Goal: Communication & Community: Participate in discussion

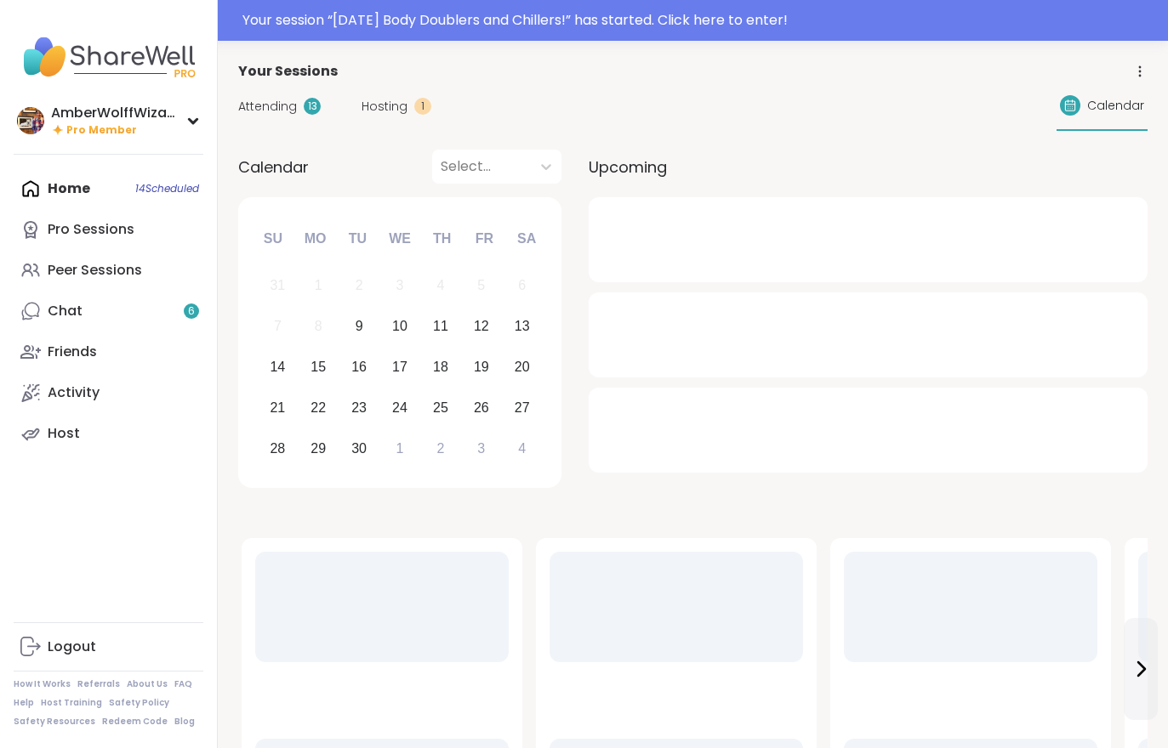
click at [135, 317] on link "Chat 6" at bounding box center [109, 311] width 190 height 41
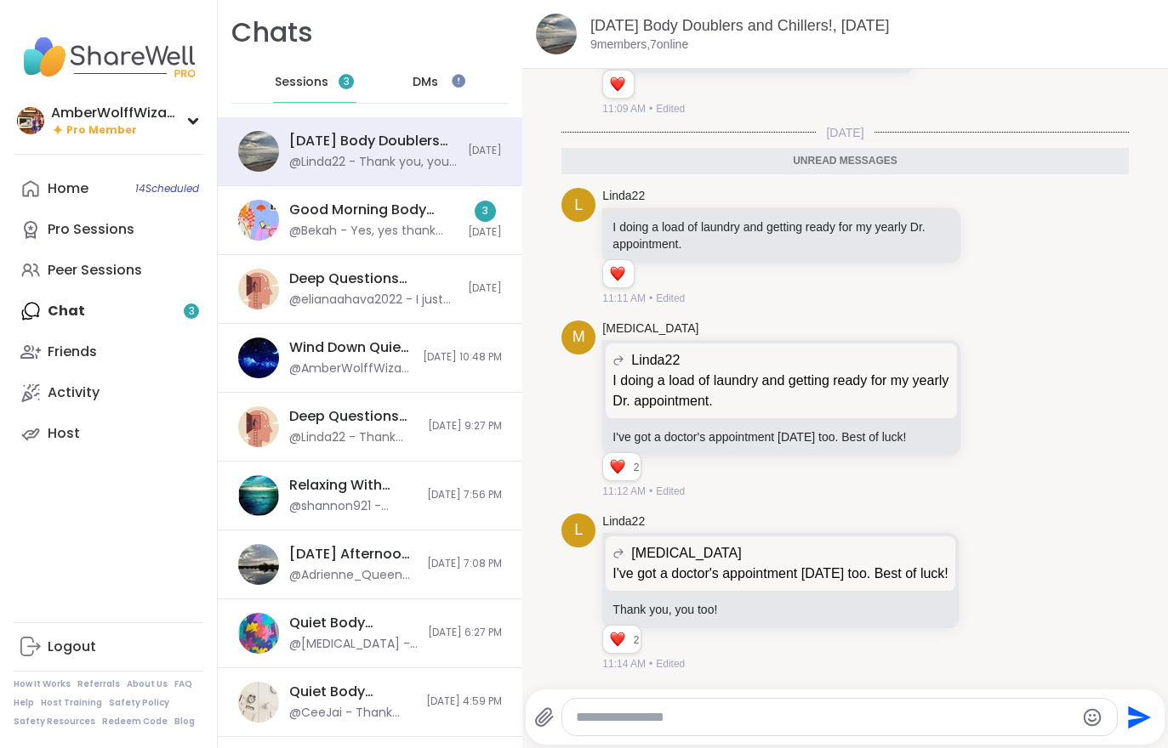
click at [342, 227] on div "@Bekah - Yes, yes thank you for hosting Adrienne!" at bounding box center [373, 231] width 168 height 17
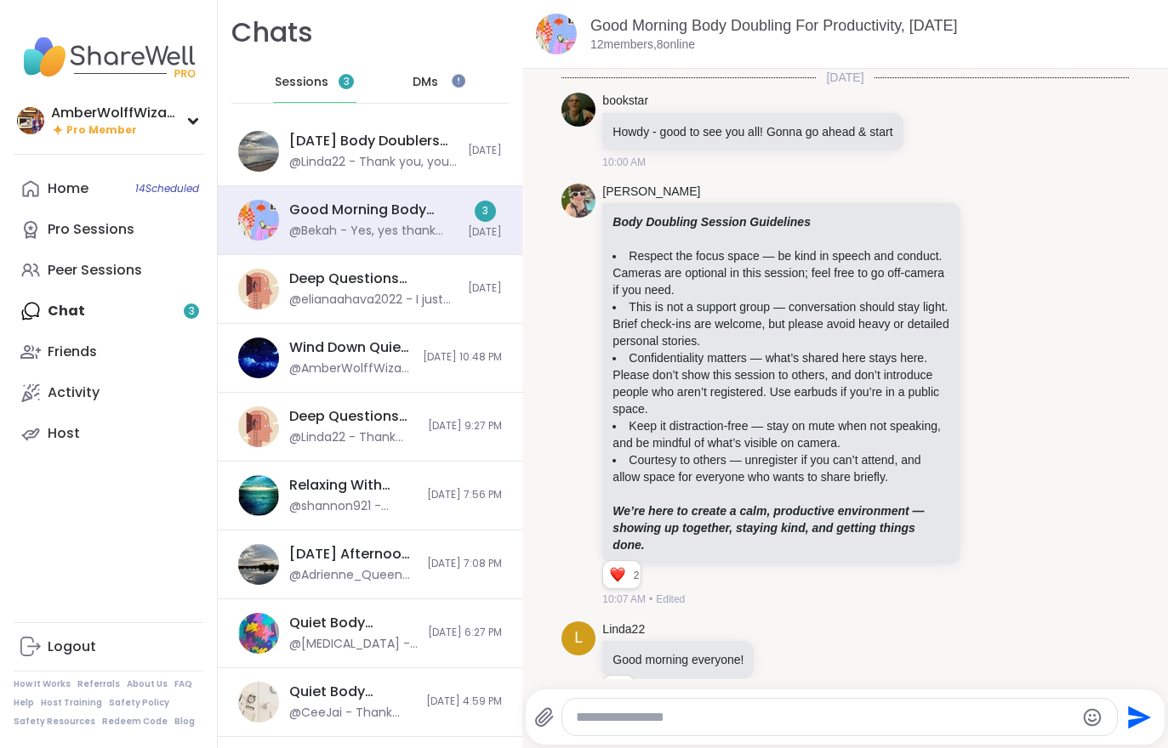
scroll to position [2695, 0]
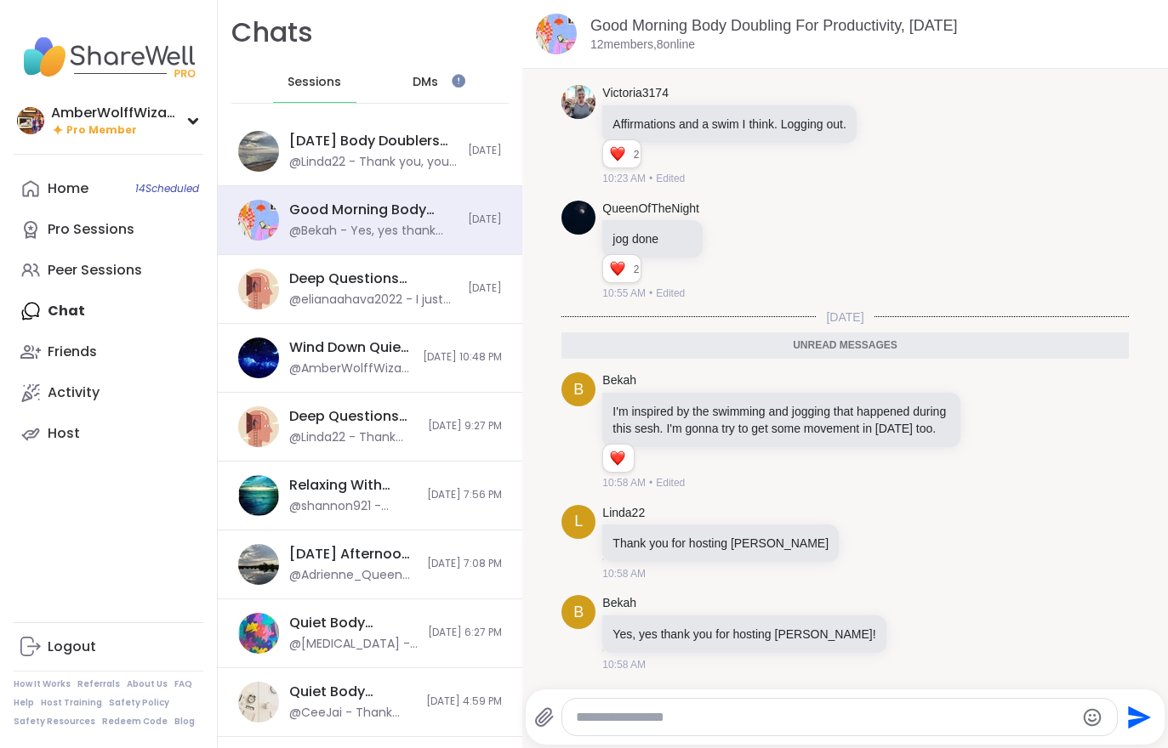
click at [344, 165] on div "@Linda22 - Thank you, you too!" at bounding box center [373, 162] width 168 height 17
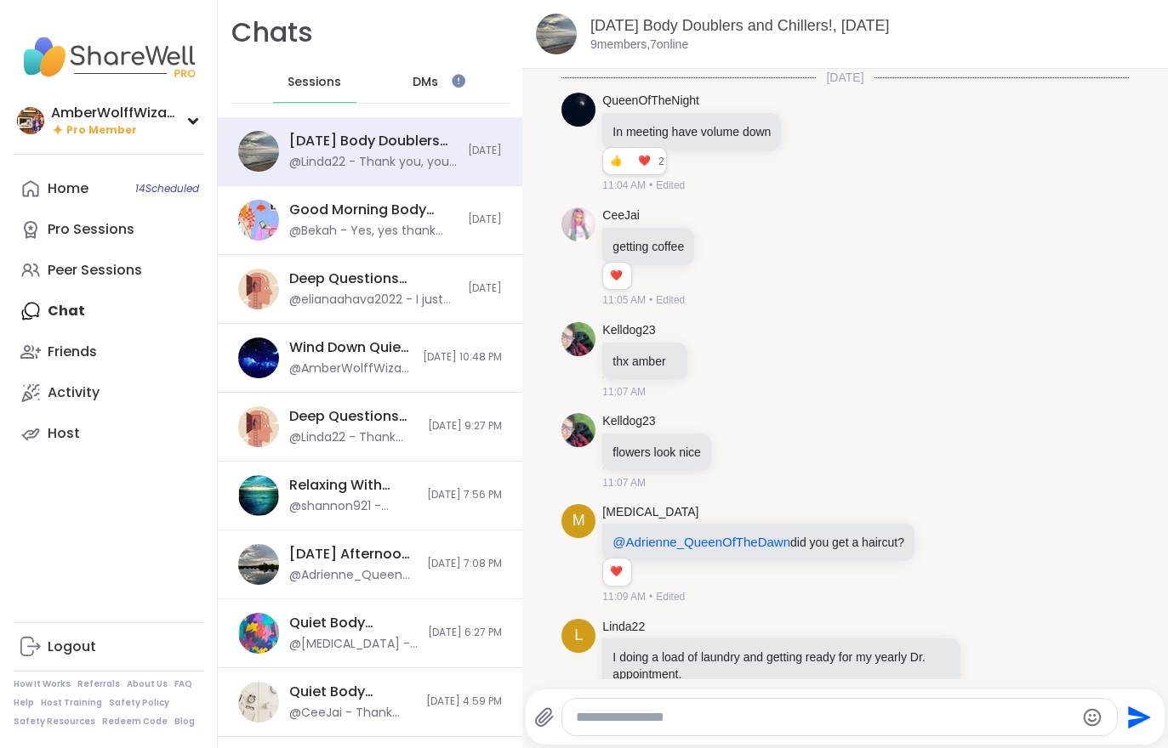
scroll to position [444, 0]
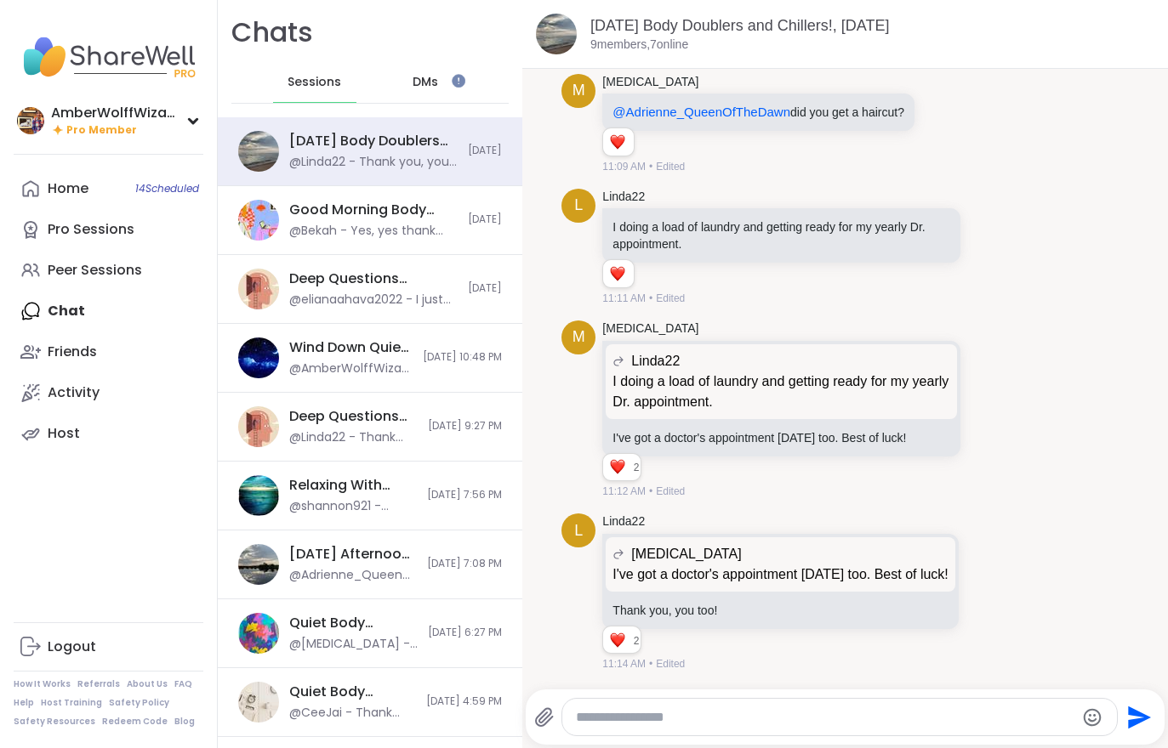
click at [77, 192] on div "Home 14 Scheduled" at bounding box center [68, 188] width 41 height 19
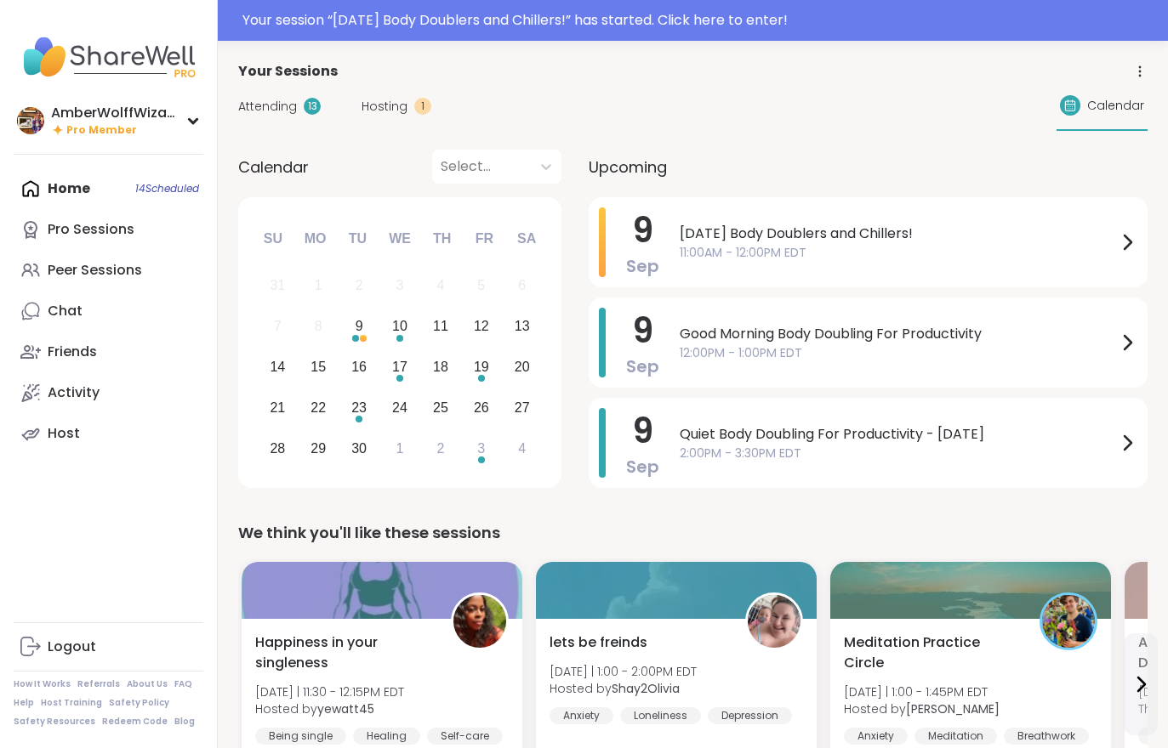
click at [663, 23] on div "Your session “ Tuesday Body Doublers and Chillers! ” has started. Click here to…" at bounding box center [699, 20] width 915 height 20
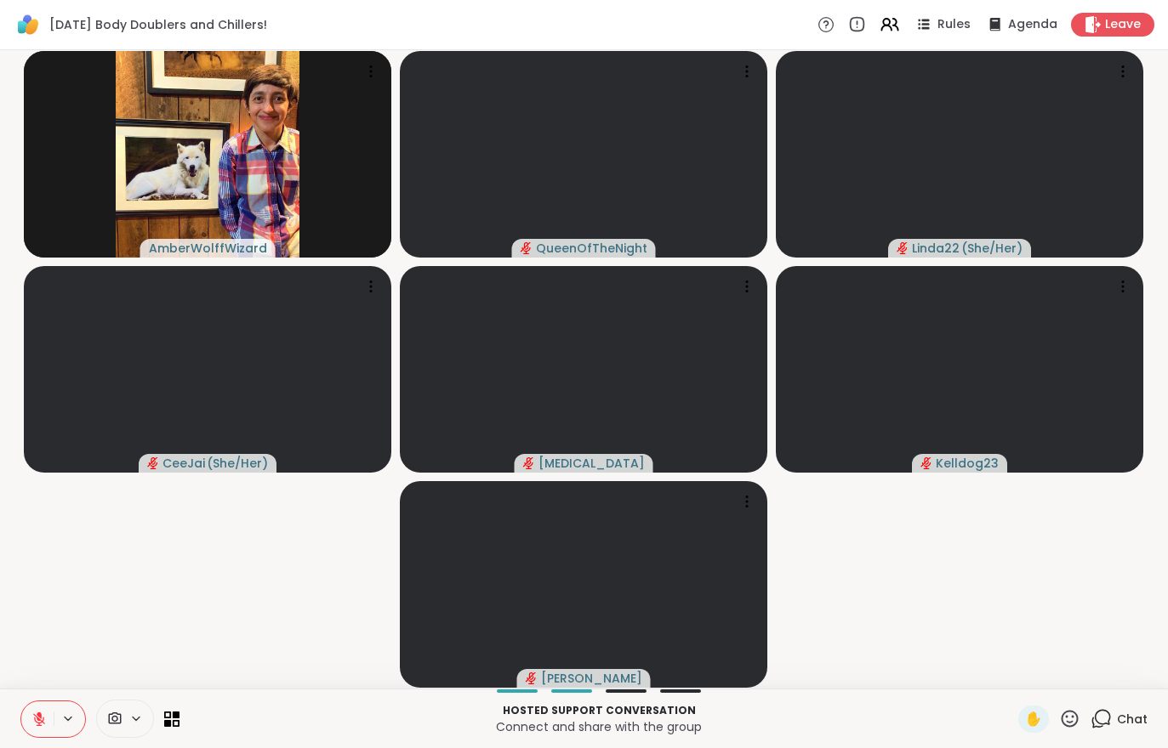
click at [1044, 677] on video-player-container "AmberWolffWizard QueenOfTheNight Linda22 ( She/Her ) CeeJai ( She/Her ) Makena …" at bounding box center [583, 369] width 1147 height 625
click at [1109, 26] on span "Leave" at bounding box center [1123, 24] width 36 height 17
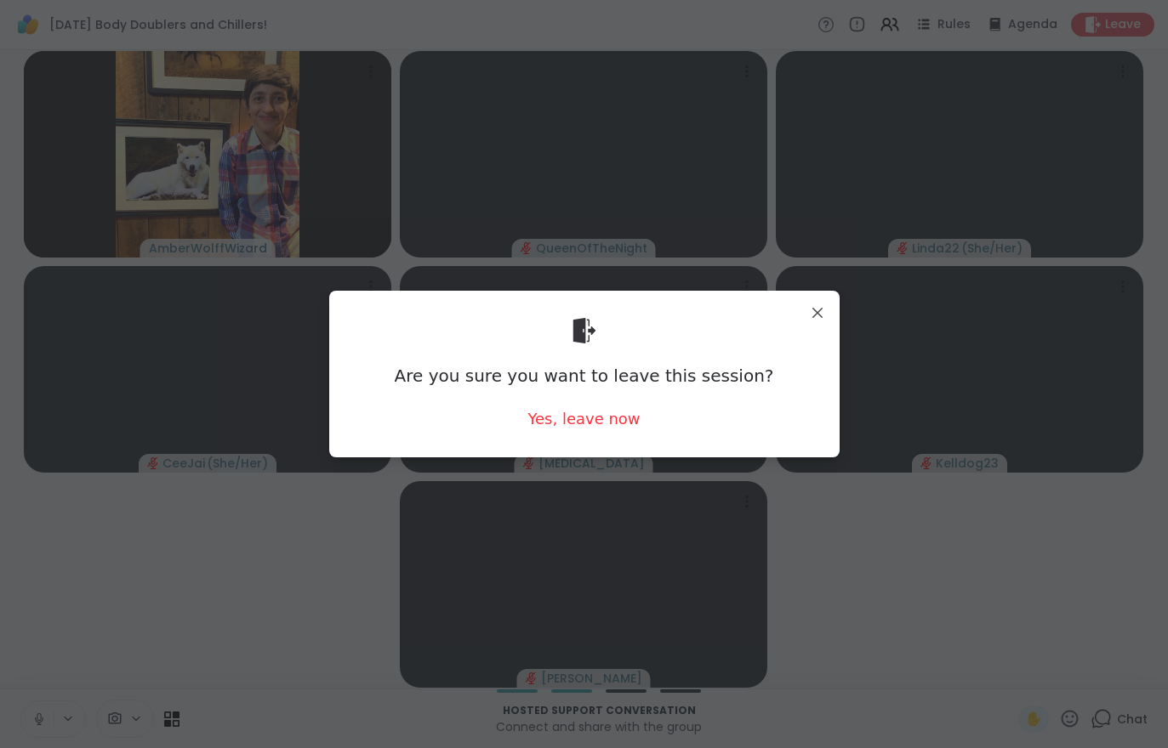
click at [595, 415] on div "Yes, leave now" at bounding box center [583, 418] width 112 height 21
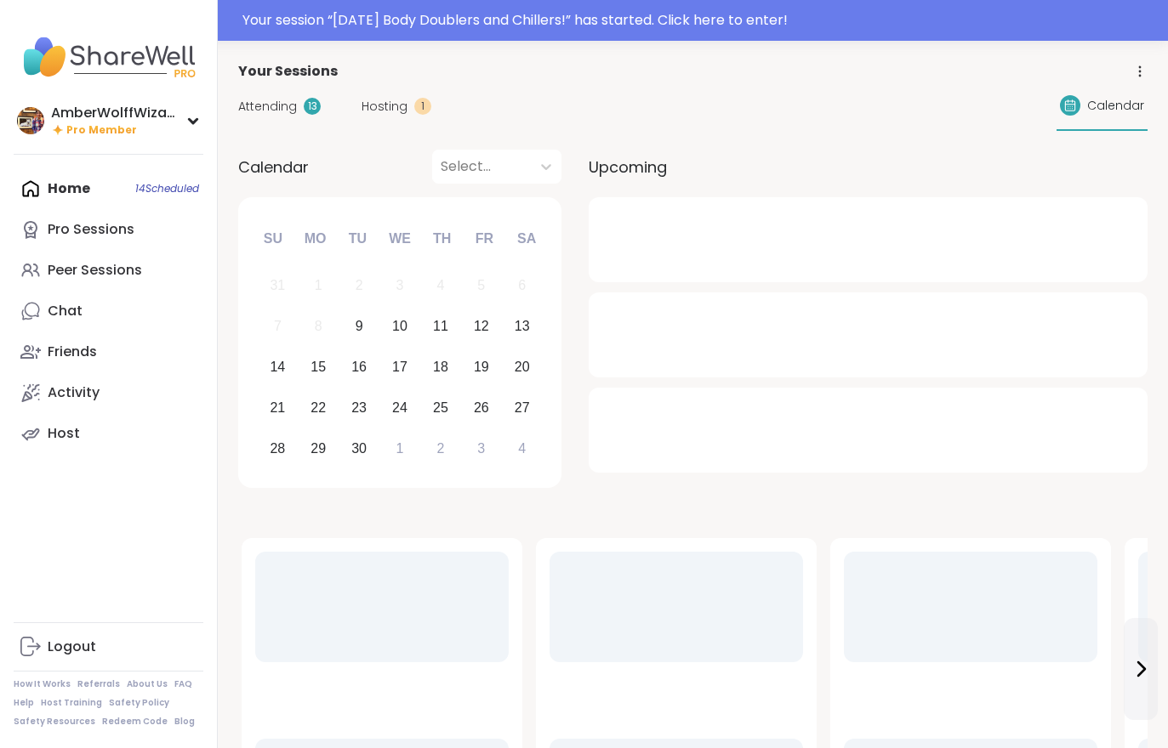
click at [406, 113] on div "Hosting 1" at bounding box center [396, 107] width 70 height 18
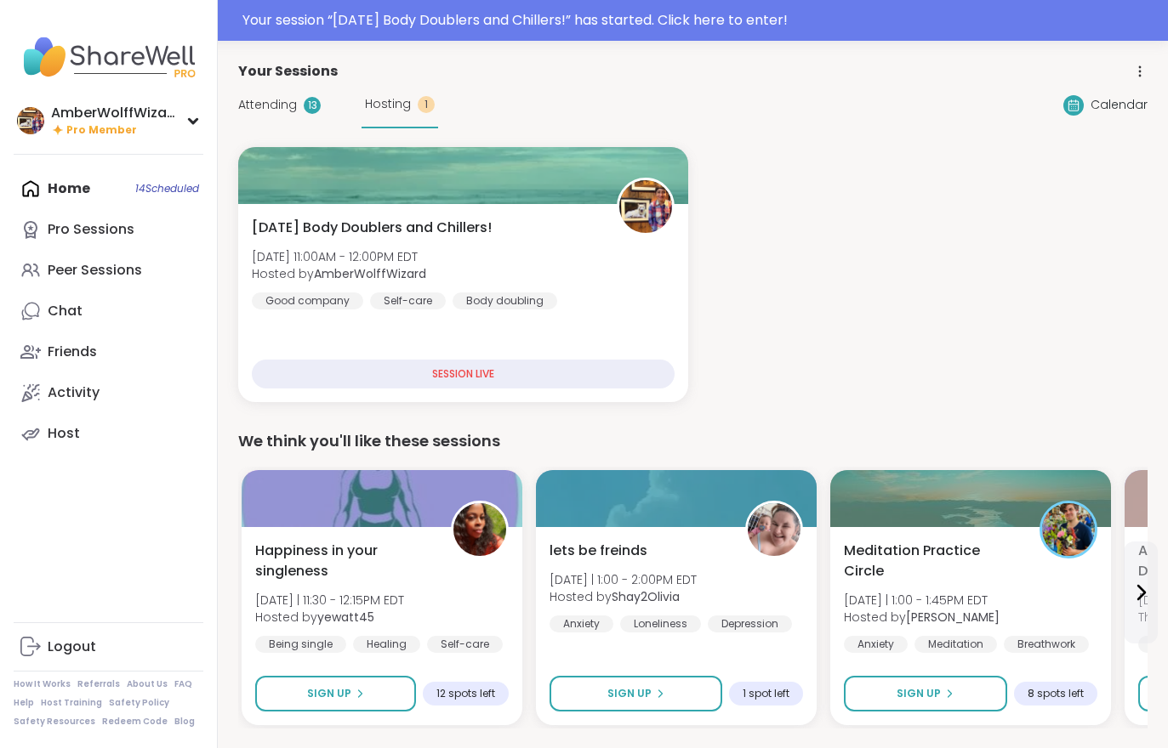
click at [353, 247] on div "Tuesday Body Doublers and Chillers! Tue, Sep 09 | 11:00AM - 12:00PM EDT Hosted …" at bounding box center [463, 264] width 423 height 92
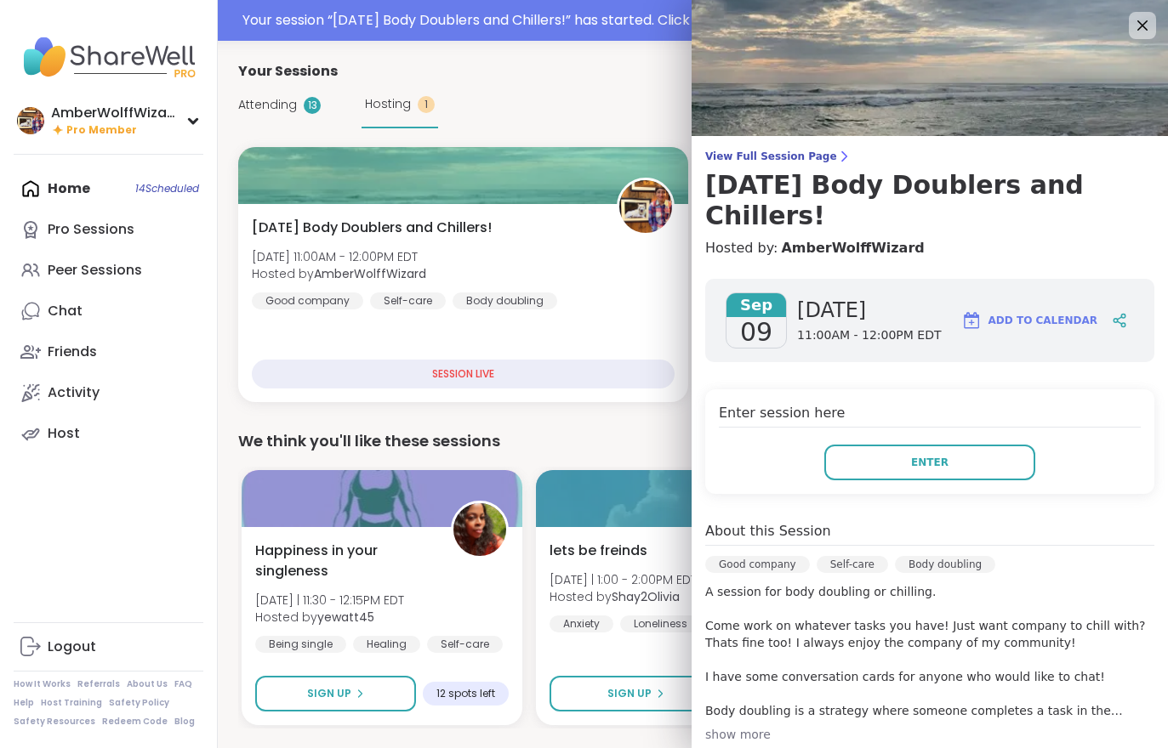
click at [935, 455] on span "Enter" at bounding box center [929, 462] width 37 height 15
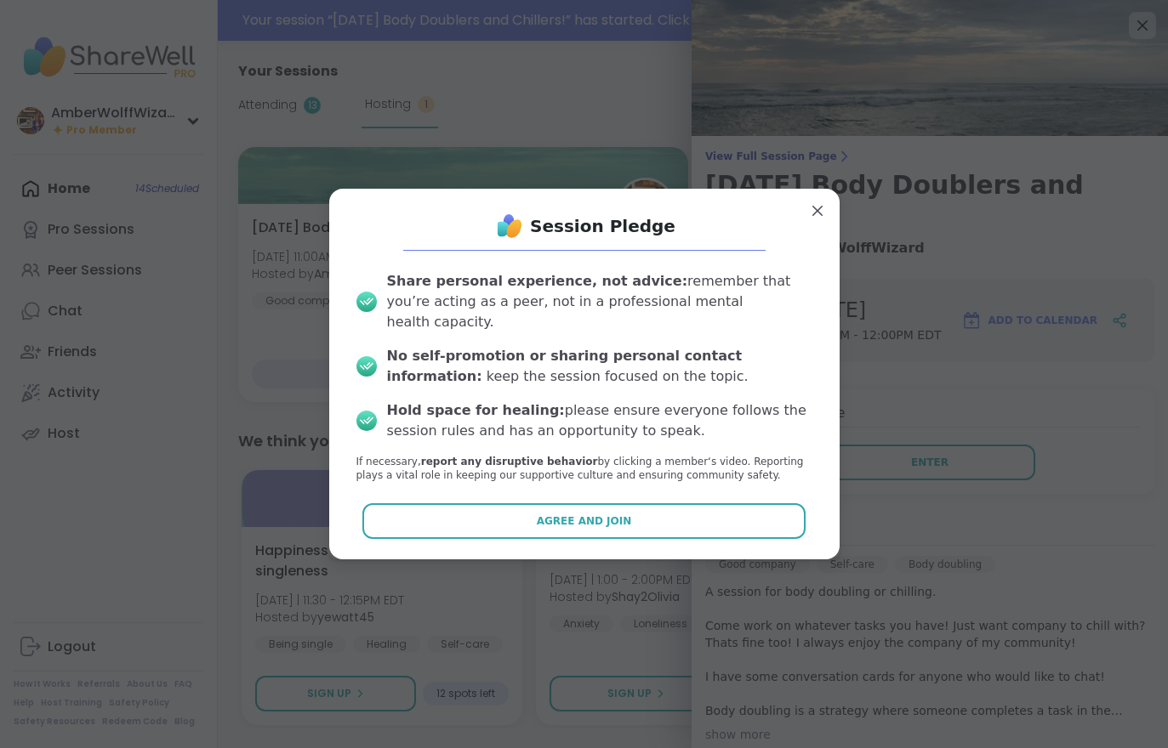
click at [623, 514] on span "Agree and Join" at bounding box center [584, 521] width 95 height 15
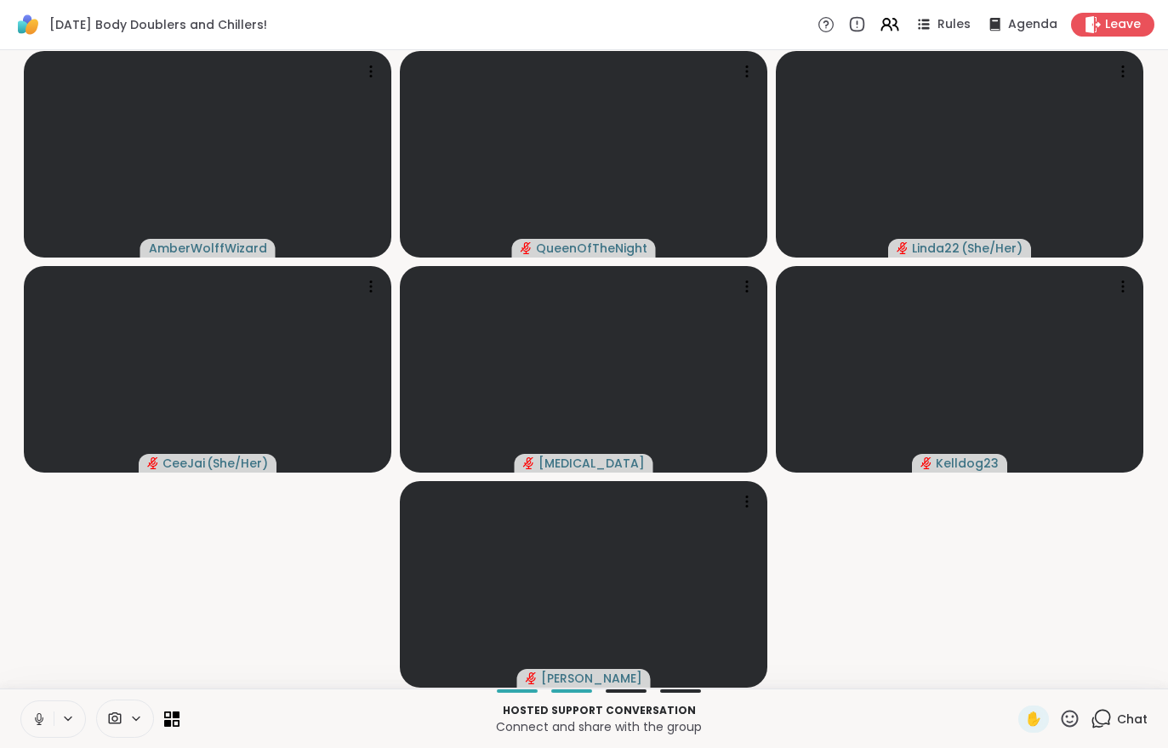
click at [1019, 592] on video-player-container "AmberWolffWizard QueenOfTheNight Linda22 ( She/Her ) CeeJai ( She/Her ) Makena …" at bounding box center [583, 369] width 1147 height 625
click at [1031, 599] on video-player-container "AmberWolffWizard QueenOfTheNight Linda22 ( She/Her ) CeeJai ( She/Her ) Makena …" at bounding box center [583, 369] width 1147 height 625
click at [1030, 598] on video-player-container "AmberWolffWizard QueenOfTheNight Linda22 ( She/Her ) CeeJai ( She/Her ) Makena …" at bounding box center [583, 369] width 1147 height 625
click at [1125, 731] on div "Chat" at bounding box center [1118, 719] width 57 height 27
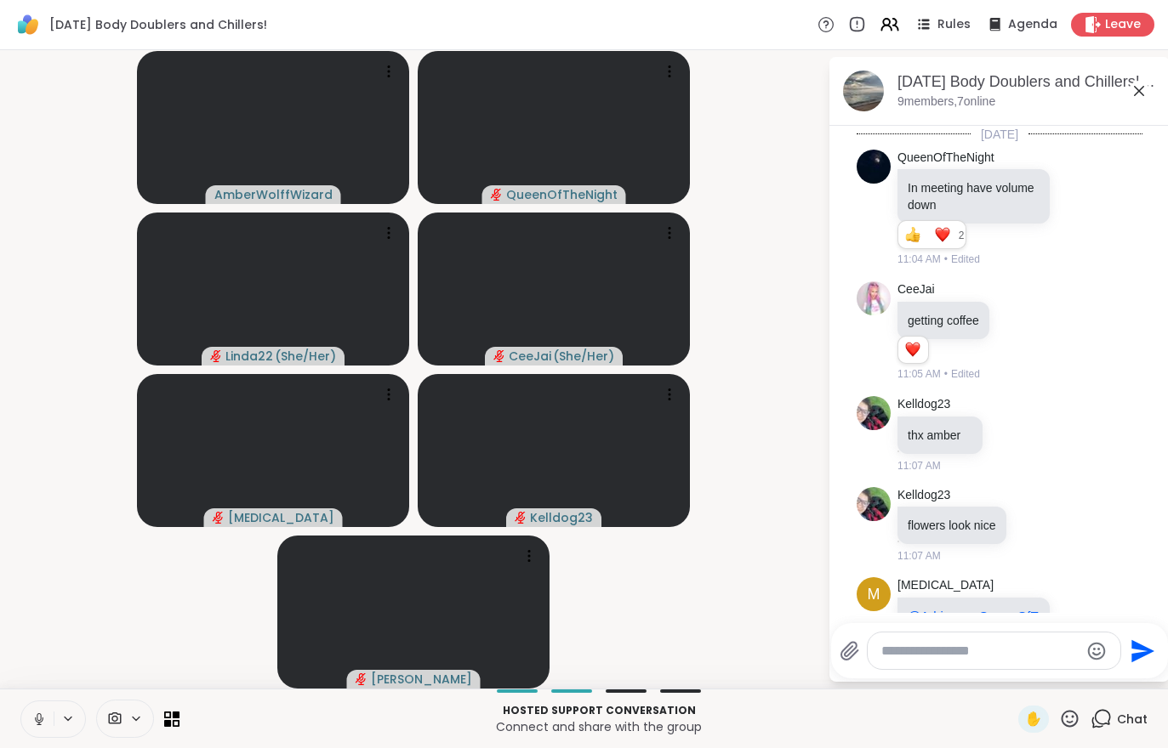
scroll to position [727, 0]
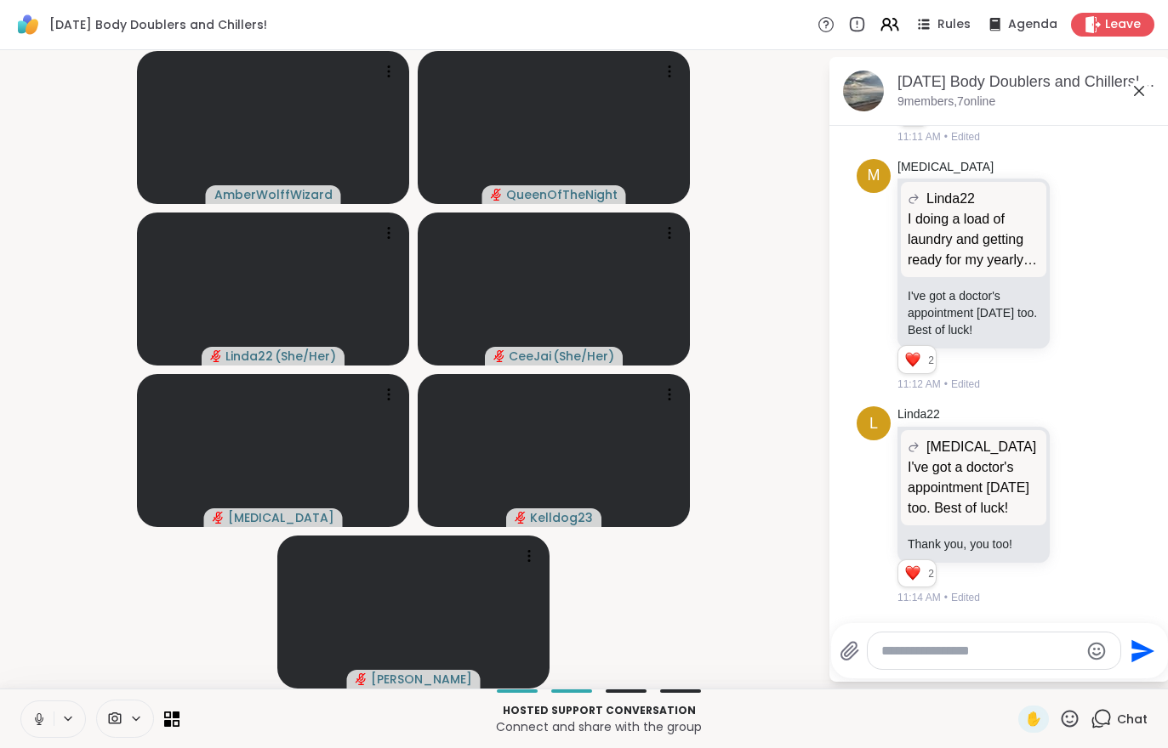
click at [1113, 713] on div "Chat" at bounding box center [1118, 719] width 57 height 27
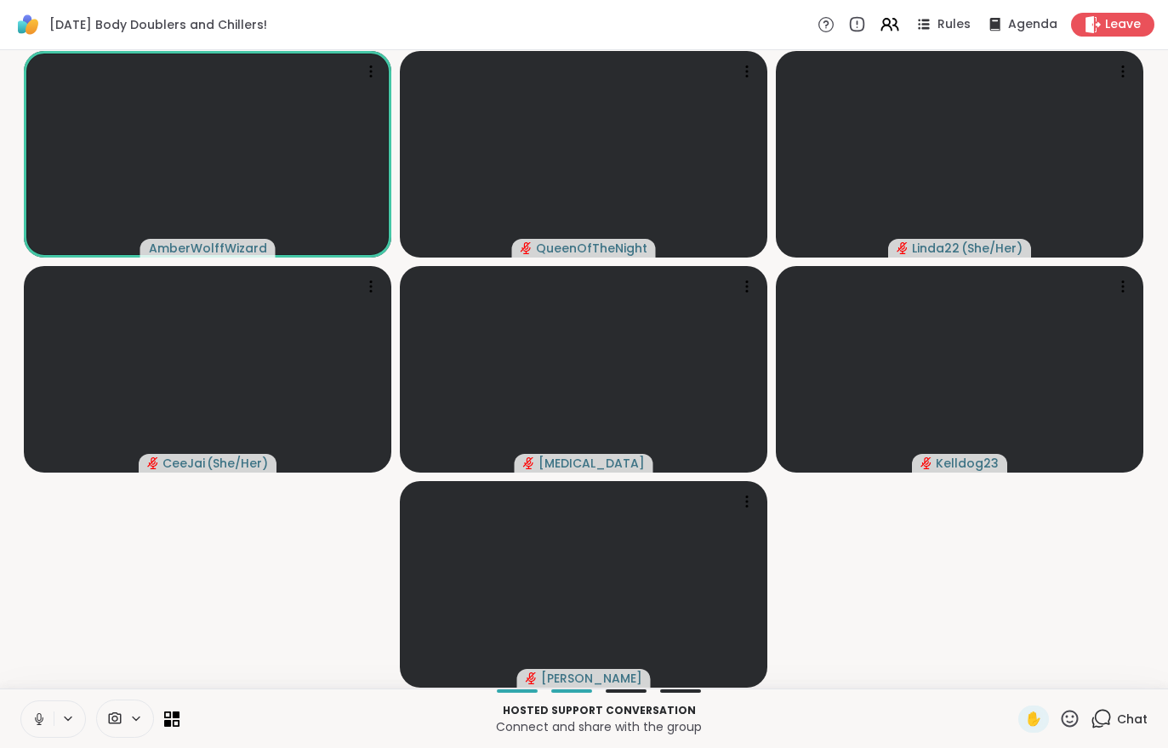
click at [41, 714] on icon at bounding box center [39, 718] width 4 height 8
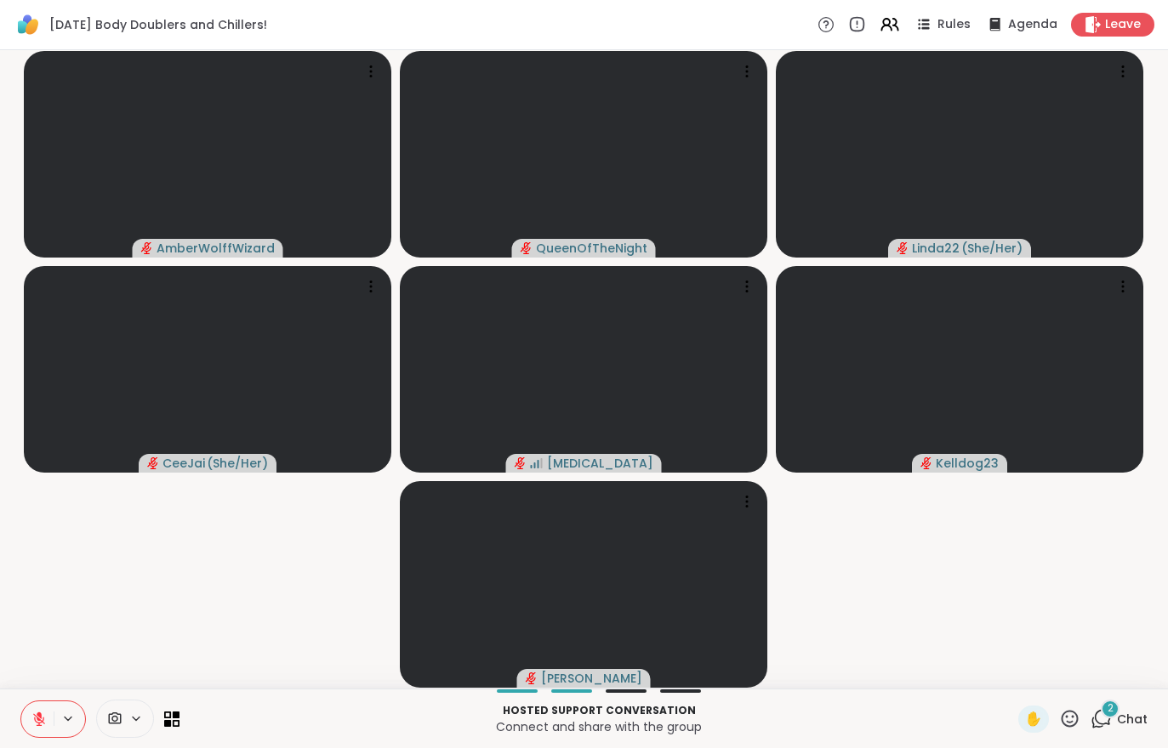
click at [1110, 720] on icon at bounding box center [1103, 717] width 16 height 15
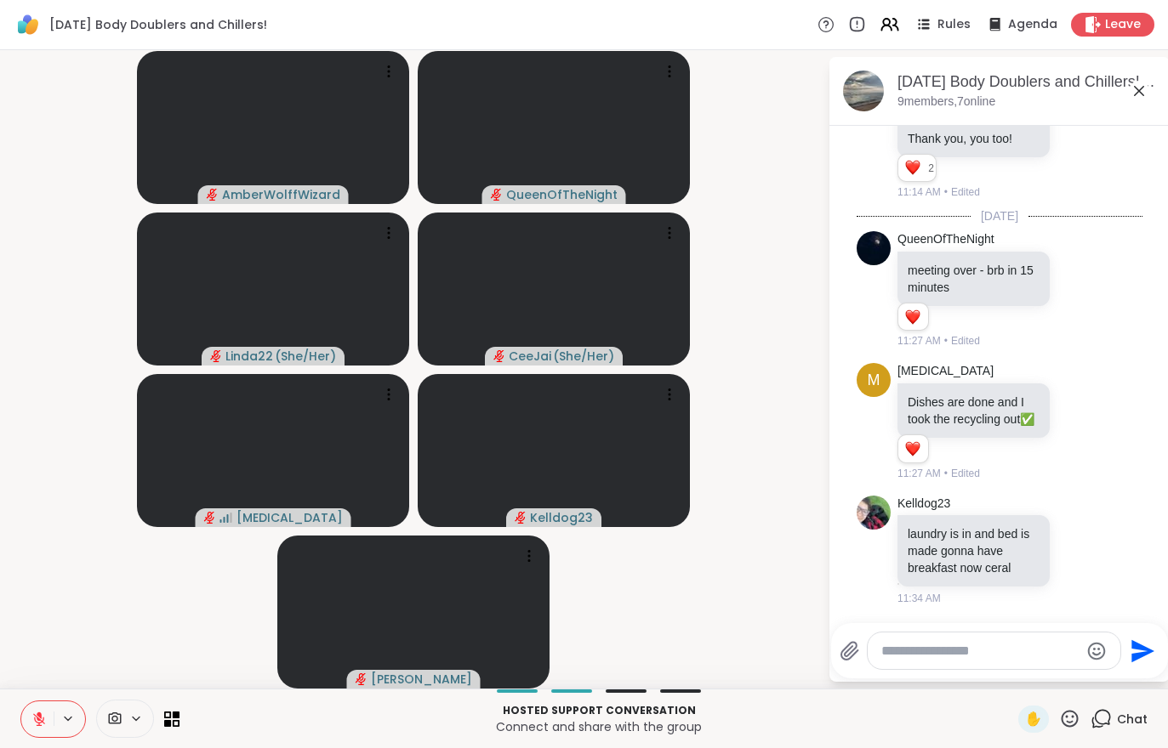
scroll to position [1171, 0]
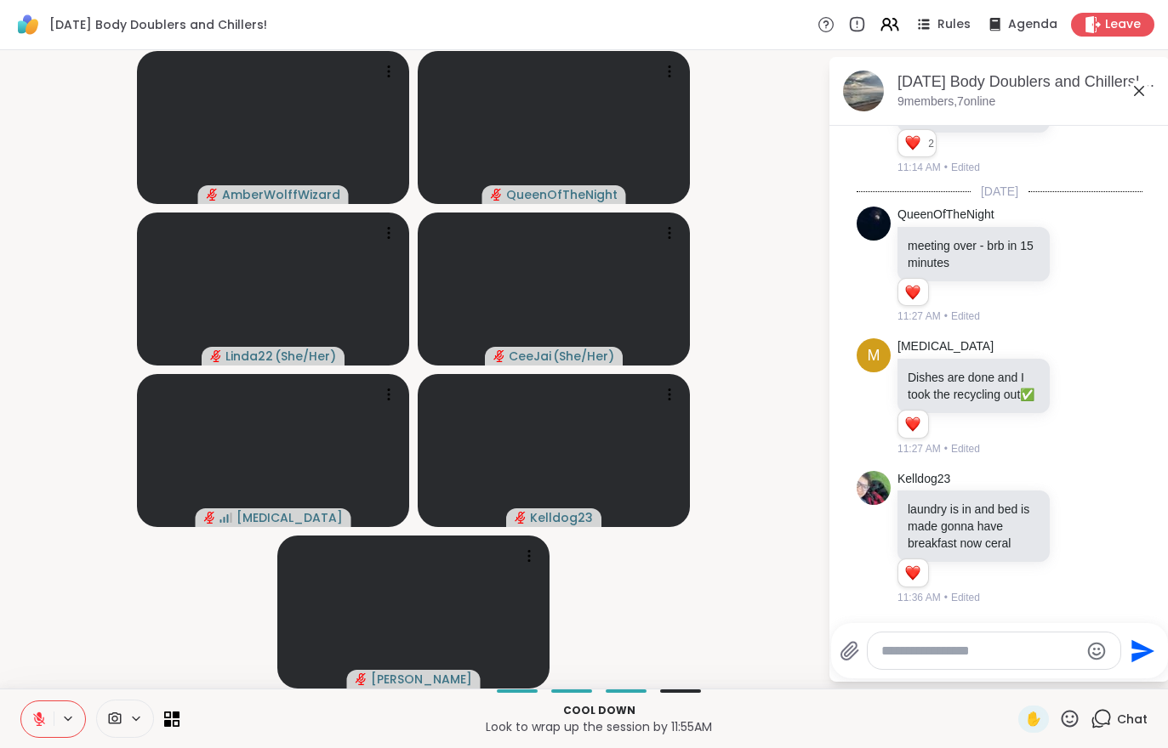
click at [28, 714] on button at bounding box center [37, 720] width 32 height 36
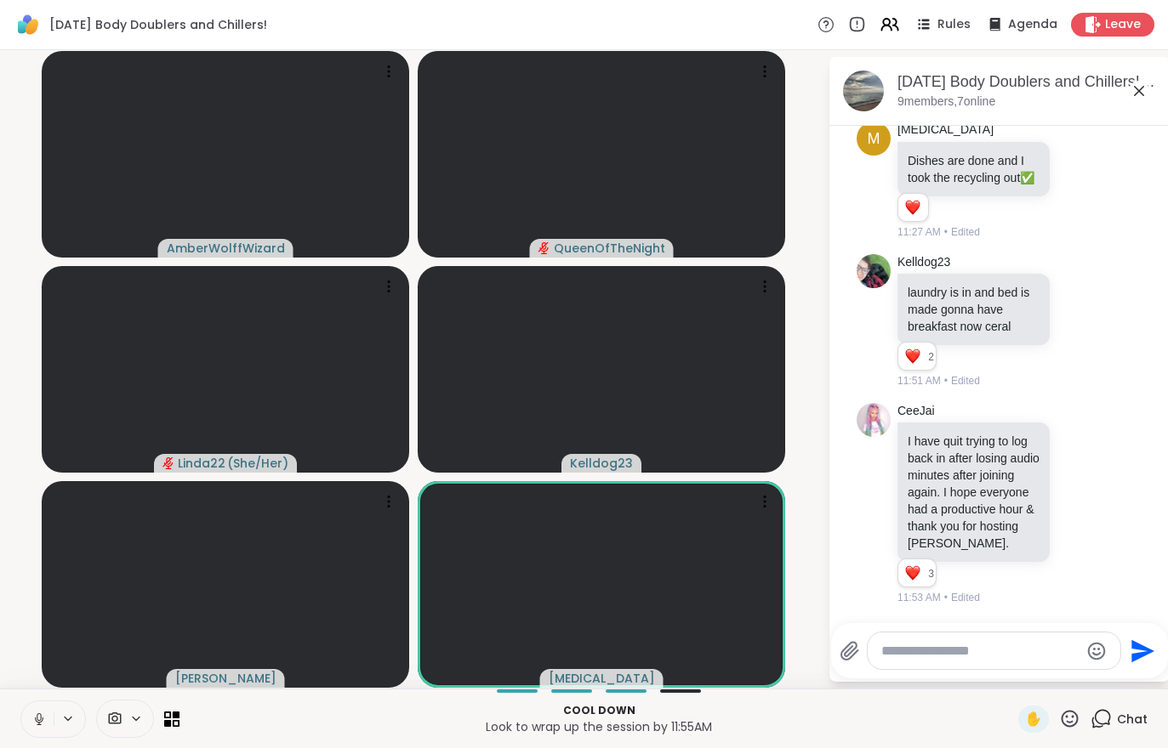
scroll to position [1545, 0]
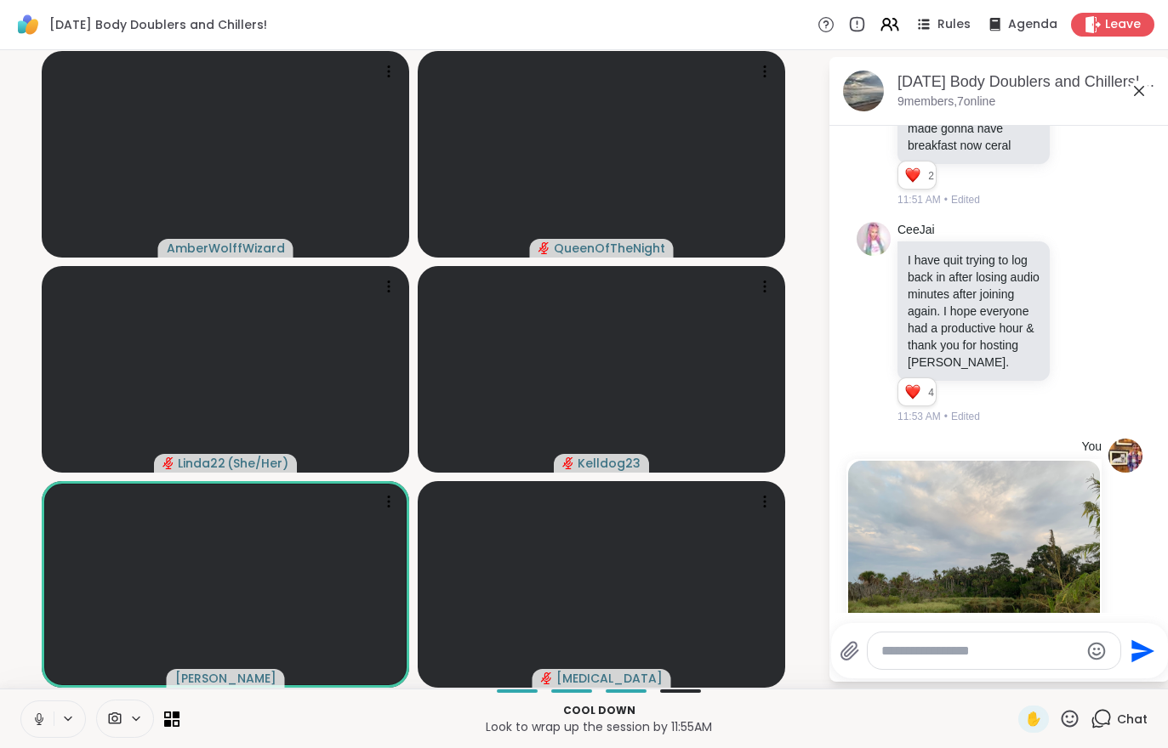
click at [1084, 331] on icon at bounding box center [1079, 322] width 15 height 17
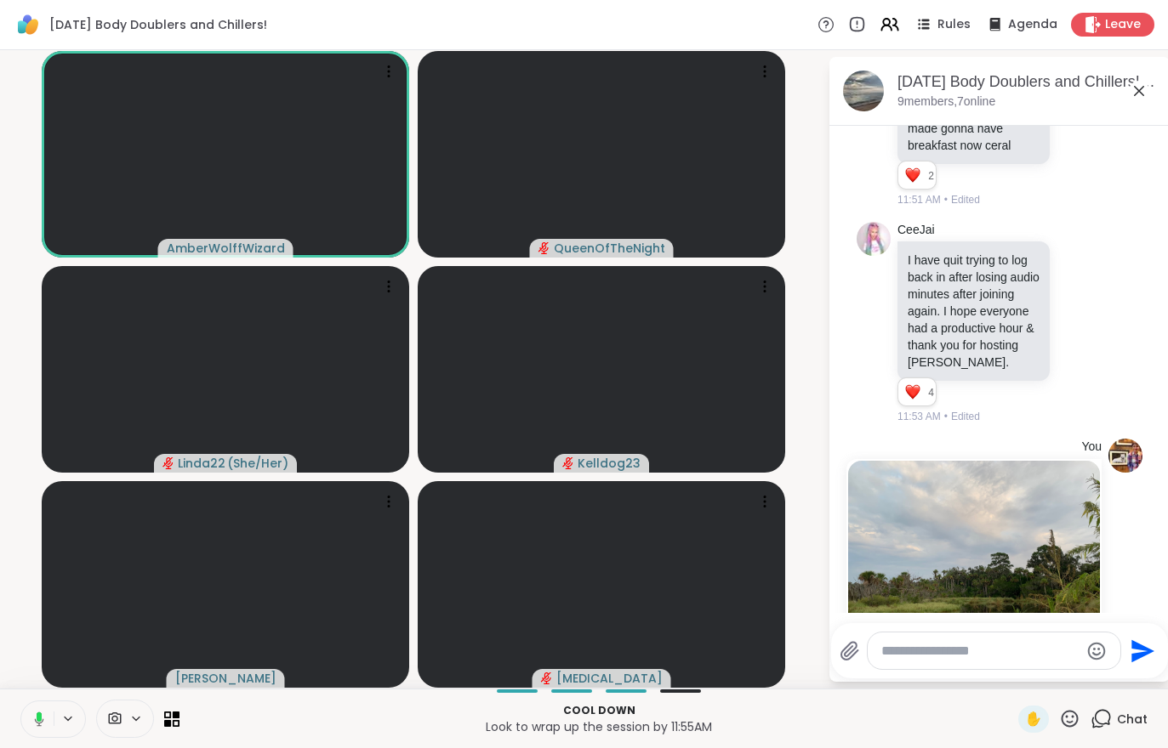
click at [952, 312] on button "Select Reaction: Heart" at bounding box center [944, 295] width 34 height 34
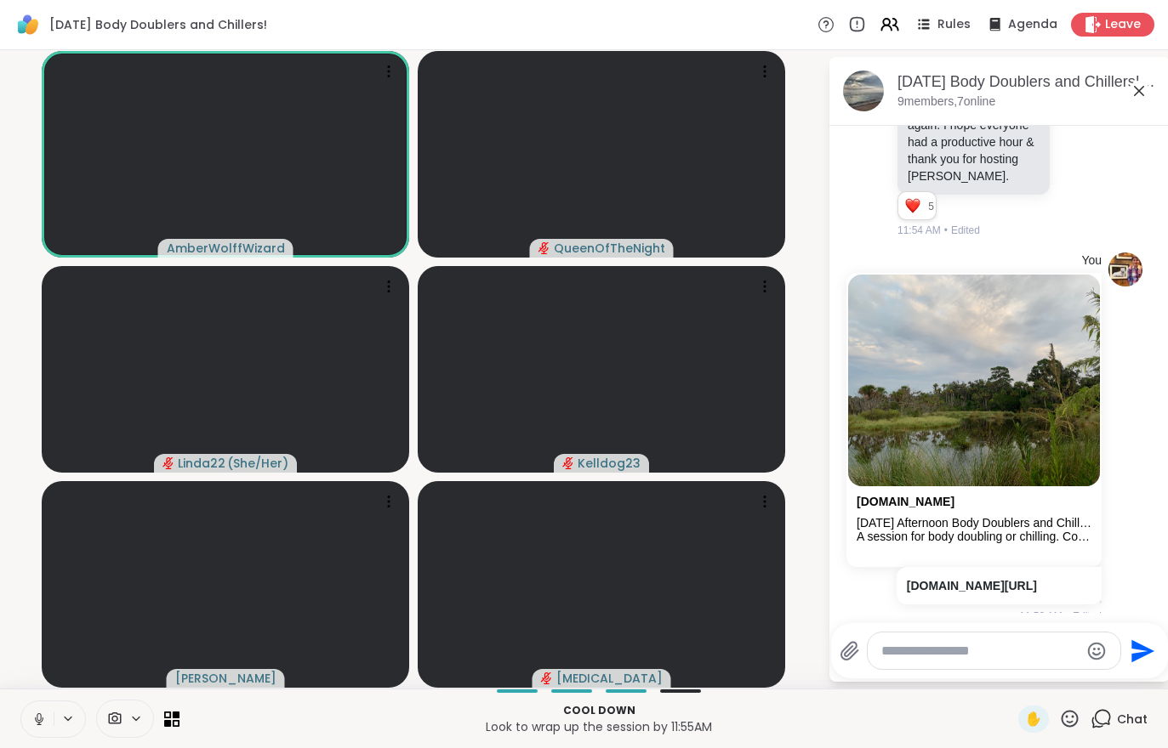
scroll to position [1821, 0]
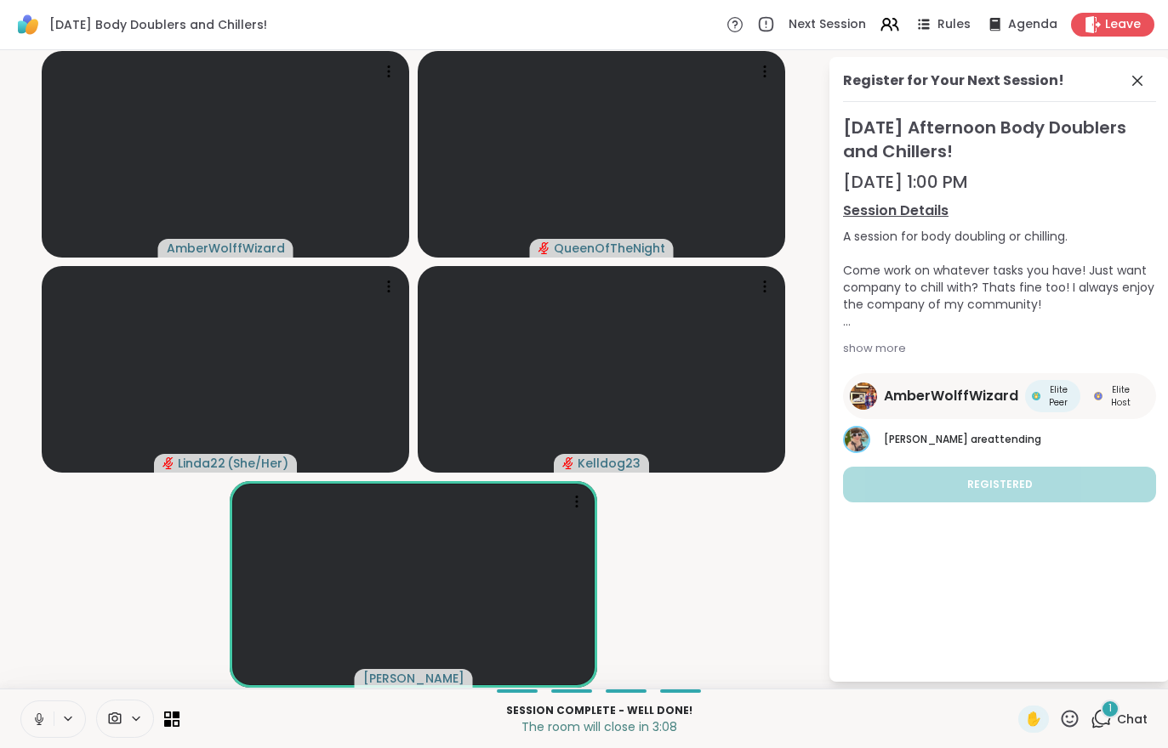
click at [1107, 715] on div "1" at bounding box center [1110, 709] width 19 height 19
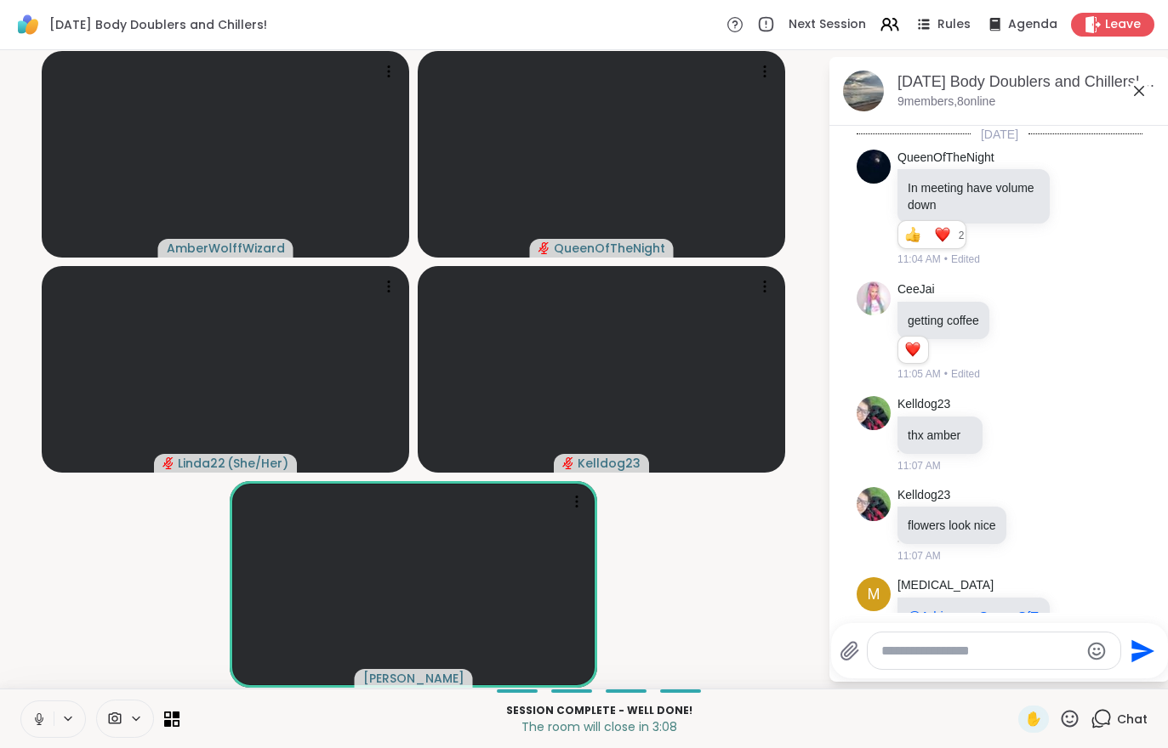
scroll to position [2092, 0]
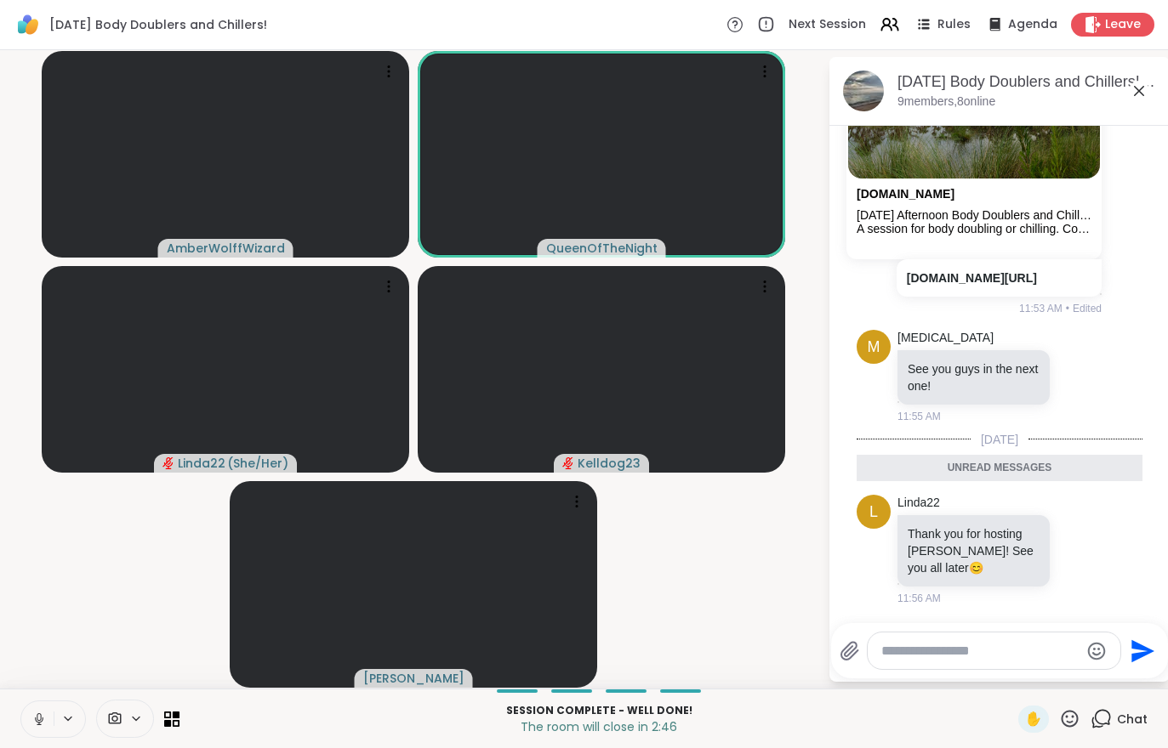
click at [1102, 13] on div "Leave" at bounding box center [1112, 25] width 83 height 24
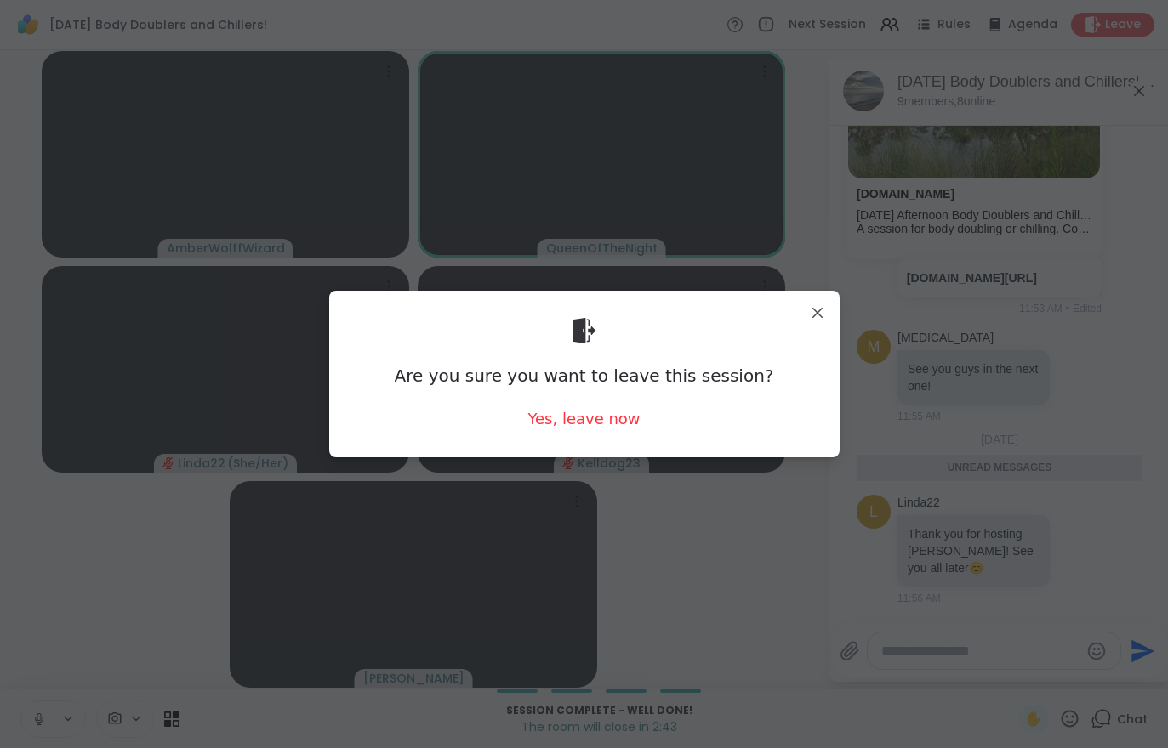
click at [583, 426] on div "Yes, leave now" at bounding box center [583, 418] width 112 height 21
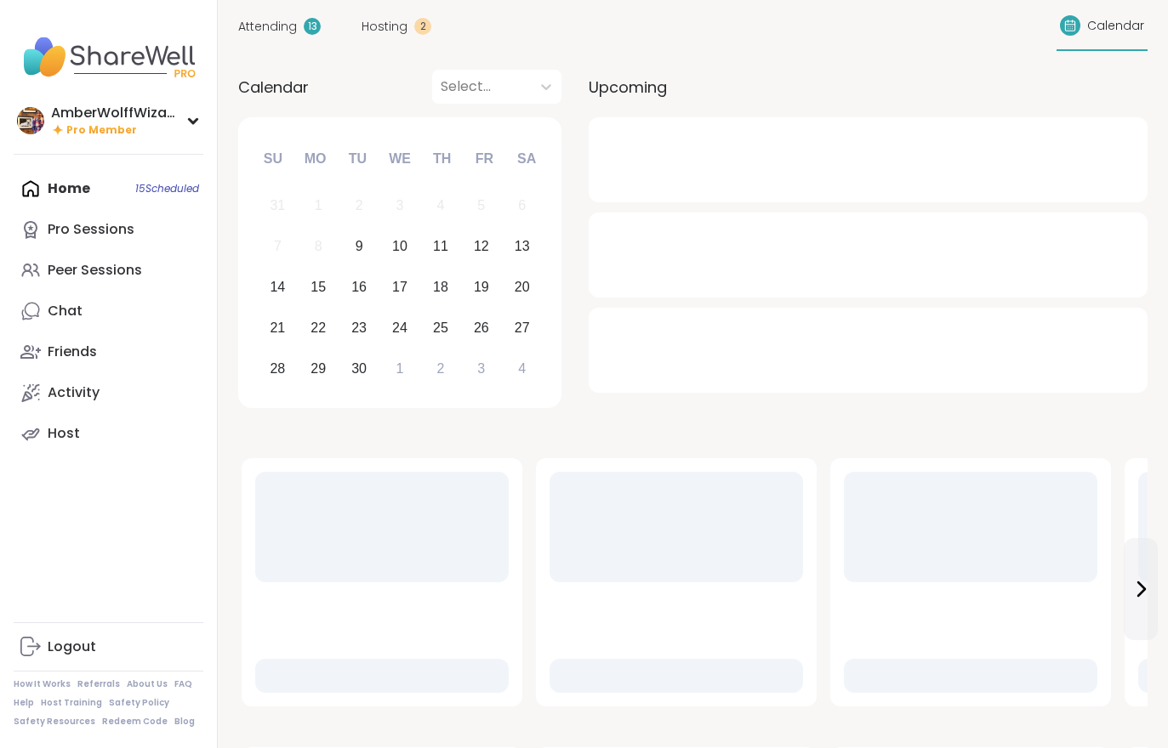
scroll to position [58, 0]
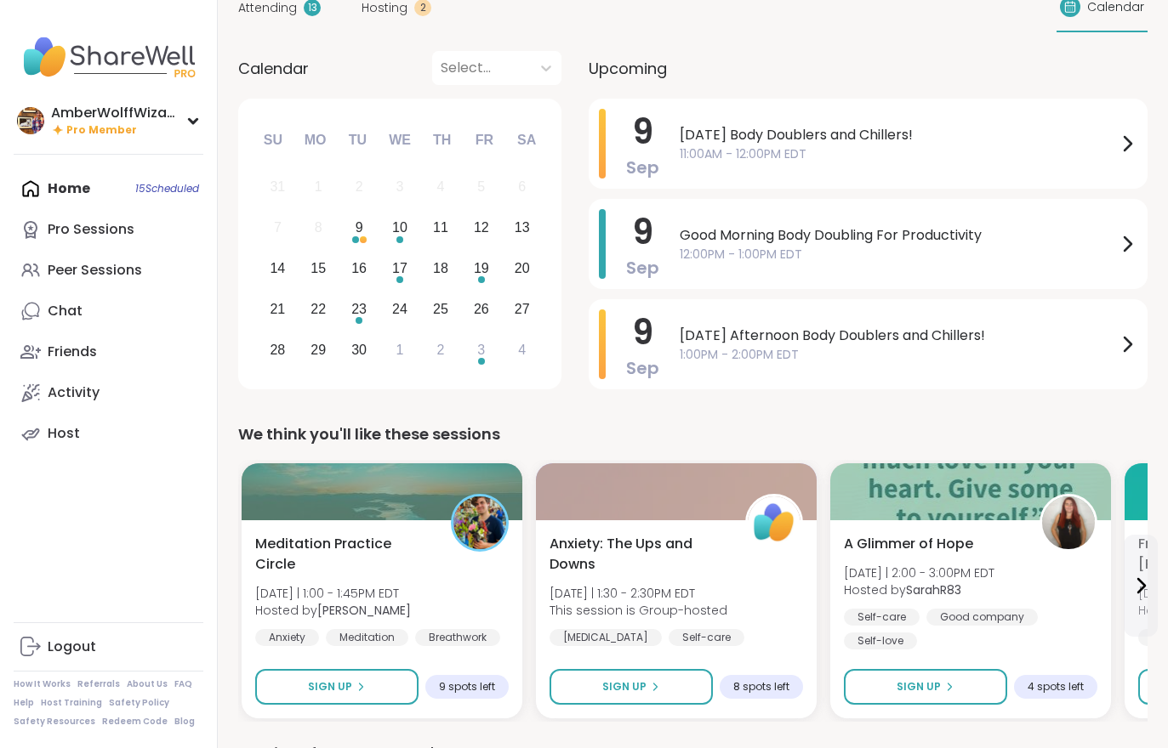
click at [288, 15] on span "Attending" at bounding box center [267, 8] width 59 height 18
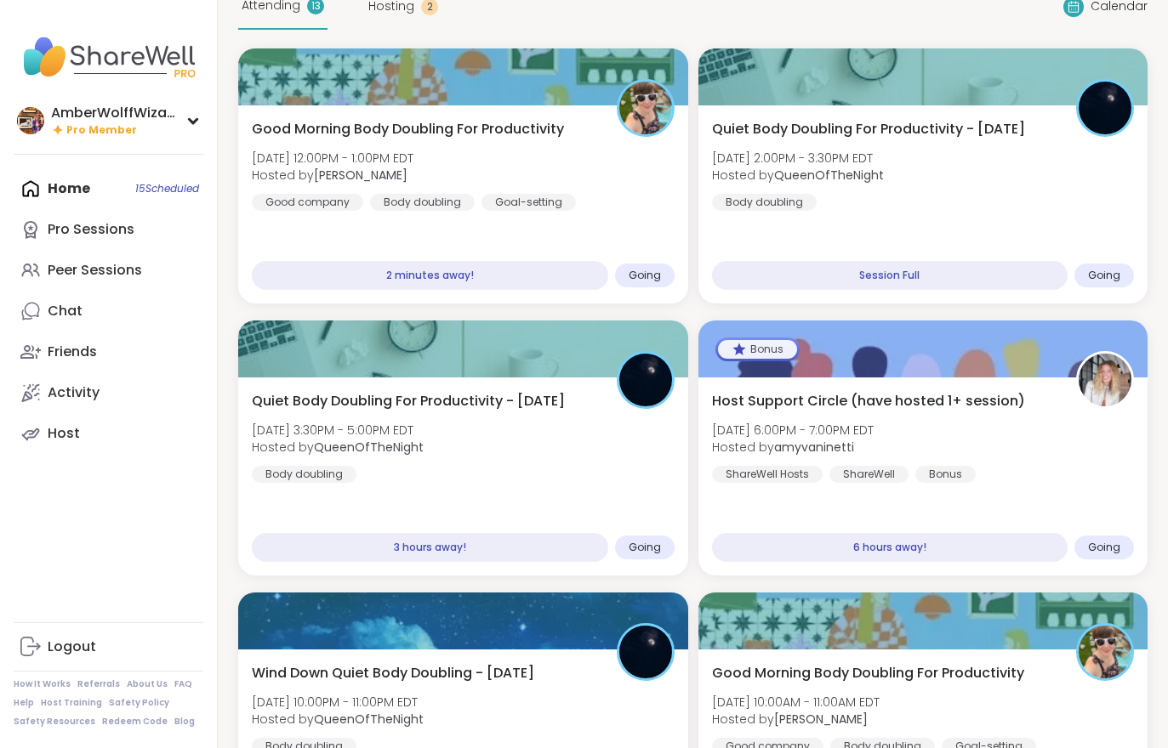
click at [525, 175] on div "Good Morning Body Doubling For Productivity Tue, Sep 09 | 12:00PM - 1:00PM EDT …" at bounding box center [463, 165] width 423 height 92
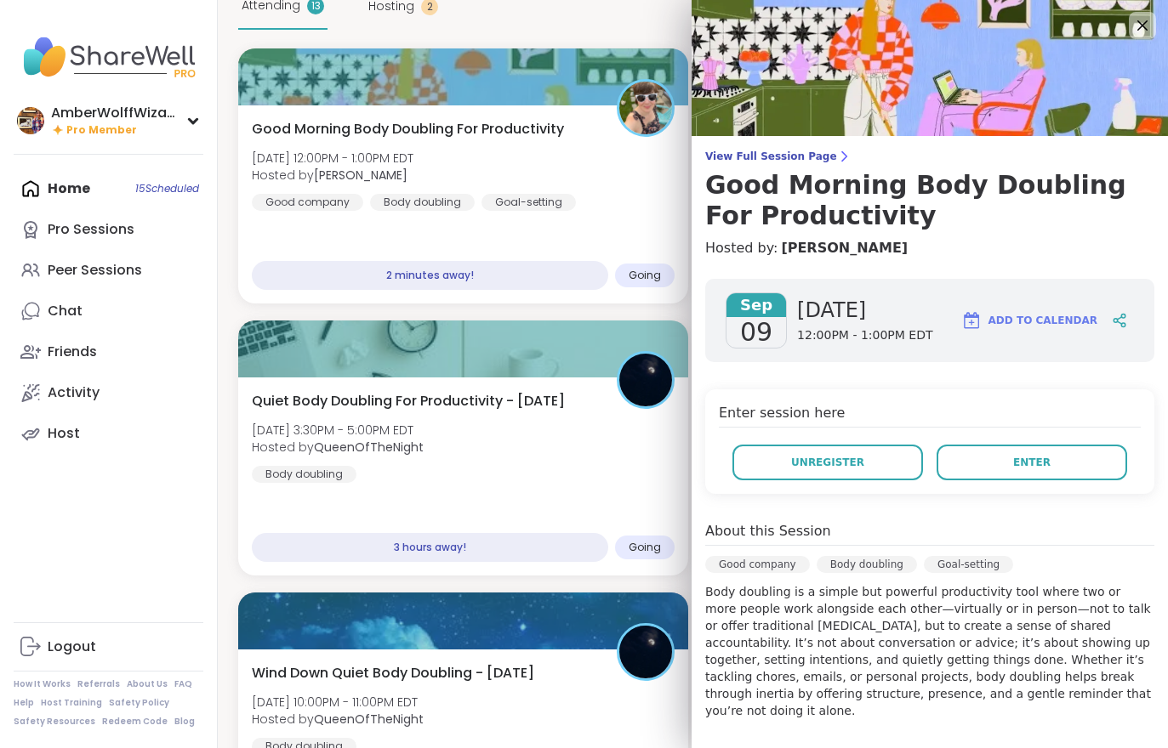
click at [1023, 474] on button "Enter" at bounding box center [1031, 463] width 191 height 36
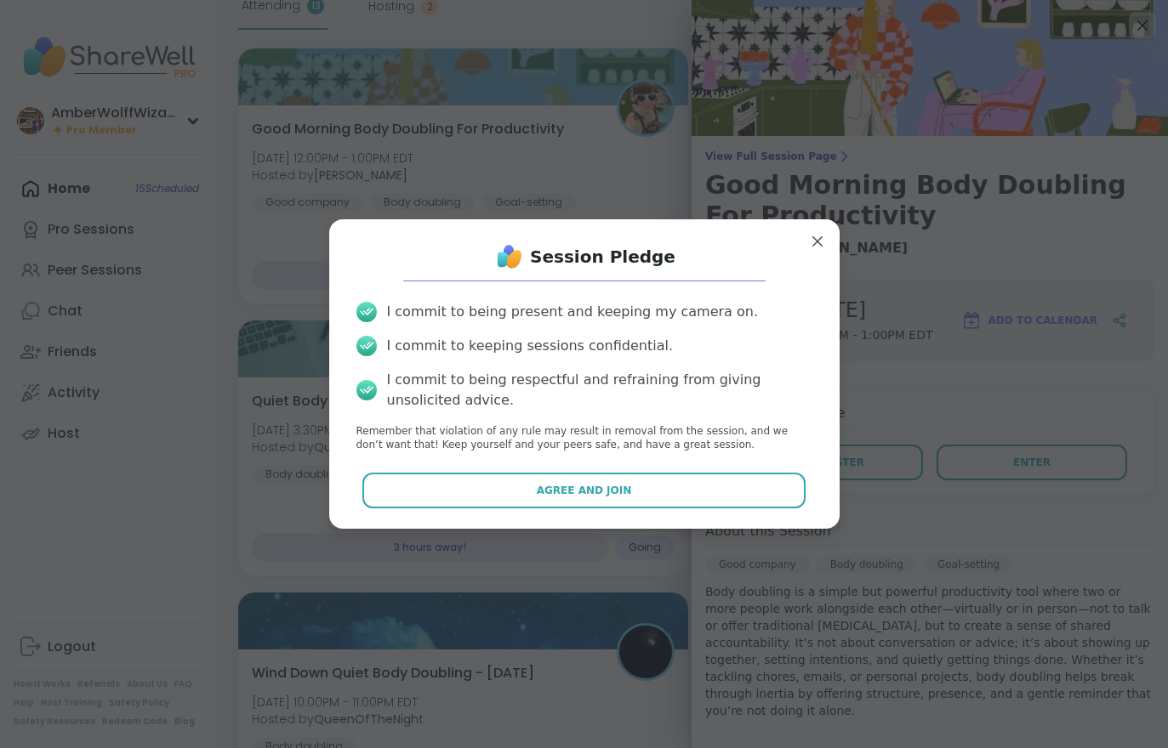
click at [711, 504] on button "Agree and Join" at bounding box center [583, 491] width 443 height 36
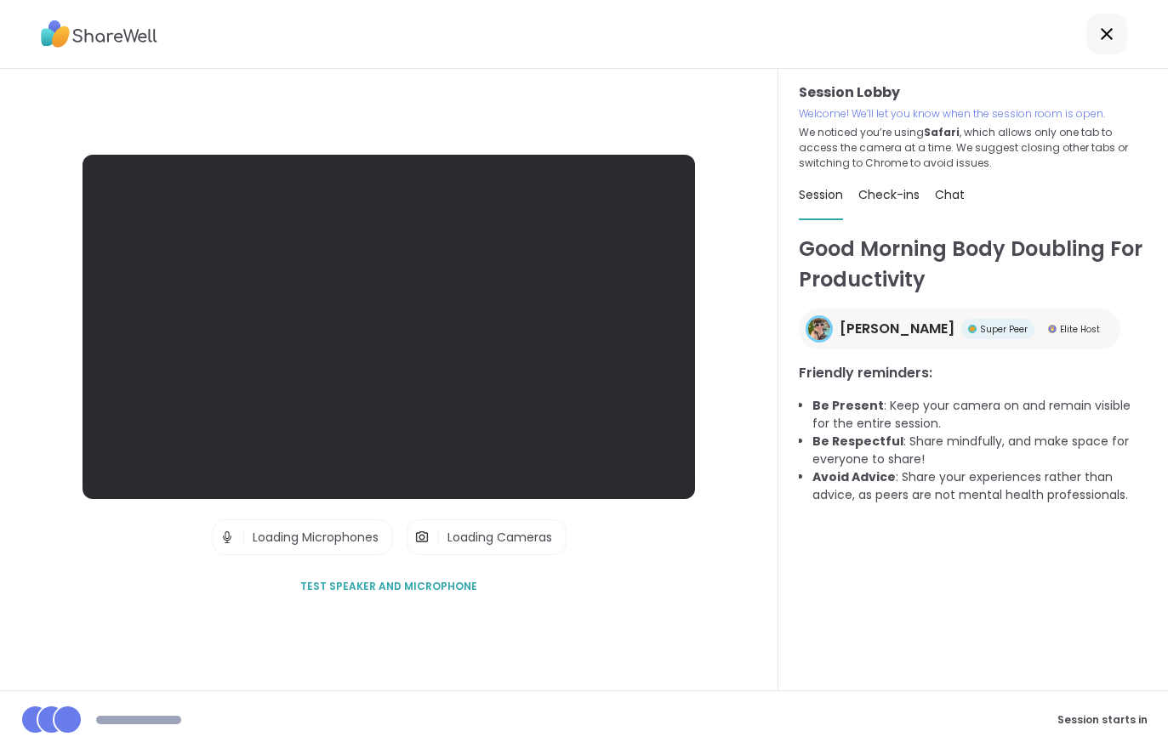
scroll to position [26, 0]
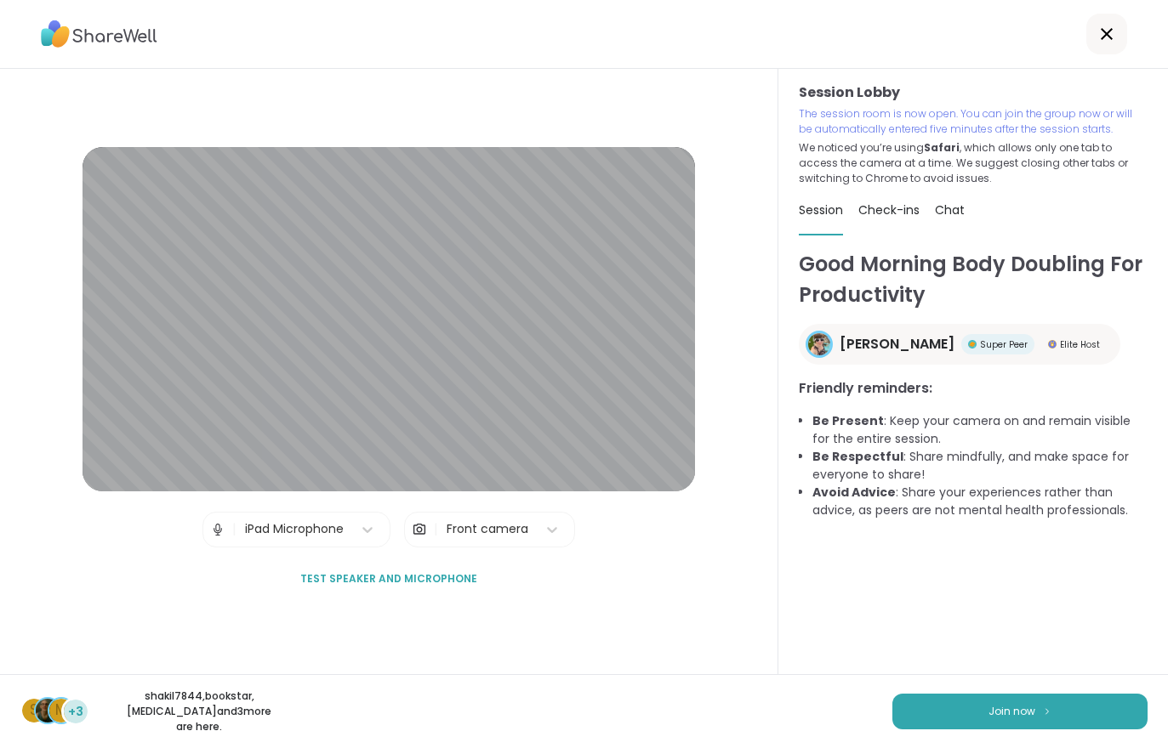
click at [999, 720] on span "Join now" at bounding box center [1011, 711] width 47 height 15
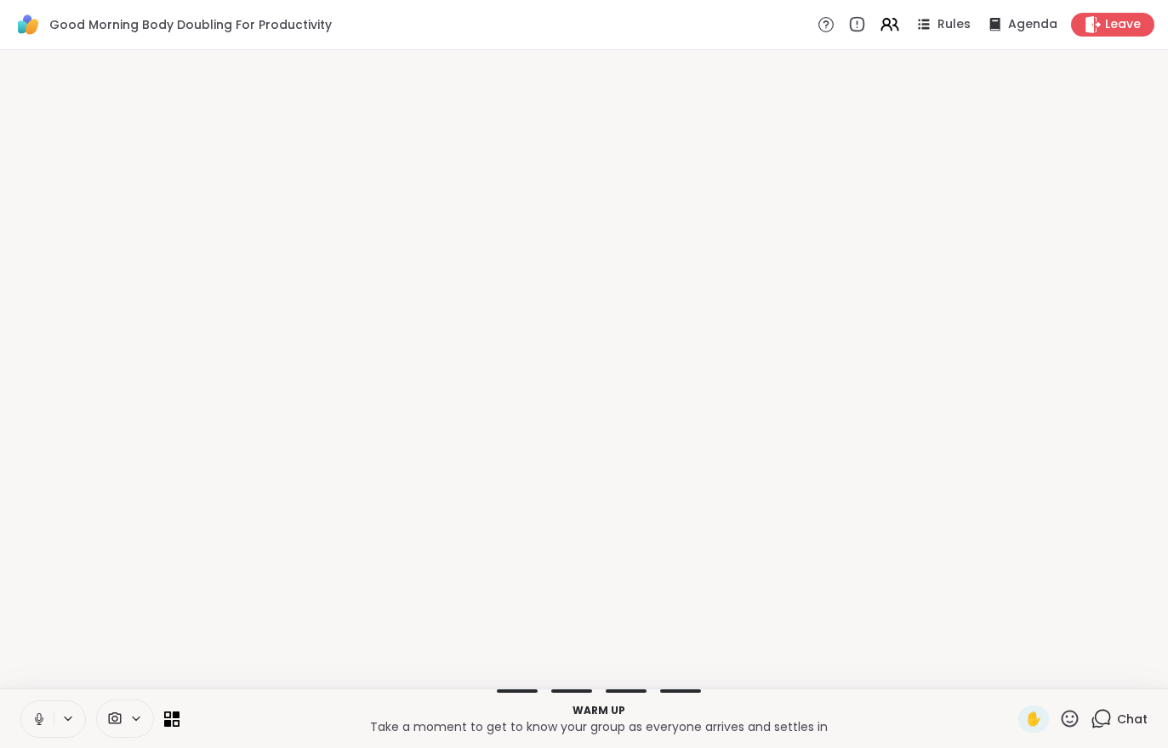
scroll to position [0, 0]
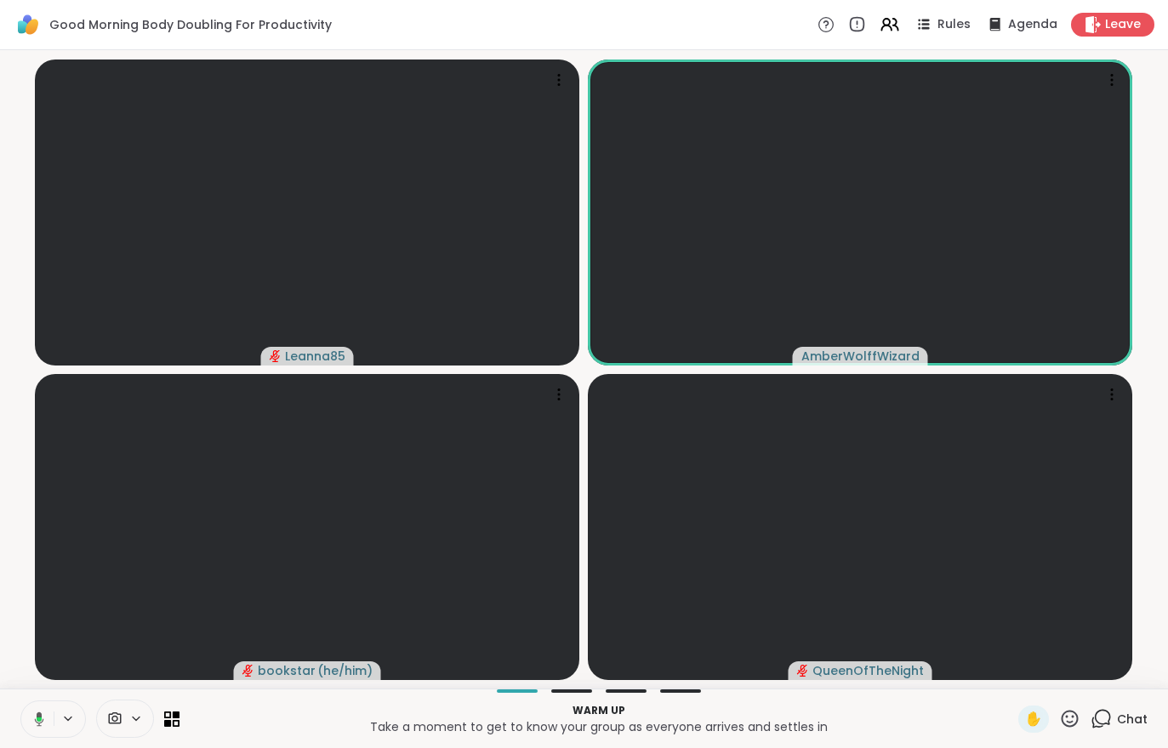
click at [1136, 714] on span "Chat" at bounding box center [1132, 719] width 31 height 17
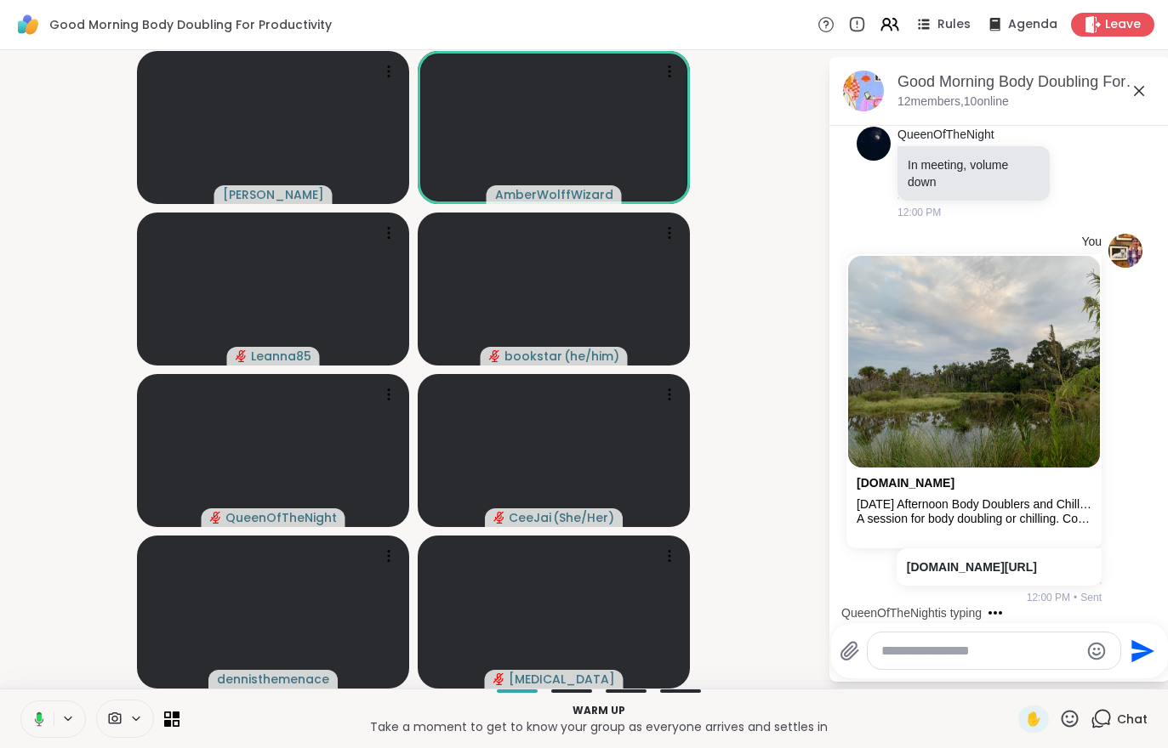
scroll to position [1147, 0]
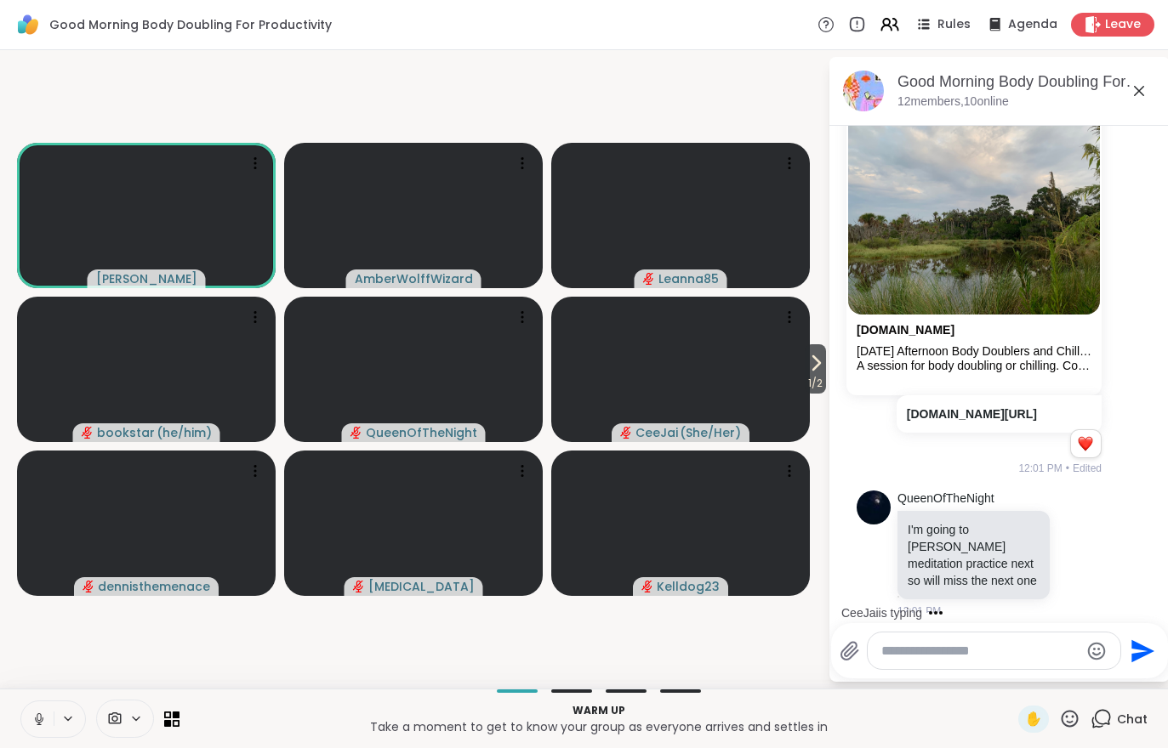
click at [825, 376] on span "1 / 2" at bounding box center [815, 383] width 21 height 20
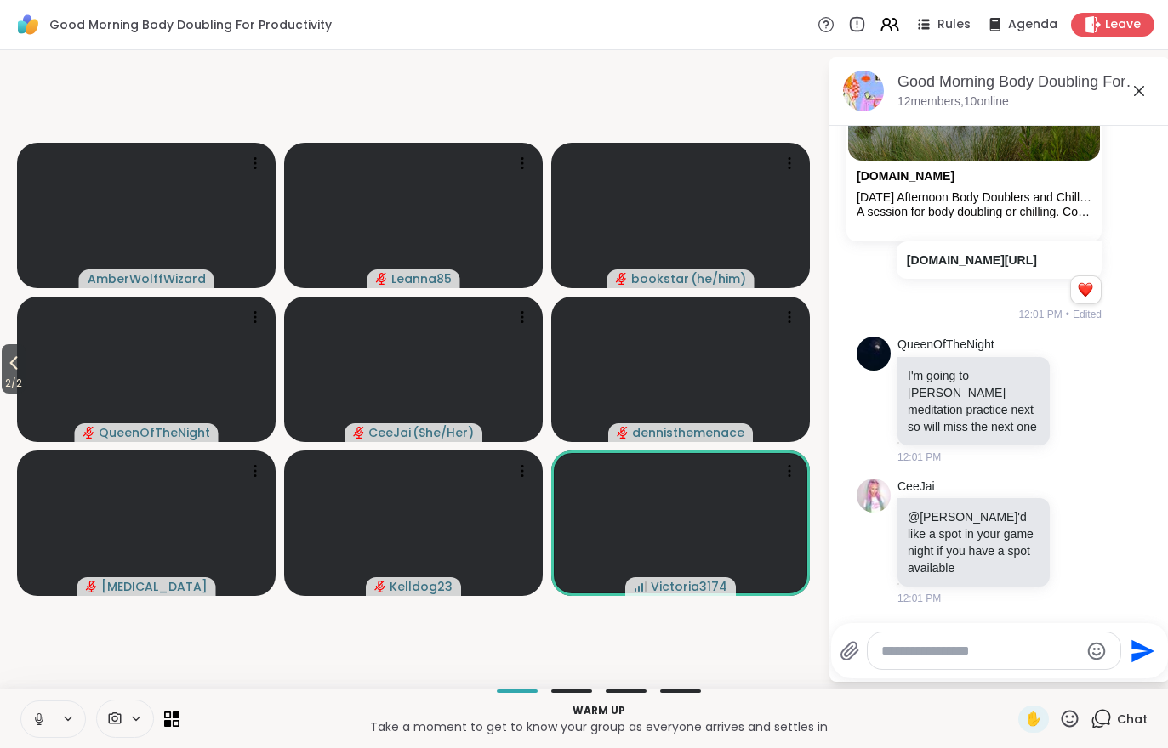
scroll to position [1501, 0]
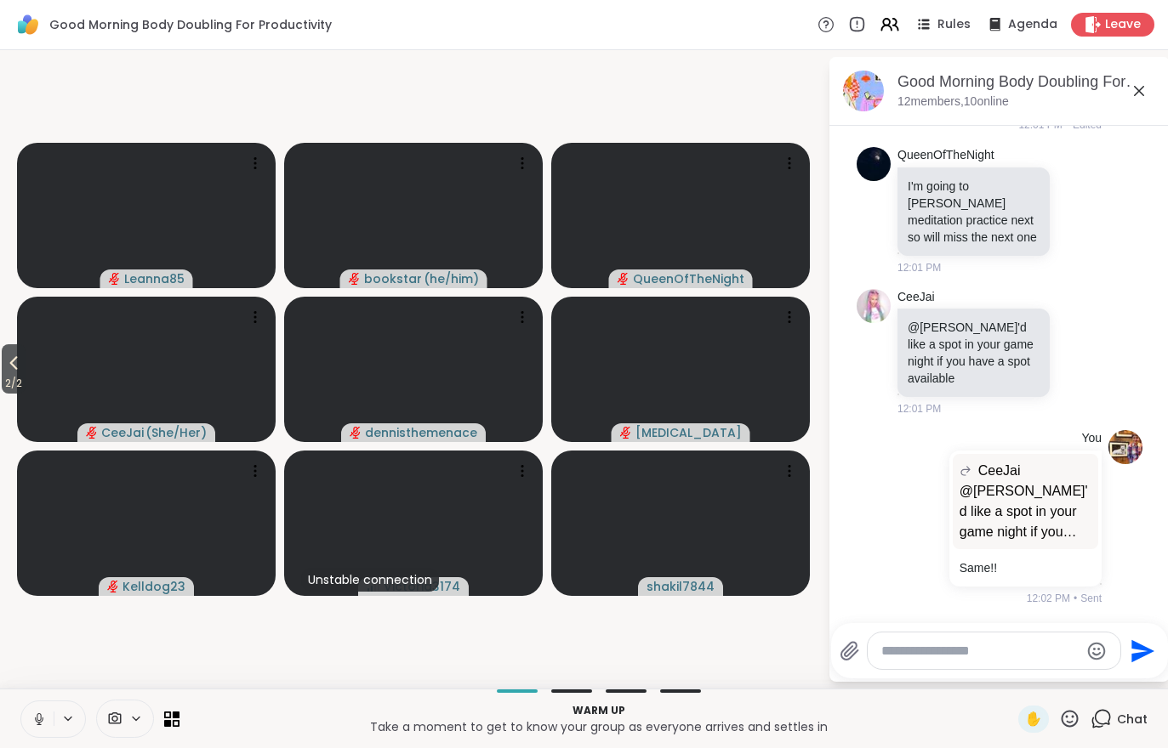
click at [25, 384] on span "2 / 2" at bounding box center [14, 383] width 24 height 20
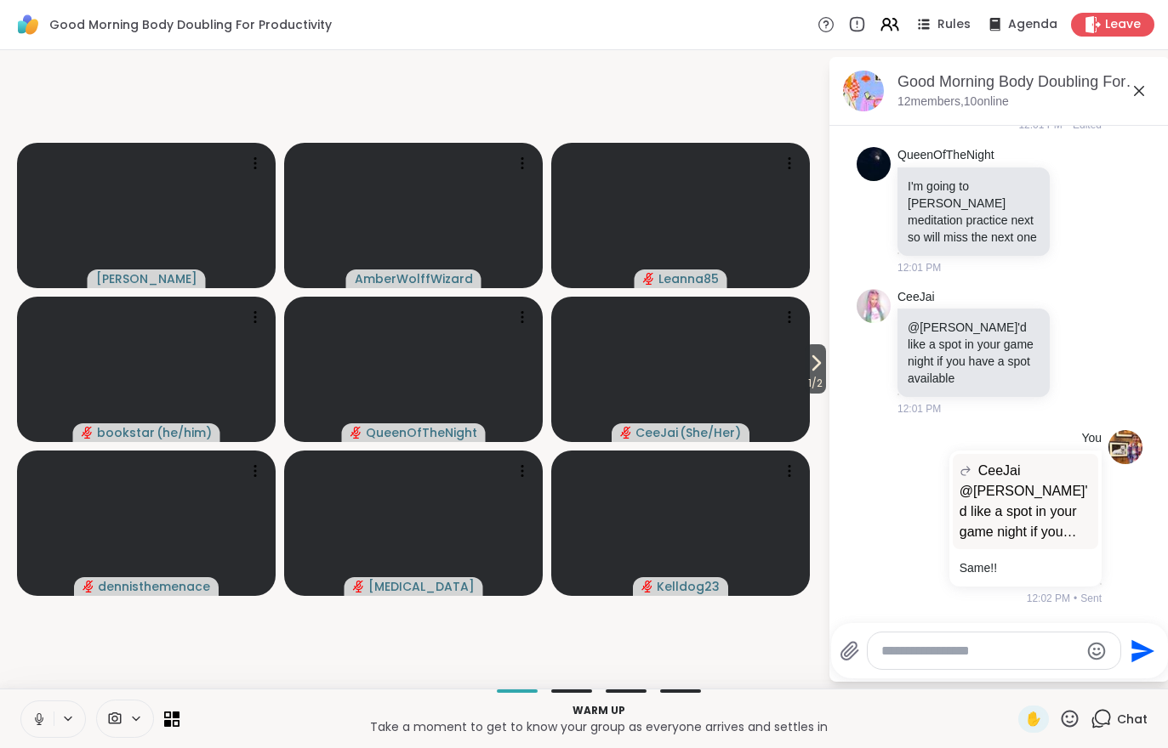
click at [815, 379] on span "1 / 2" at bounding box center [815, 383] width 21 height 20
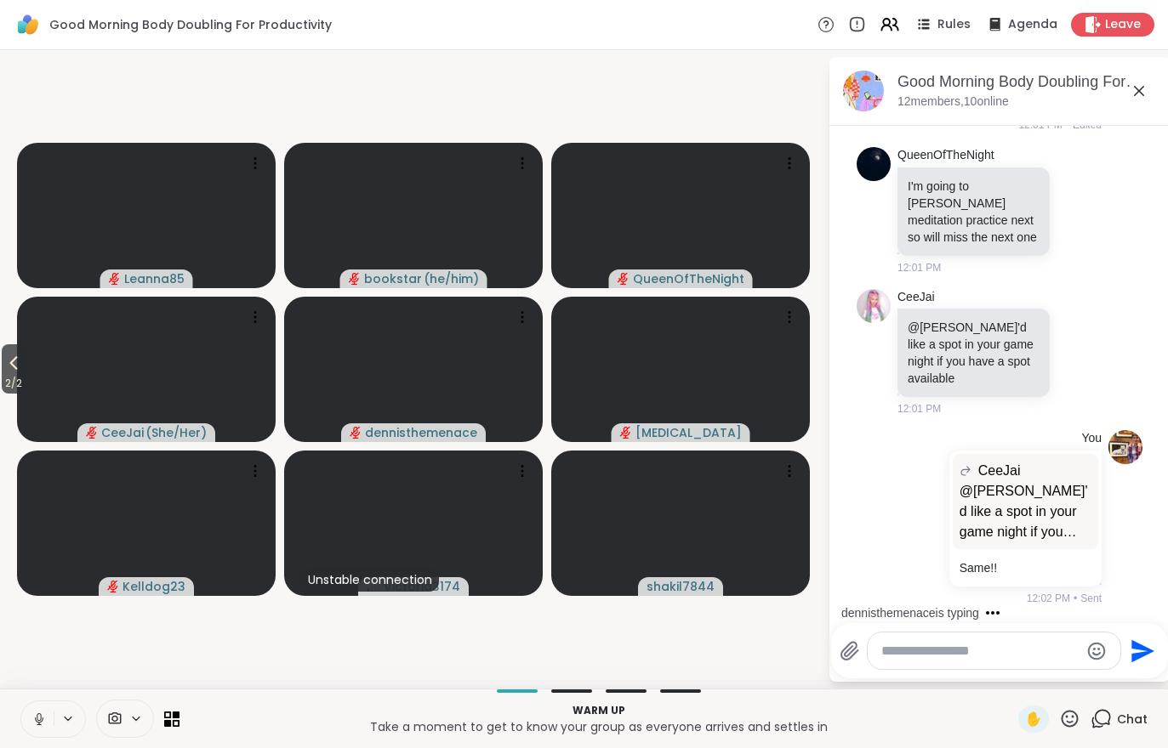
click at [10, 356] on icon at bounding box center [13, 363] width 20 height 20
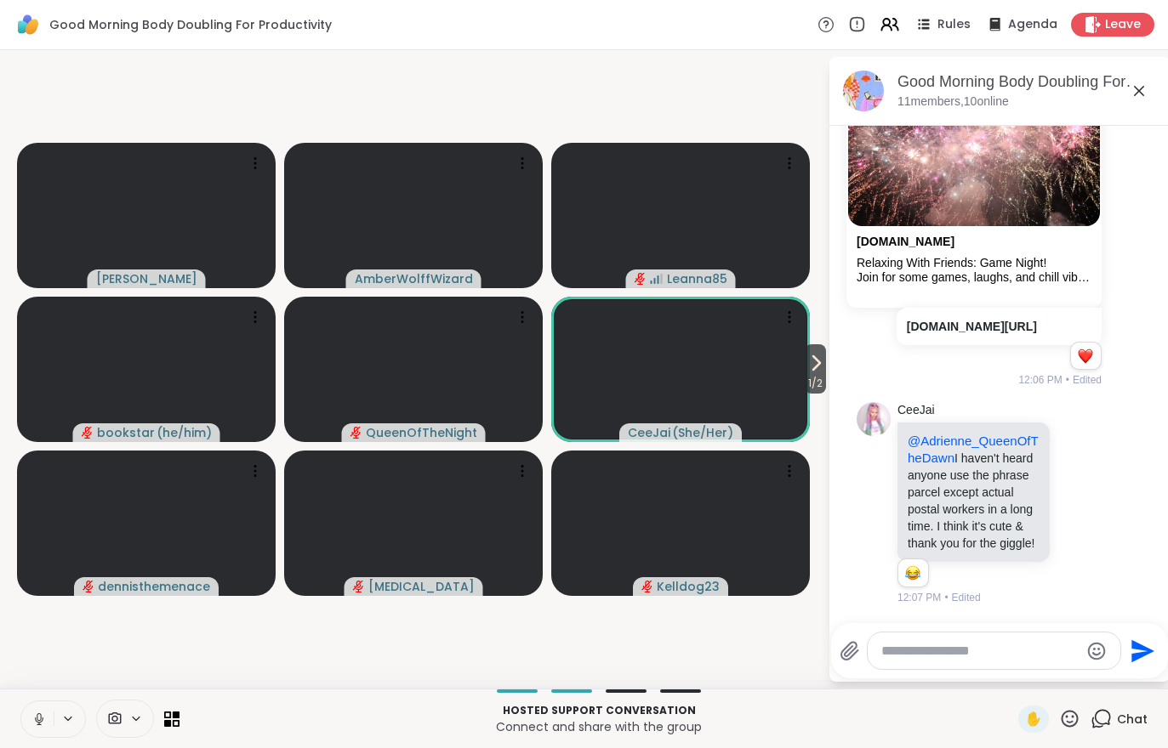
scroll to position [2413, 0]
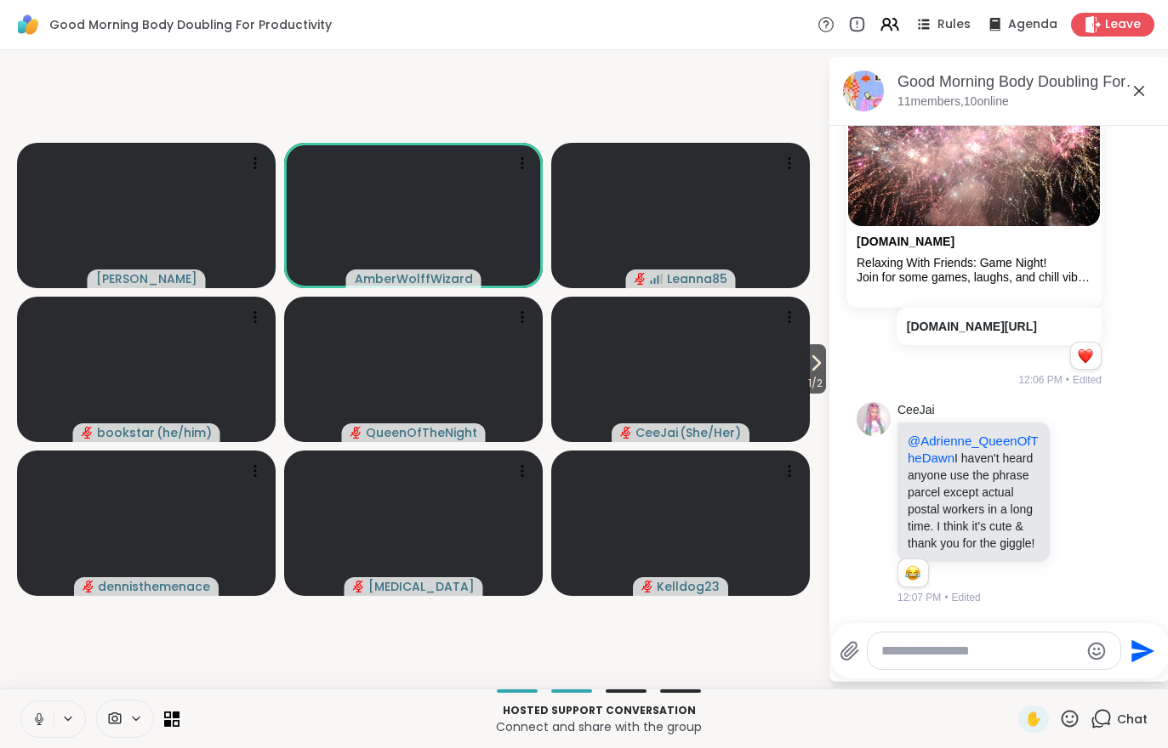
click at [919, 572] on div "Reactions: haha" at bounding box center [912, 573] width 15 height 15
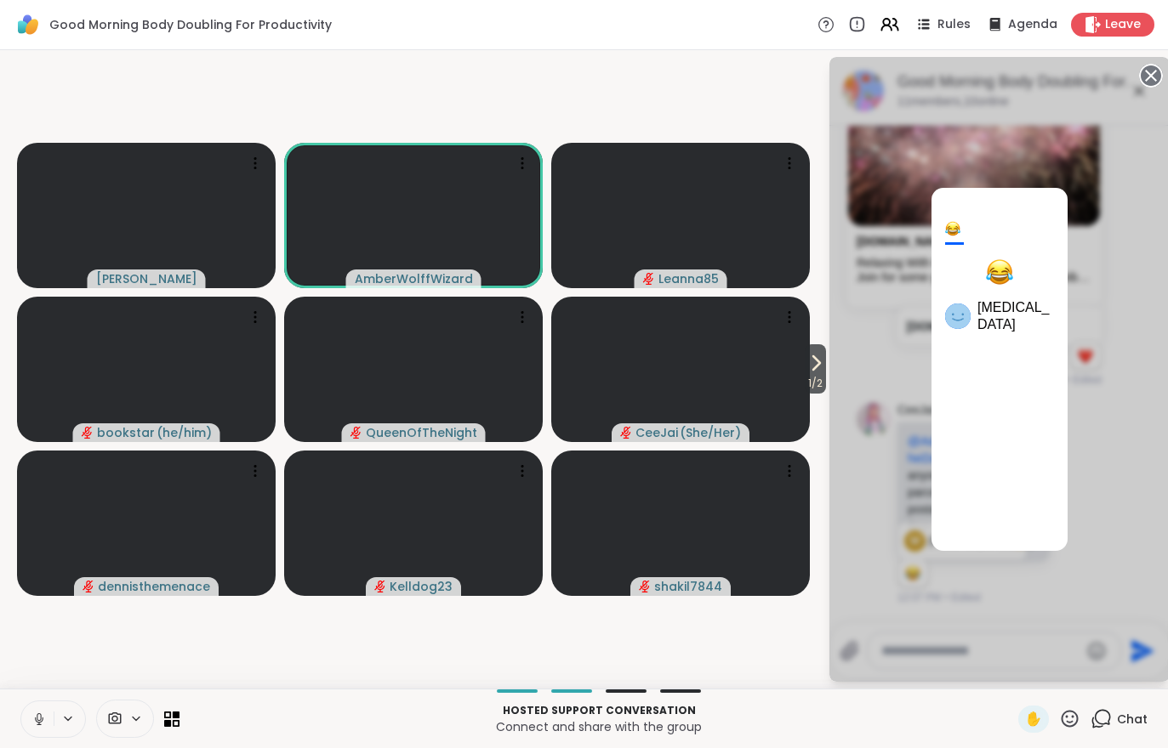
click at [707, 638] on video-player-container "1 / 2 Adrienne_QueenOfTheDawn AmberWolffWizard Leanna85 bookstar ( he/him ) Que…" at bounding box center [413, 369] width 807 height 625
click at [1155, 65] on icon at bounding box center [1151, 76] width 24 height 24
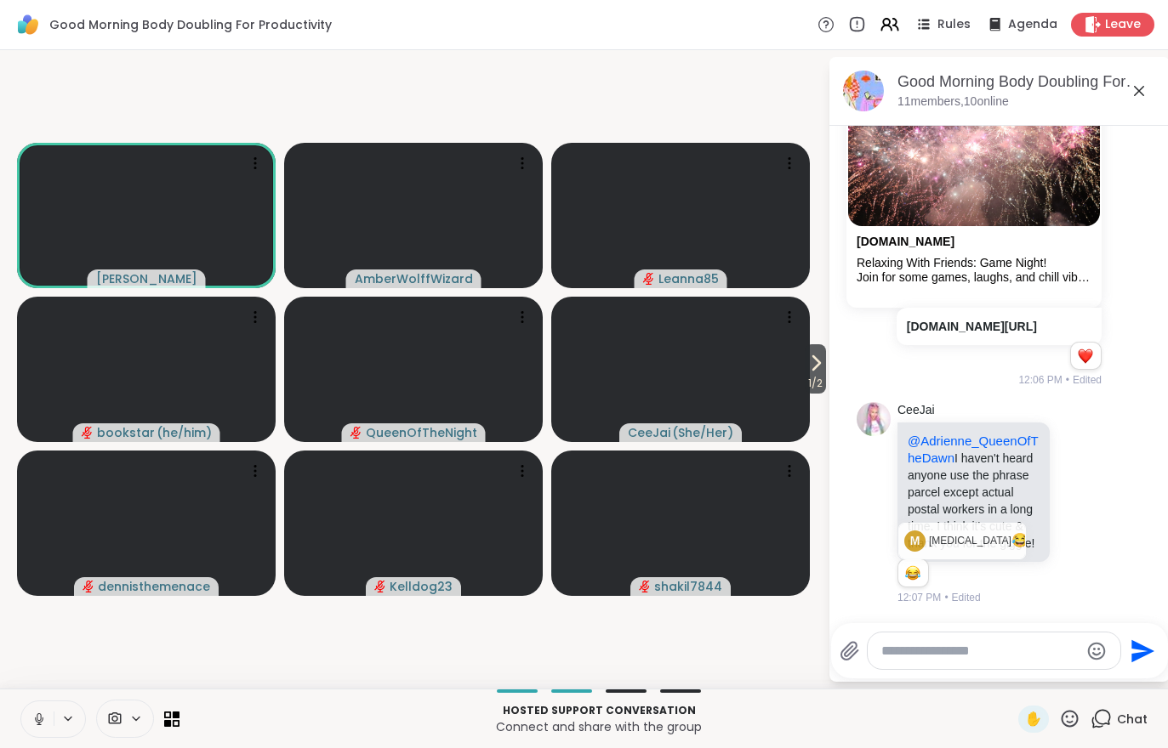
click at [699, 609] on video-player-container "1 / 2 Adrienne_QueenOfTheDawn AmberWolffWizard Leanna85 bookstar ( he/him ) Que…" at bounding box center [413, 369] width 807 height 625
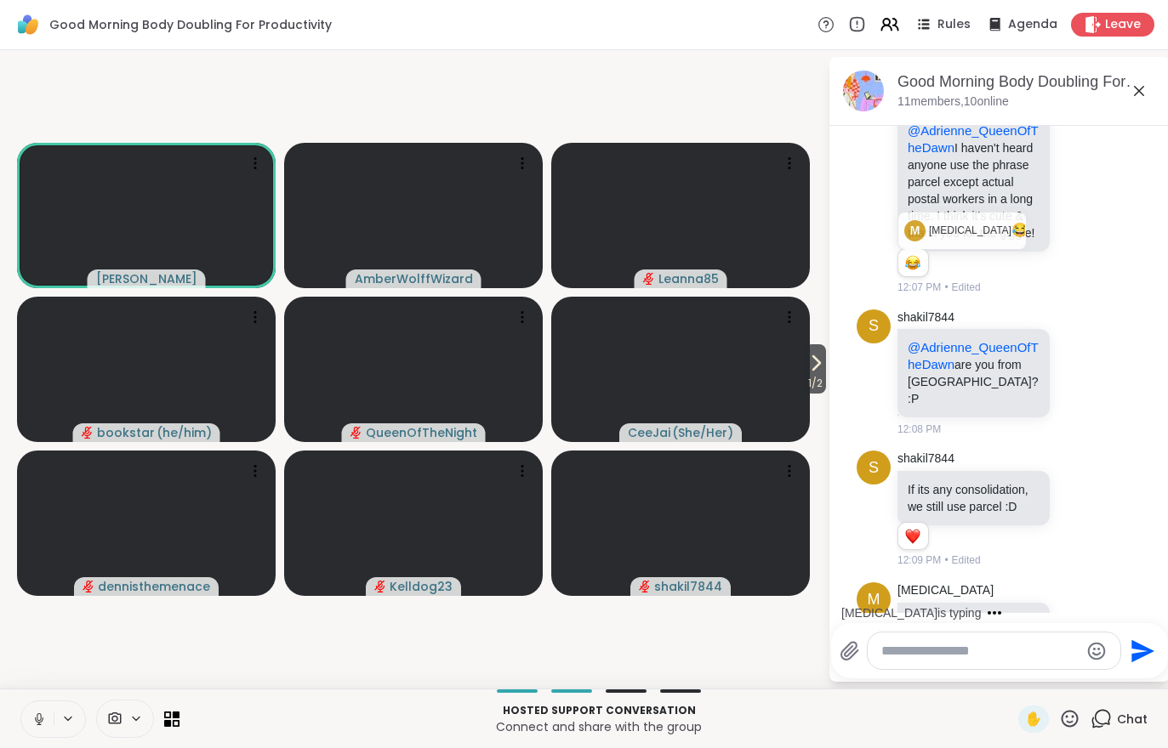
scroll to position [2792, 0]
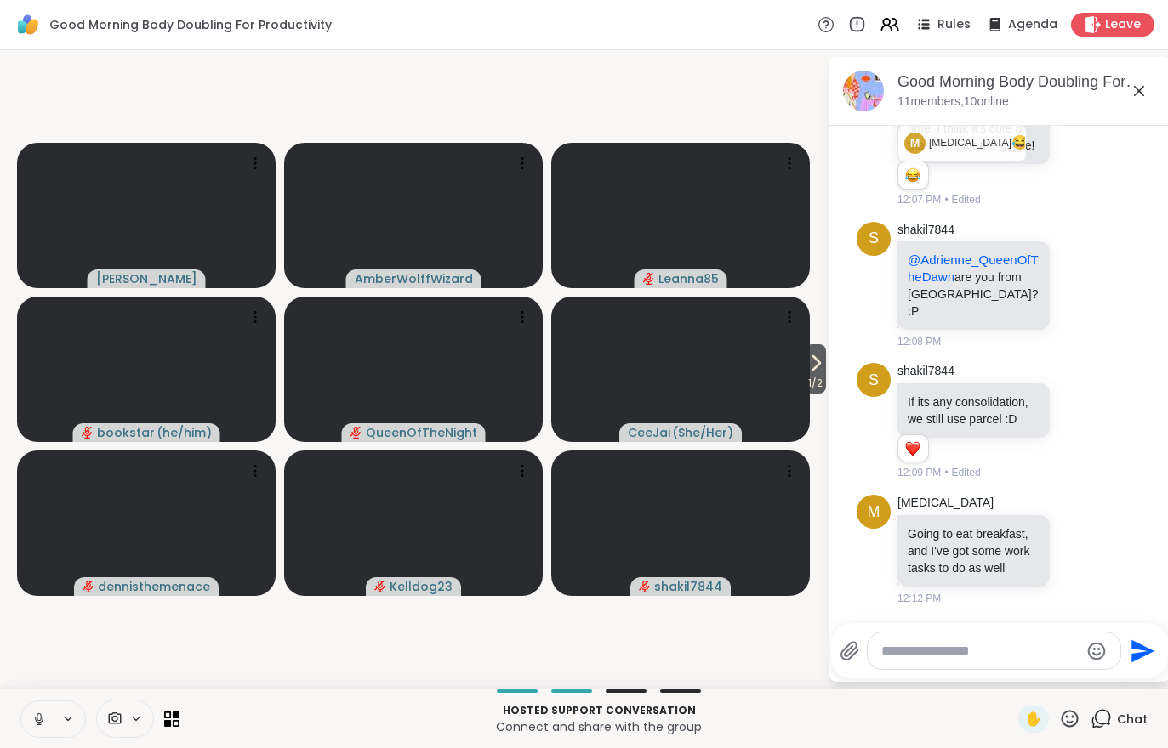
click at [810, 379] on span "1 / 2" at bounding box center [815, 383] width 21 height 20
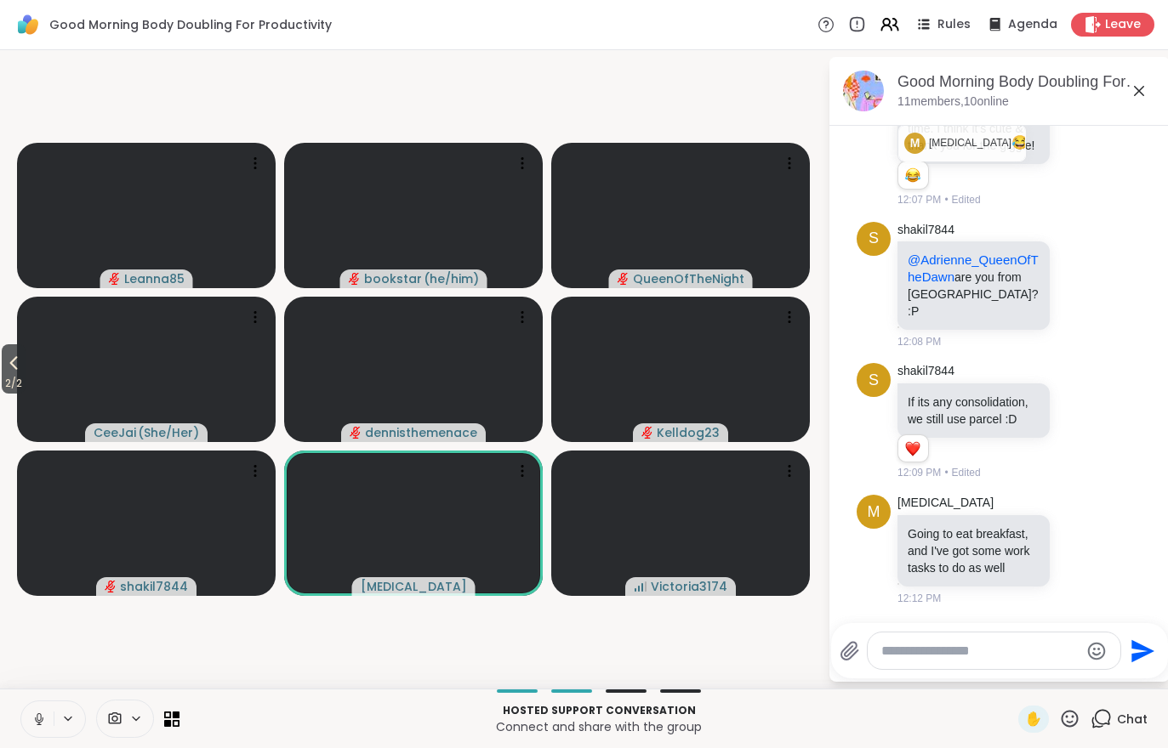
click at [18, 366] on icon at bounding box center [13, 363] width 20 height 20
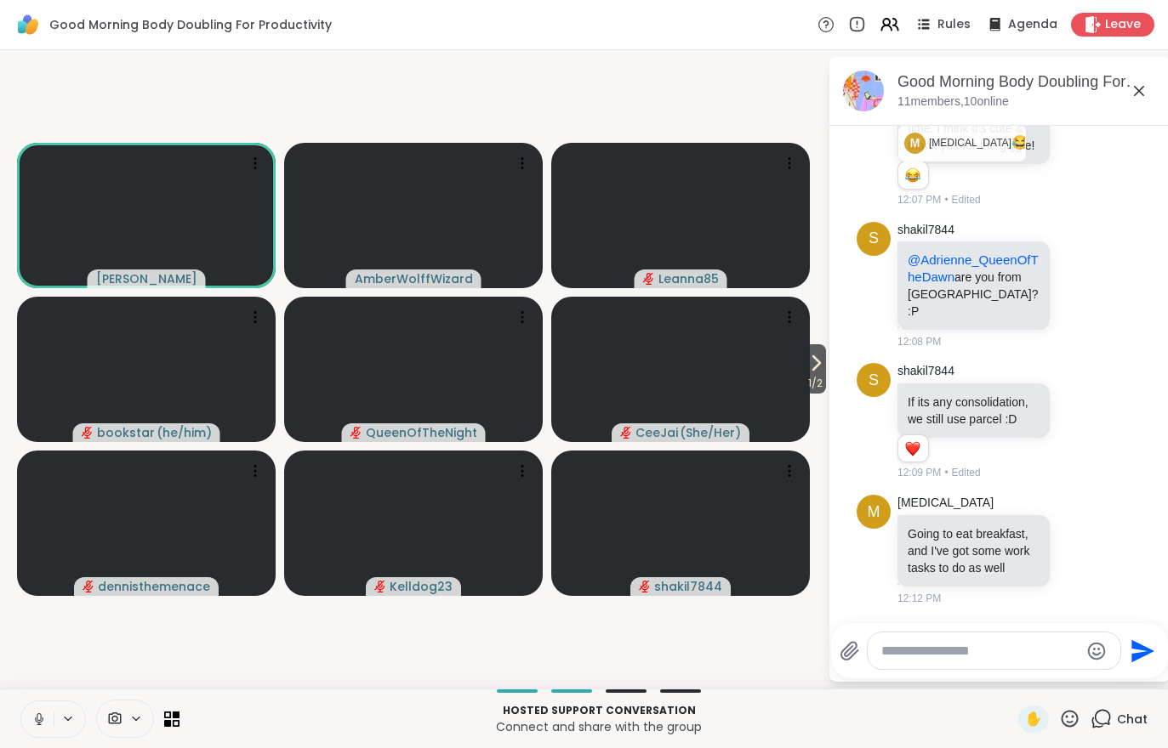
click at [811, 387] on span "1 / 2" at bounding box center [815, 383] width 21 height 20
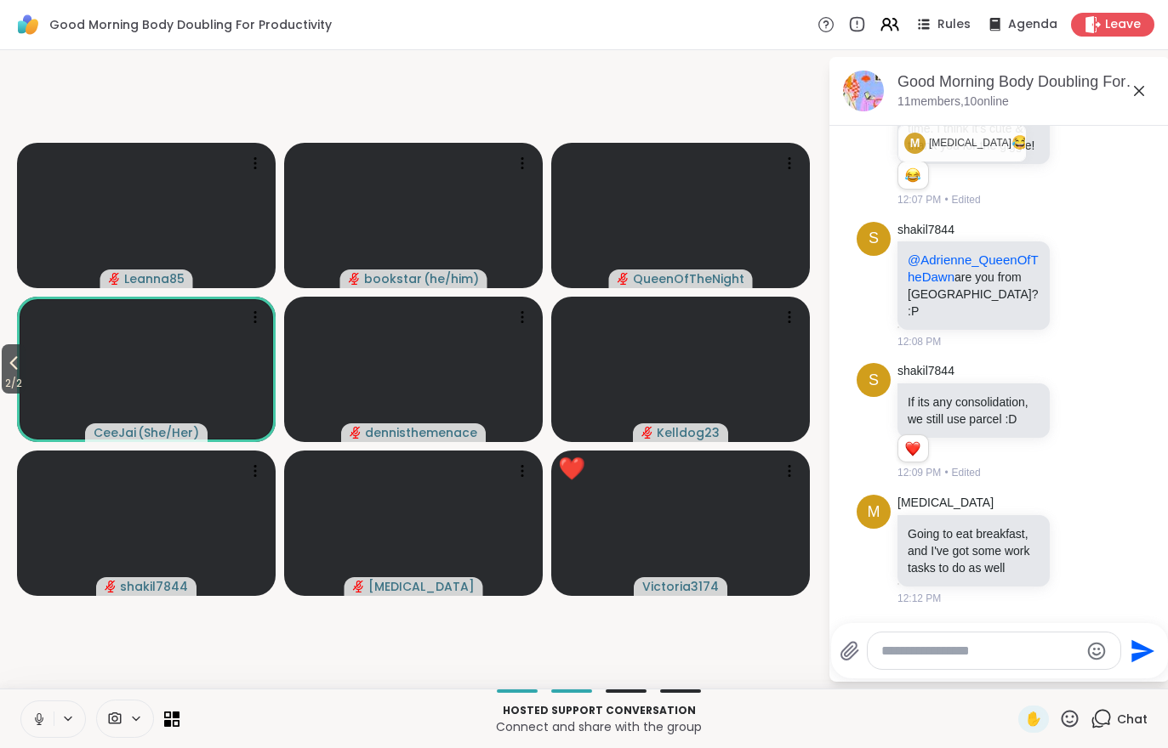
click at [42, 632] on video-player-container "2 / 2 Leanna85 bookstar ( he/him ) QueenOfTheNight CeeJai ( She/Her ) dennisthe…" at bounding box center [413, 369] width 807 height 625
click at [32, 736] on button at bounding box center [37, 720] width 32 height 36
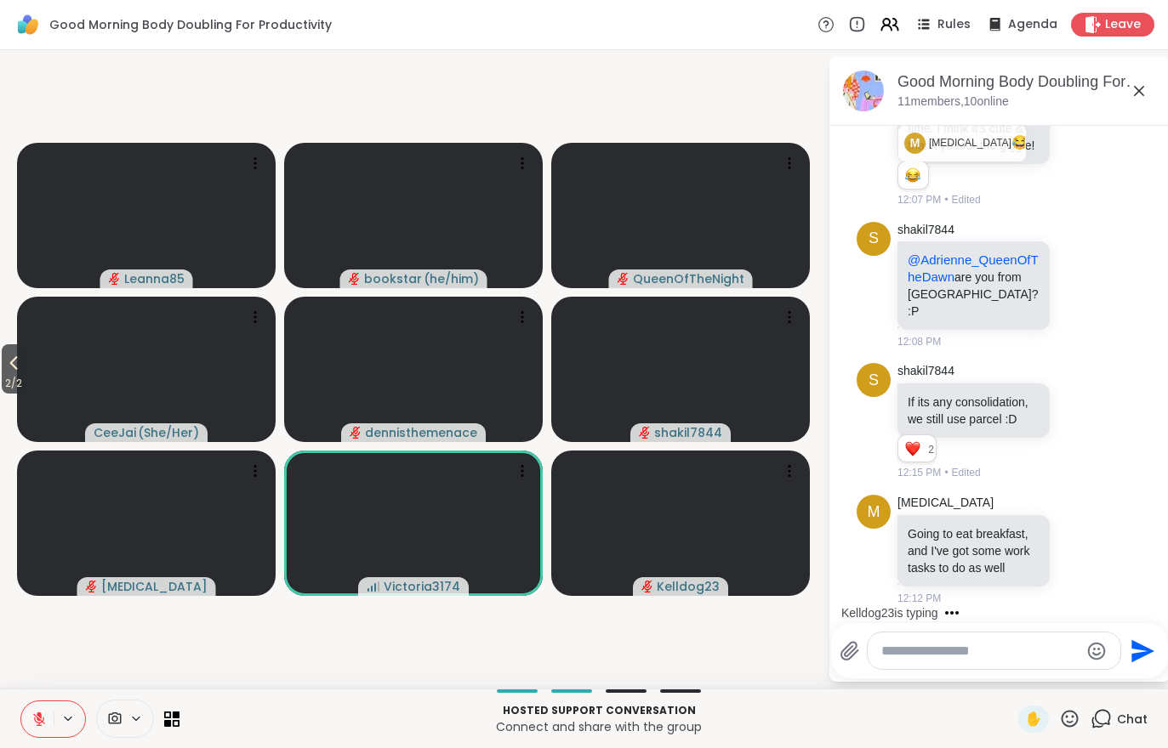
click at [23, 740] on div "Hosted support conversation Connect and share with the group ✋ Chat" at bounding box center [584, 719] width 1168 height 60
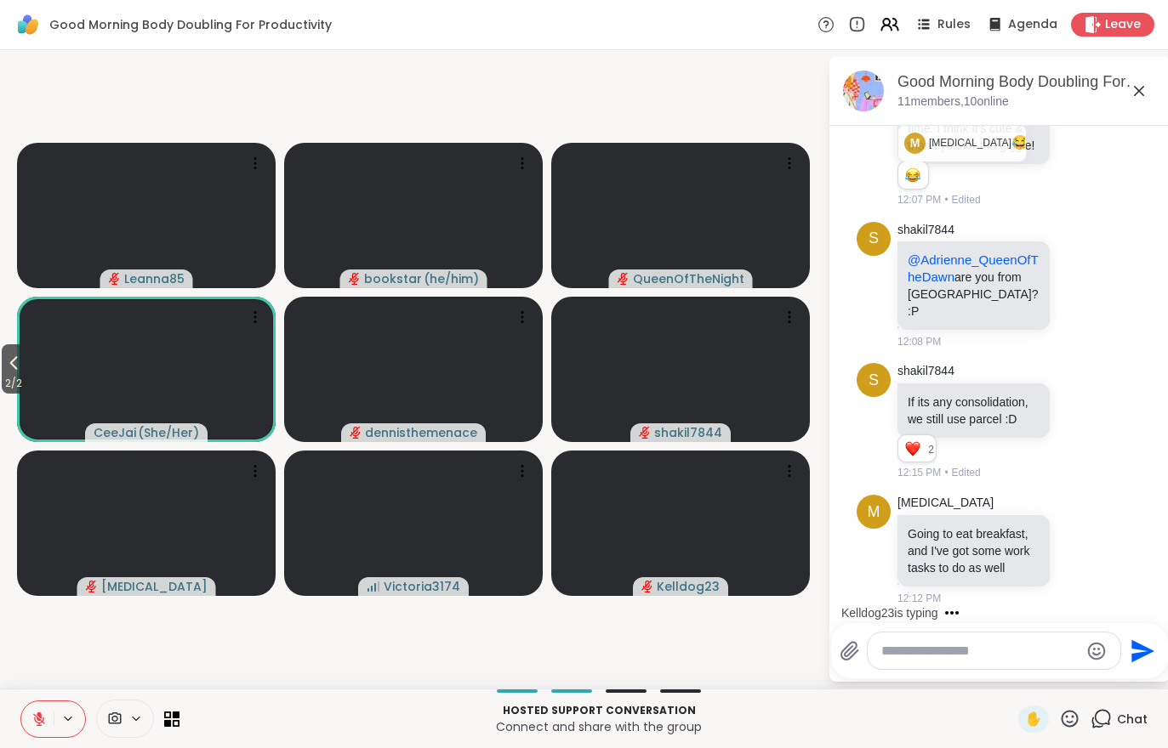
click at [23, 740] on div "Hosted support conversation Connect and share with the group ✋ Chat" at bounding box center [584, 719] width 1168 height 60
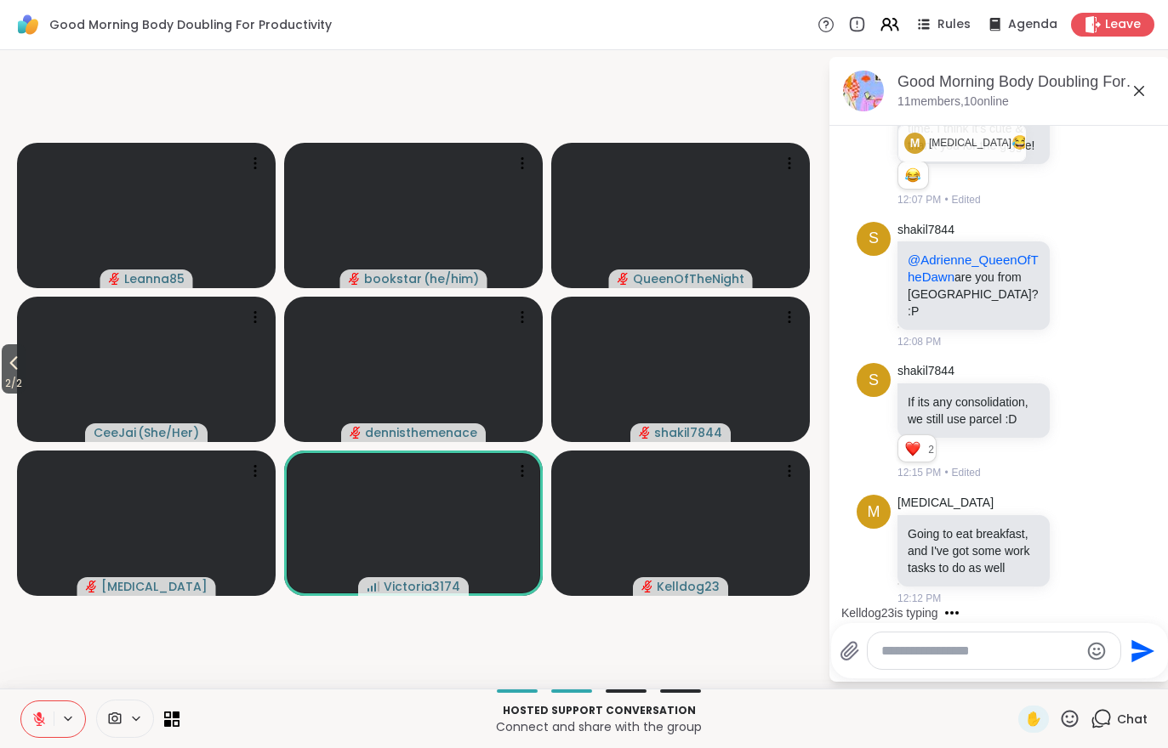
click at [26, 716] on button at bounding box center [37, 720] width 32 height 36
click at [12, 379] on span "2 / 2" at bounding box center [14, 383] width 24 height 20
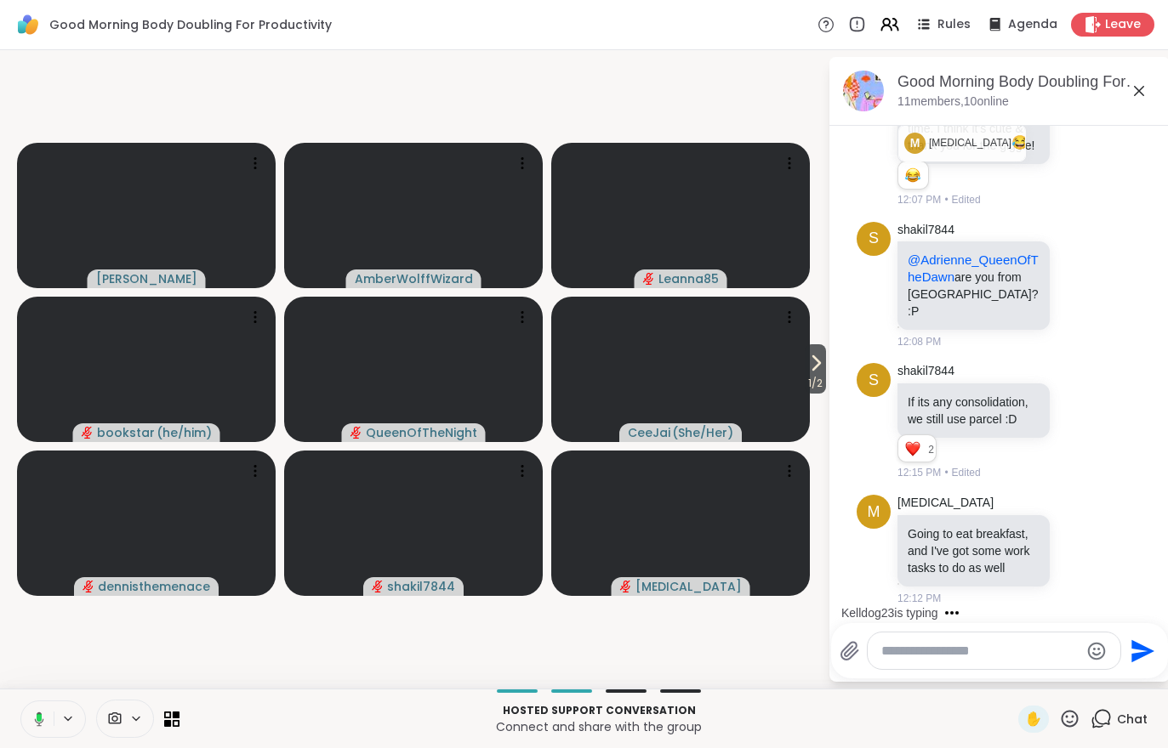
click at [37, 715] on rect at bounding box center [39, 718] width 5 height 8
click at [48, 697] on div "Hosted support conversation Connect and share with the group ✋ Chat" at bounding box center [584, 719] width 1168 height 60
click at [31, 721] on button at bounding box center [37, 720] width 32 height 36
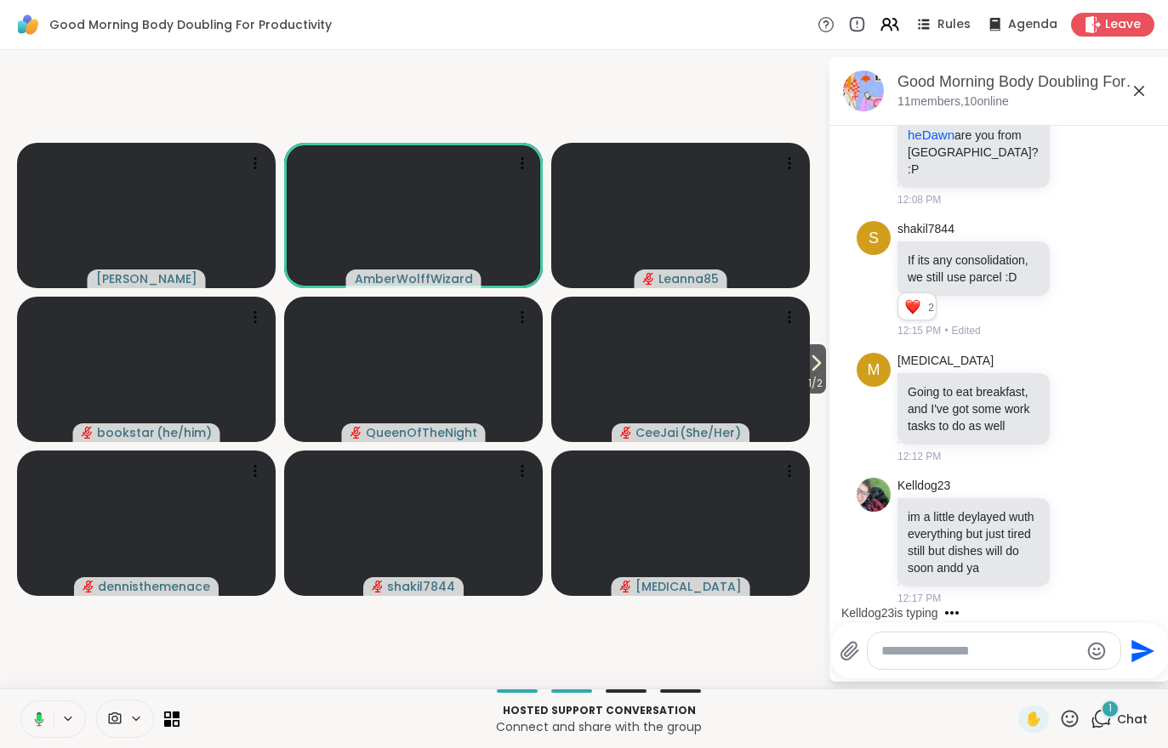
click at [810, 385] on span "1 / 2" at bounding box center [815, 383] width 21 height 20
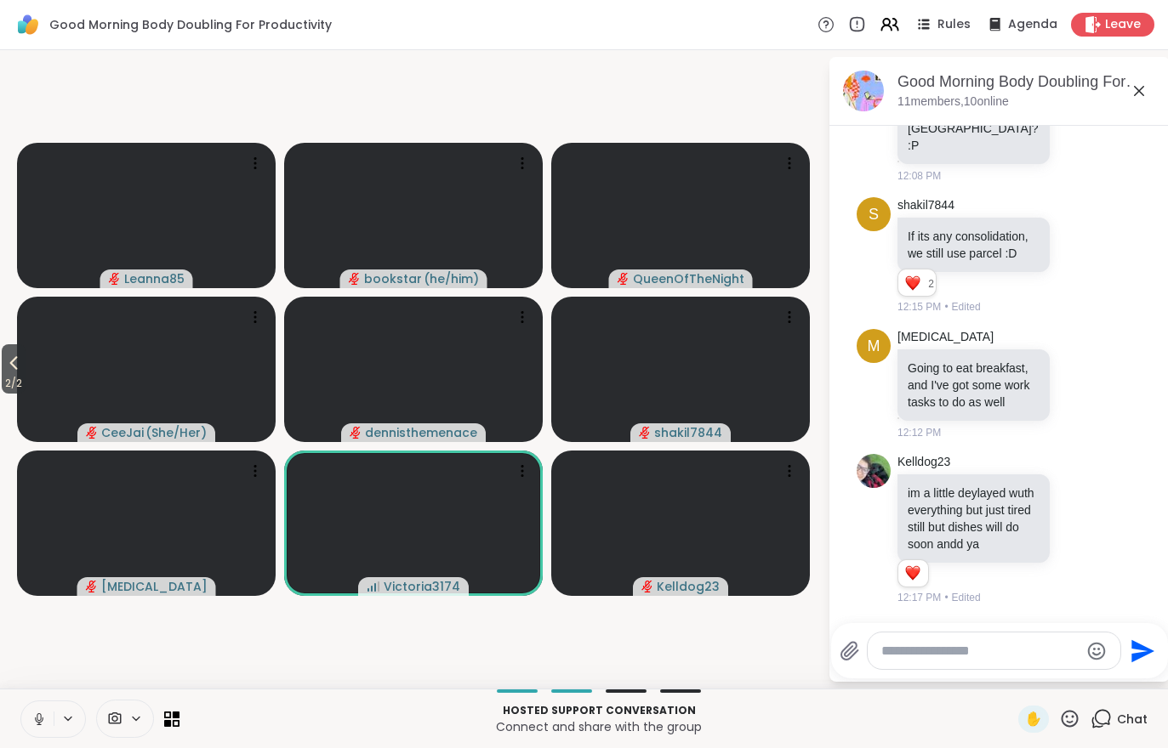
scroll to position [2957, 0]
click at [37, 731] on button at bounding box center [37, 720] width 32 height 36
click at [29, 737] on button at bounding box center [37, 720] width 32 height 36
click at [10, 373] on icon at bounding box center [13, 363] width 20 height 20
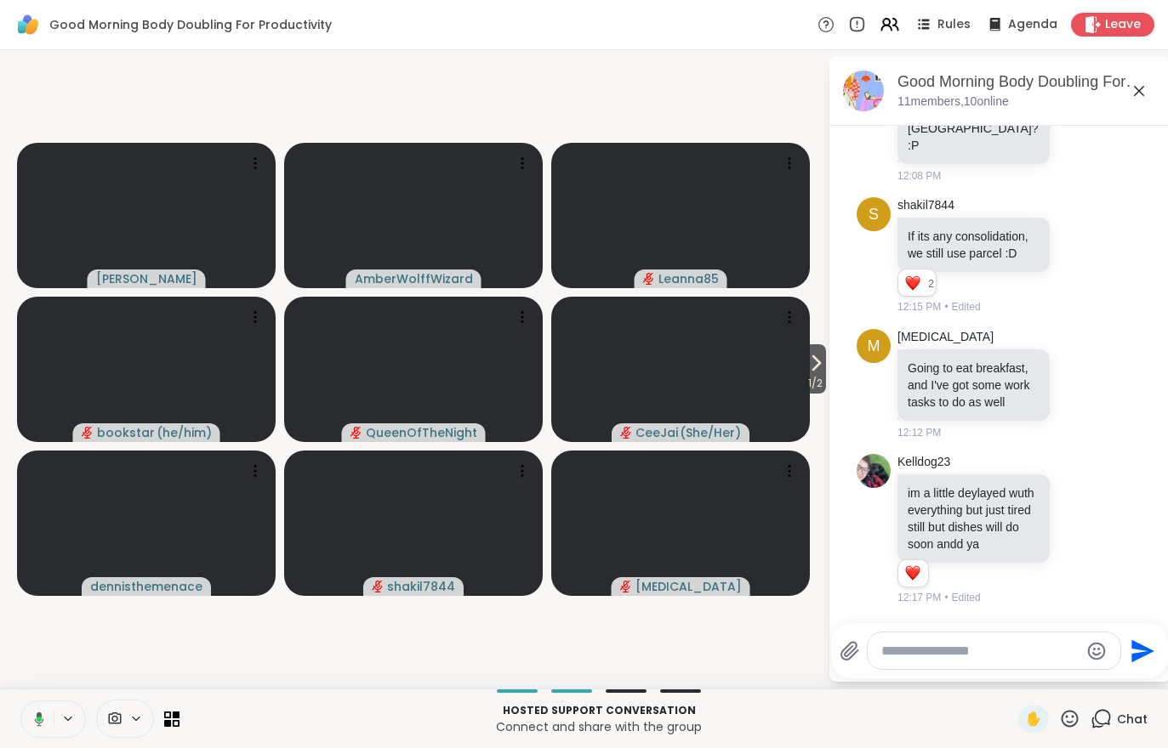
click at [820, 362] on icon at bounding box center [815, 363] width 20 height 20
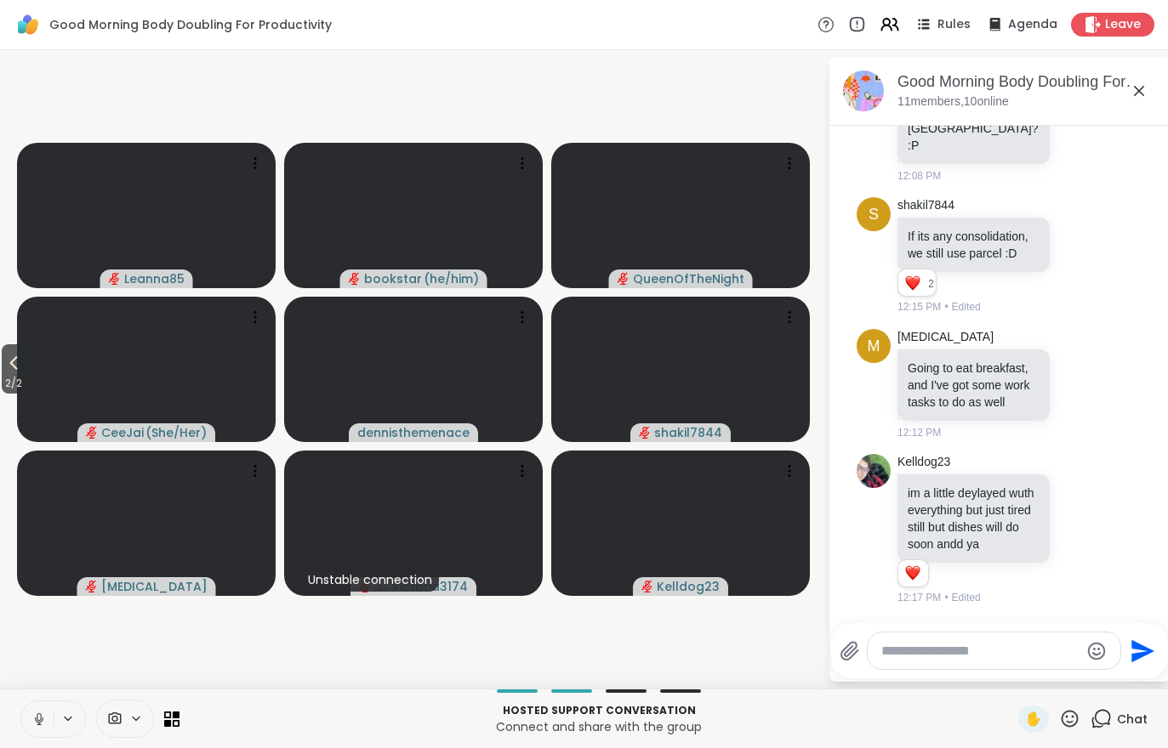
click at [39, 729] on button at bounding box center [37, 720] width 32 height 36
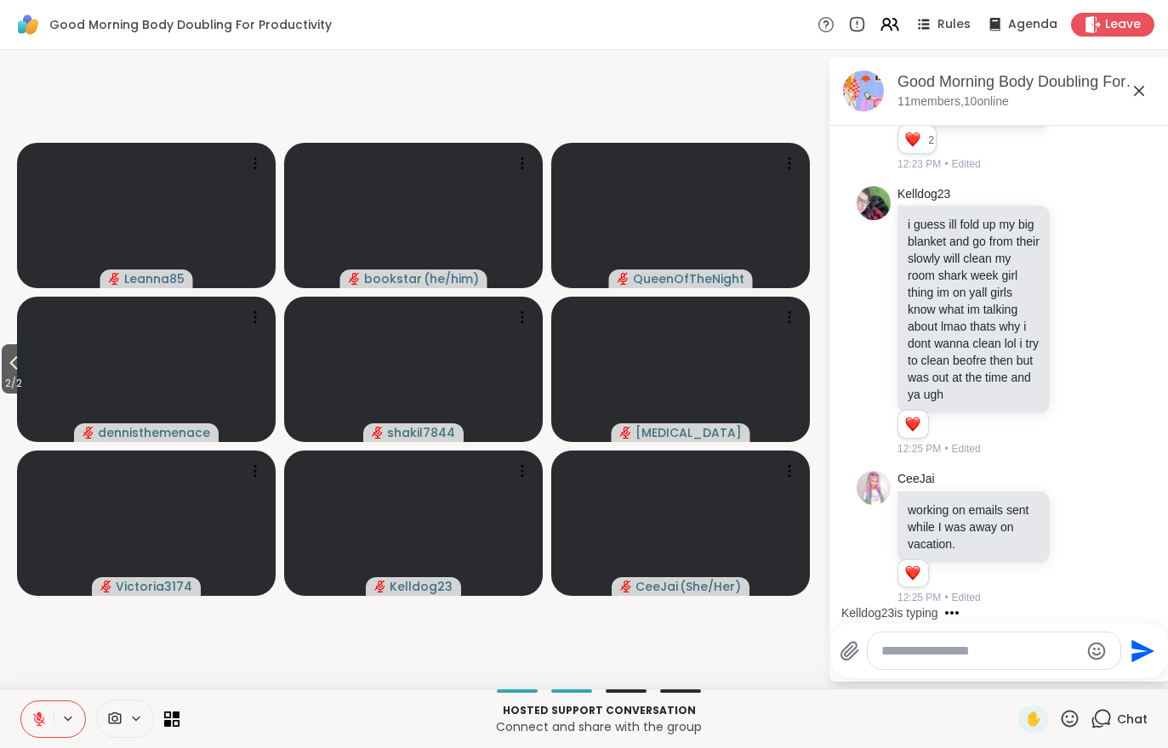
scroll to position [3653, 0]
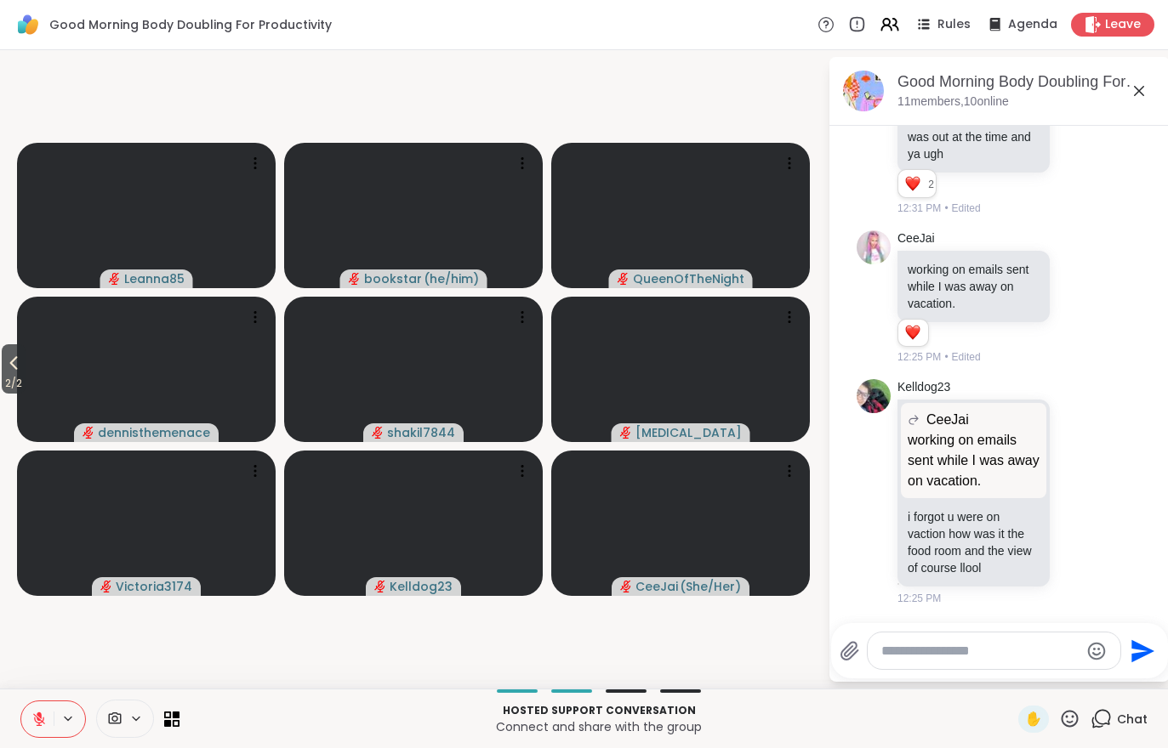
click at [12, 364] on icon at bounding box center [13, 363] width 20 height 20
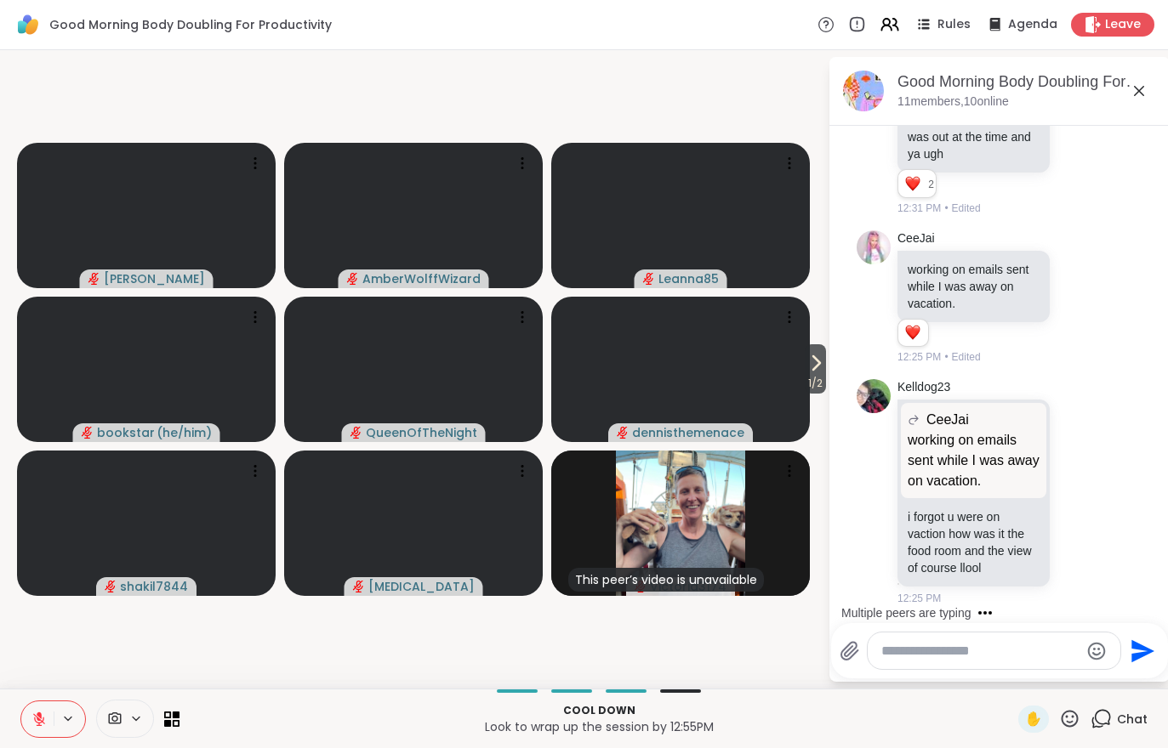
scroll to position [3743, 0]
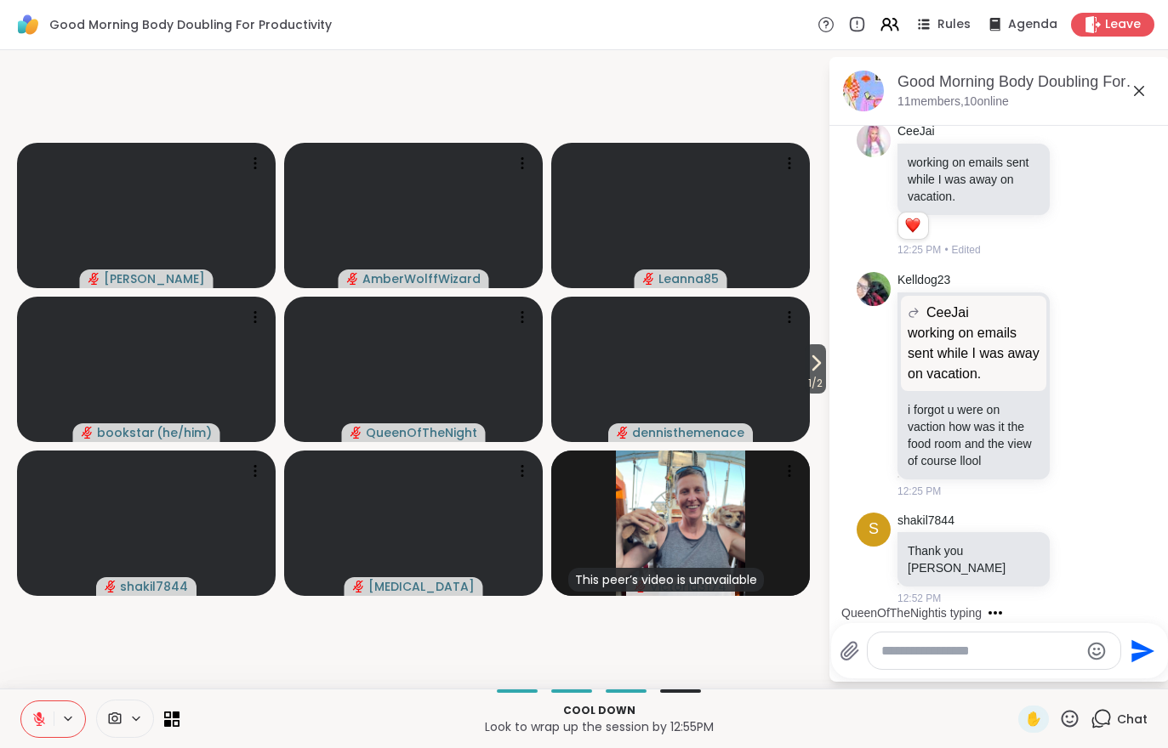
click at [37, 722] on icon at bounding box center [39, 720] width 12 height 12
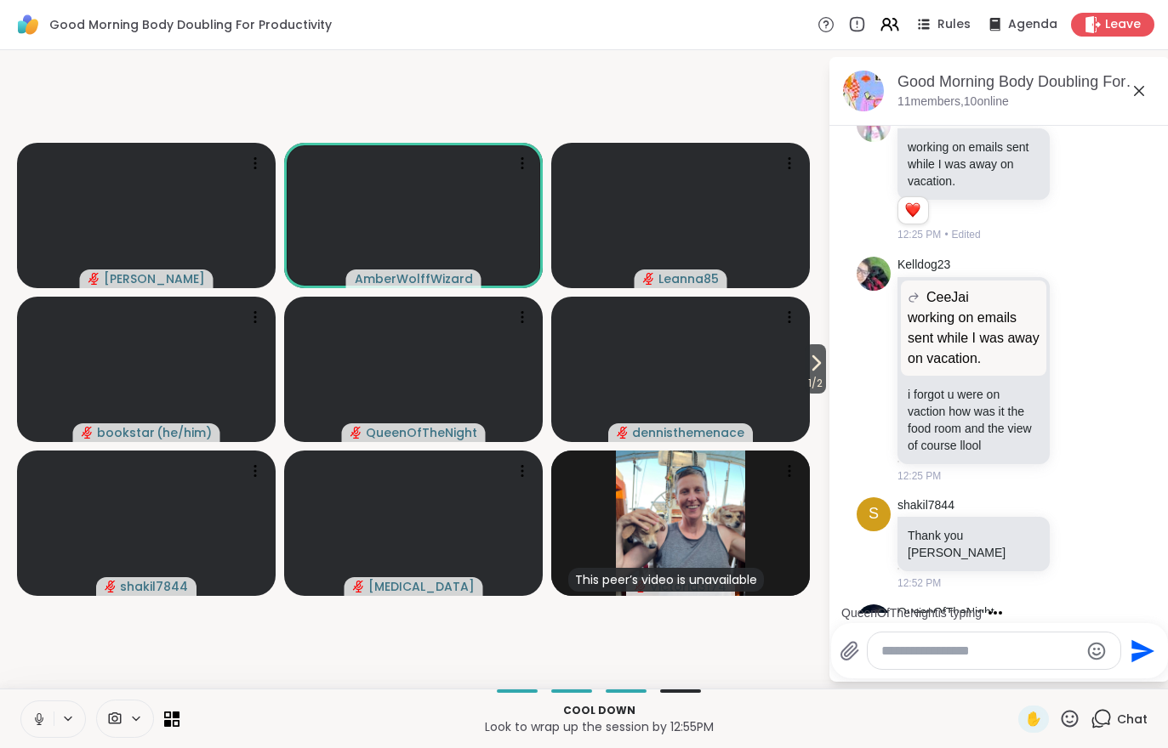
scroll to position [3885, 0]
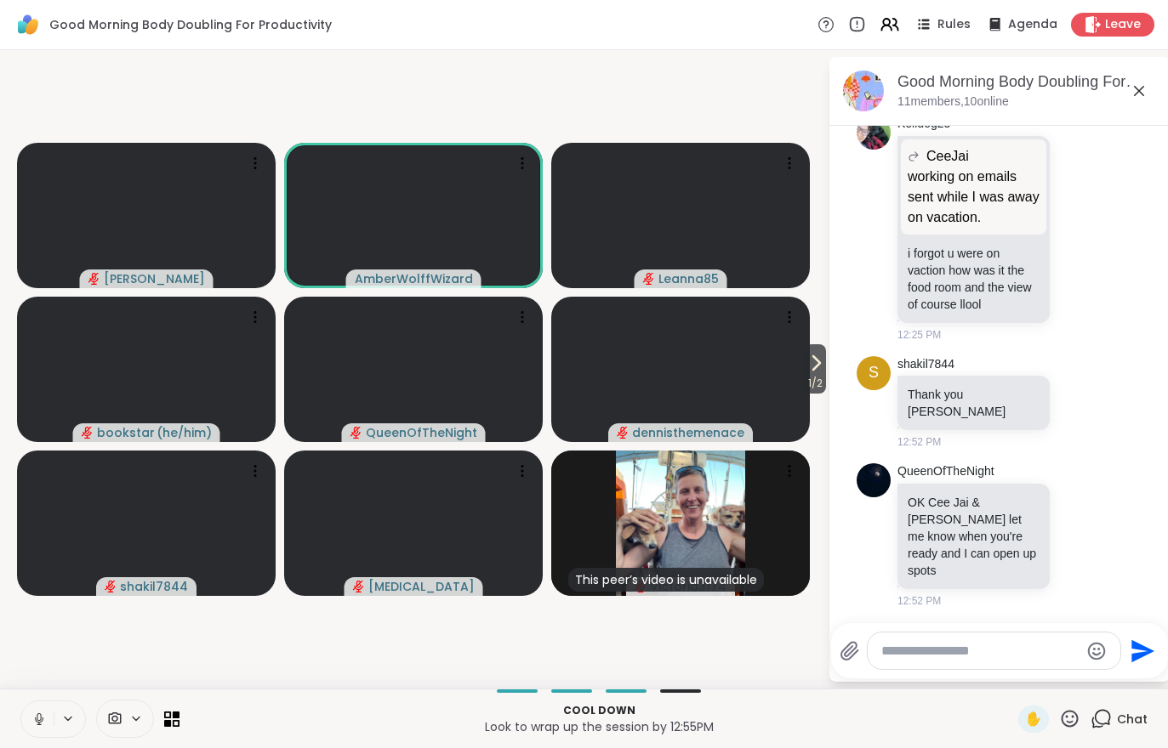
click at [817, 382] on span "1 / 2" at bounding box center [815, 383] width 21 height 20
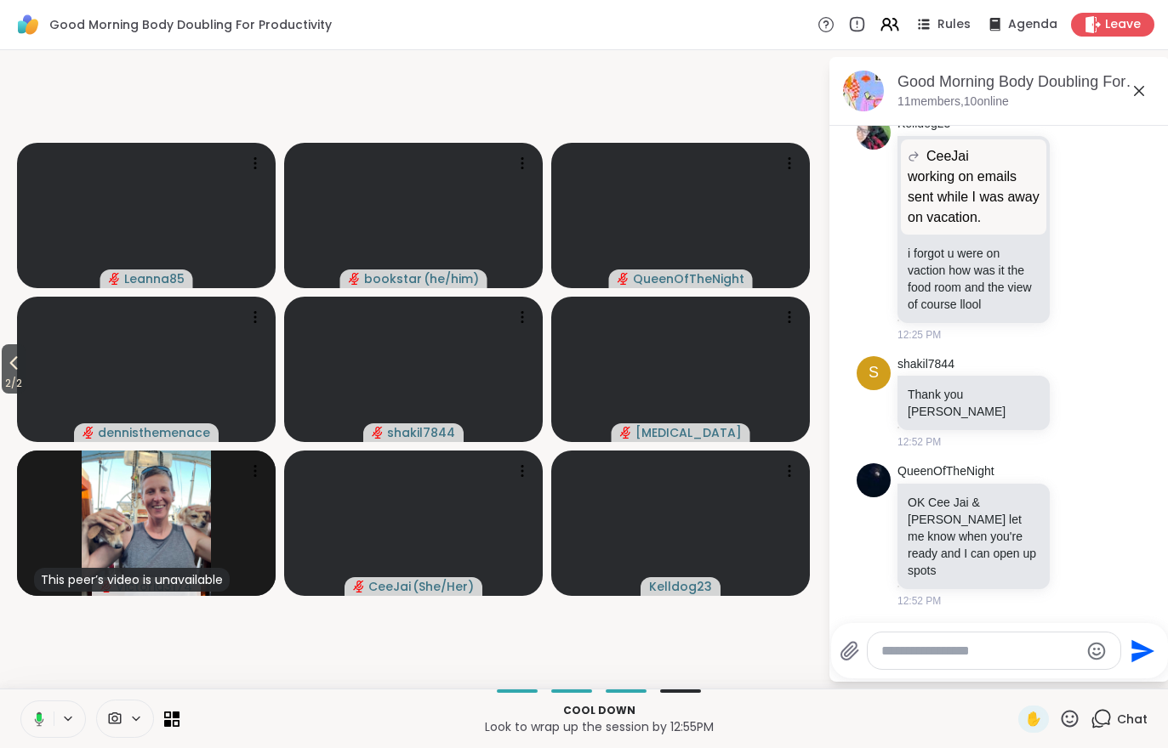
click at [2, 381] on span "2 / 2" at bounding box center [14, 383] width 24 height 20
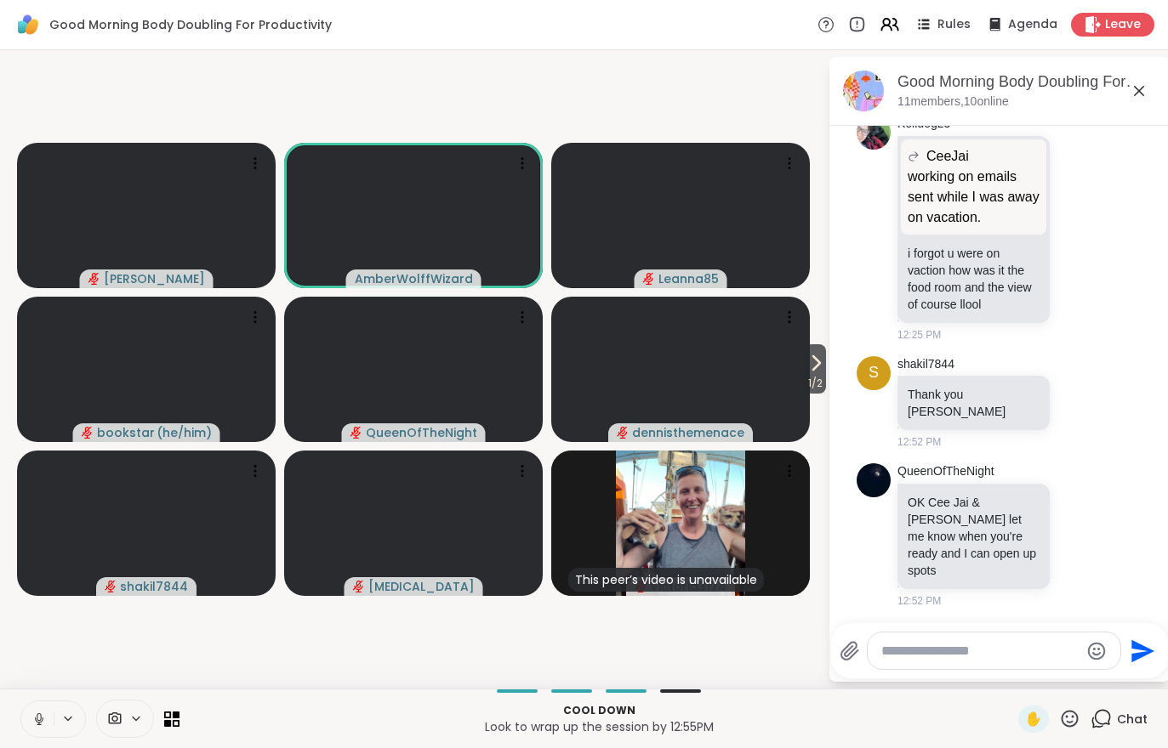
click at [815, 371] on icon at bounding box center [815, 363] width 20 height 20
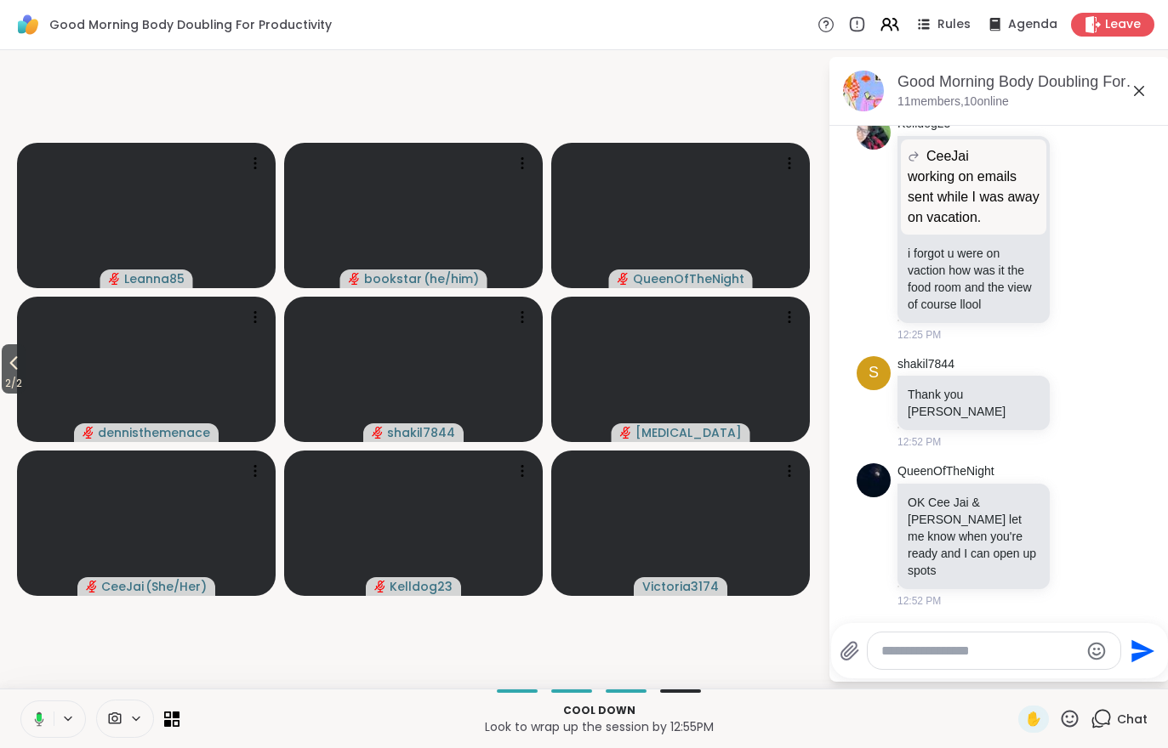
click at [8, 366] on icon at bounding box center [13, 363] width 20 height 20
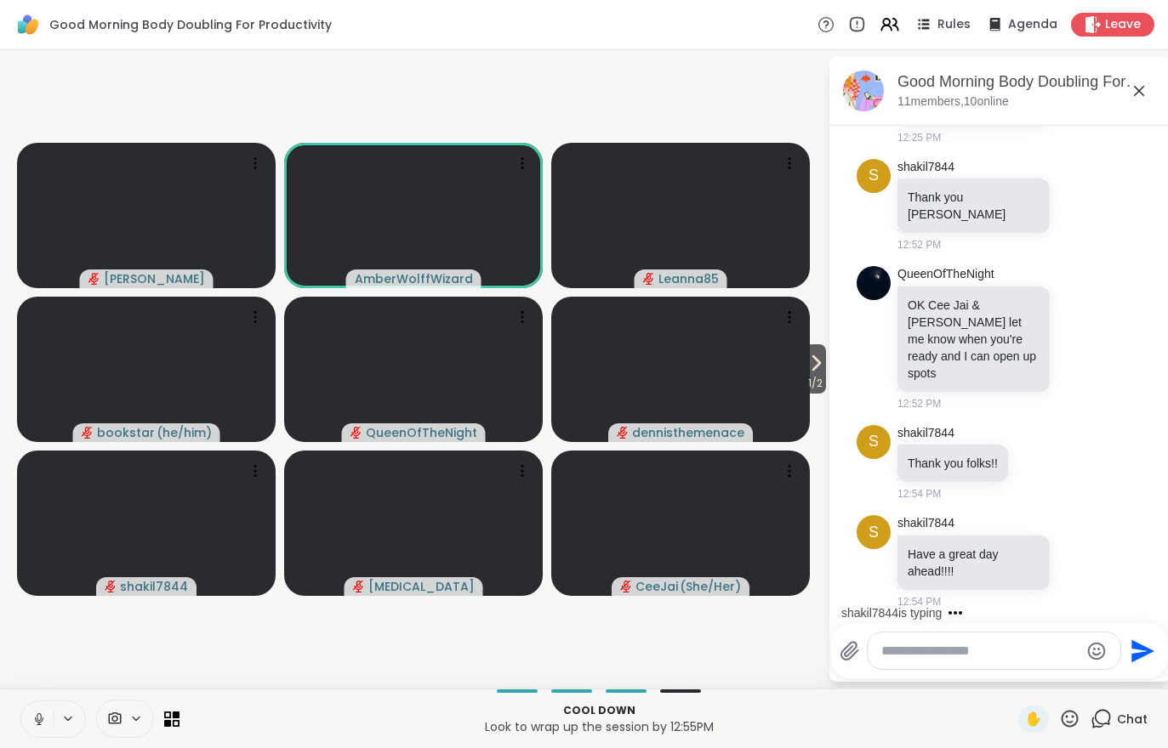
scroll to position [4189, 0]
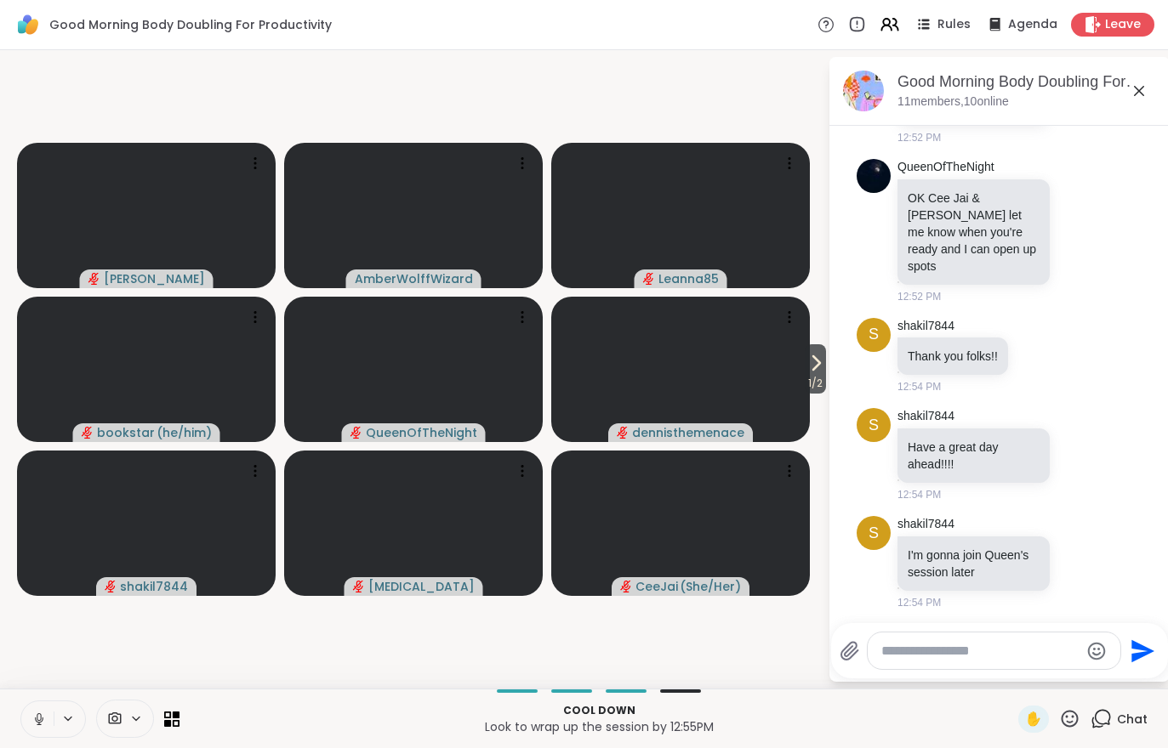
click at [824, 364] on button "1 / 2" at bounding box center [815, 368] width 21 height 49
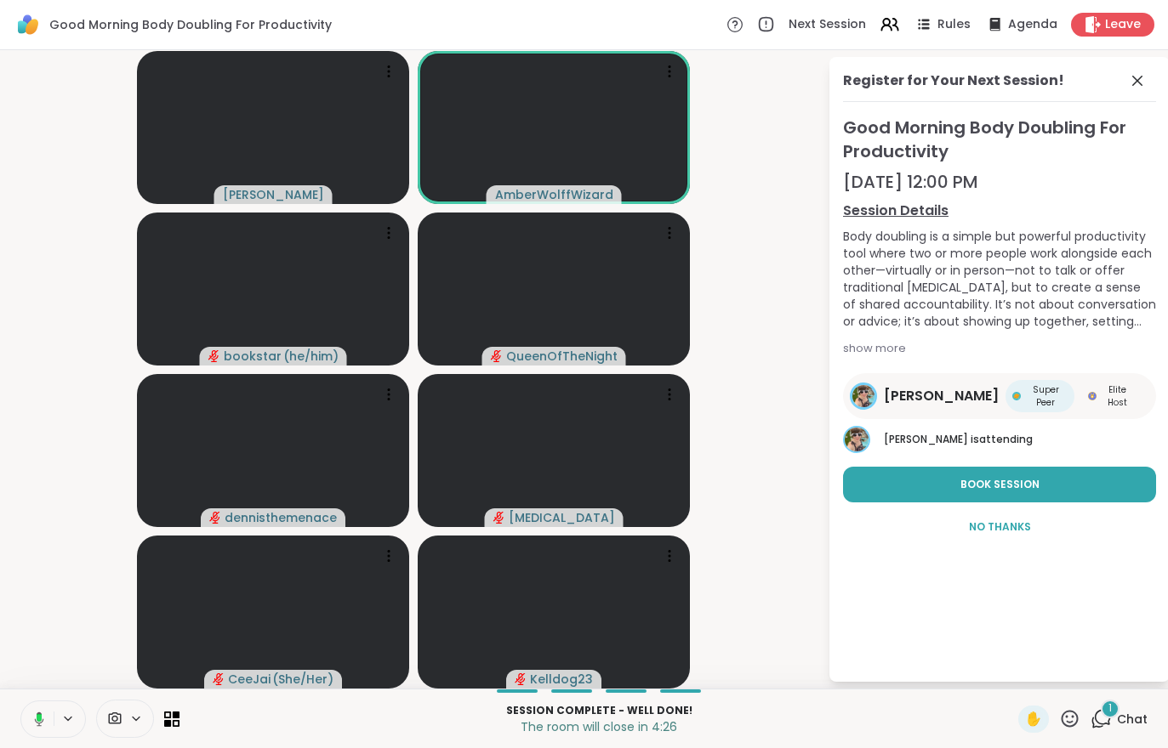
click at [1122, 720] on span "Chat" at bounding box center [1132, 719] width 31 height 17
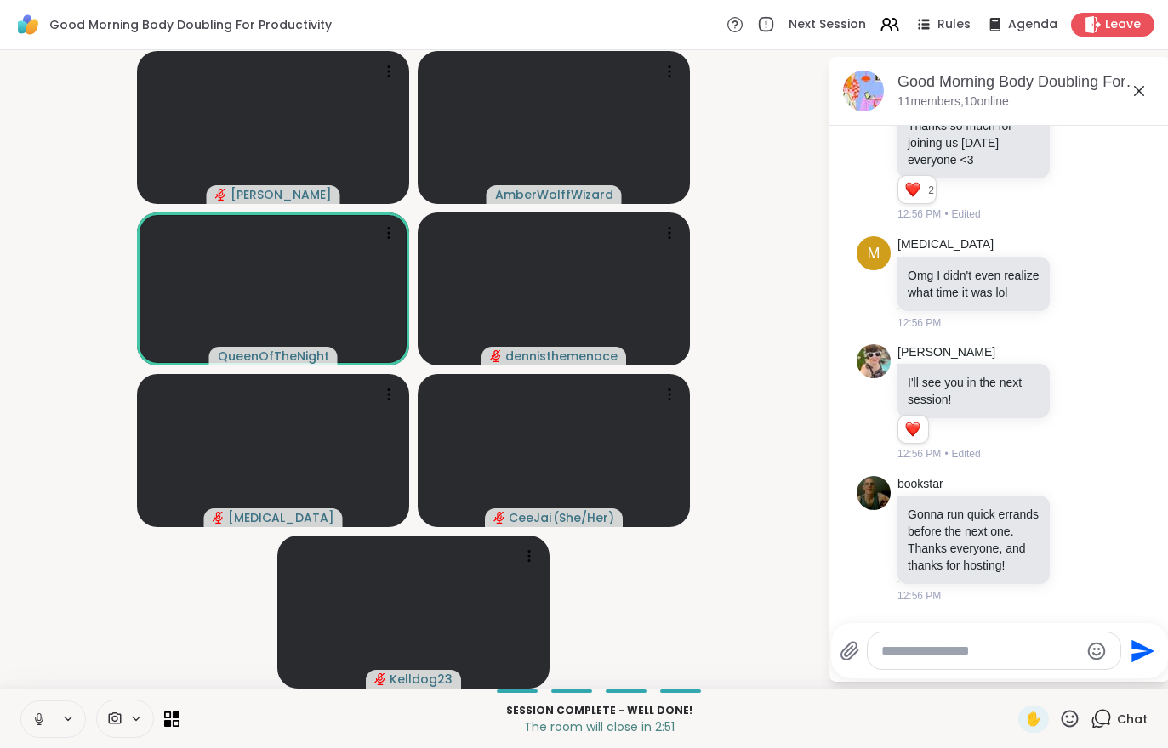
scroll to position [4989, 0]
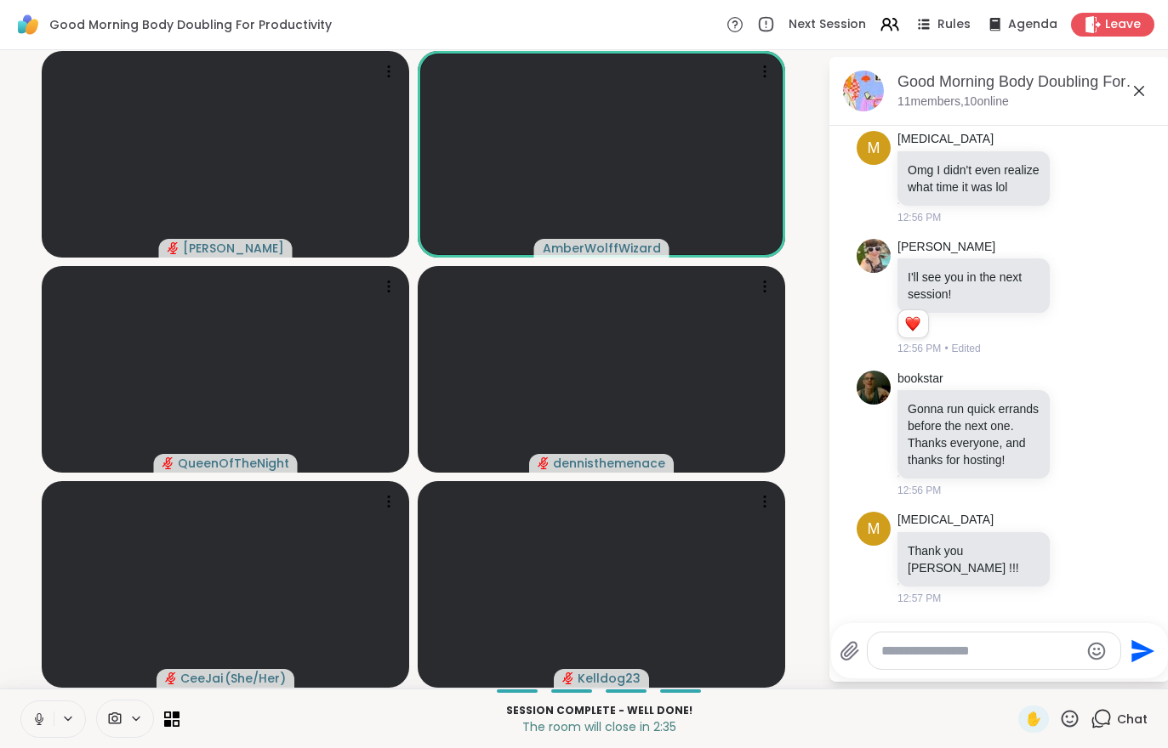
click at [1102, 23] on div "Leave" at bounding box center [1112, 25] width 83 height 24
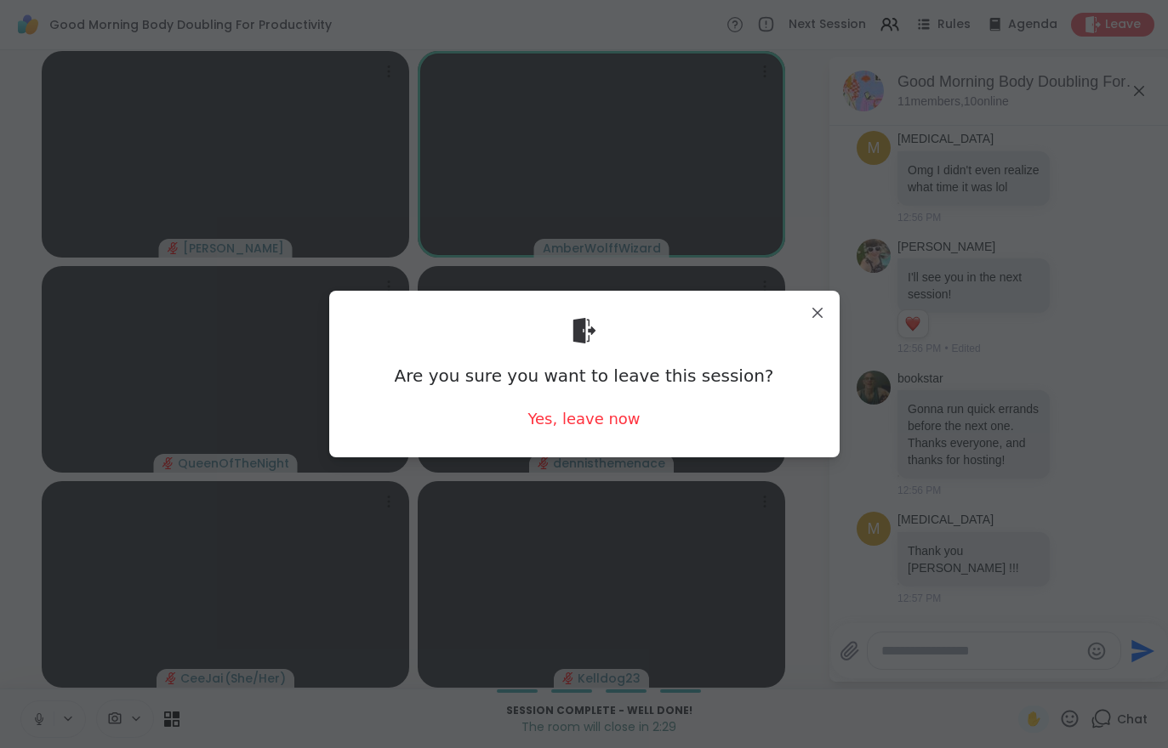
click at [593, 426] on div "Yes, leave now" at bounding box center [583, 418] width 112 height 21
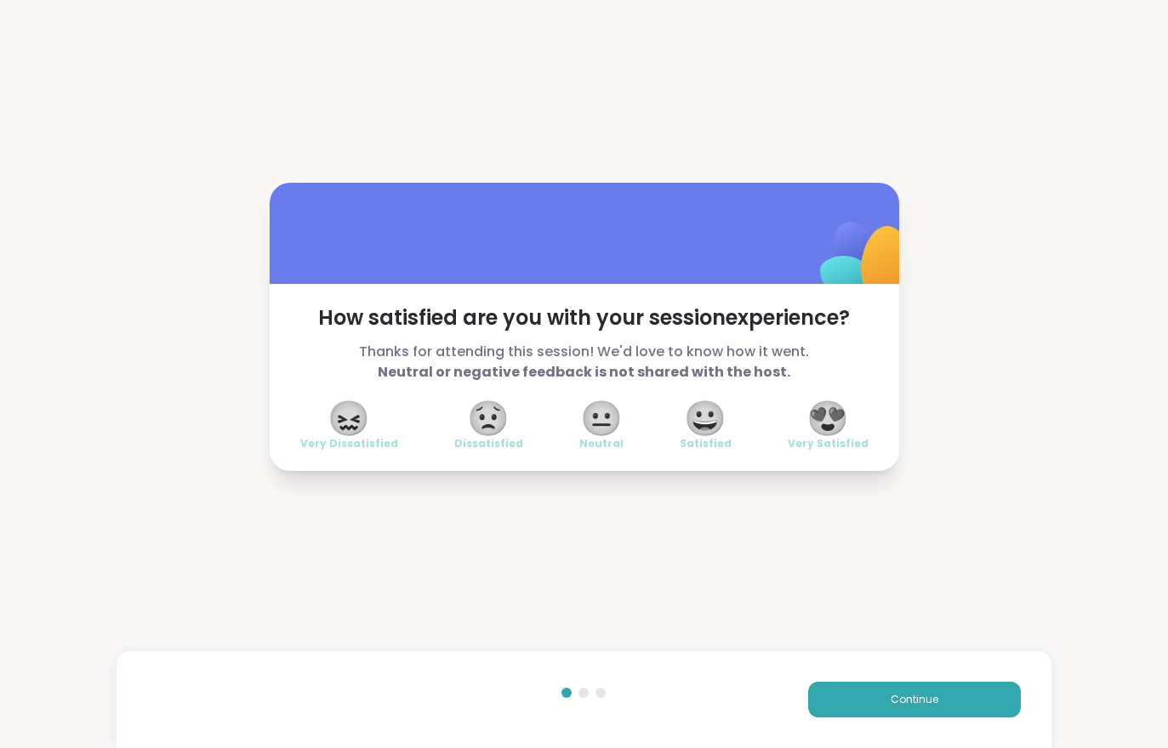
click at [918, 695] on span "Continue" at bounding box center [915, 699] width 48 height 15
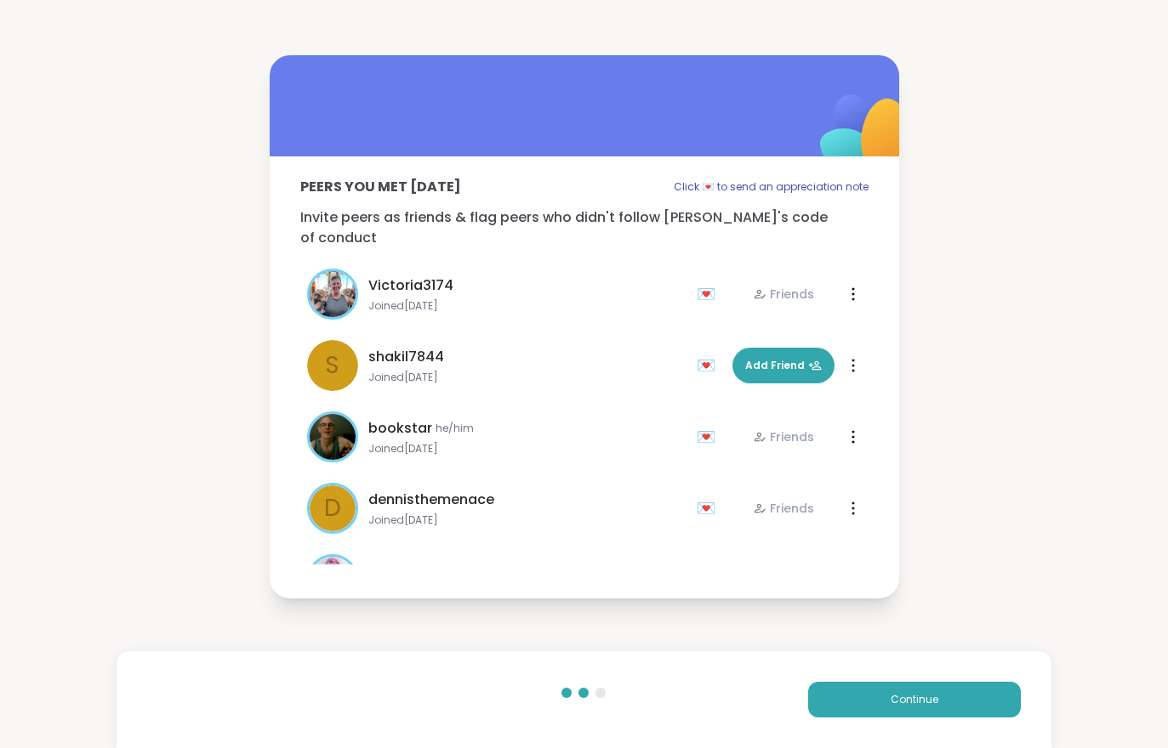
click at [917, 694] on span "Continue" at bounding box center [915, 699] width 48 height 15
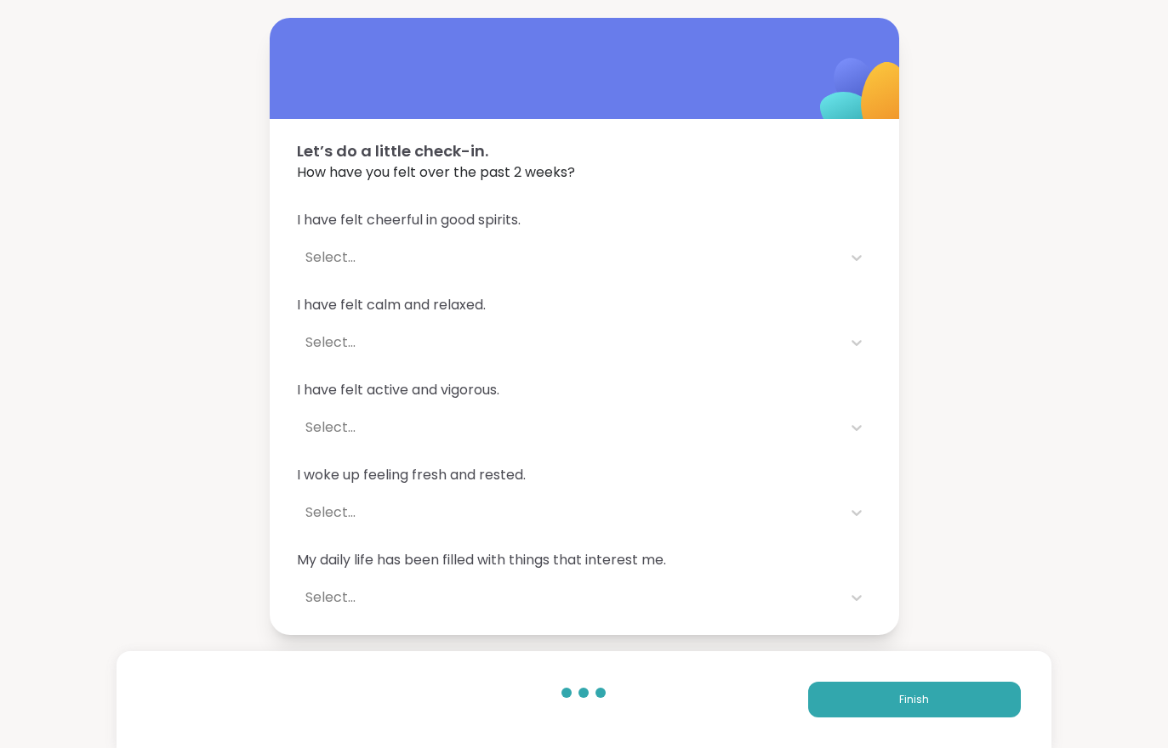
click at [925, 688] on button "Finish" at bounding box center [914, 700] width 213 height 36
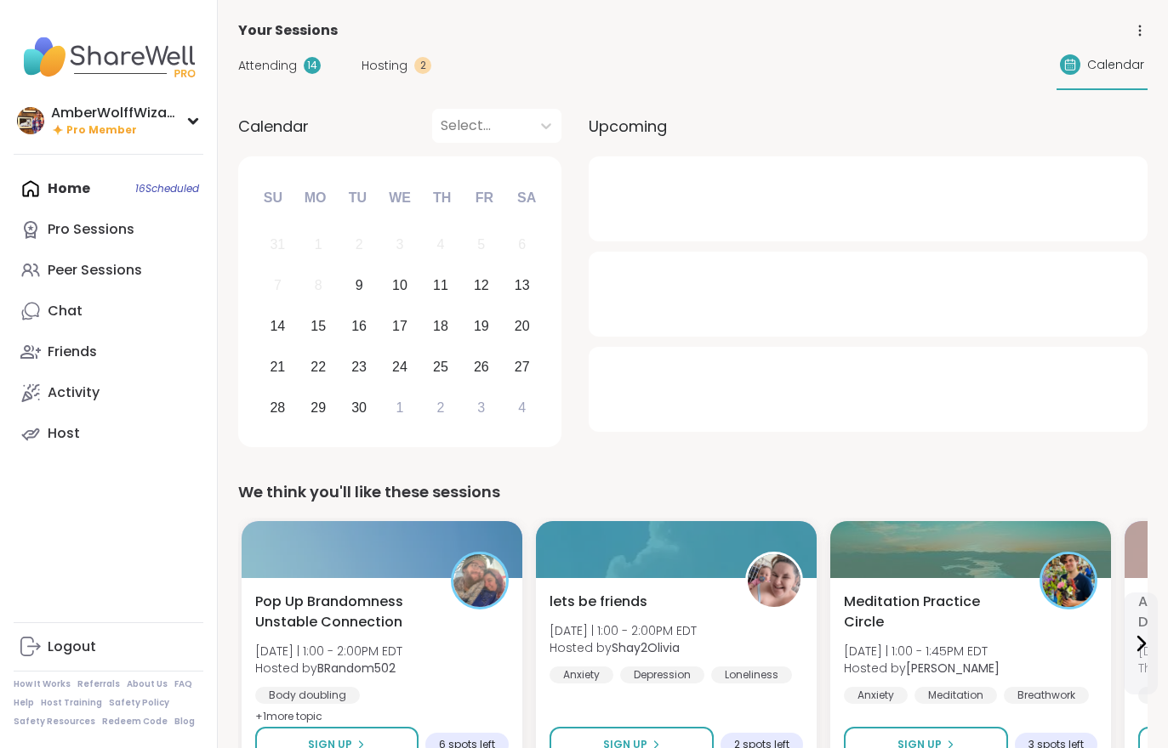
click at [381, 64] on span "Hosting" at bounding box center [384, 66] width 46 height 18
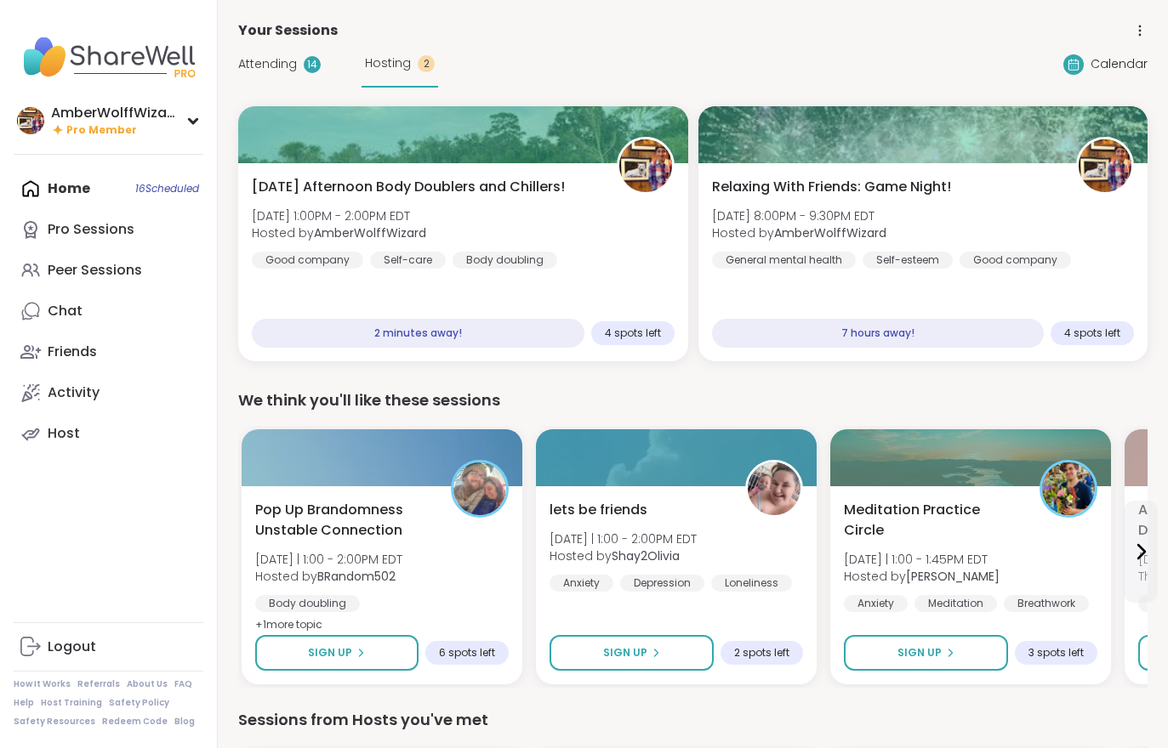
click at [571, 225] on div "[DATE] Afternoon Body Doublers and Chillers! [DATE] 1:00PM - 2:00PM EDT Hosted …" at bounding box center [463, 223] width 423 height 92
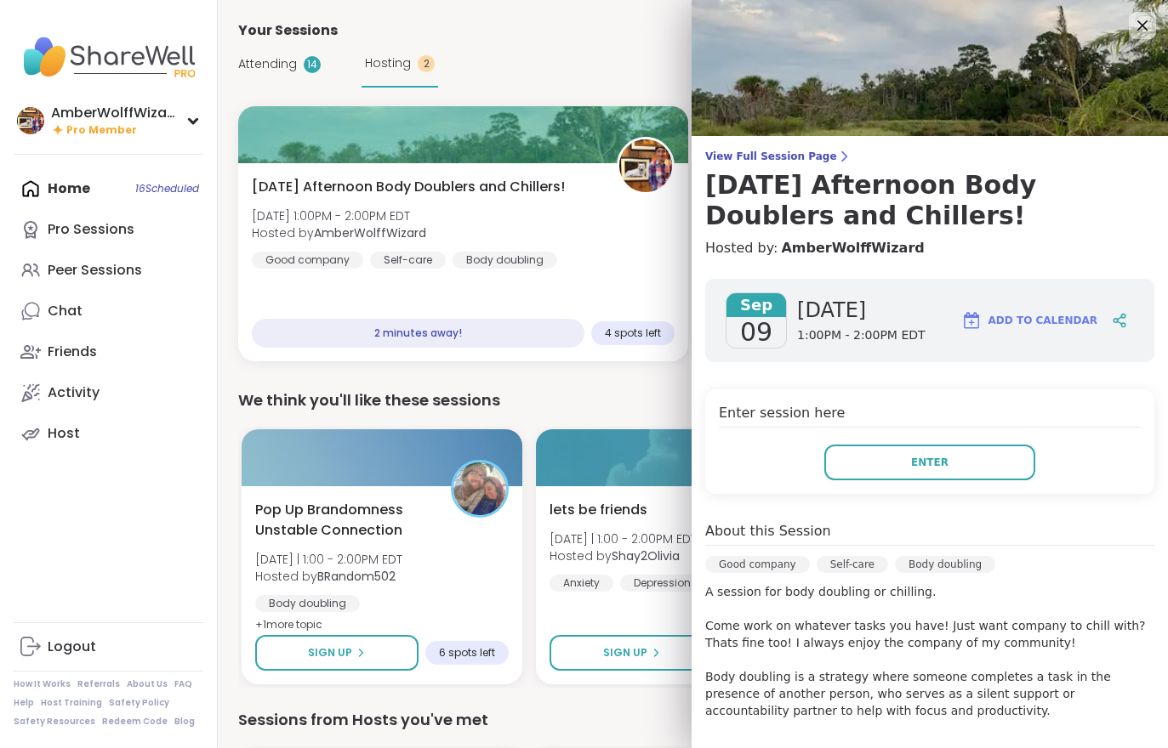
click at [982, 479] on button "Enter" at bounding box center [929, 463] width 211 height 36
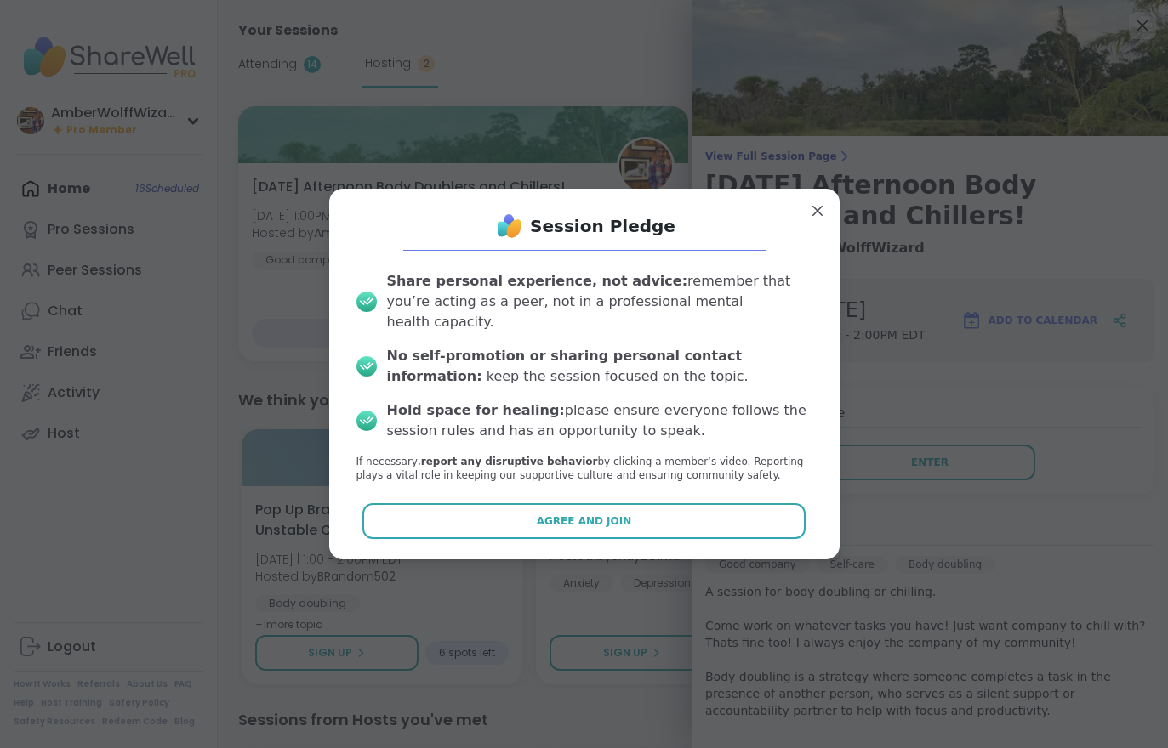
click at [732, 507] on button "Agree and Join" at bounding box center [583, 522] width 443 height 36
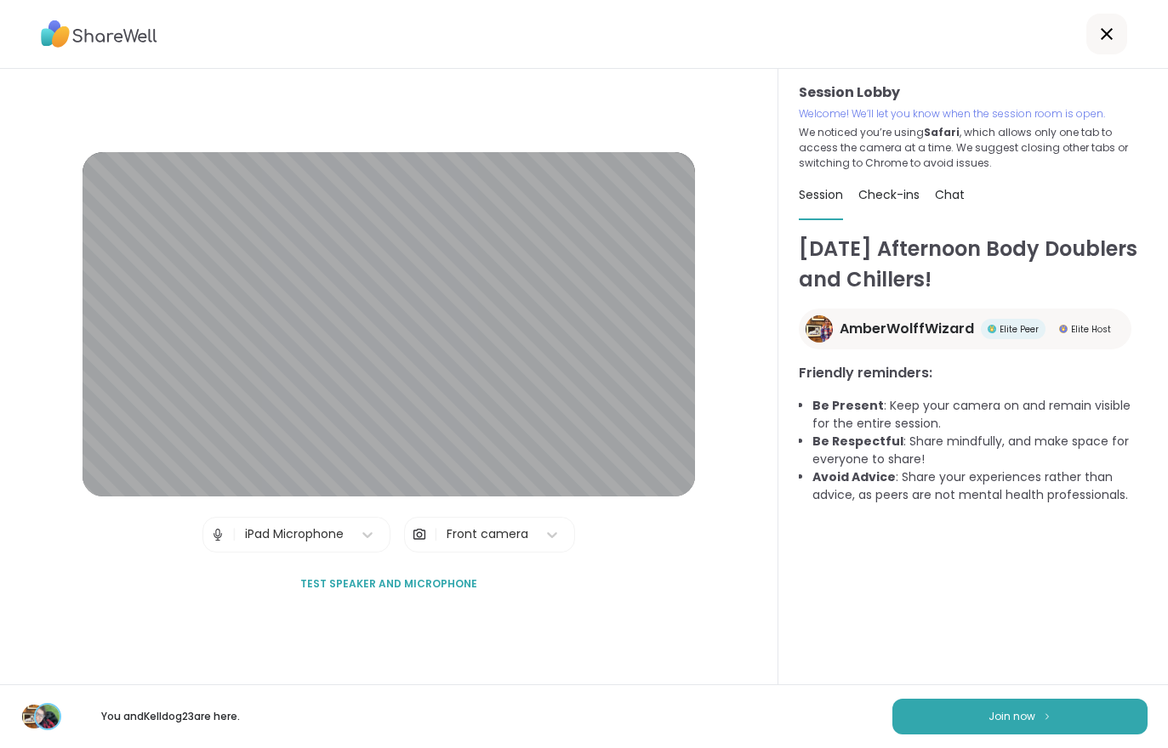
click at [1014, 732] on button "Join now" at bounding box center [1019, 717] width 255 height 36
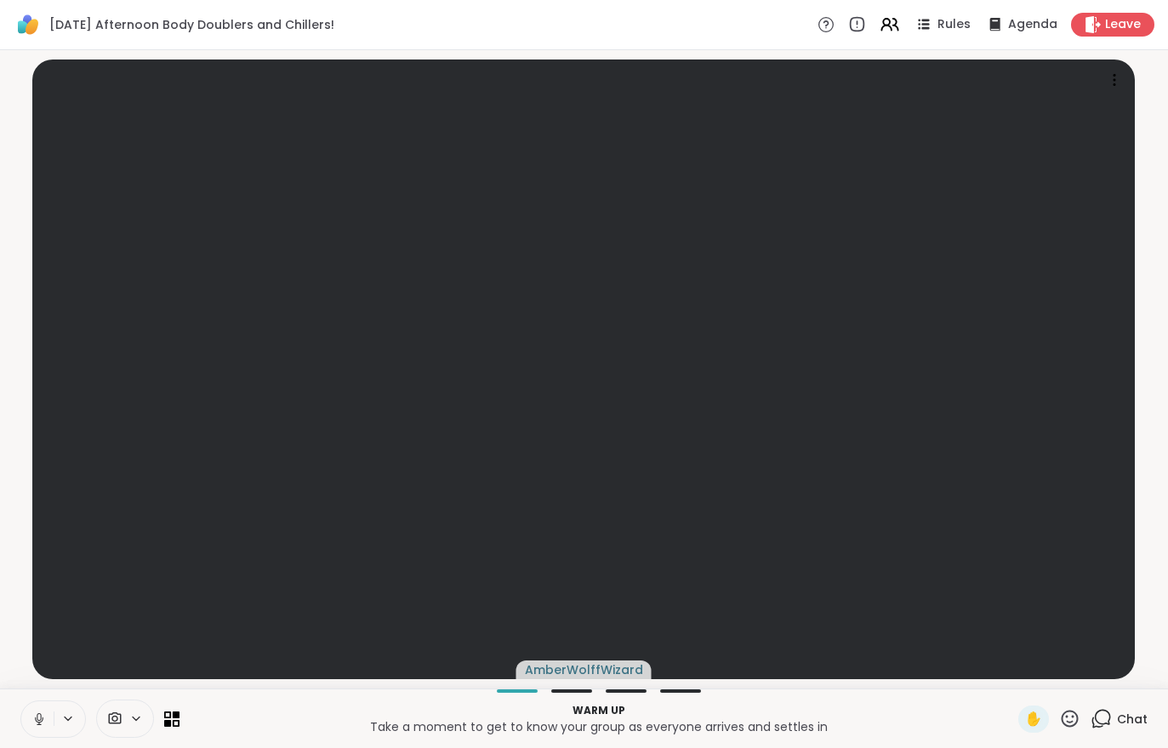
click at [50, 735] on button at bounding box center [37, 720] width 32 height 36
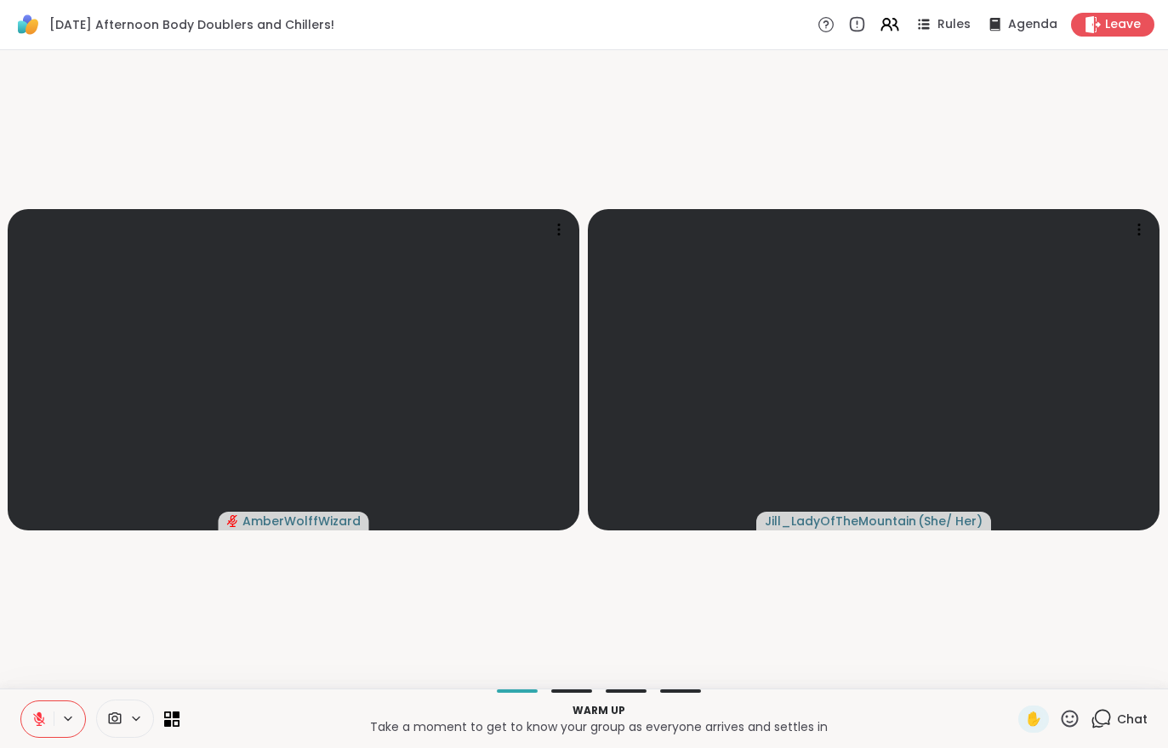
click at [37, 737] on button at bounding box center [37, 720] width 32 height 36
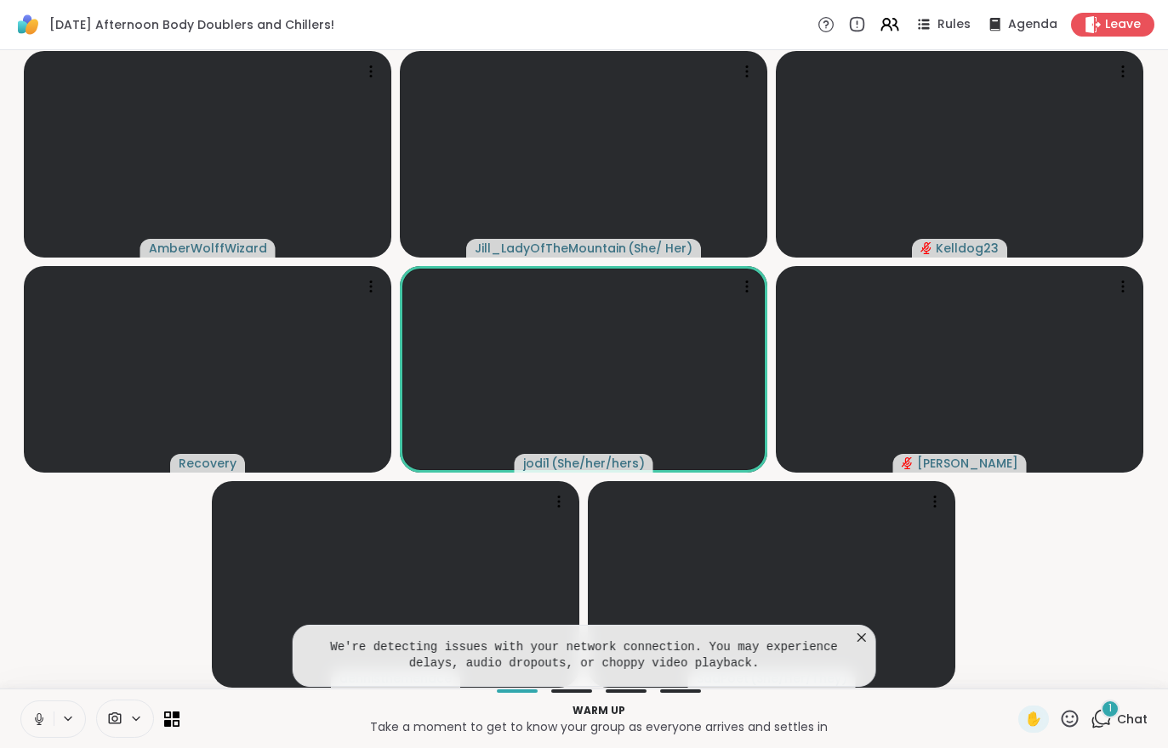
click at [1113, 725] on div "1 Chat" at bounding box center [1118, 719] width 57 height 27
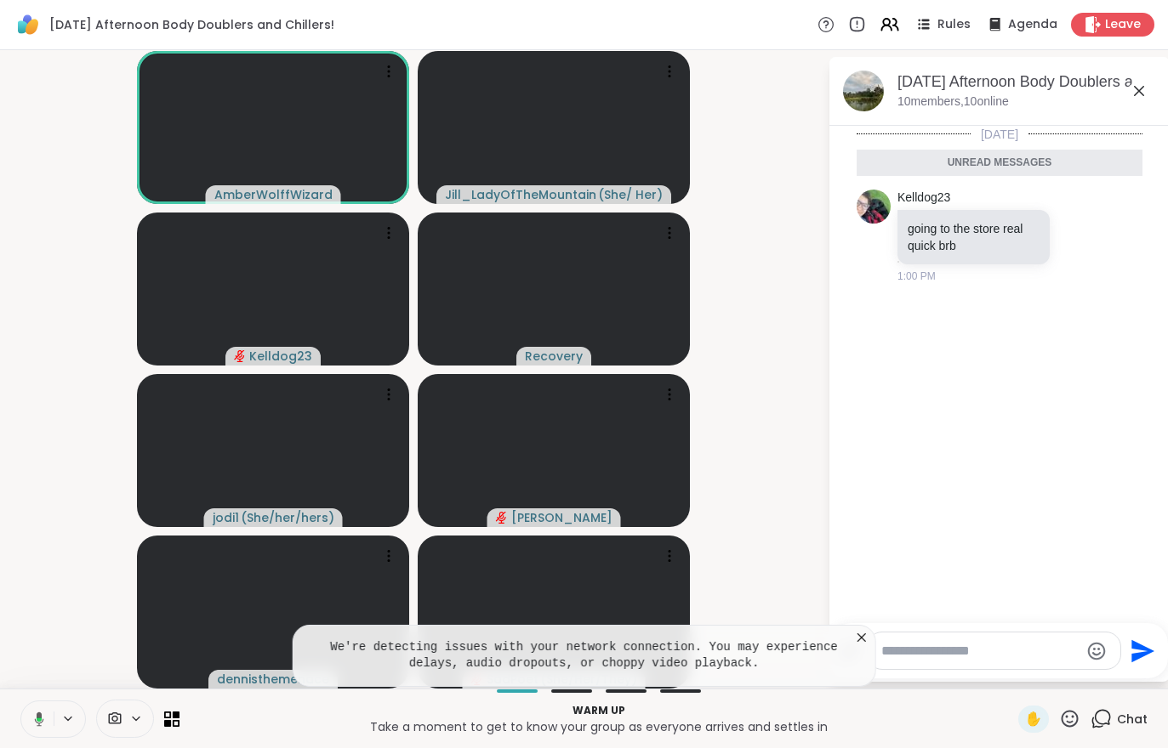
click at [1121, 716] on span "Chat" at bounding box center [1132, 719] width 31 height 17
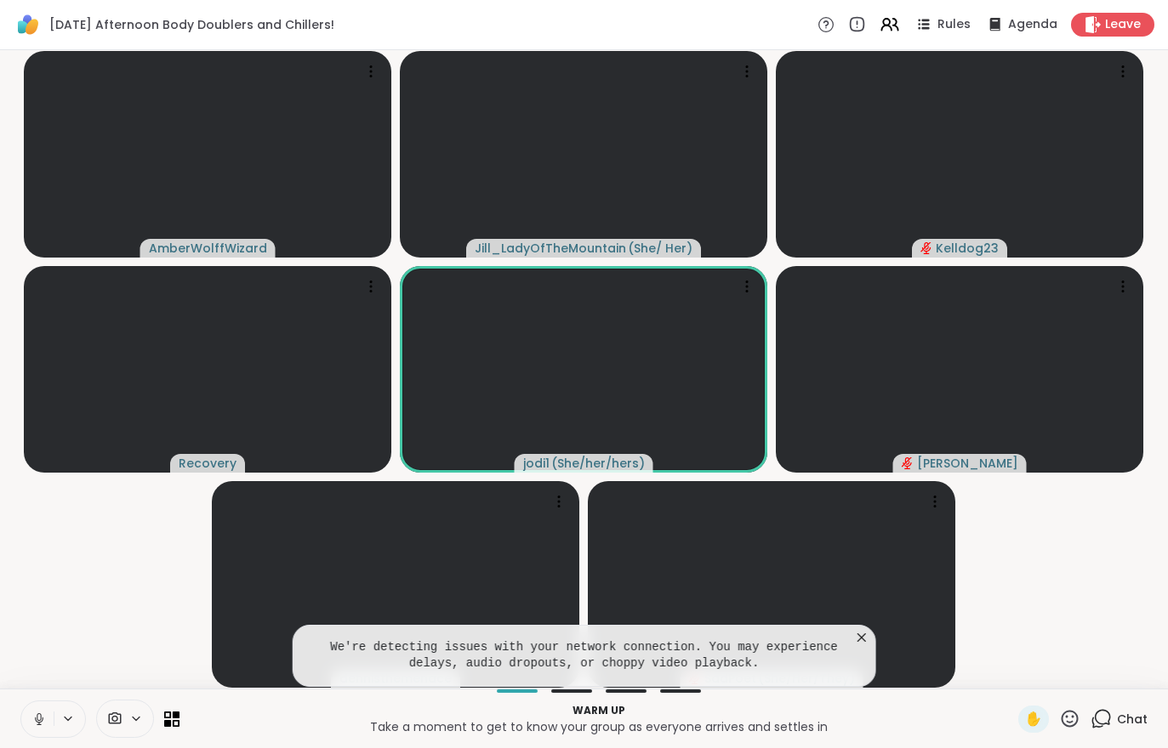
click at [861, 631] on icon at bounding box center [861, 637] width 17 height 17
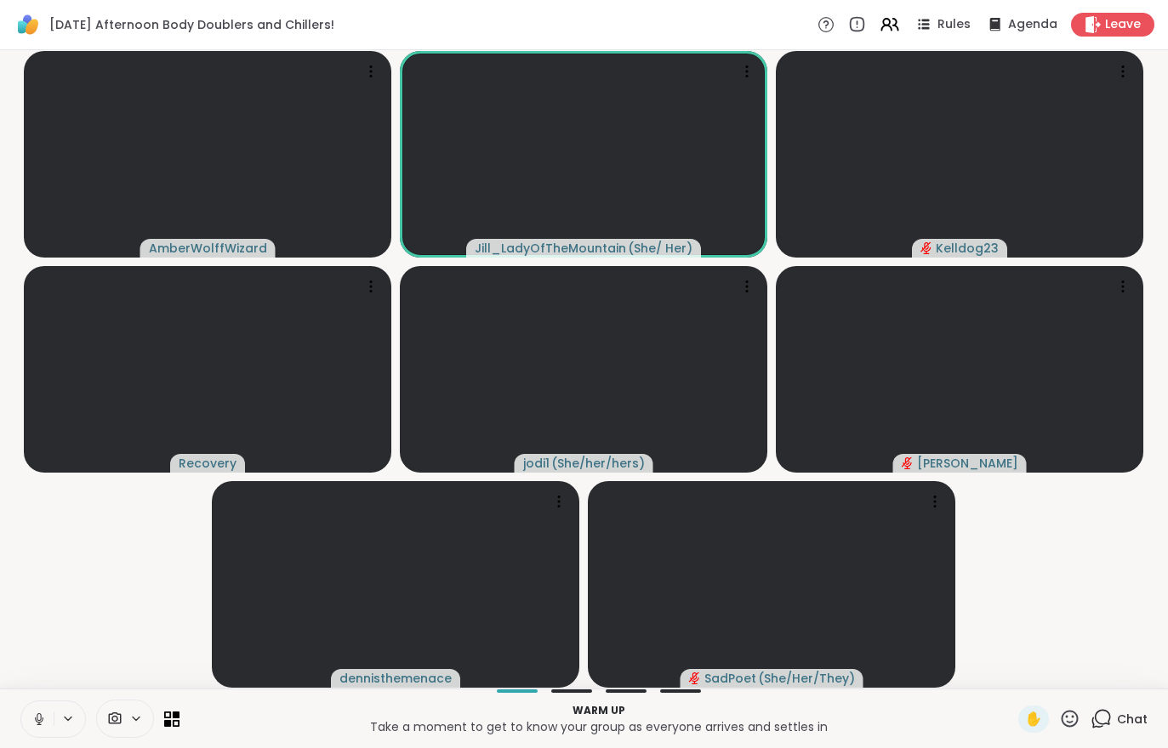
click at [1102, 613] on video-player-container "AmberWolffWizard Jill_LadyOfTheMountain ( She/ Her ) Kelldog23 Recovery jodi1 (…" at bounding box center [583, 369] width 1147 height 625
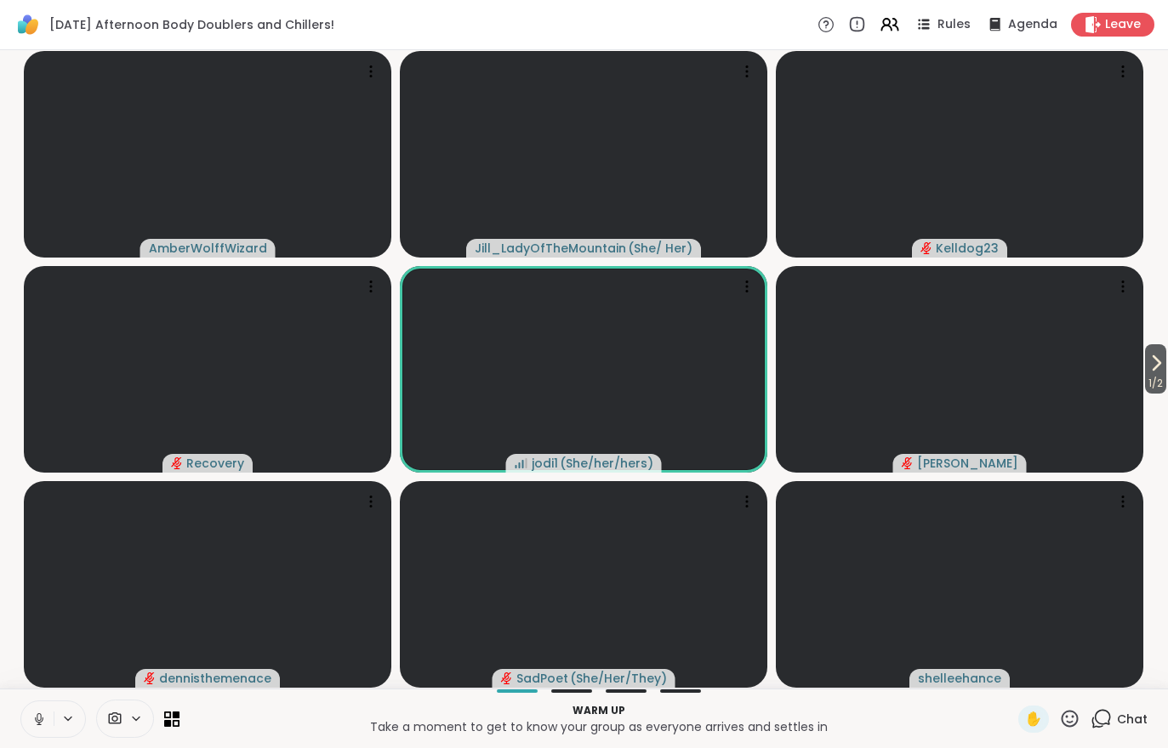
click at [1163, 368] on icon at bounding box center [1156, 363] width 20 height 20
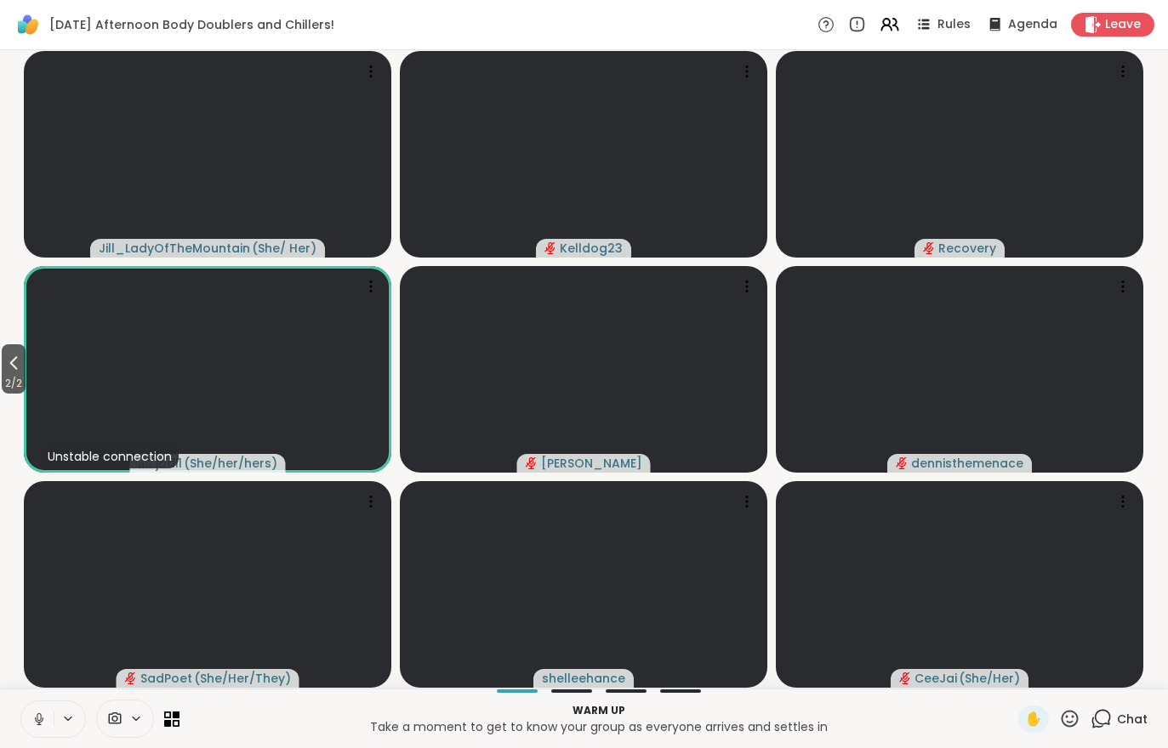
click at [3, 364] on button "2 / 2" at bounding box center [14, 368] width 24 height 49
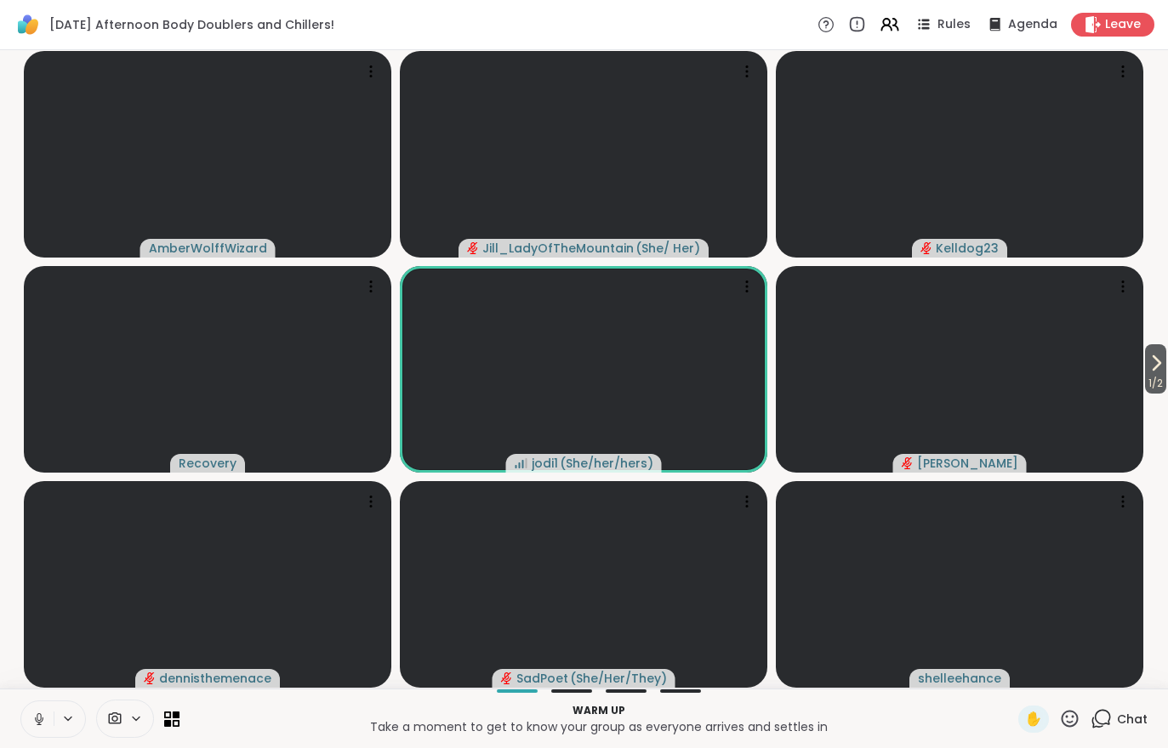
click at [1158, 374] on span "1 / 2" at bounding box center [1155, 383] width 21 height 20
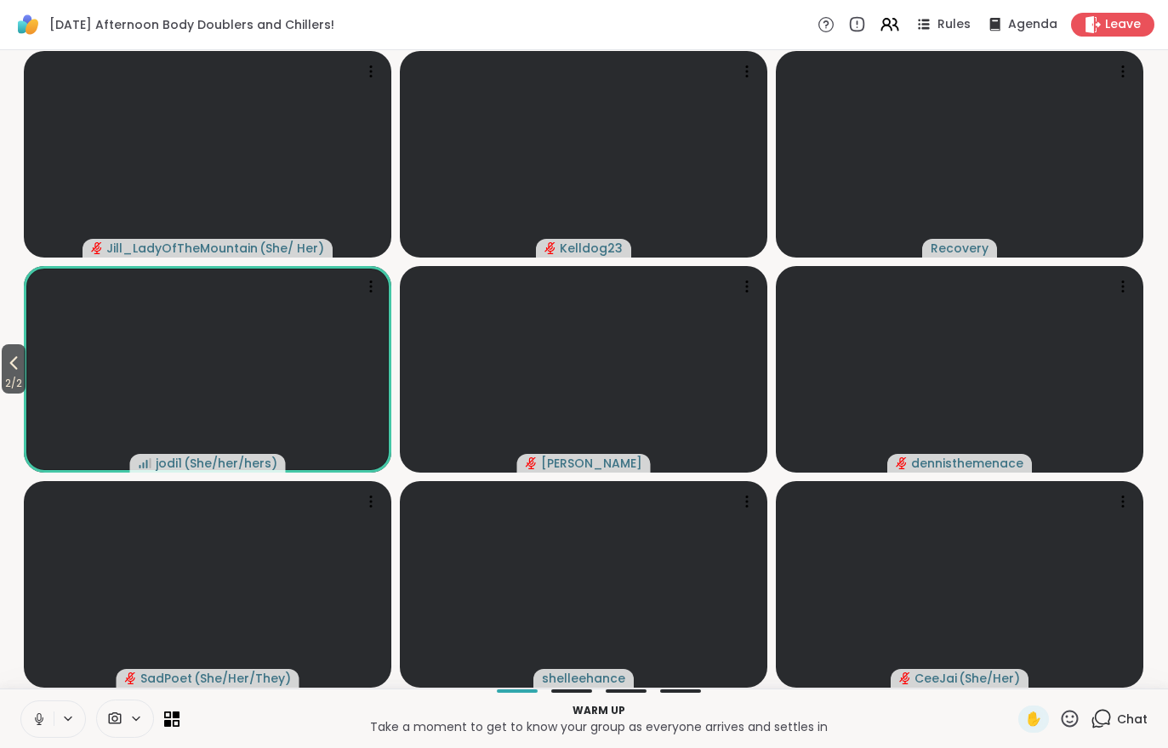
click at [22, 389] on span "2 / 2" at bounding box center [14, 383] width 24 height 20
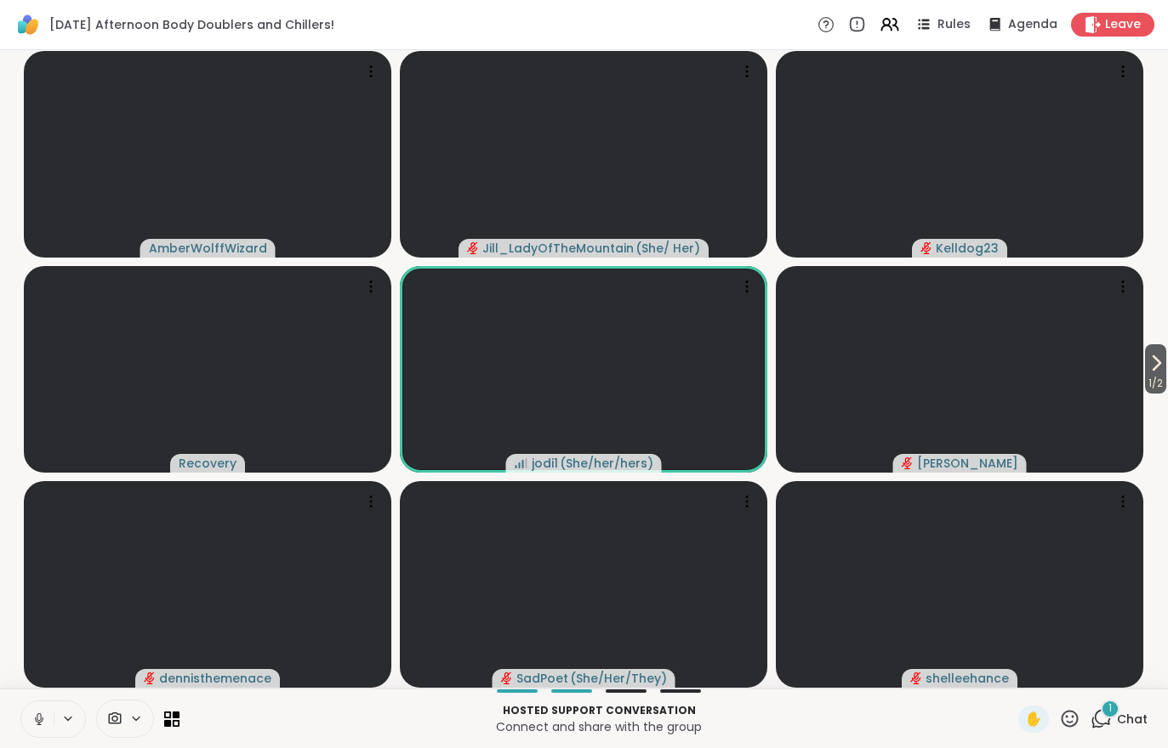
click at [1111, 708] on span "1" at bounding box center [1109, 709] width 3 height 14
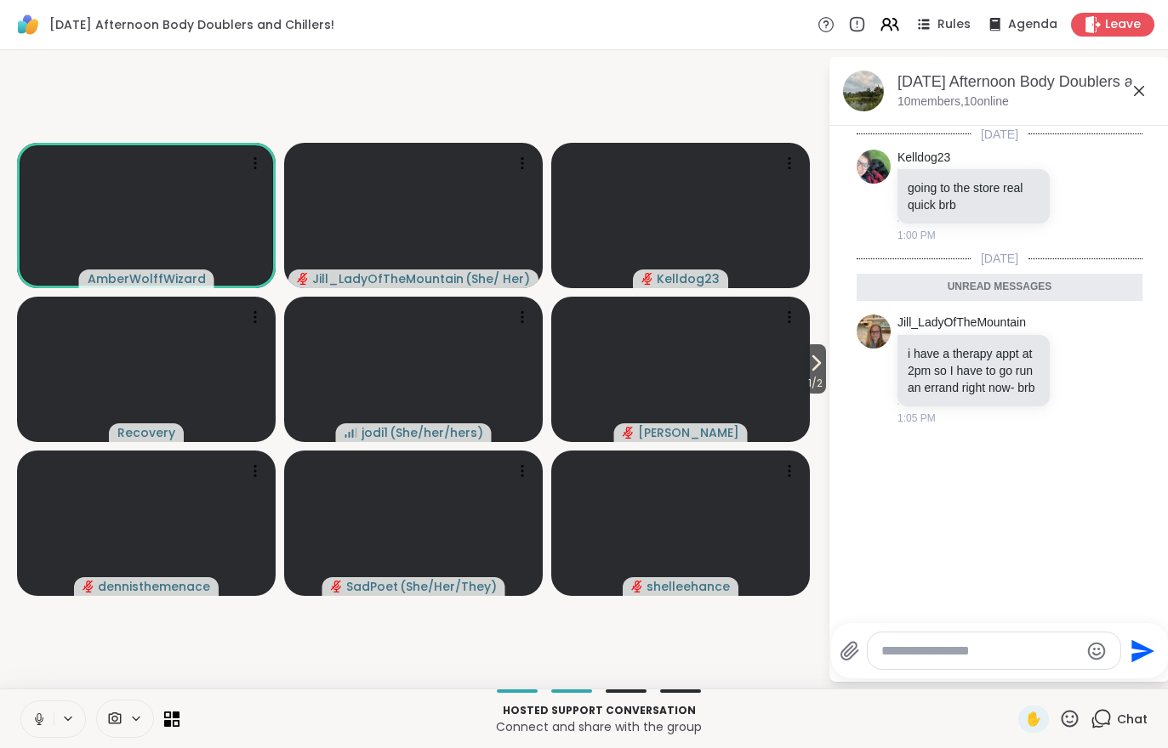
click at [1127, 731] on div "Chat" at bounding box center [1118, 719] width 57 height 27
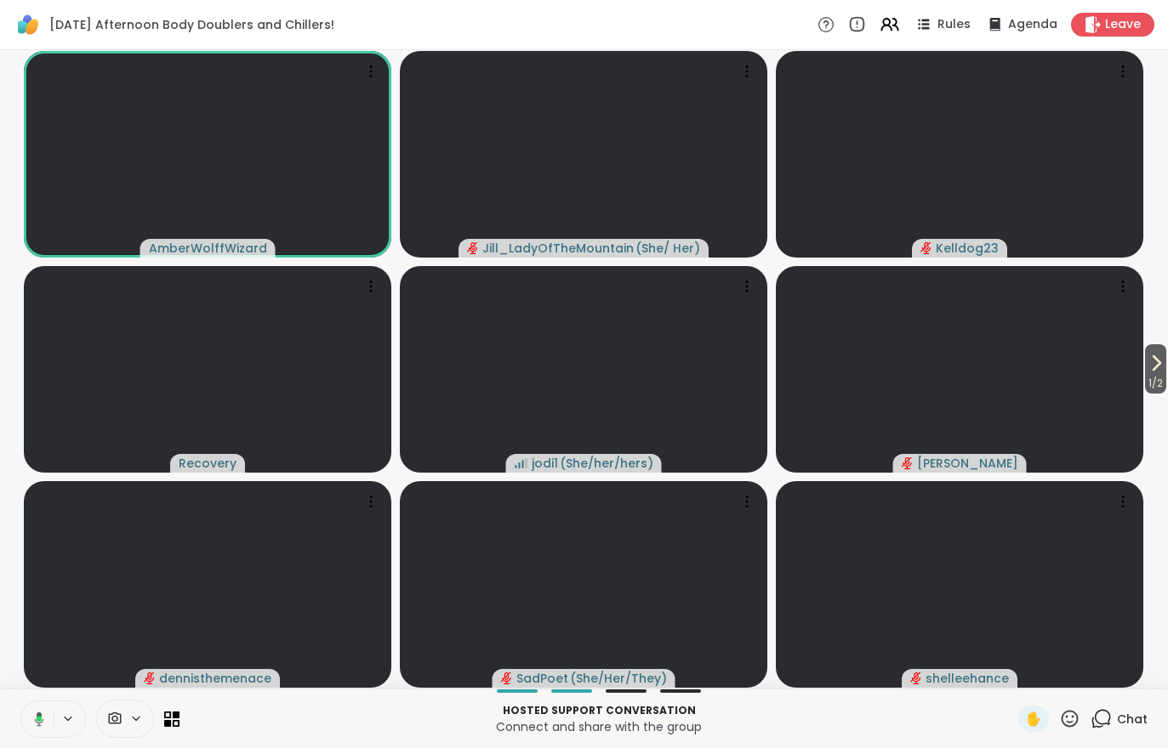
click at [1145, 383] on span "1 / 2" at bounding box center [1155, 383] width 21 height 20
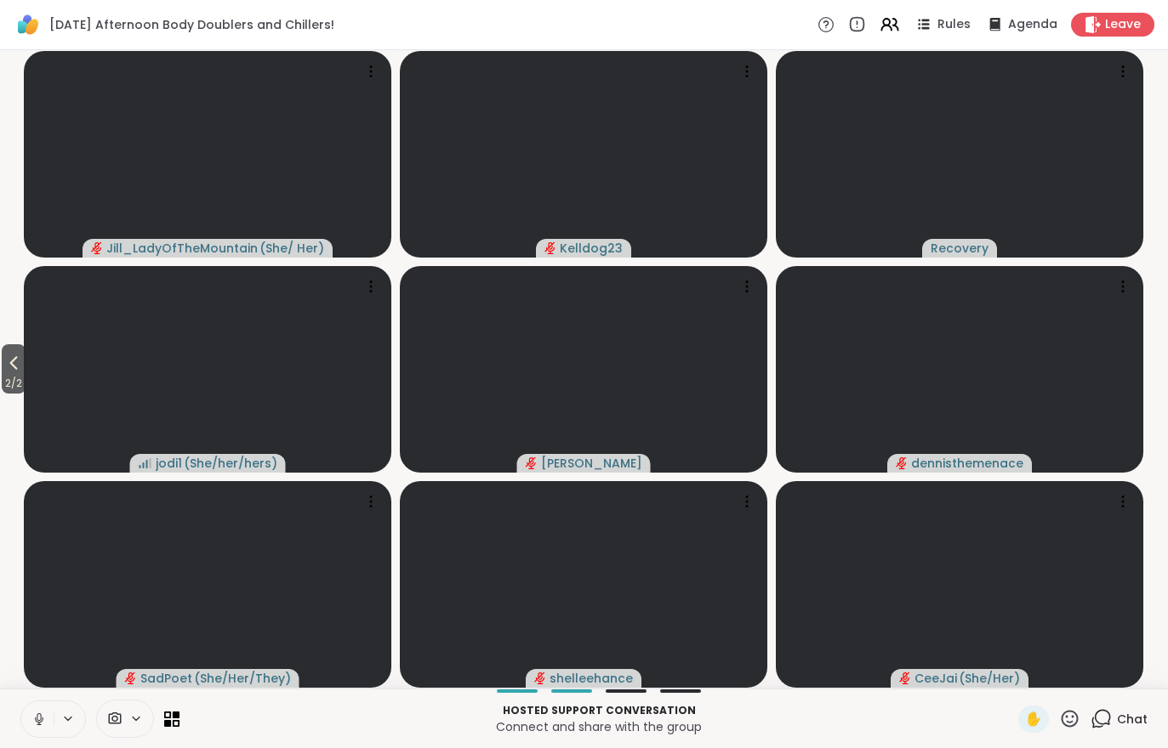
click at [4, 373] on button "2 / 2" at bounding box center [14, 368] width 24 height 49
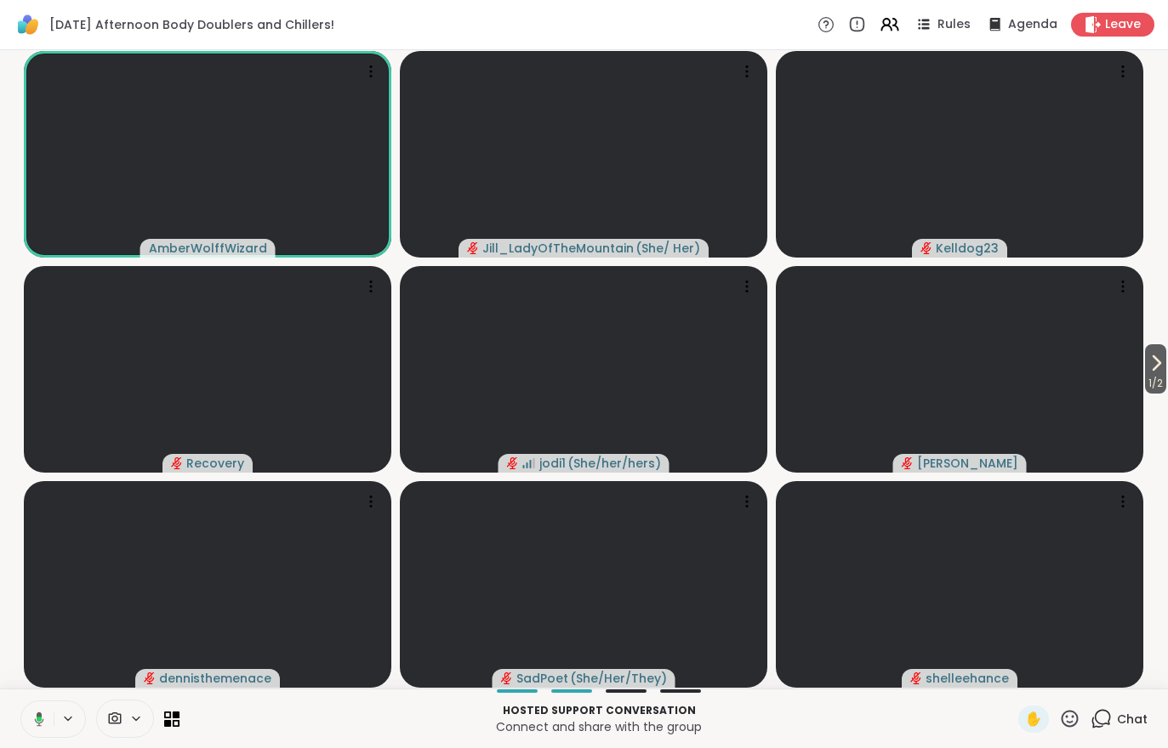
click at [1158, 377] on span "1 / 2" at bounding box center [1155, 383] width 21 height 20
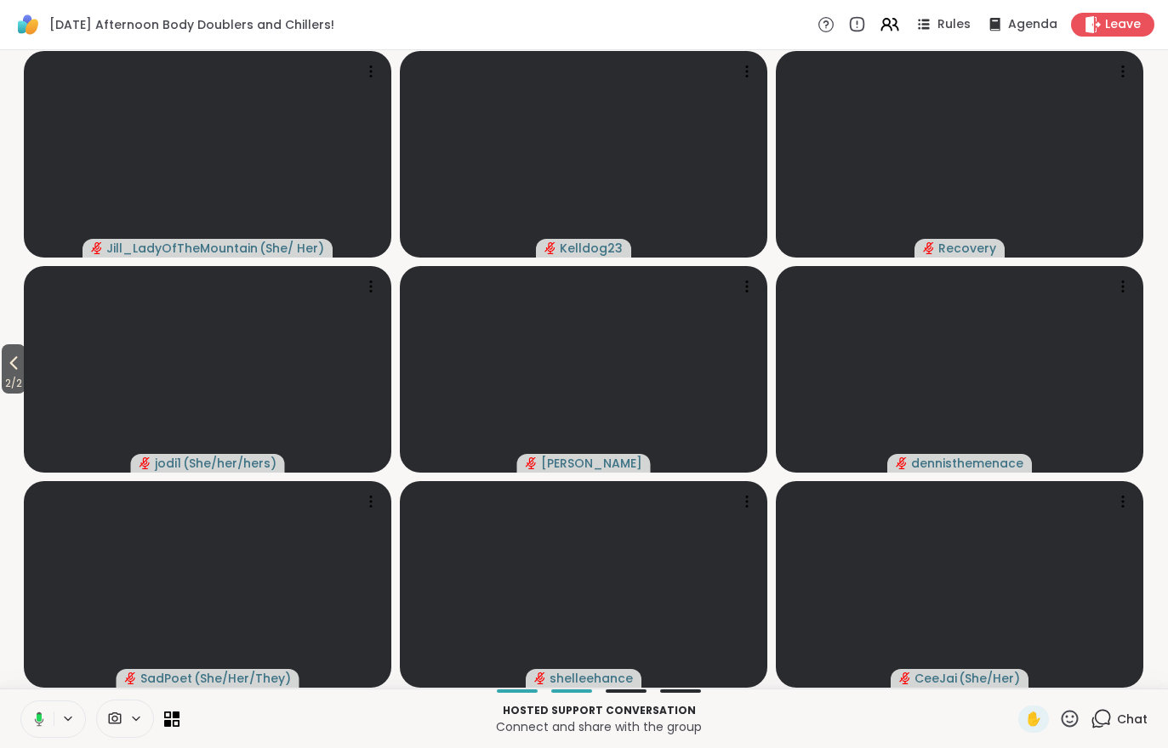
click at [1110, 731] on div "Chat" at bounding box center [1118, 719] width 57 height 27
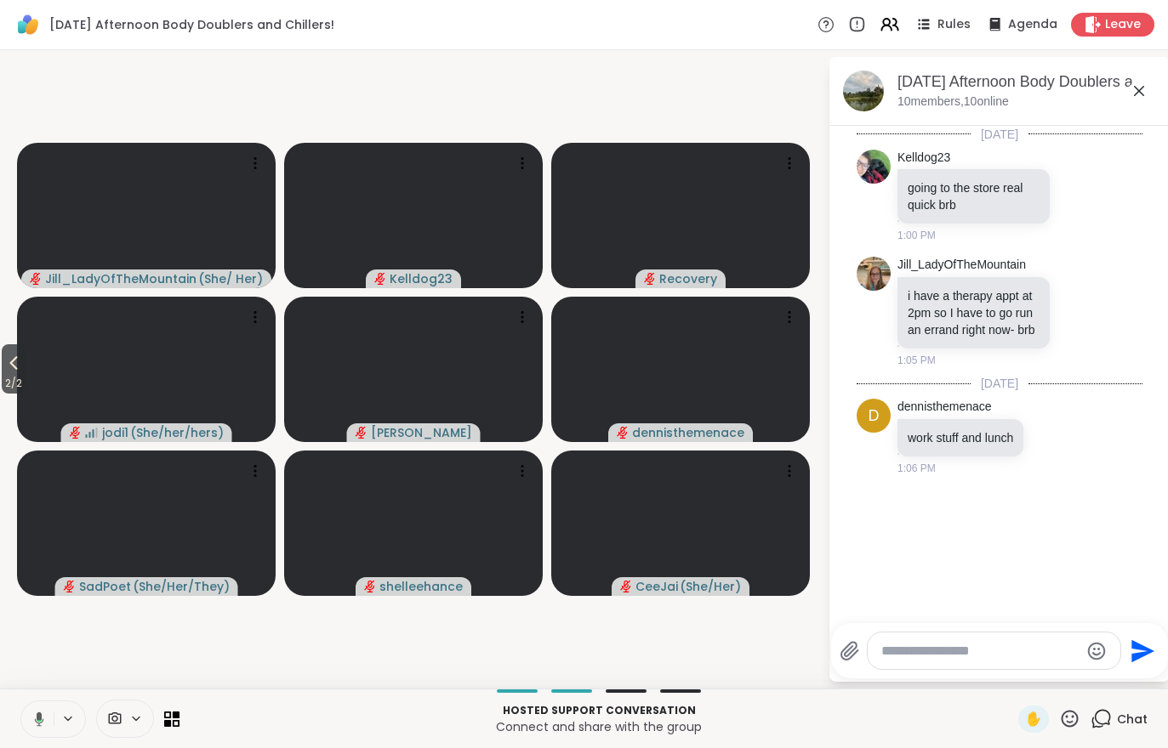
click at [2, 377] on span "2 / 2" at bounding box center [14, 383] width 24 height 20
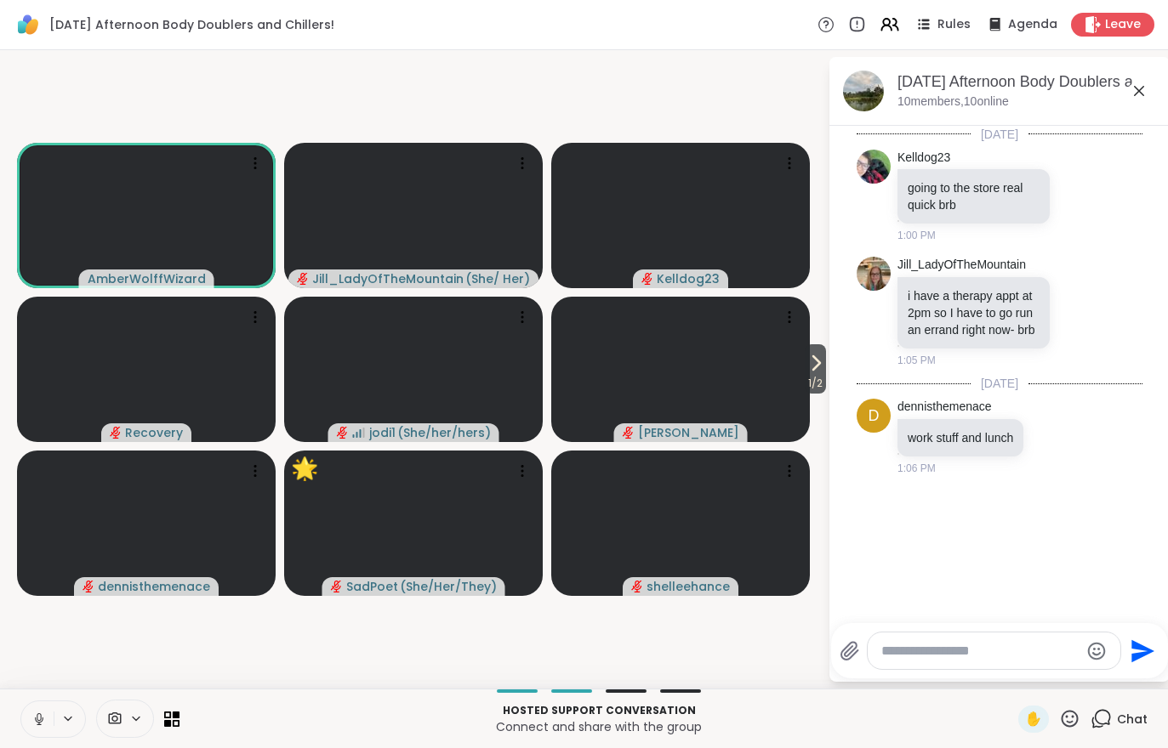
click at [32, 716] on icon at bounding box center [38, 719] width 15 height 15
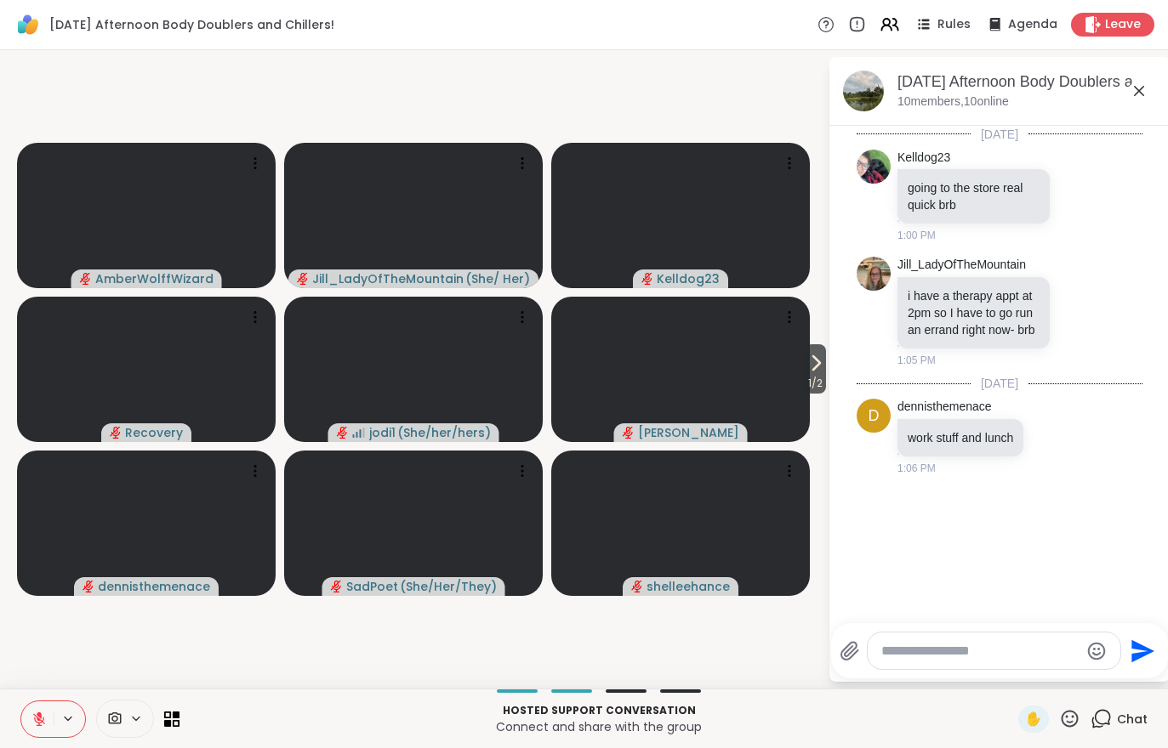
click at [124, 248] on video at bounding box center [146, 215] width 259 height 145
click at [169, 202] on h4 "View Profile" at bounding box center [193, 206] width 71 height 17
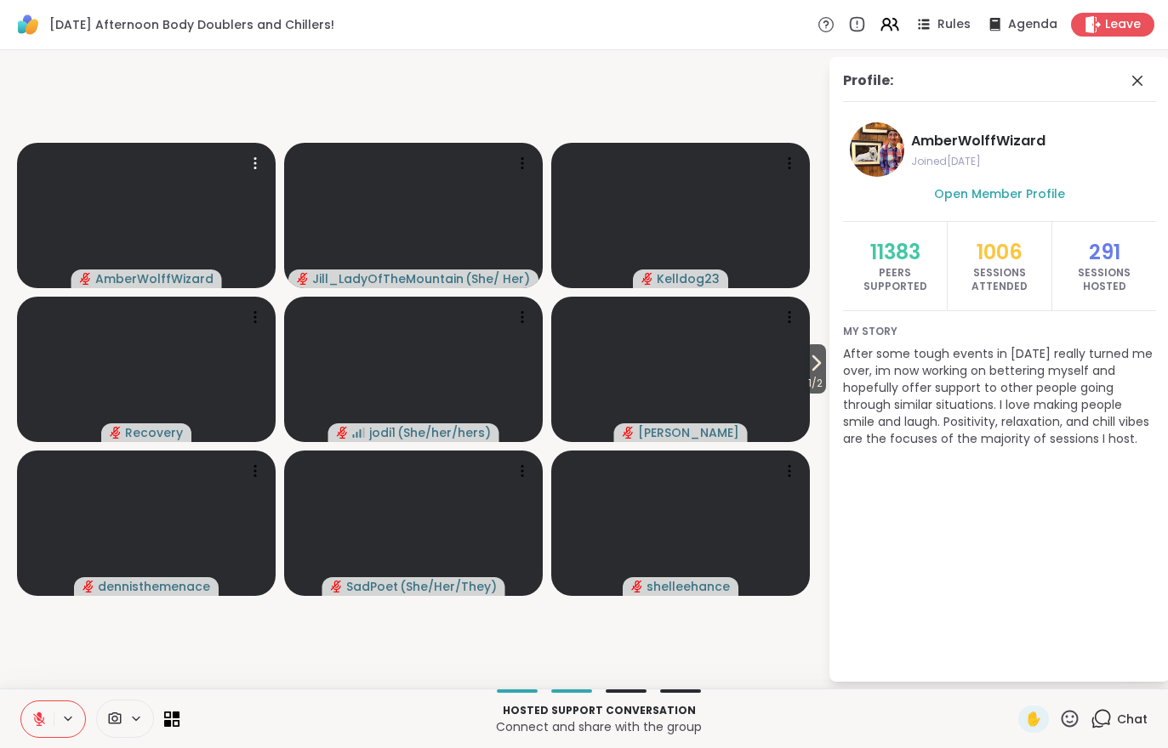
click at [29, 711] on button at bounding box center [37, 720] width 32 height 36
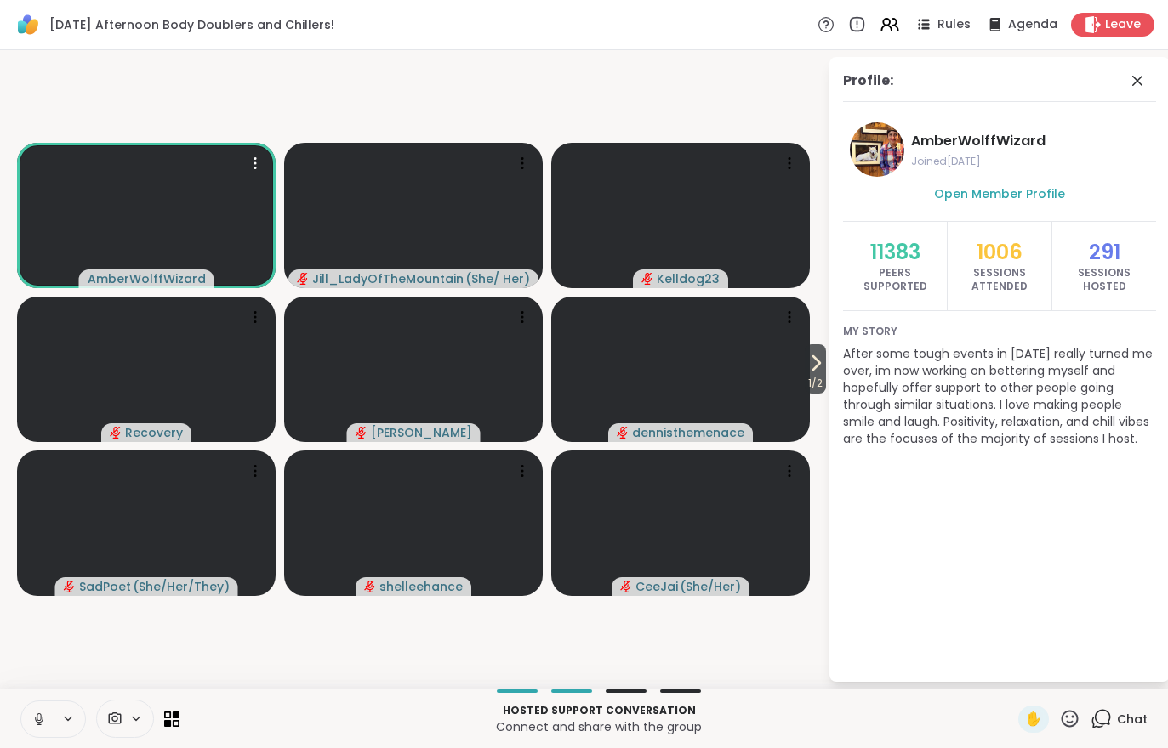
click at [30, 702] on button at bounding box center [37, 720] width 32 height 36
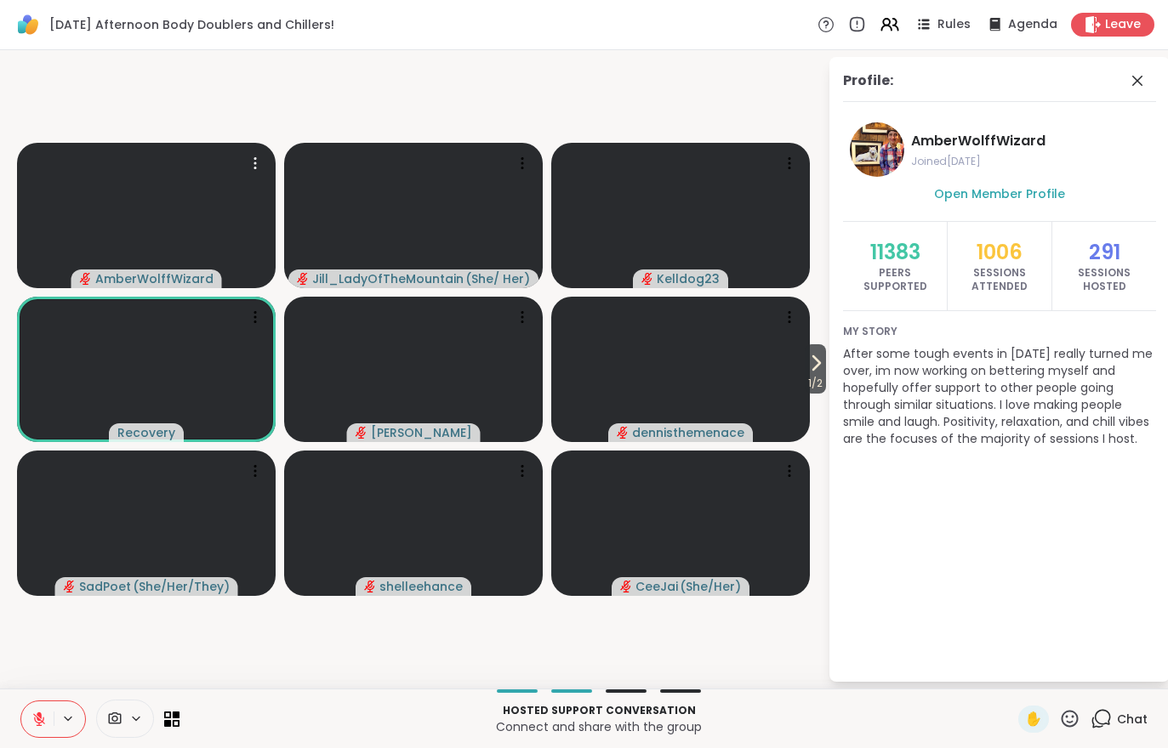
click at [40, 723] on icon at bounding box center [39, 720] width 12 height 12
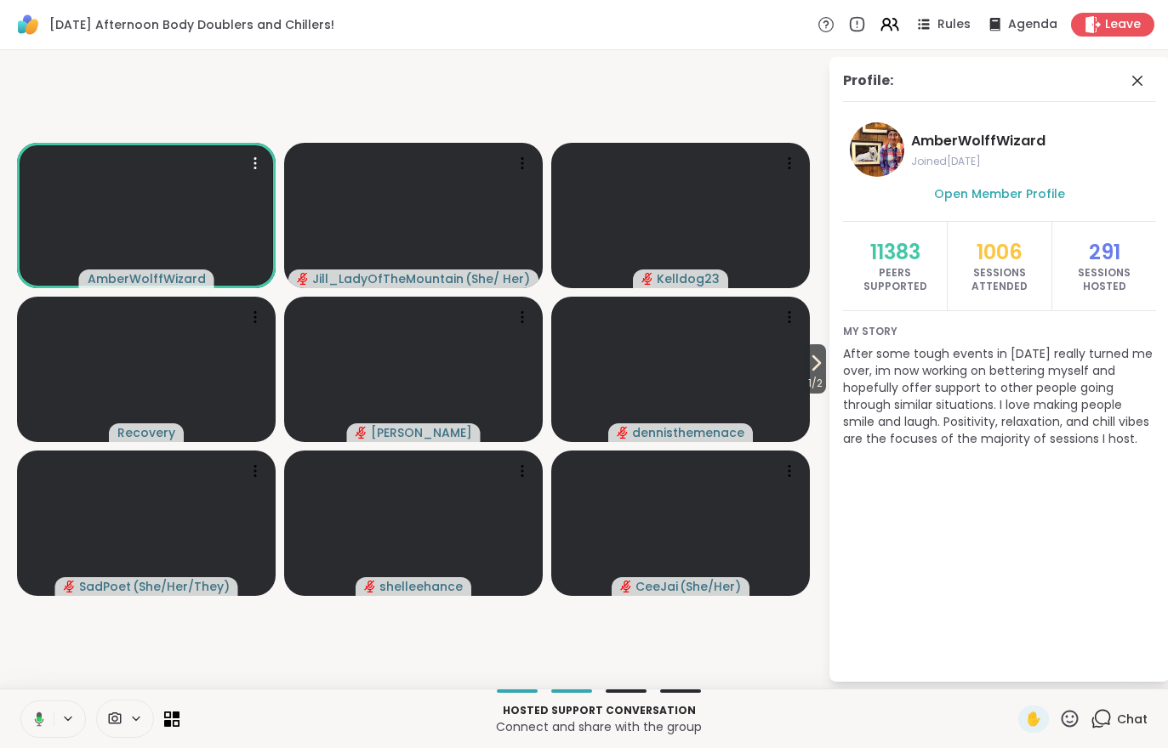
click at [809, 377] on span "1 / 2" at bounding box center [815, 383] width 21 height 20
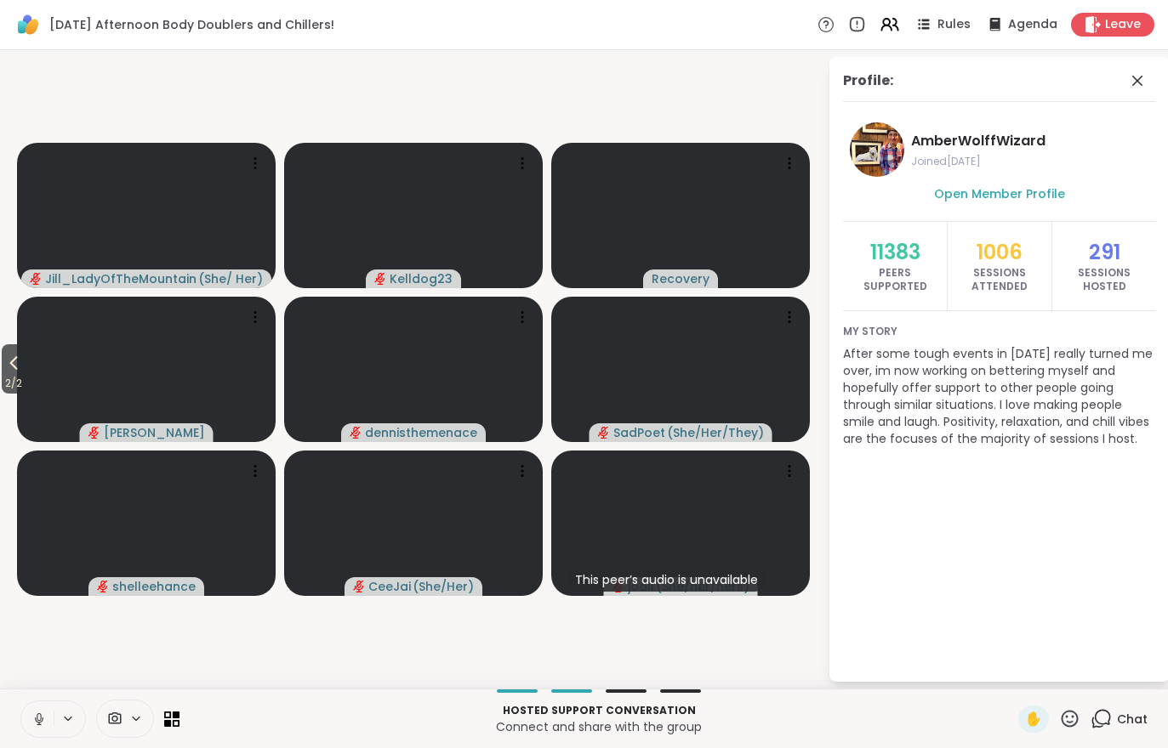
click at [9, 363] on icon at bounding box center [13, 363] width 20 height 20
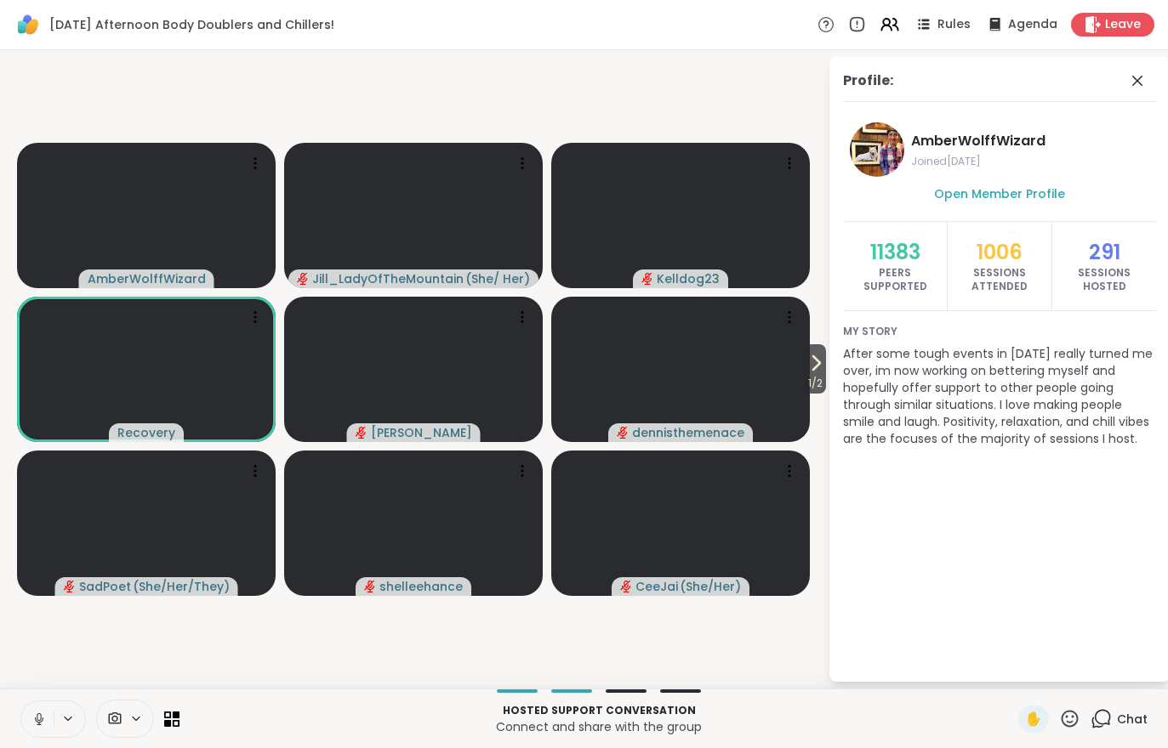
click at [1114, 722] on div "Chat" at bounding box center [1118, 719] width 57 height 27
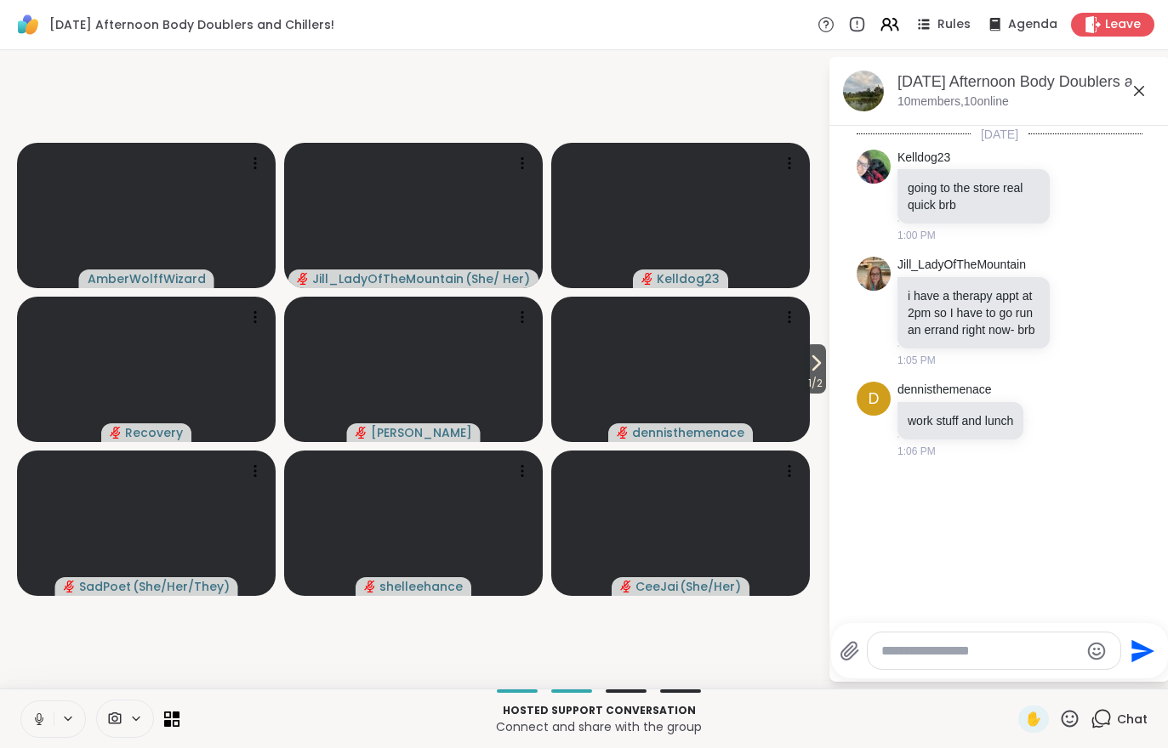
click at [8, 723] on div "Hosted support conversation Connect and share with the group ✋ Chat" at bounding box center [584, 719] width 1168 height 60
click at [37, 682] on div "1 / 2 AmberWolffWizard Jill_LadyOfTheMountain ( She/ Her ) Kelldog23 Recovery A…" at bounding box center [584, 369] width 1168 height 639
click at [37, 730] on button at bounding box center [37, 720] width 32 height 36
click at [805, 369] on icon at bounding box center [815, 363] width 20 height 20
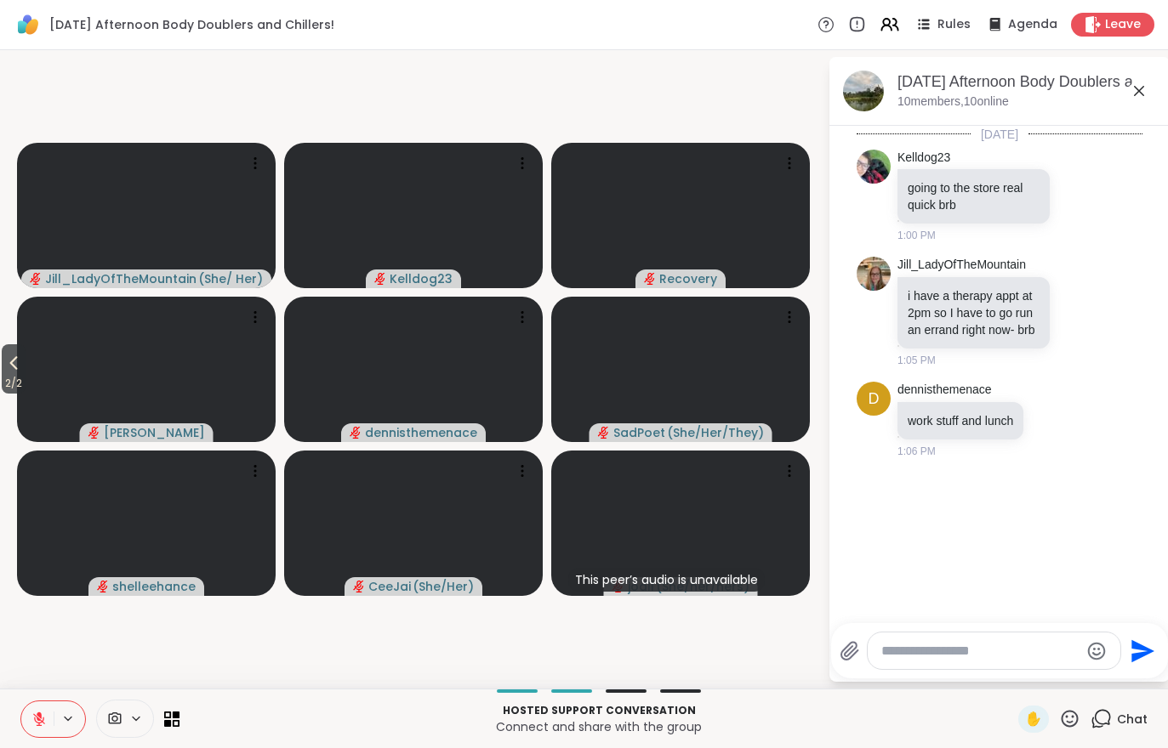
click at [900, 16] on icon at bounding box center [889, 24] width 20 height 20
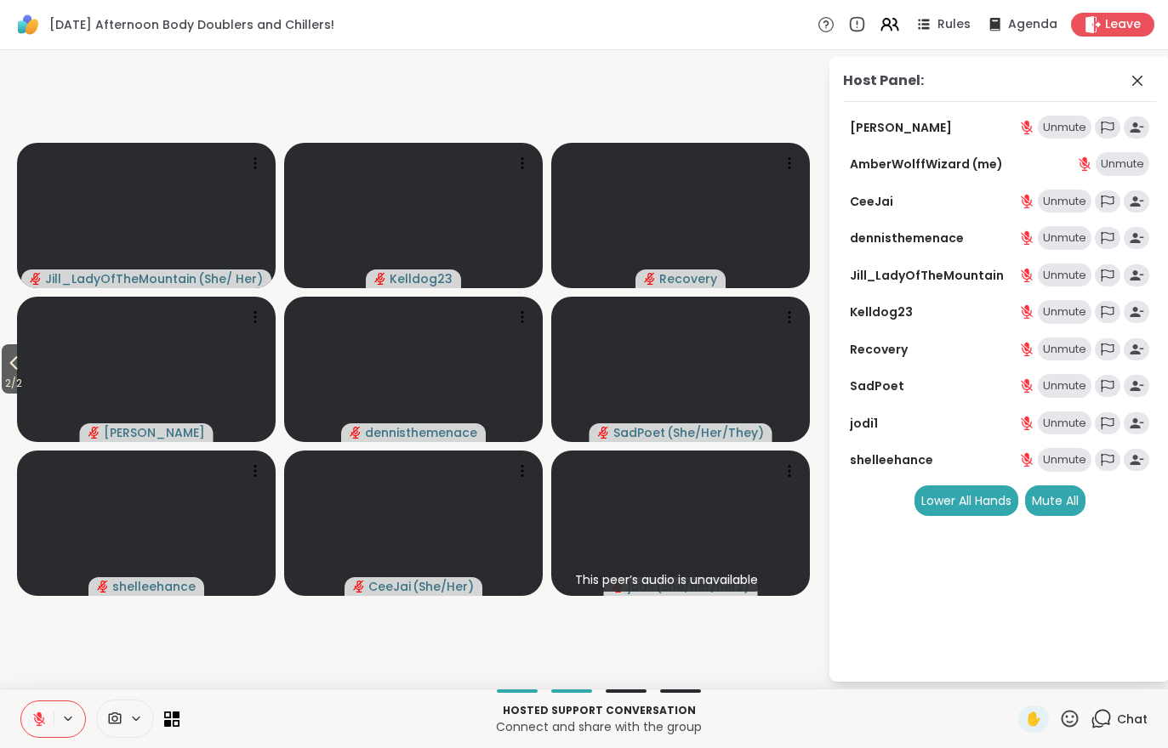
click at [1041, 504] on div "Mute All" at bounding box center [1055, 501] width 60 height 31
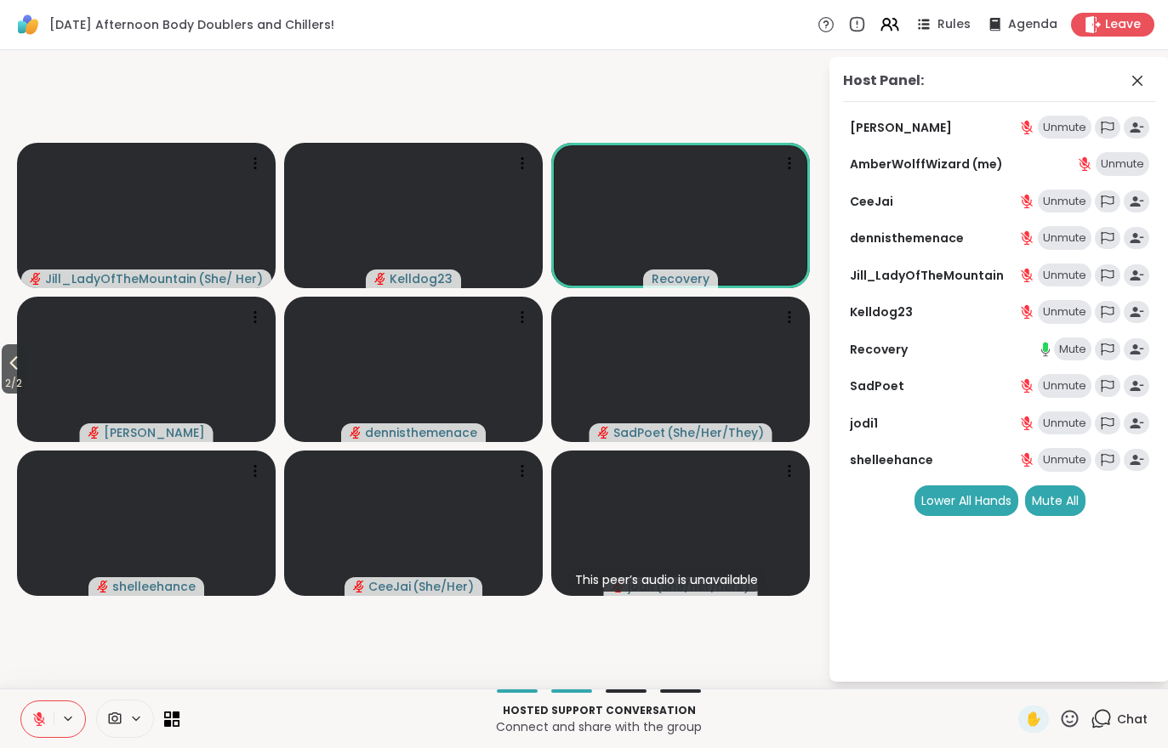
click at [43, 726] on icon at bounding box center [38, 719] width 15 height 15
click at [33, 731] on button at bounding box center [37, 720] width 32 height 36
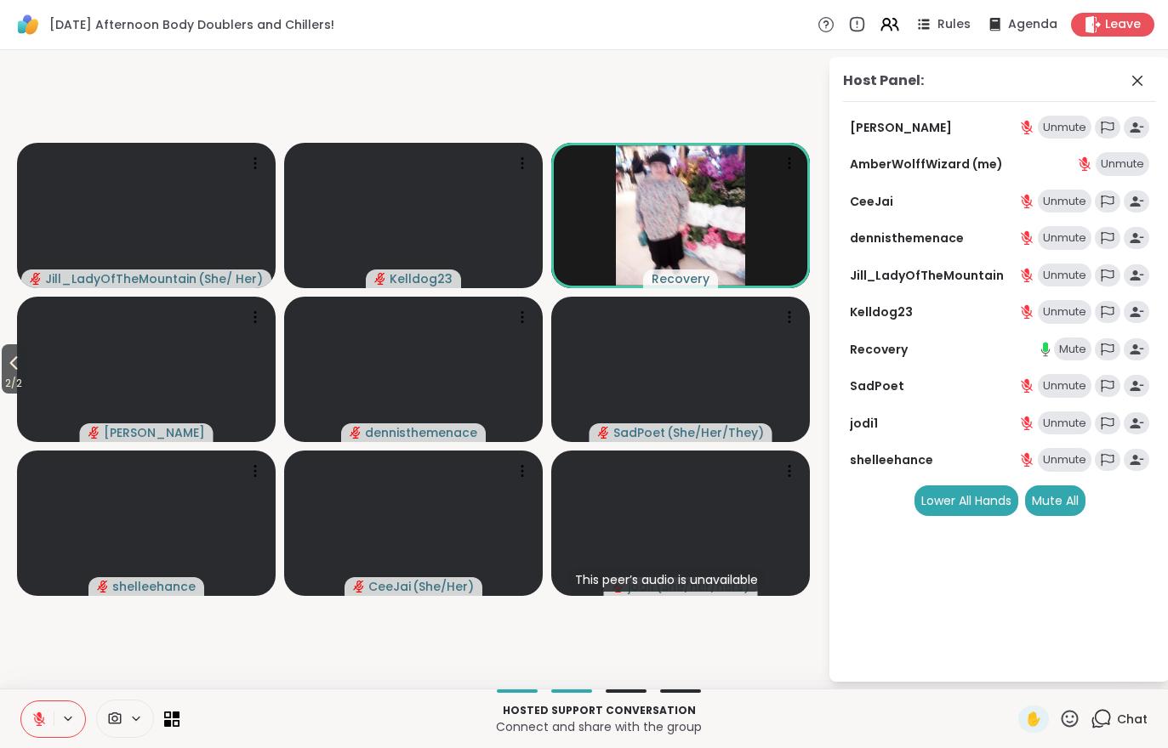
click at [14, 383] on span "2 / 2" at bounding box center [14, 383] width 24 height 20
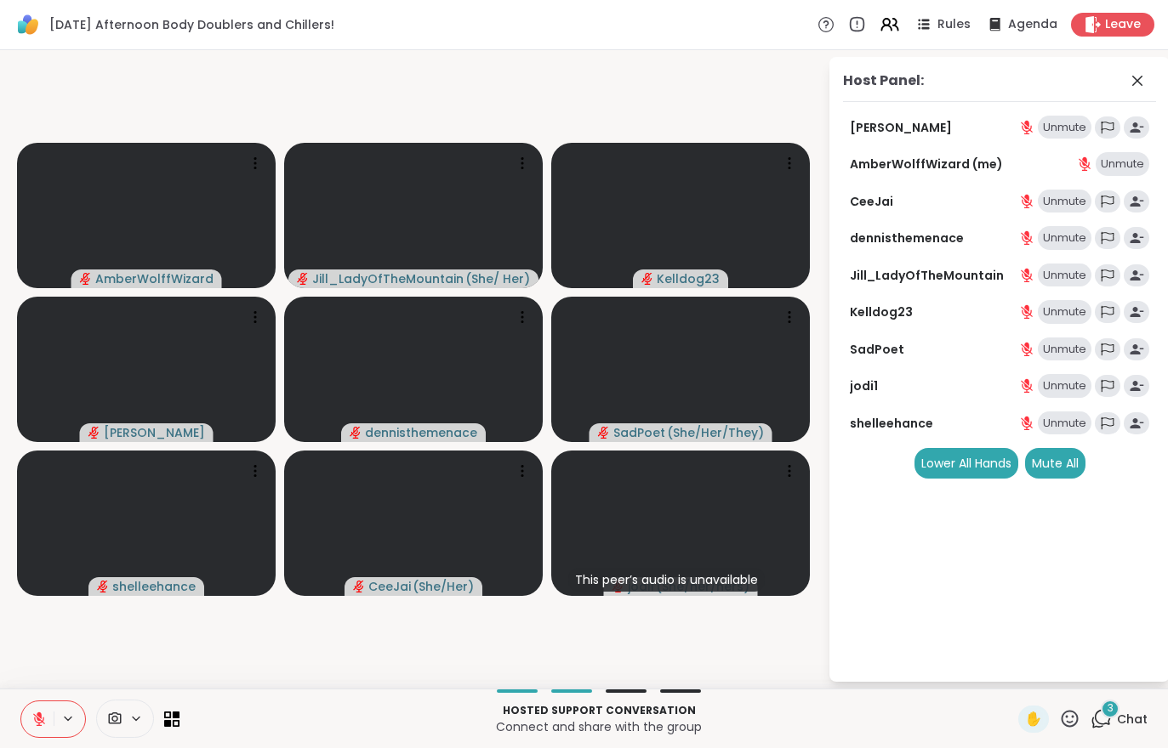
click at [1119, 717] on span "Chat" at bounding box center [1132, 719] width 31 height 17
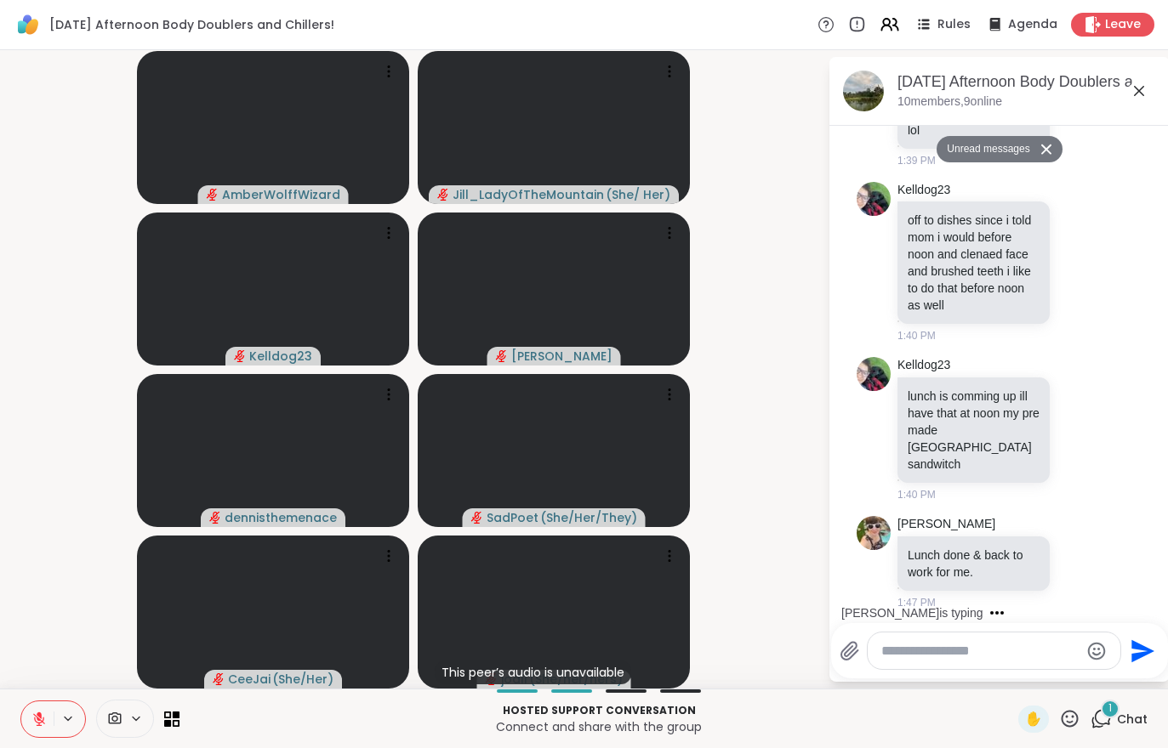
scroll to position [518, 0]
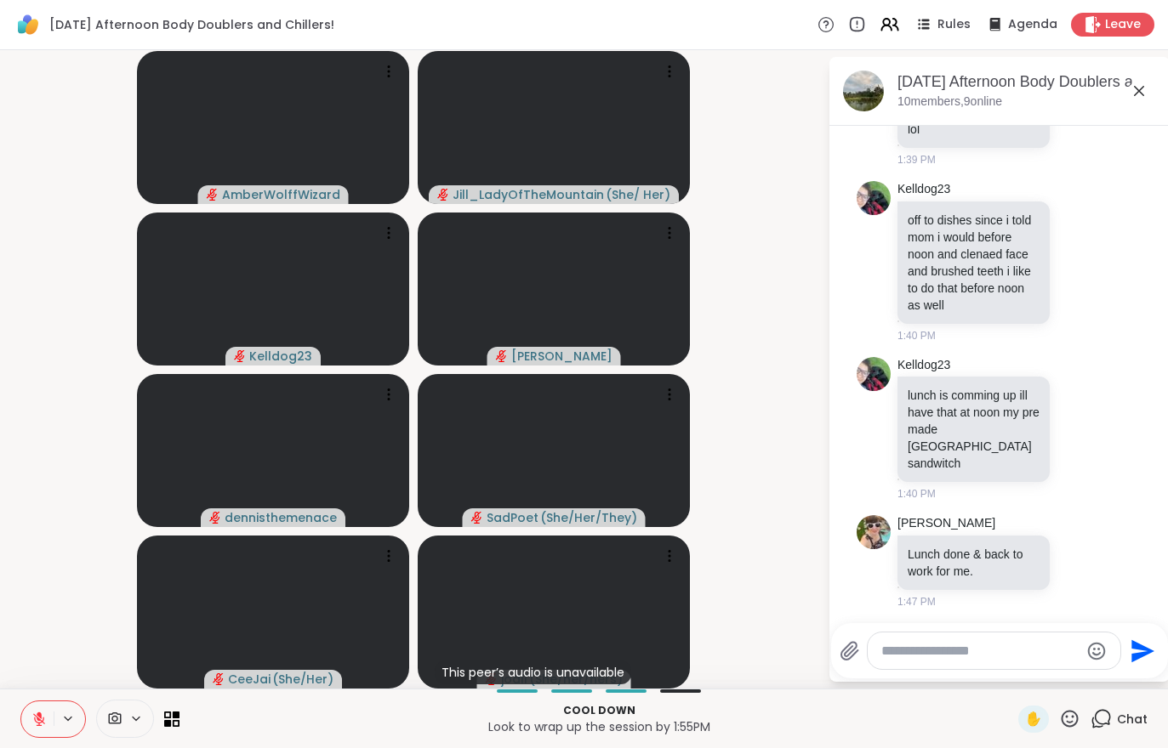
click at [26, 720] on button at bounding box center [37, 720] width 32 height 36
click at [43, 580] on video-player-container "AmberWolffWizard Jill_LadyOfTheMountain ( She/ Her ) Kelldog23 Adrienne_QueenOf…" at bounding box center [413, 369] width 807 height 625
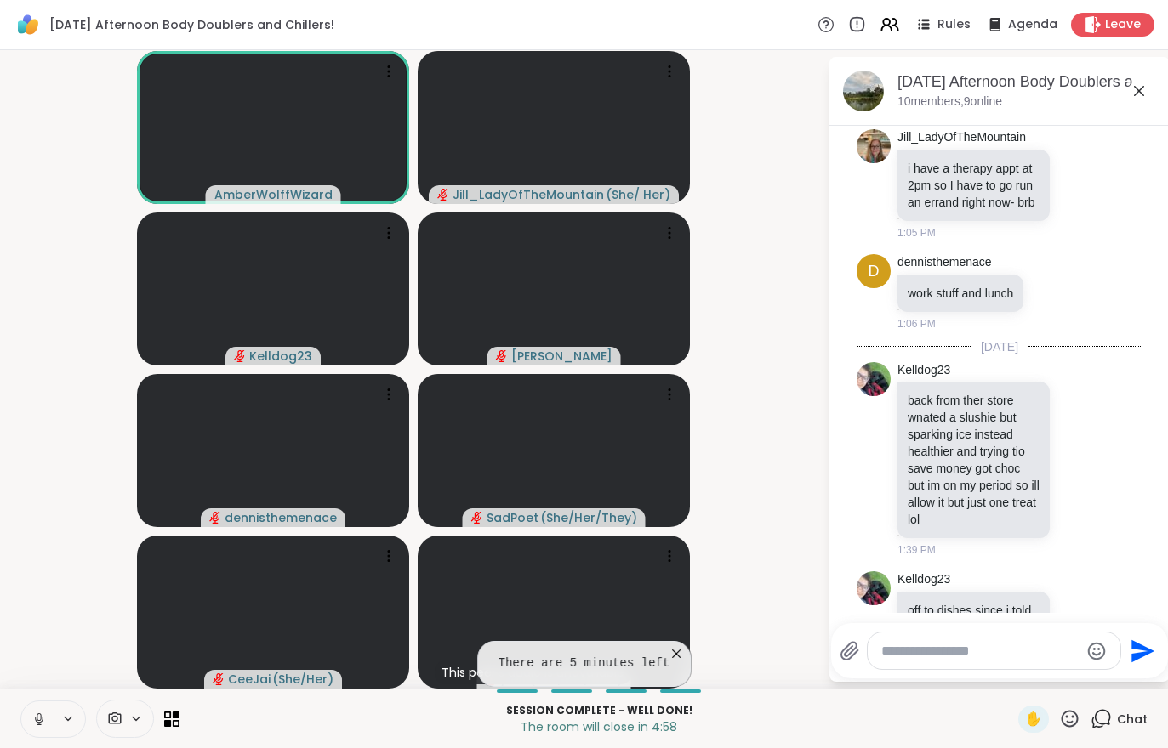
scroll to position [126, 0]
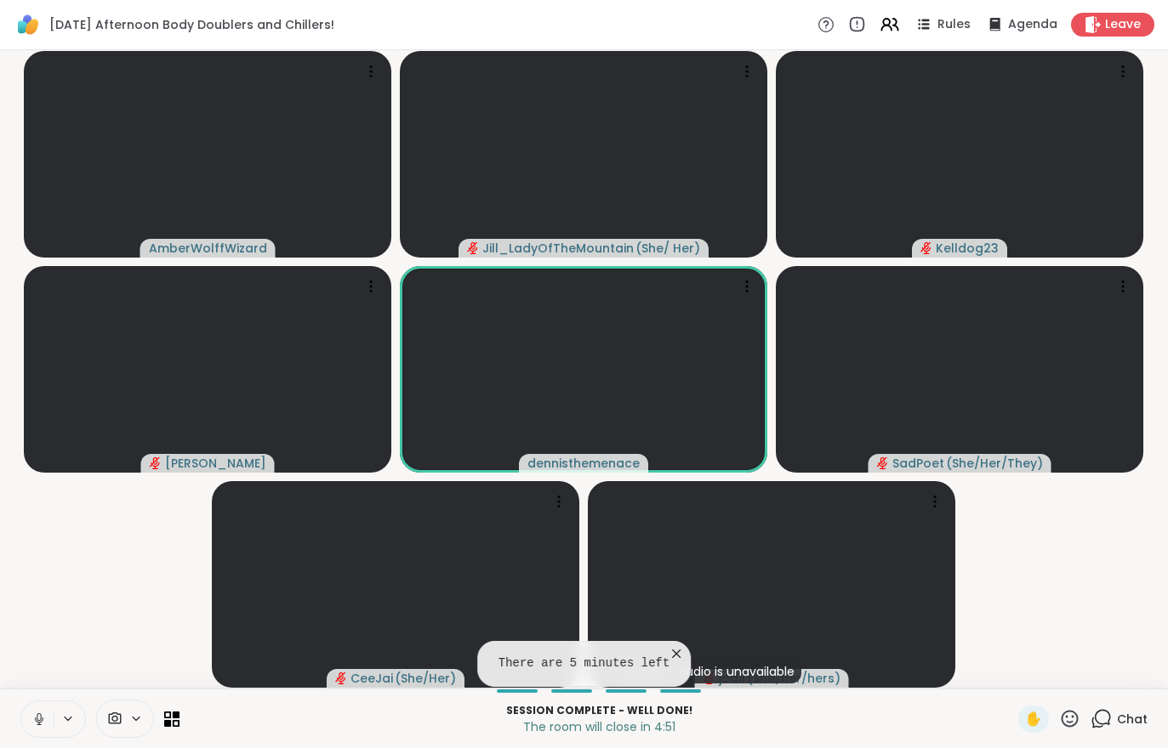
click at [1134, 732] on div "Chat" at bounding box center [1118, 719] width 57 height 27
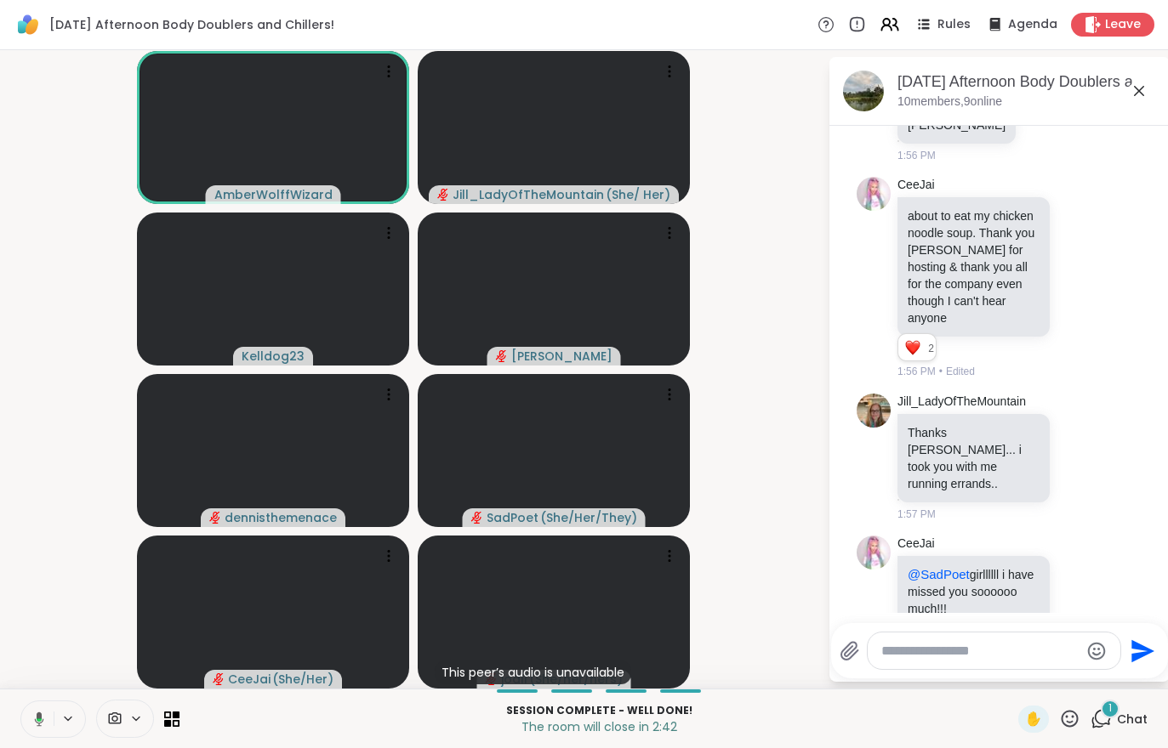
scroll to position [1187, 0]
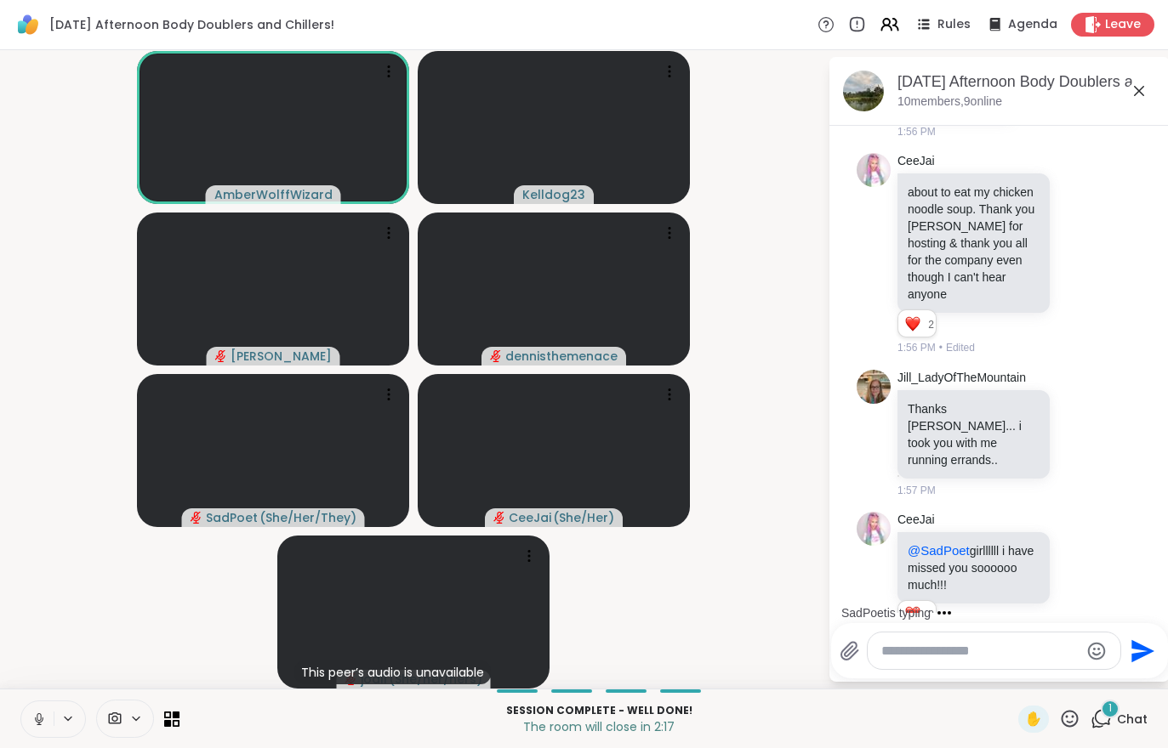
click at [1113, 33] on span "Leave" at bounding box center [1123, 24] width 36 height 17
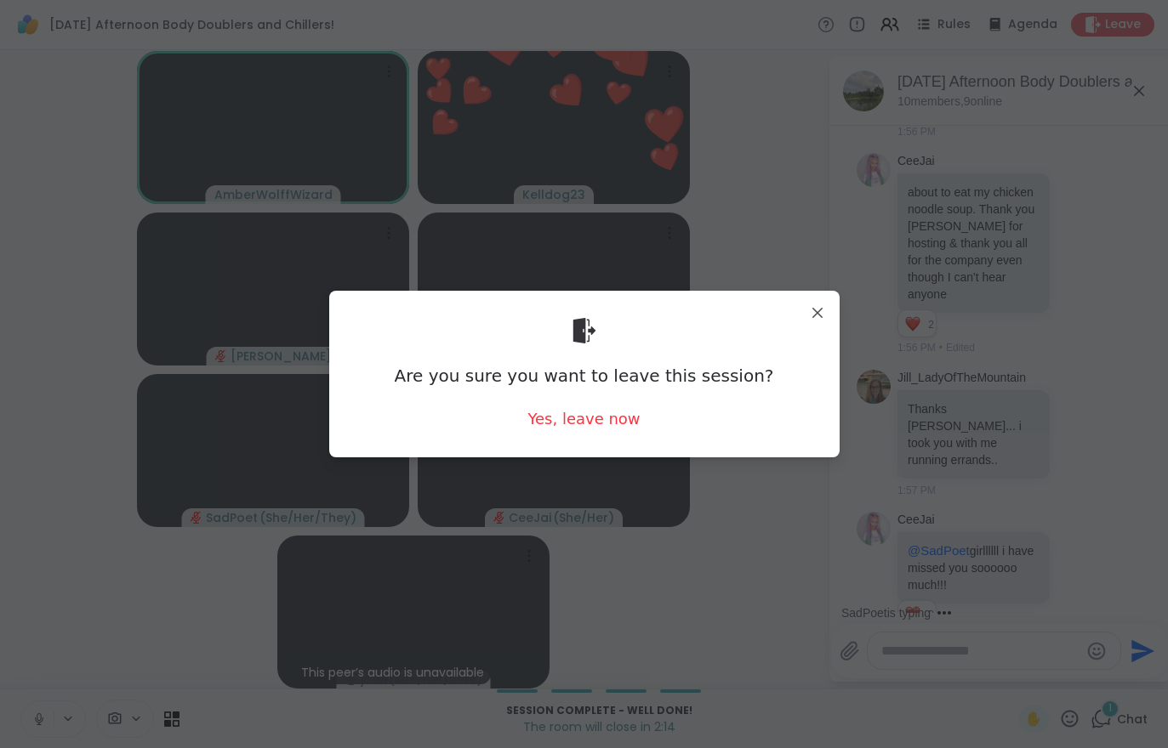
click at [589, 428] on div "Yes, leave now" at bounding box center [583, 418] width 112 height 21
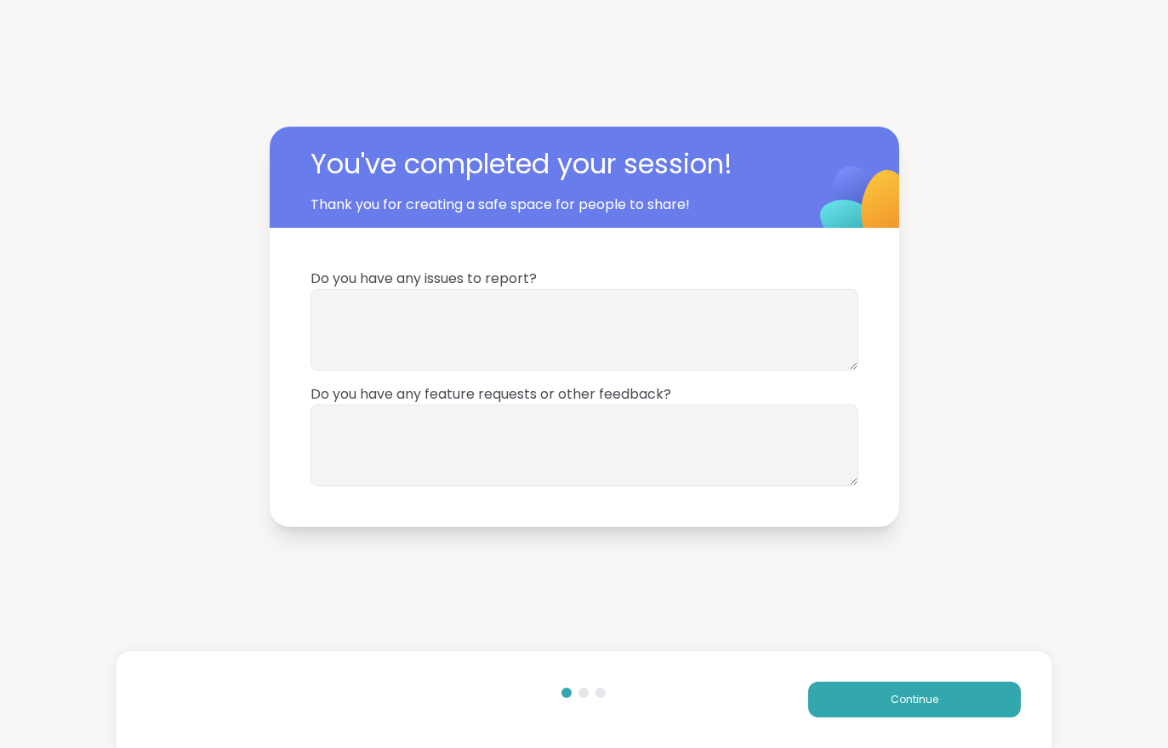
click at [892, 695] on span "Continue" at bounding box center [915, 699] width 48 height 15
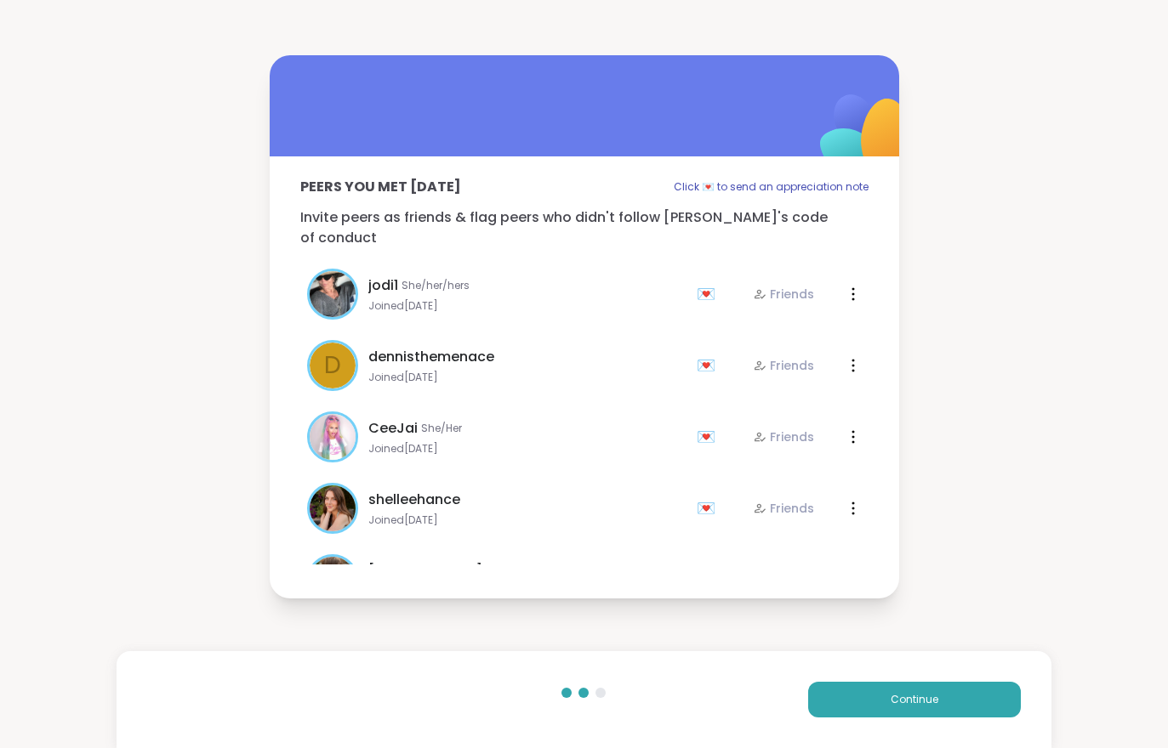
click at [892, 694] on span "Continue" at bounding box center [915, 699] width 48 height 15
click at [903, 694] on span "Continue" at bounding box center [915, 699] width 48 height 15
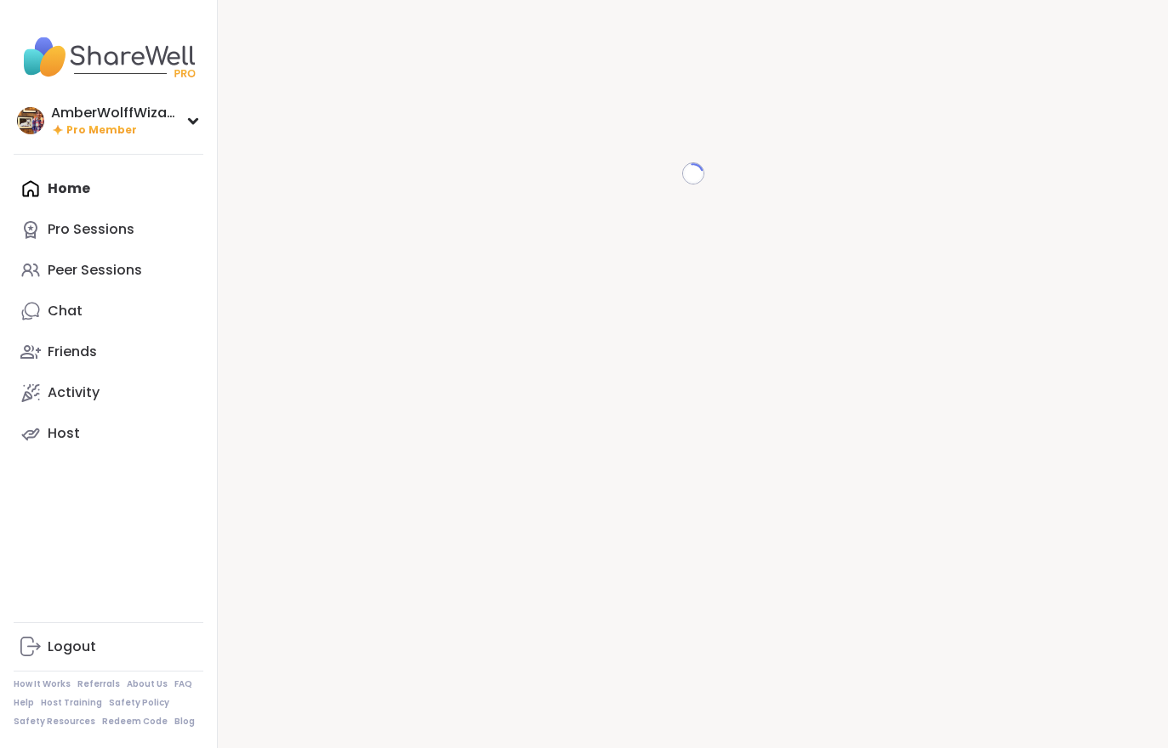
click at [109, 277] on div "Peer Sessions" at bounding box center [95, 270] width 94 height 19
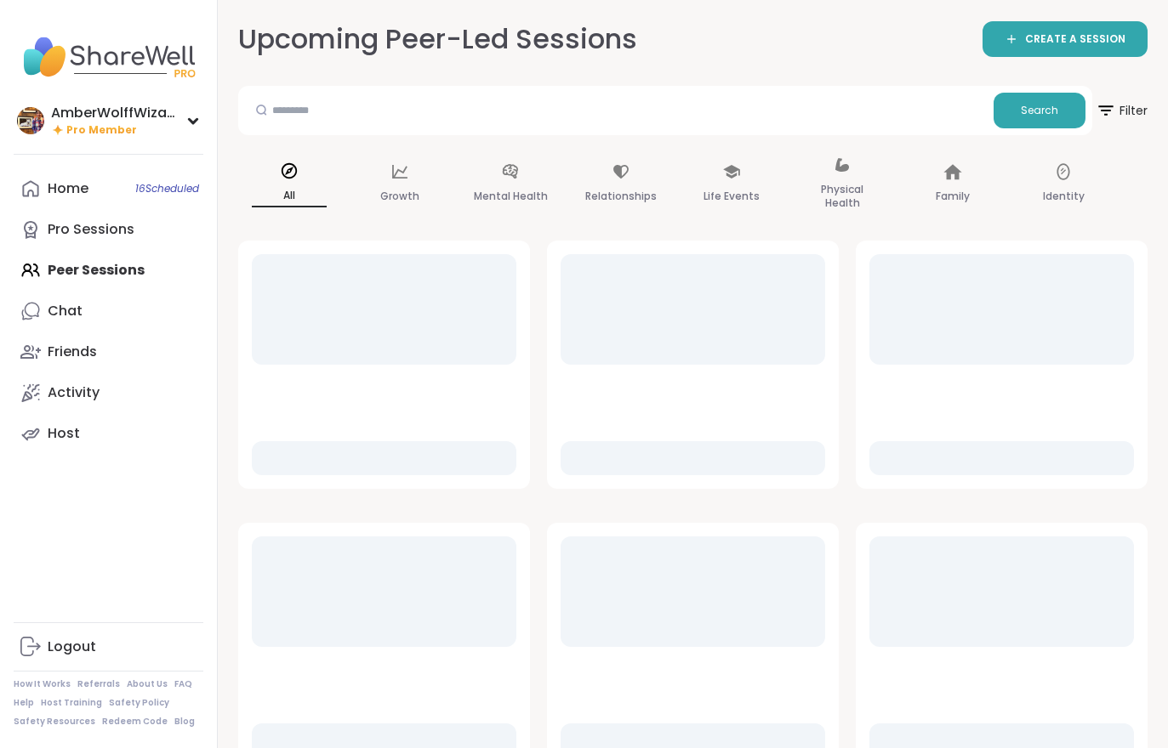
click at [127, 284] on div "Home 16 Scheduled Pro Sessions Peer Sessions Chat Friends Activity Host" at bounding box center [109, 311] width 190 height 286
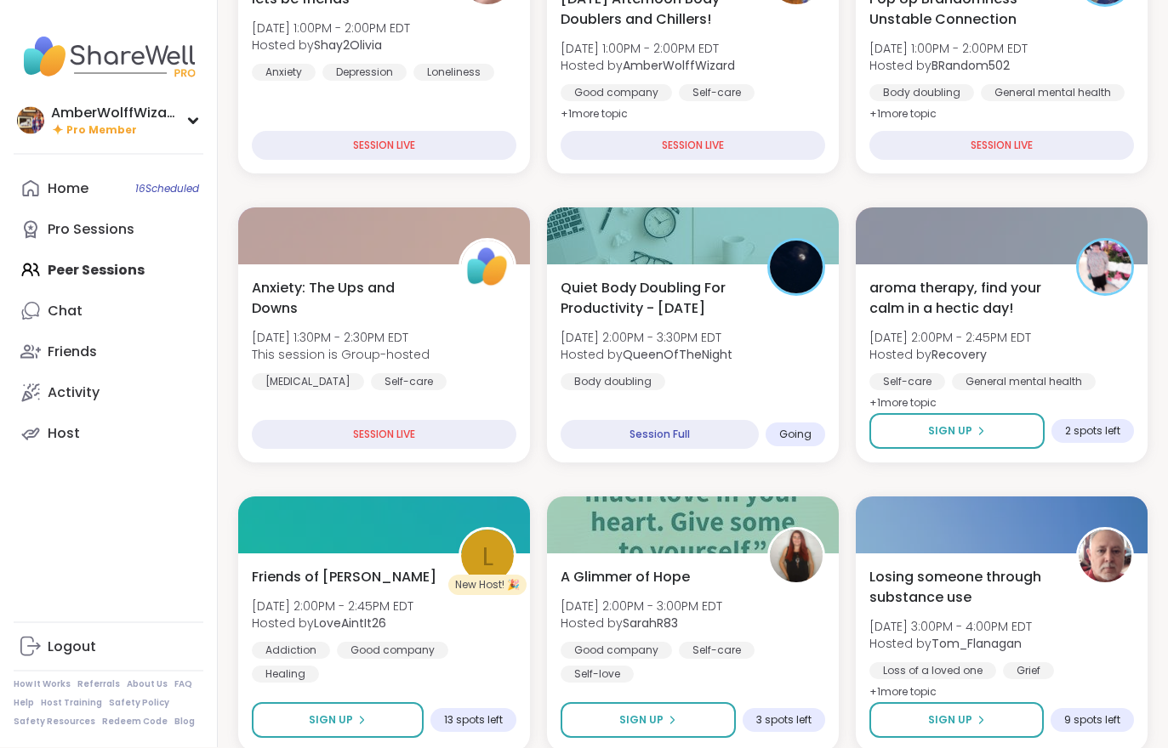
scroll to position [321, 0]
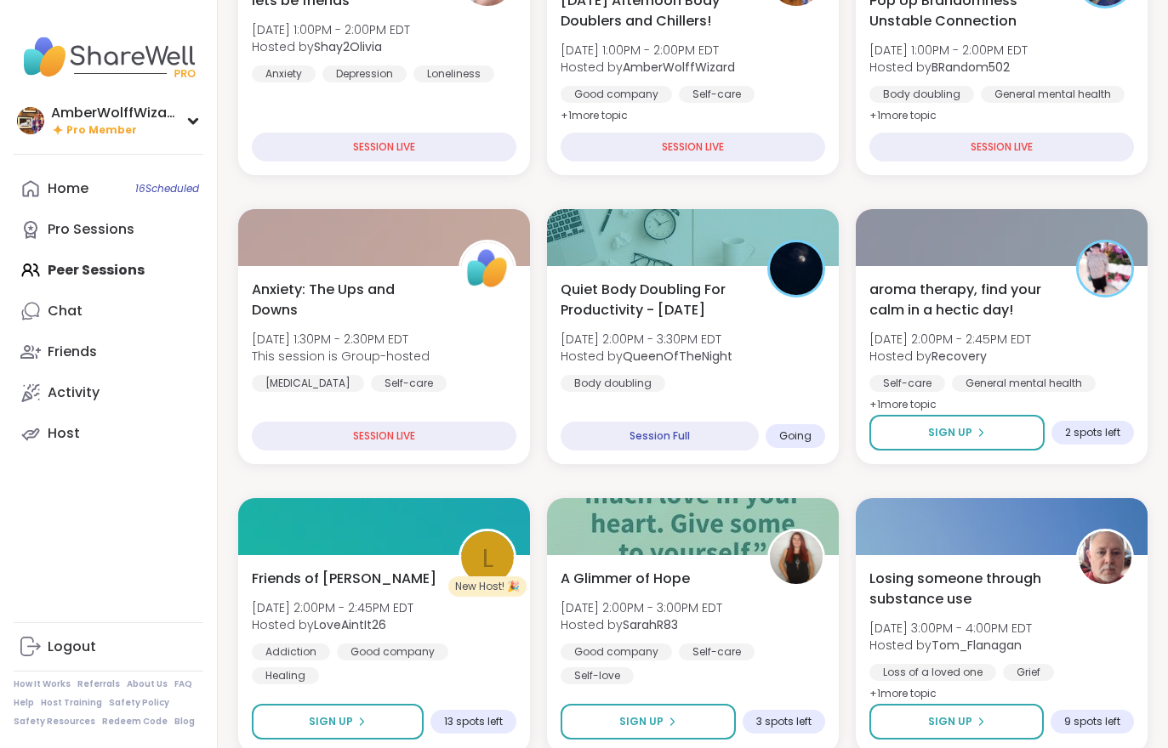
click at [704, 383] on div "Quiet Body Doubling For Productivity - [DATE] [DATE] 2:00PM - 3:30PM EDT Hosted…" at bounding box center [693, 336] width 265 height 112
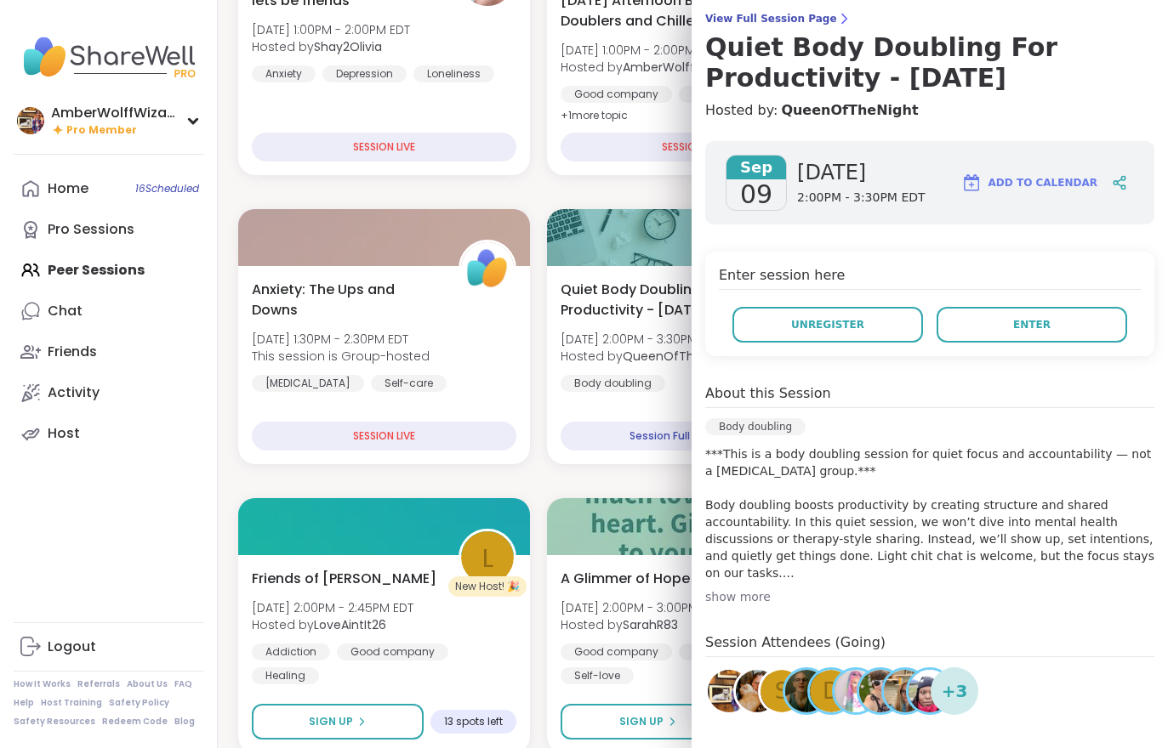
scroll to position [138, 0]
click at [1035, 341] on button "Enter" at bounding box center [1031, 325] width 191 height 36
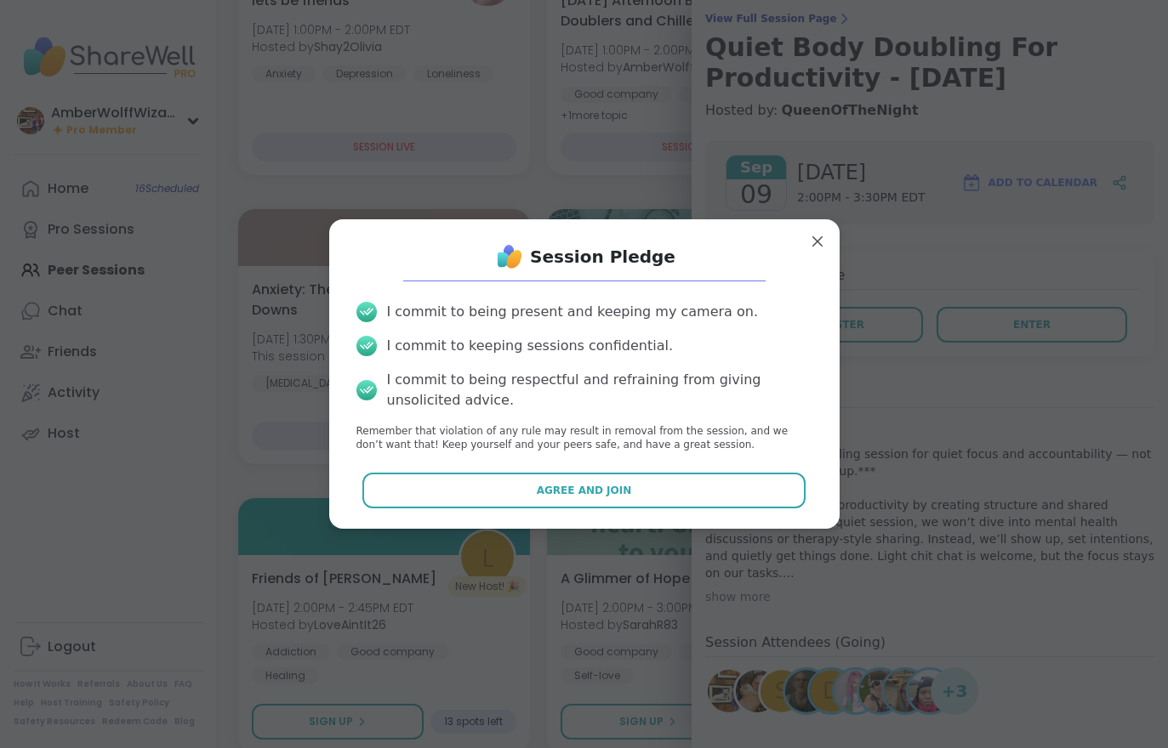
click at [719, 509] on button "Agree and Join" at bounding box center [583, 491] width 443 height 36
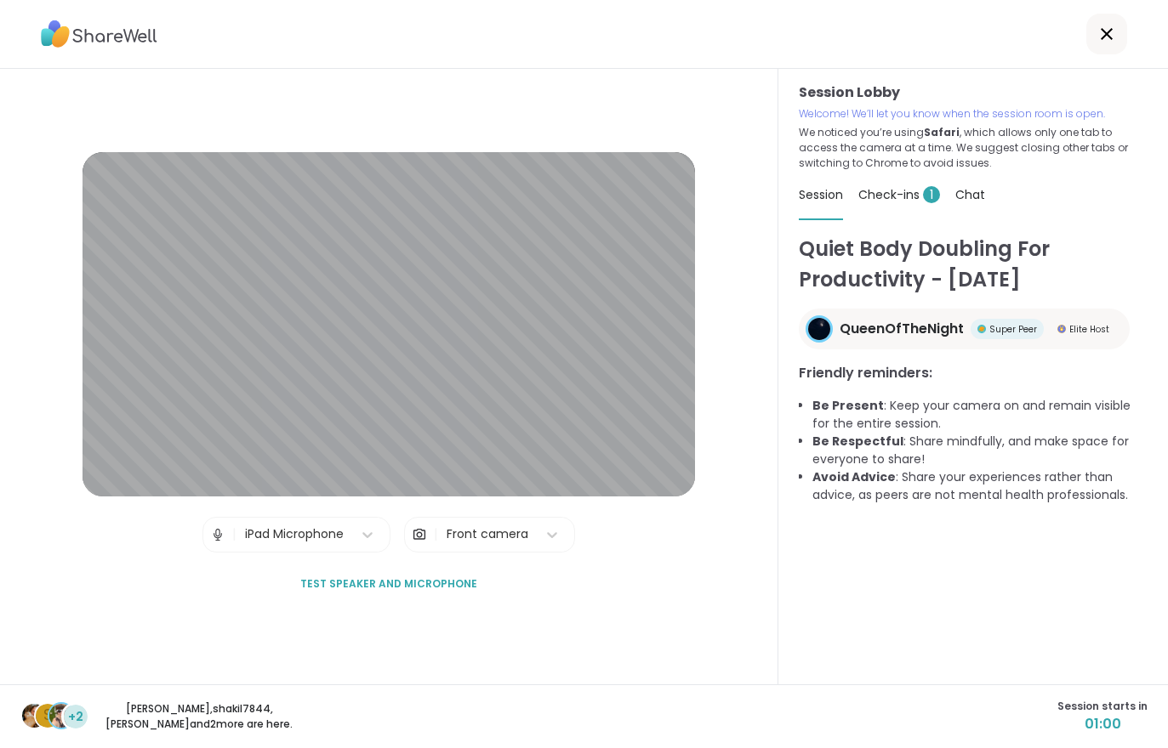
scroll to position [1, 0]
click at [864, 185] on span "Check-ins 1" at bounding box center [899, 193] width 82 height 17
click at [864, 170] on div "Check-ins 1" at bounding box center [899, 194] width 82 height 48
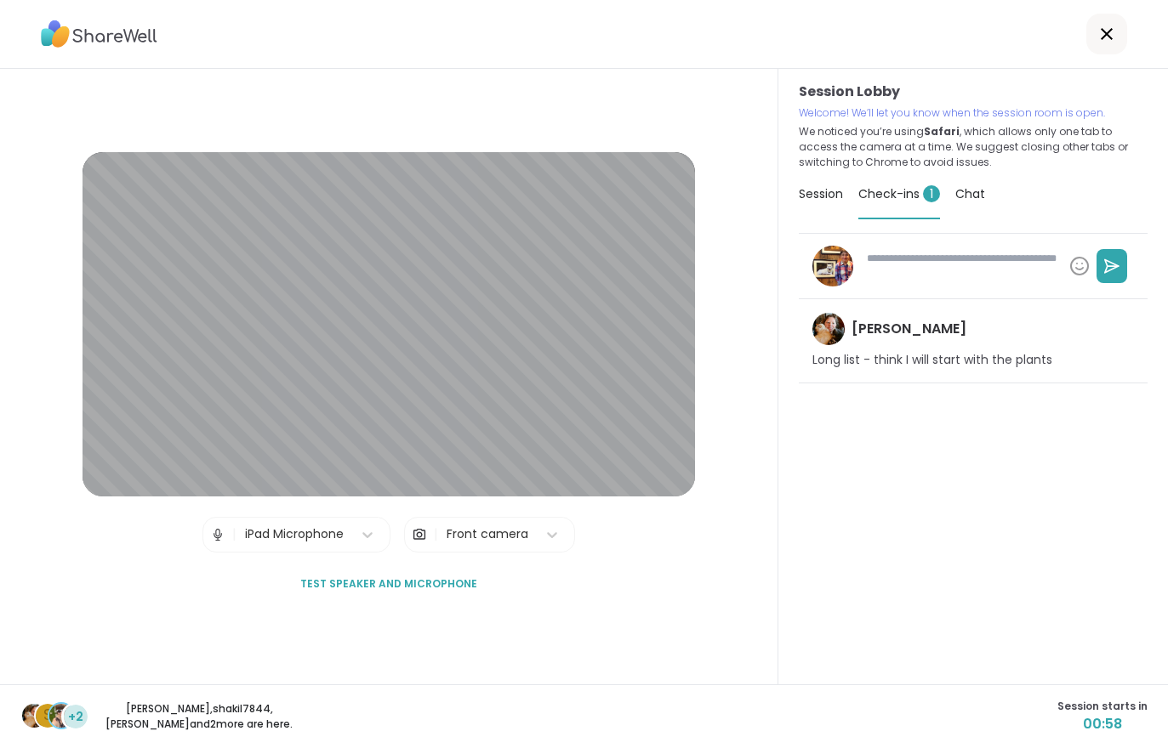
click at [816, 183] on div "Session" at bounding box center [821, 194] width 44 height 48
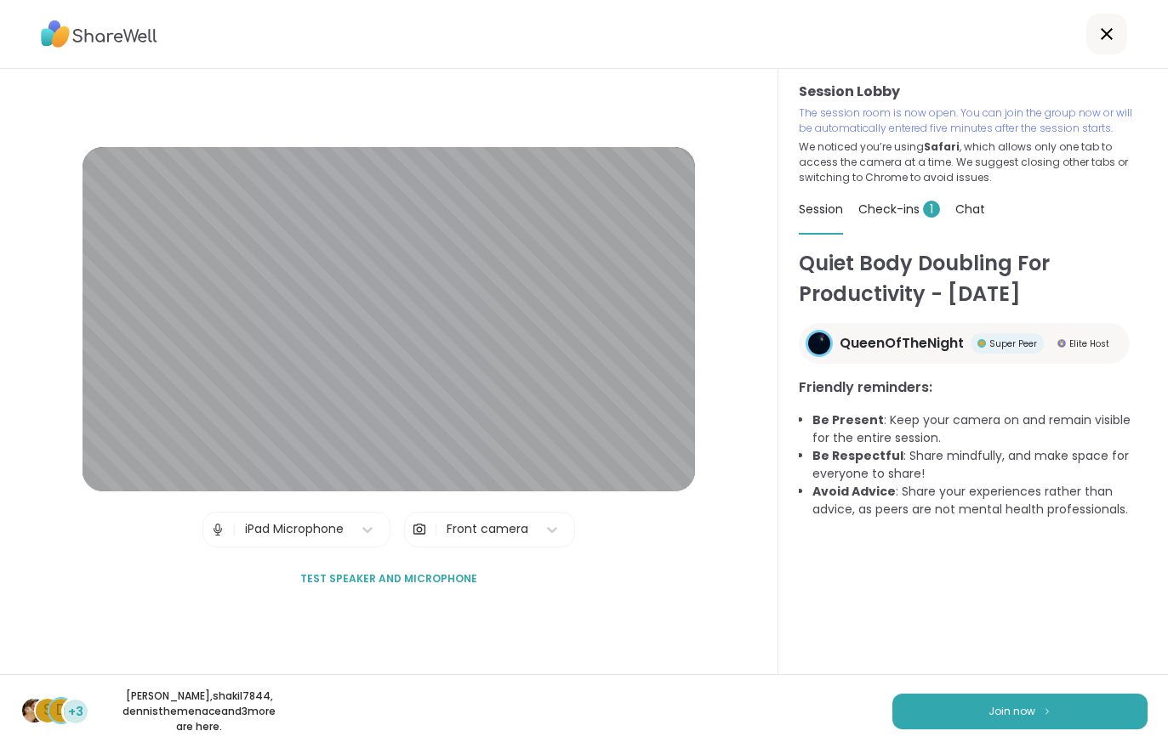
click at [988, 714] on button "Join now" at bounding box center [1019, 712] width 255 height 36
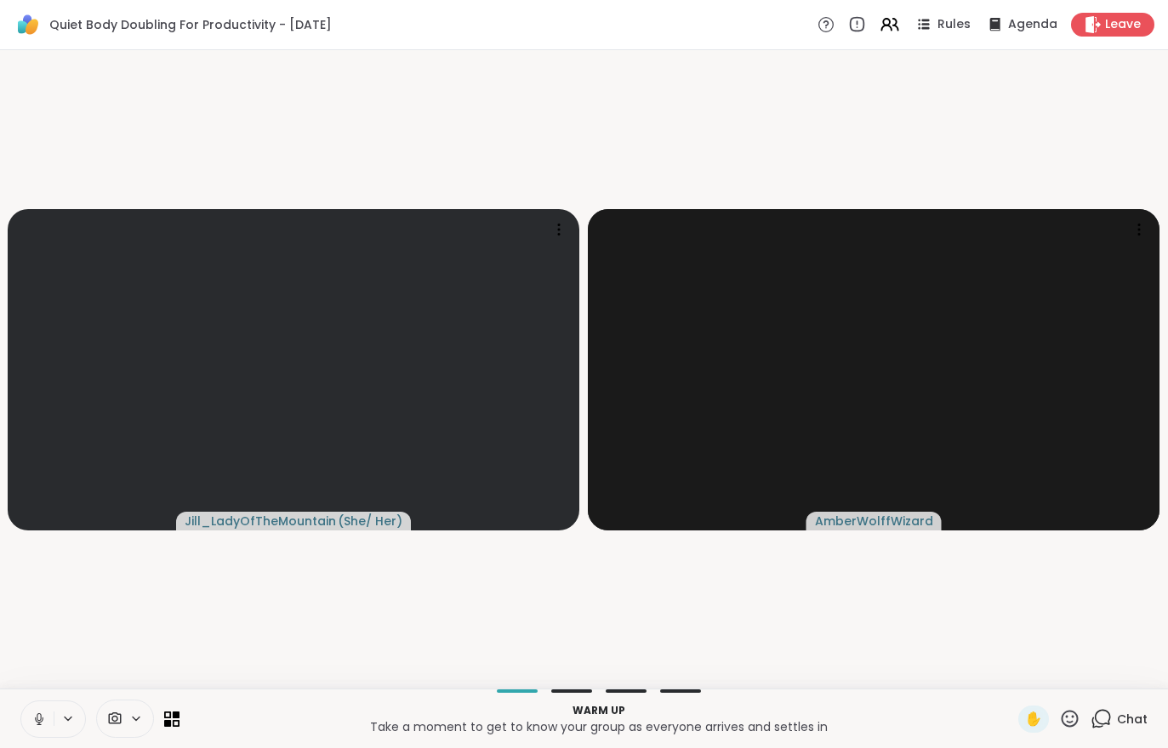
scroll to position [0, 0]
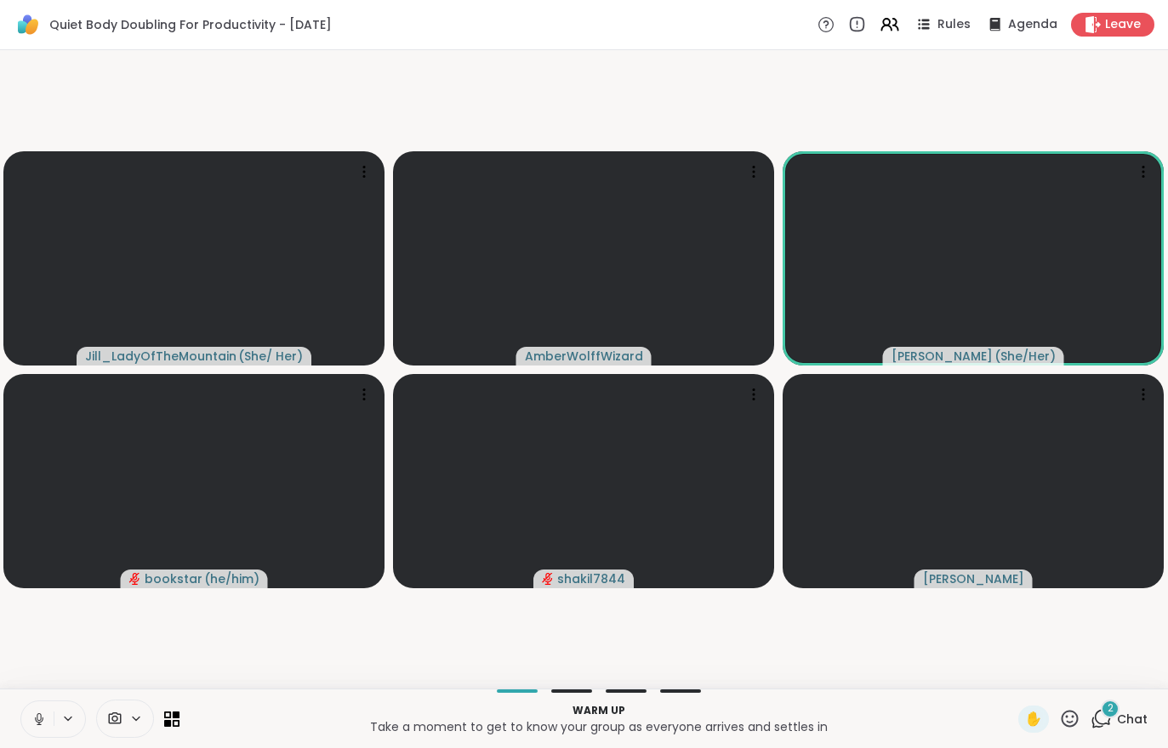
click at [1120, 720] on span "Chat" at bounding box center [1132, 719] width 31 height 17
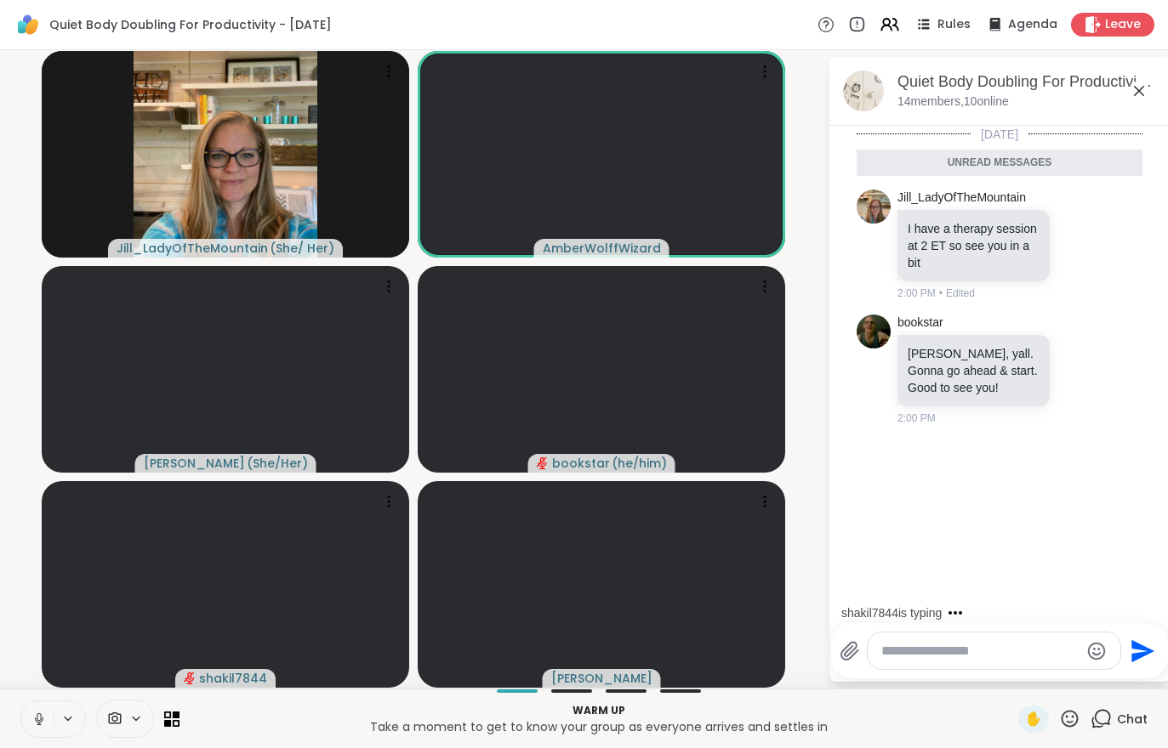
click at [40, 713] on icon at bounding box center [38, 719] width 15 height 15
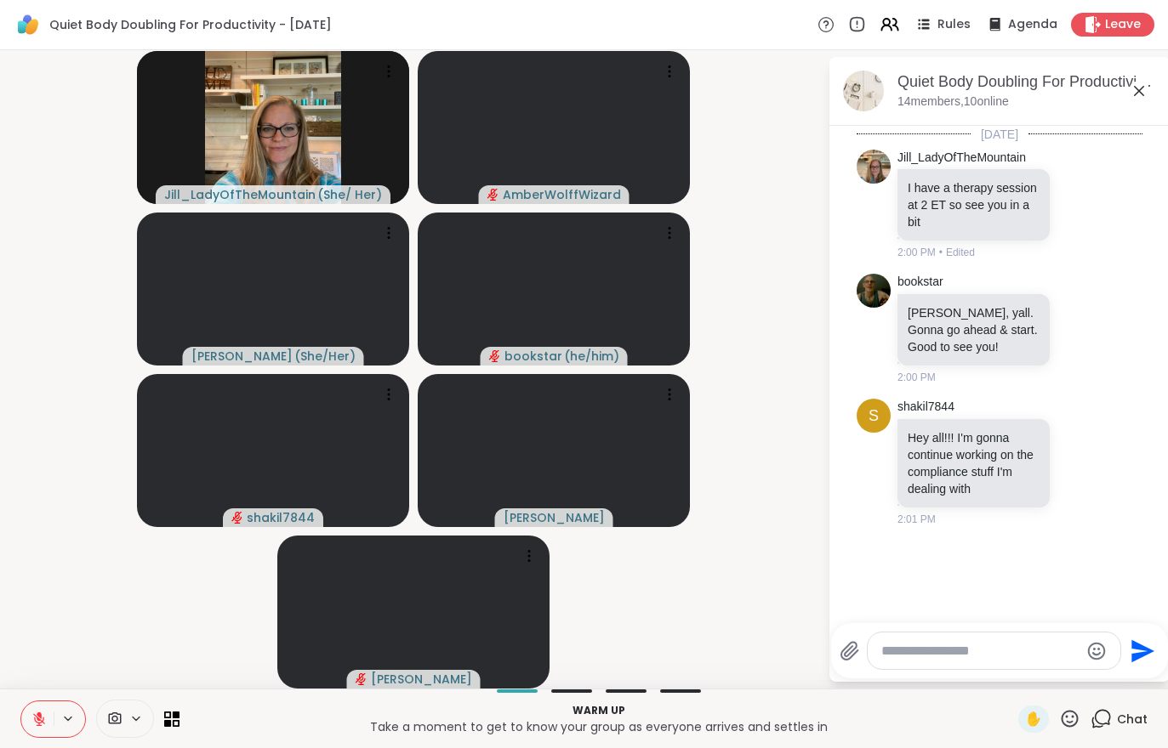
click at [29, 720] on button at bounding box center [37, 720] width 32 height 36
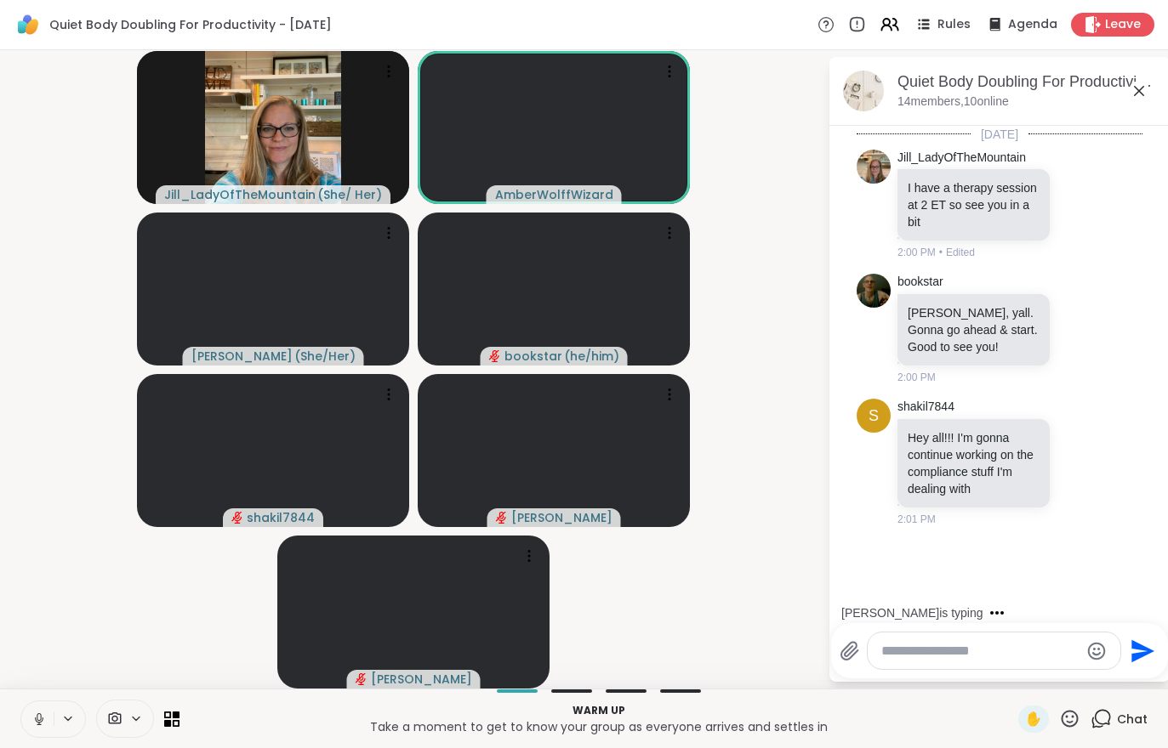
scroll to position [26, 0]
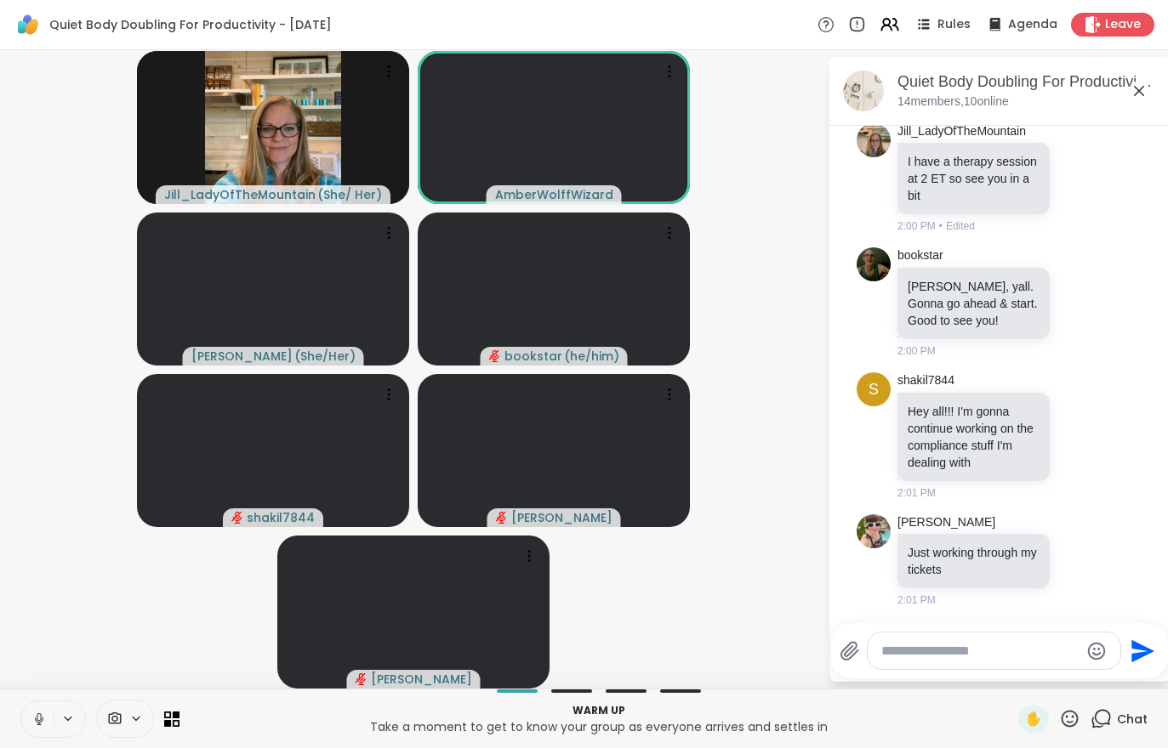
click at [42, 734] on button at bounding box center [37, 720] width 32 height 36
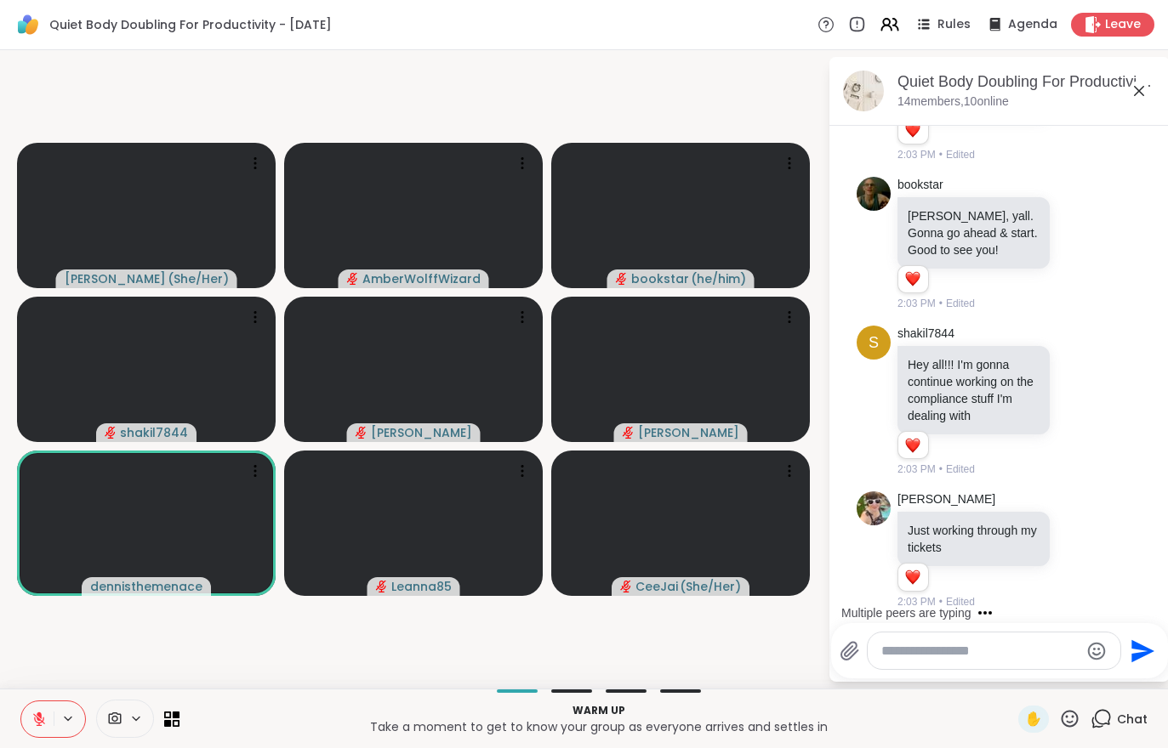
scroll to position [246, 0]
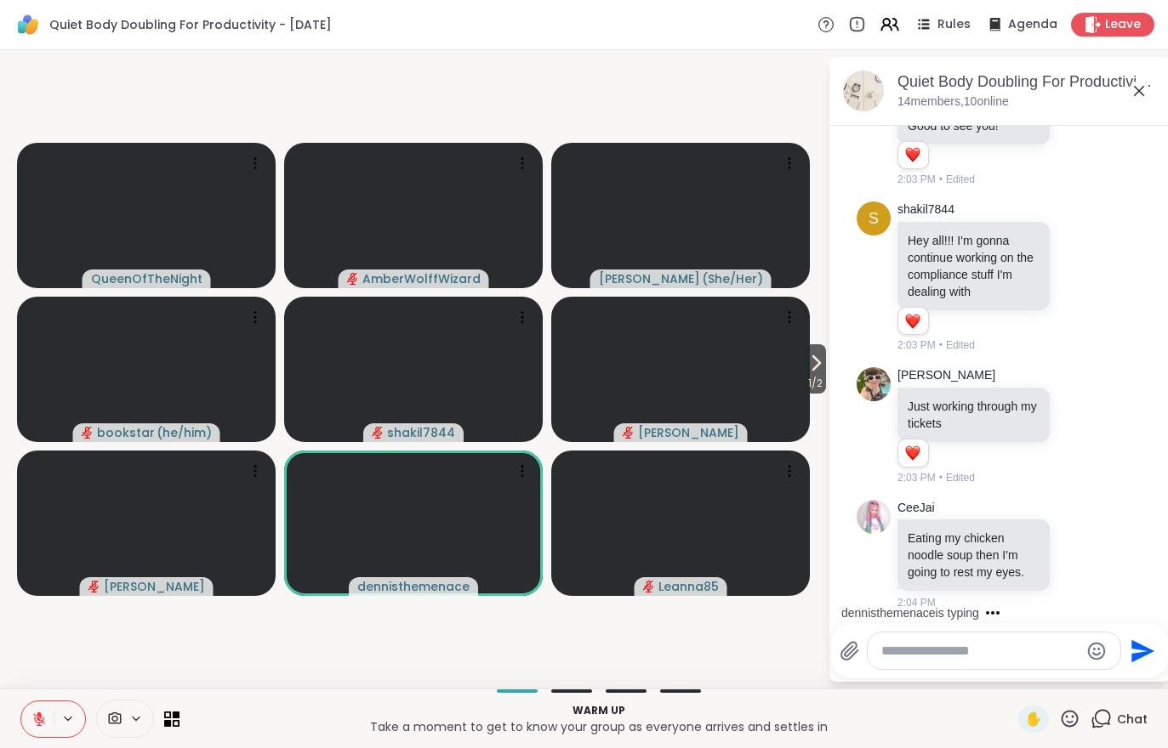
click at [29, 714] on button at bounding box center [37, 720] width 32 height 36
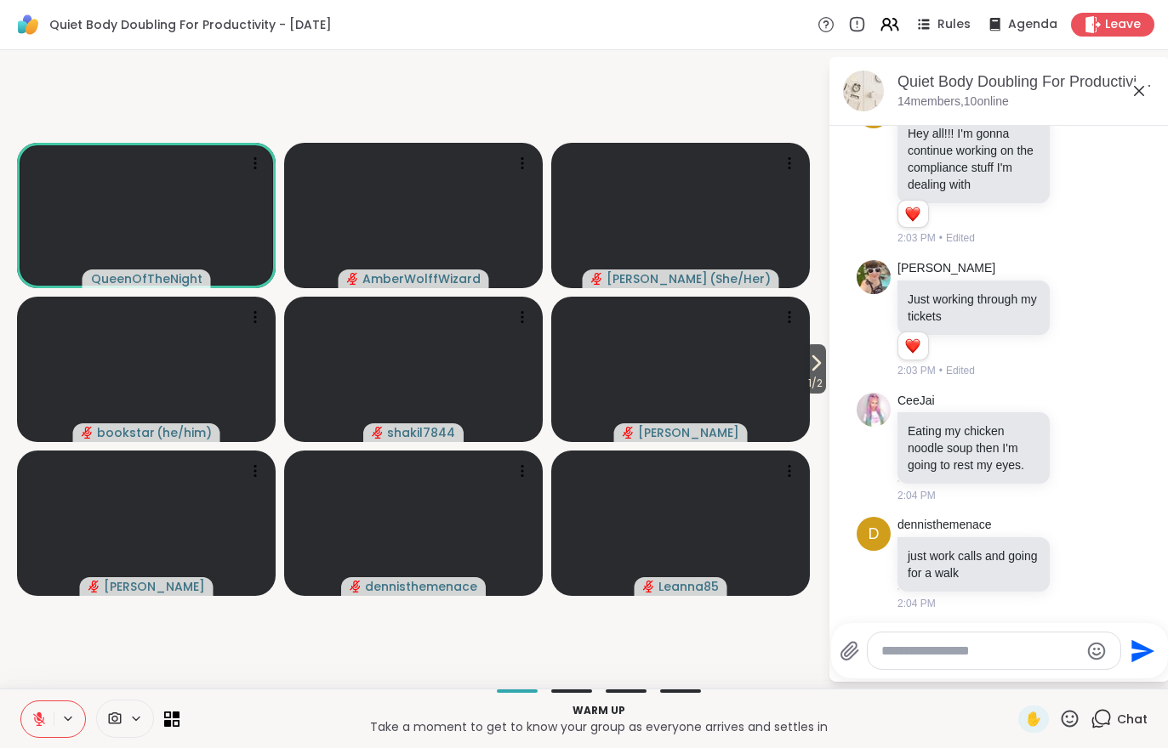
click at [805, 373] on icon at bounding box center [815, 363] width 20 height 20
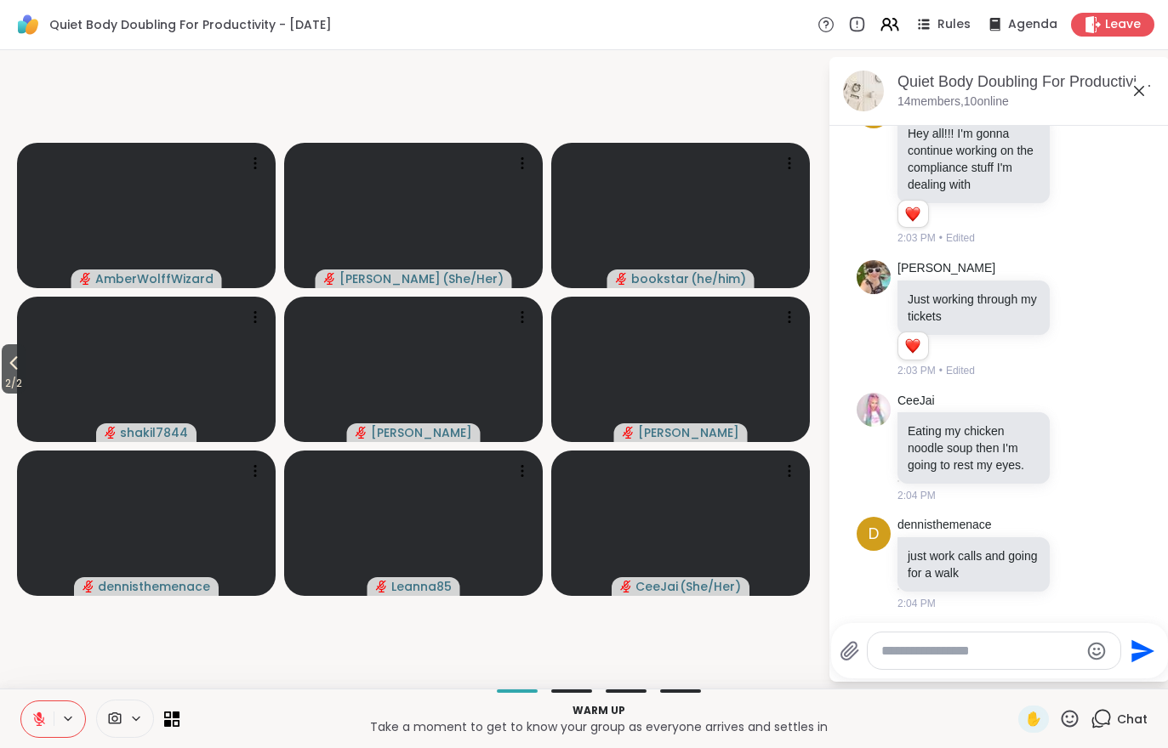
click at [35, 715] on icon at bounding box center [39, 720] width 12 height 12
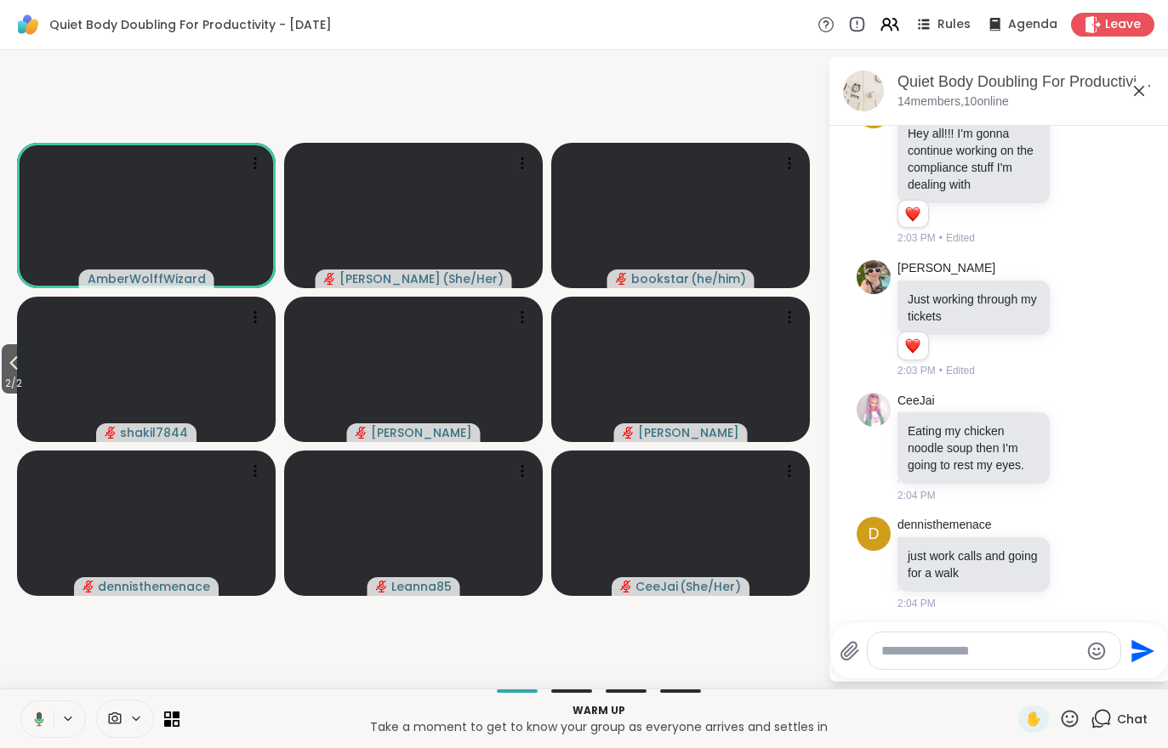
click at [10, 388] on span "2 / 2" at bounding box center [14, 383] width 24 height 20
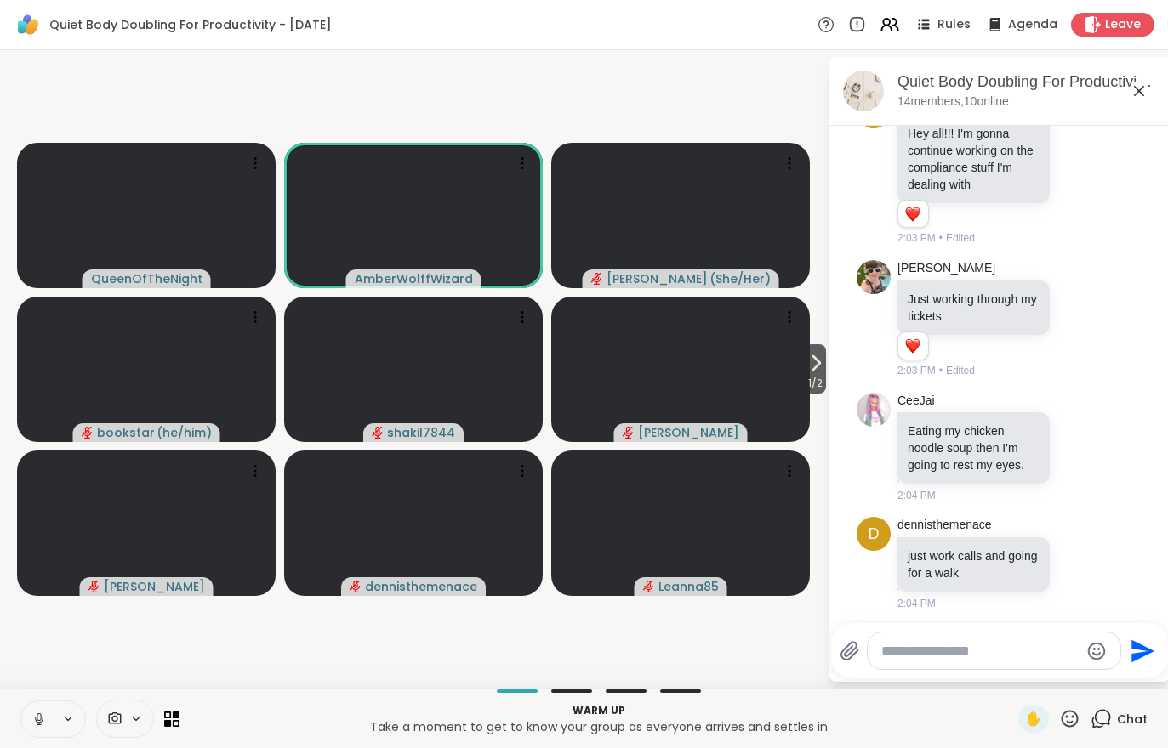
click at [808, 375] on span "1 / 2" at bounding box center [815, 383] width 21 height 20
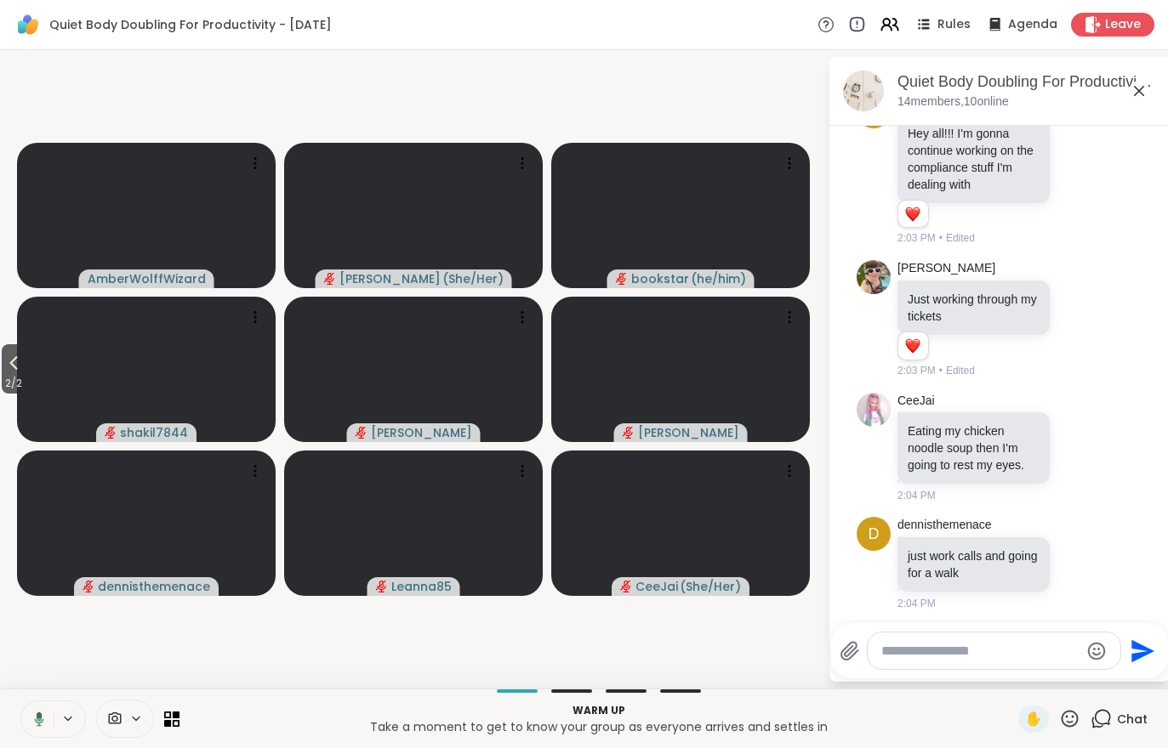
click at [5, 361] on icon at bounding box center [13, 363] width 20 height 20
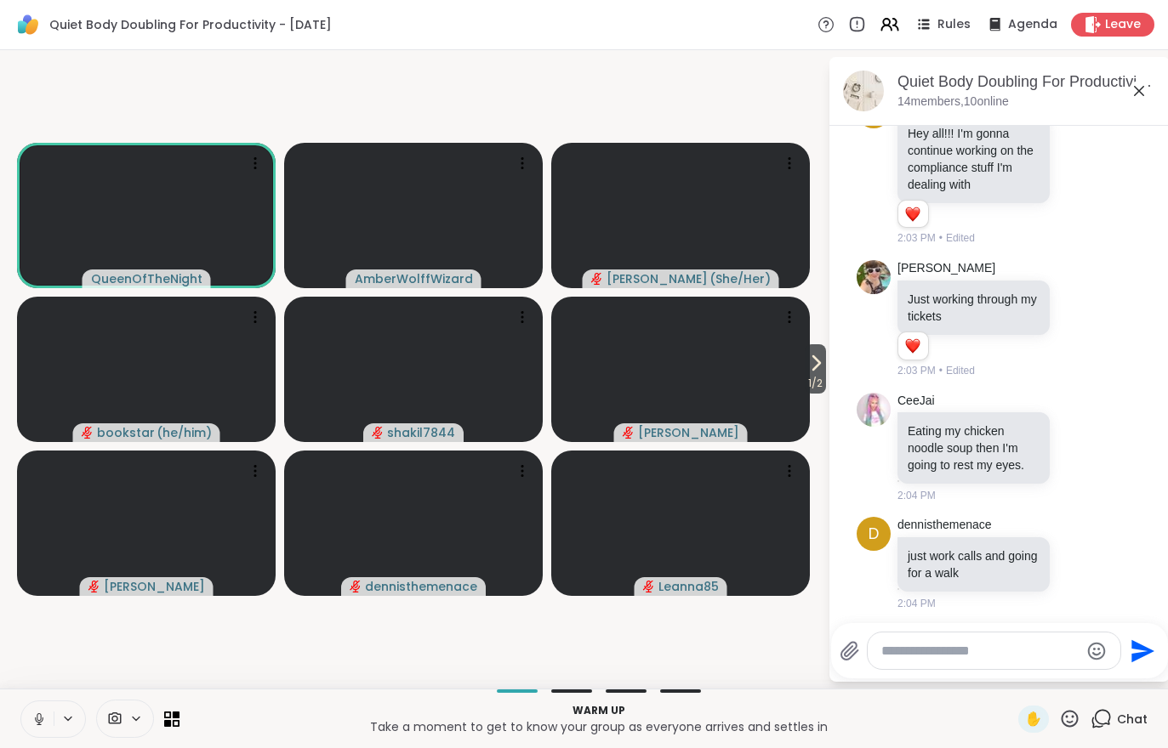
click at [815, 362] on icon at bounding box center [816, 363] width 7 height 14
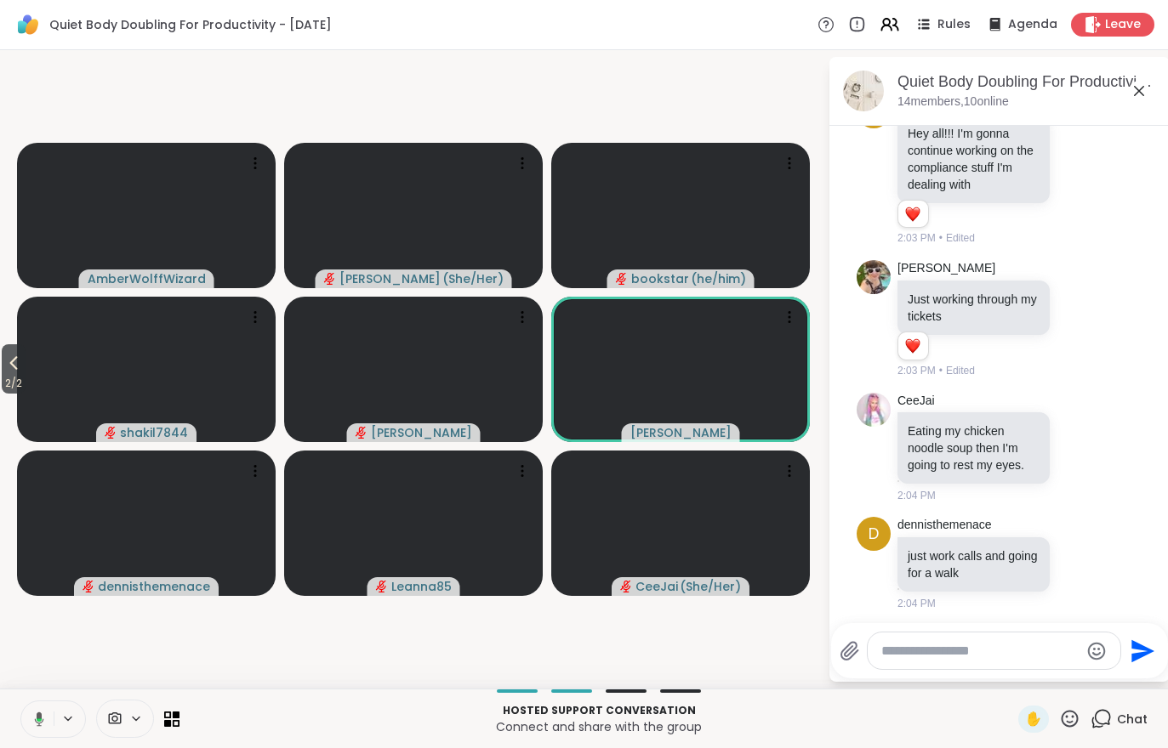
click at [22, 383] on span "2 / 2" at bounding box center [14, 383] width 24 height 20
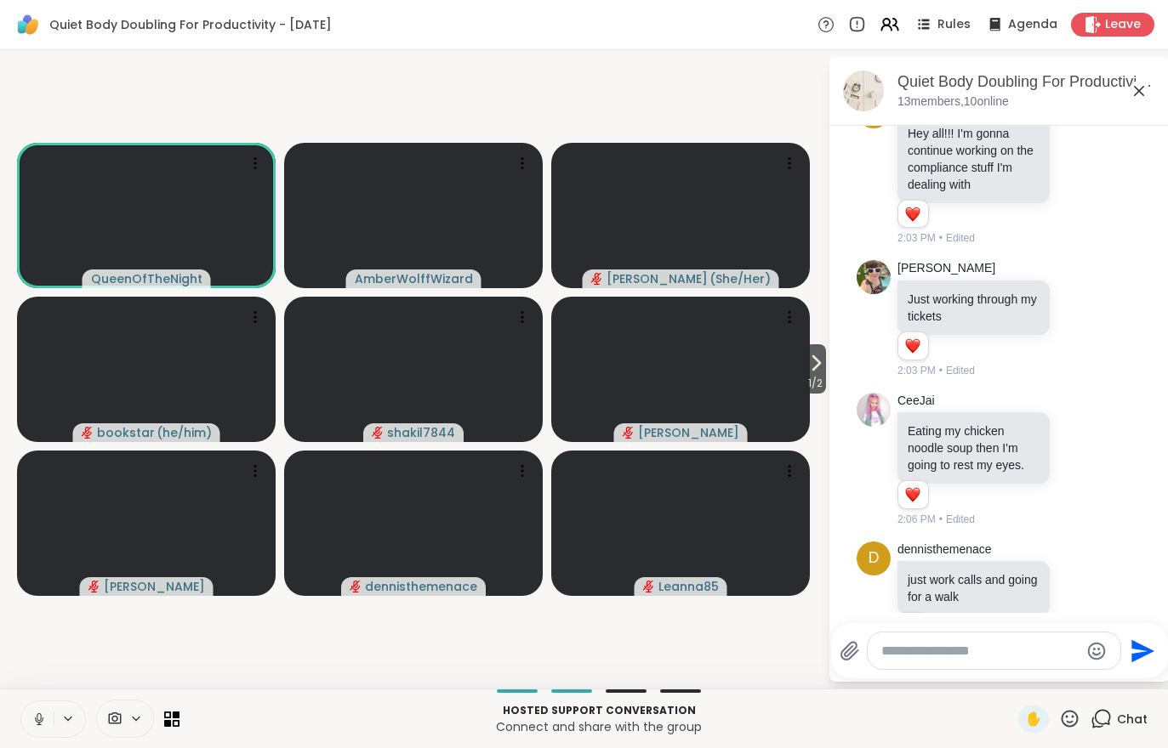
scroll to position [401, 0]
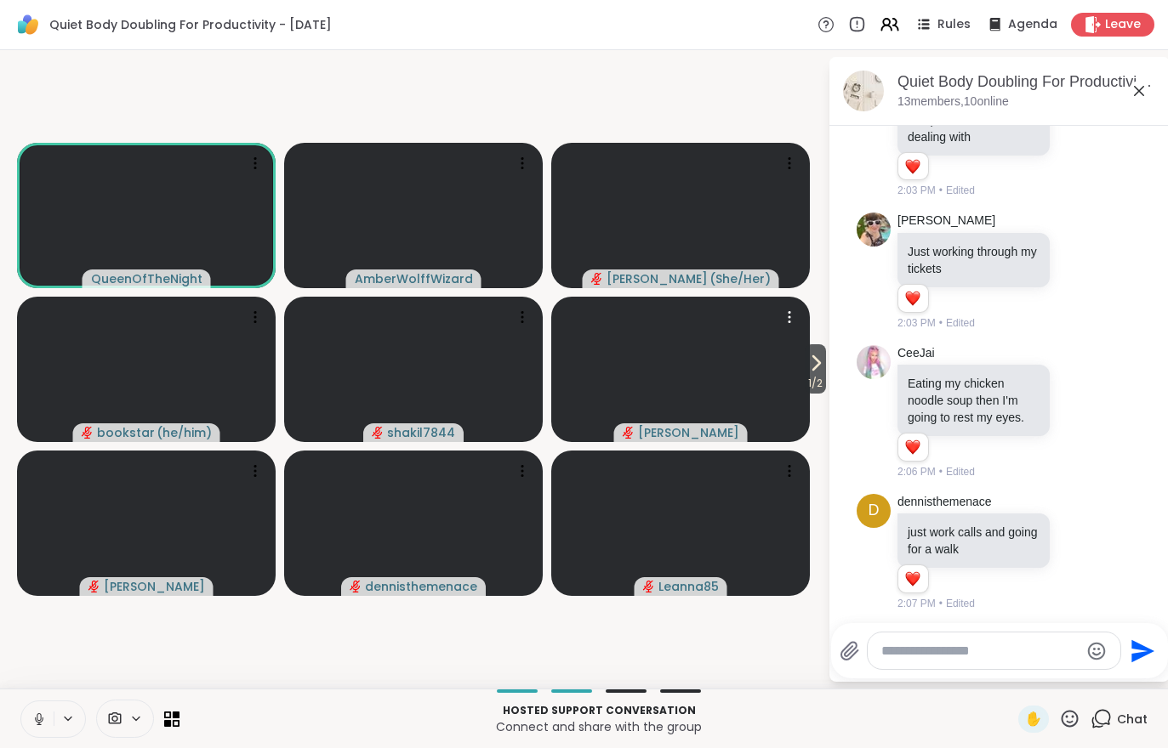
click at [798, 386] on video at bounding box center [680, 369] width 259 height 145
click at [736, 646] on video-player-container "1 / 2 QueenOfTheNight [PERSON_NAME] ( She/Her ) bookstar ( he/him ) shakil7844 …" at bounding box center [413, 369] width 807 height 625
click at [813, 365] on icon at bounding box center [815, 363] width 20 height 20
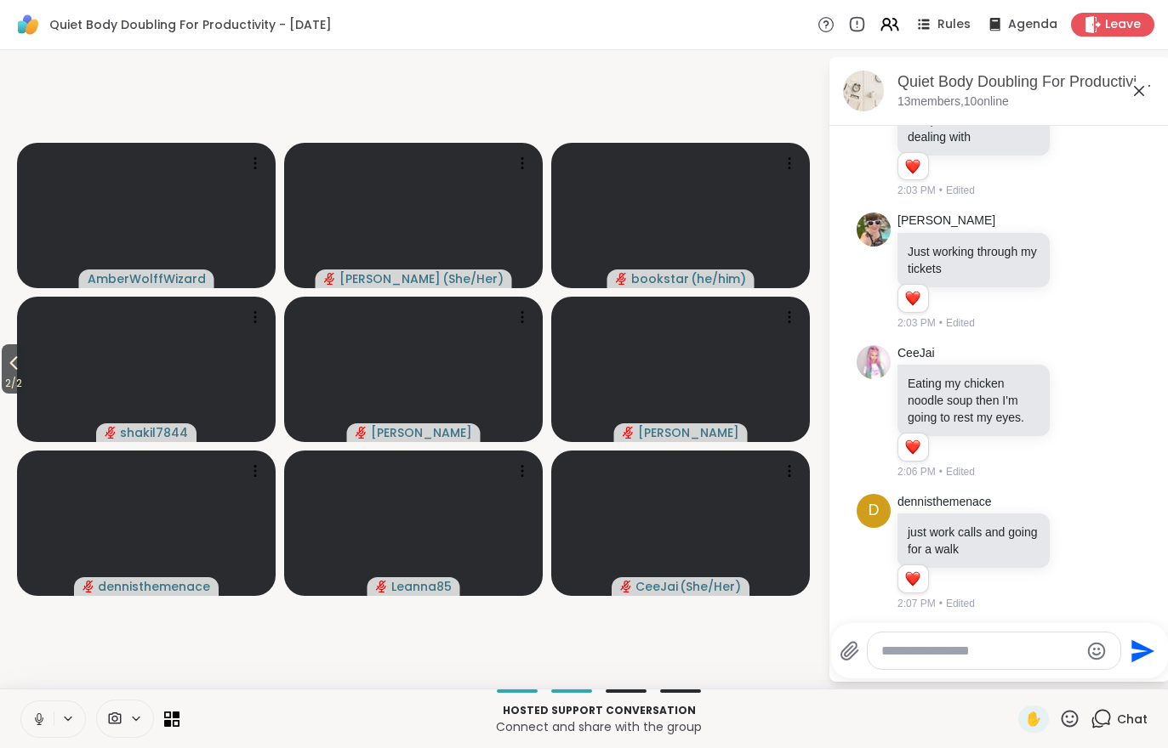
scroll to position [491, 0]
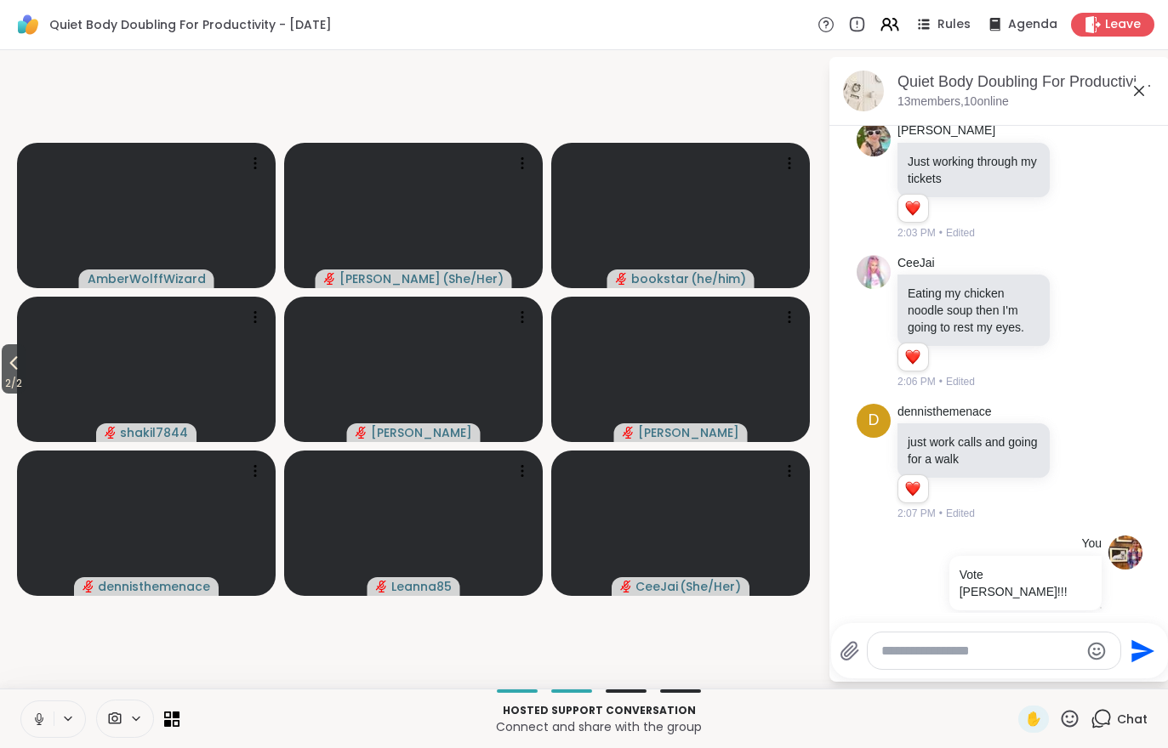
click at [25, 722] on button at bounding box center [37, 720] width 32 height 36
click at [1030, 731] on div "✋" at bounding box center [1033, 719] width 31 height 27
click at [19, 375] on span "2 / 2" at bounding box center [14, 383] width 24 height 20
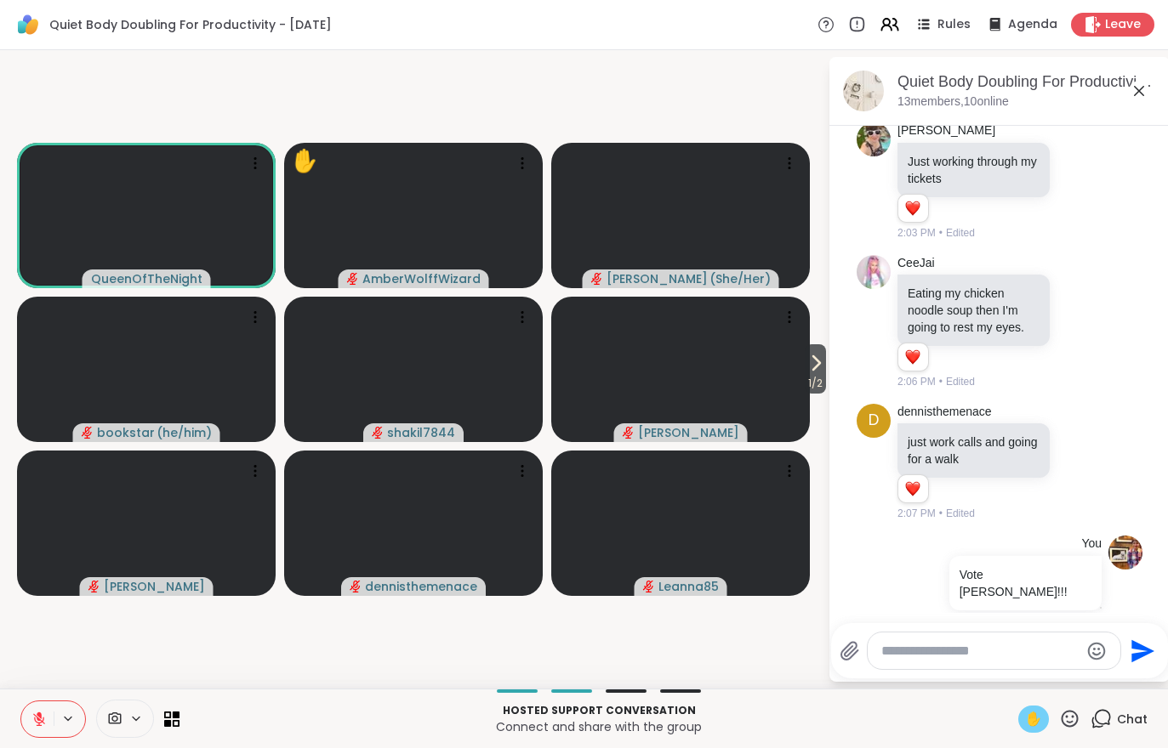
click at [7, 715] on div "Hosted support conversation Connect and share with the group ✋ Chat" at bounding box center [584, 719] width 1168 height 60
click at [40, 720] on icon at bounding box center [39, 720] width 12 height 12
click at [37, 720] on icon at bounding box center [39, 718] width 4 height 8
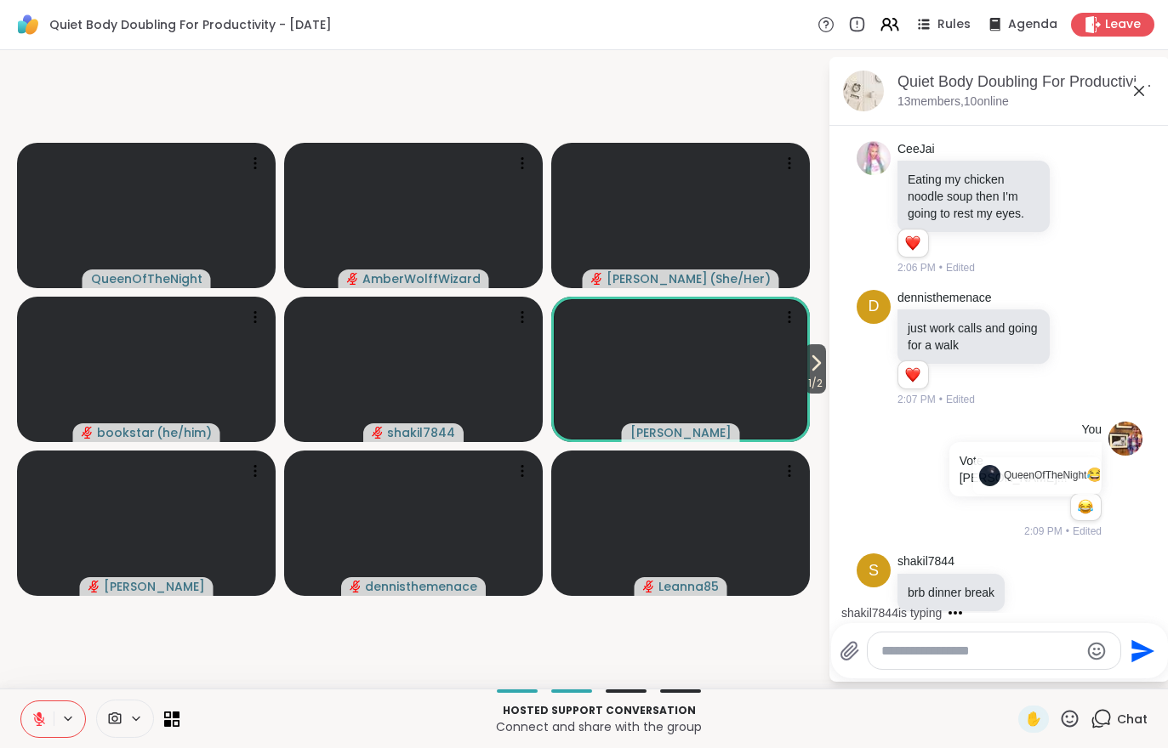
scroll to position [746, 0]
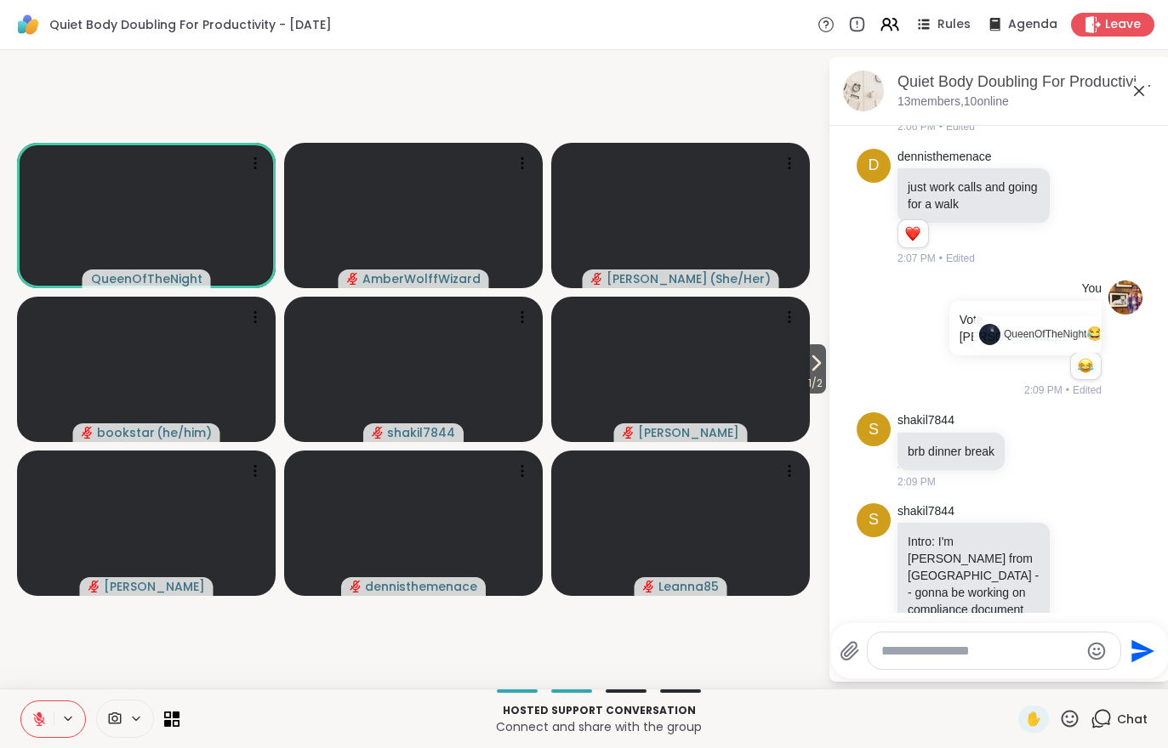
click at [813, 372] on icon at bounding box center [815, 363] width 20 height 20
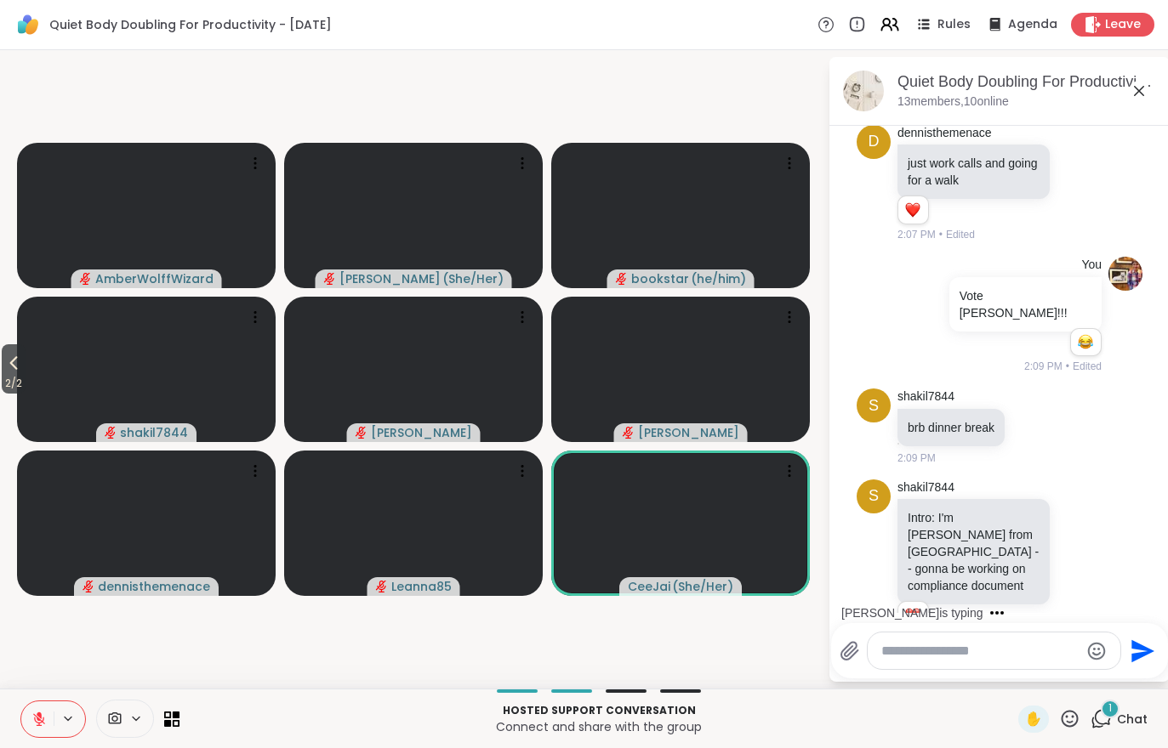
scroll to position [959, 0]
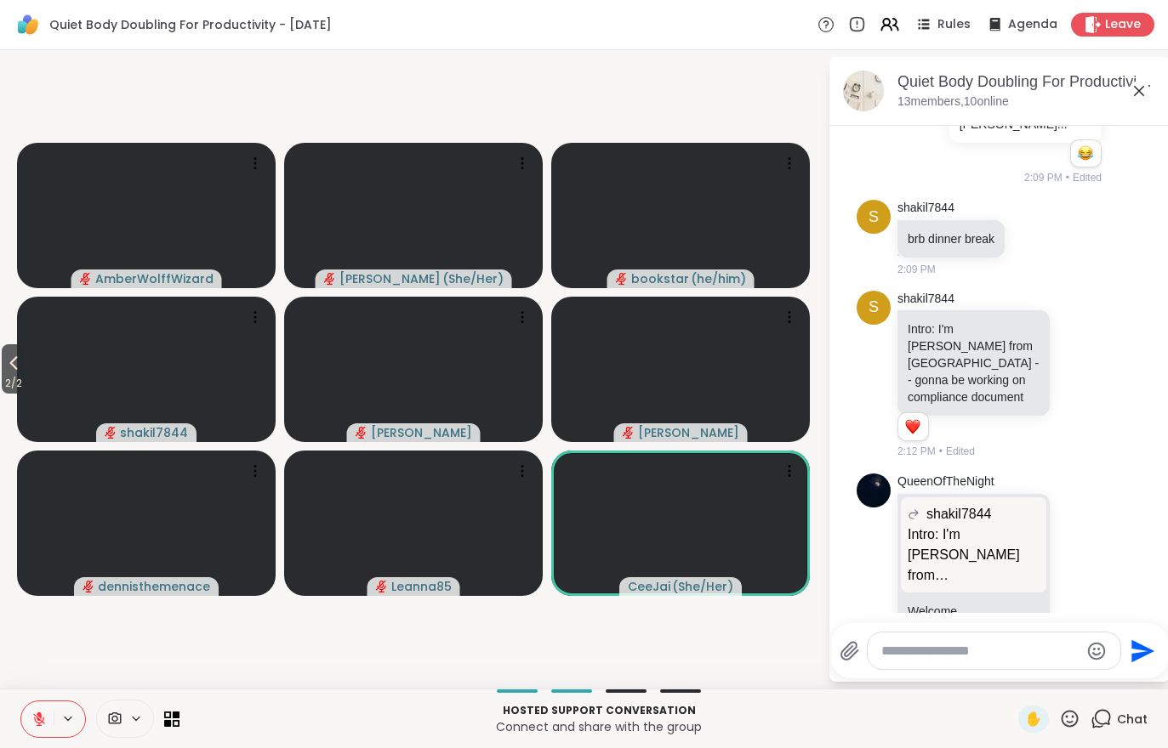
click at [35, 717] on icon at bounding box center [38, 719] width 15 height 15
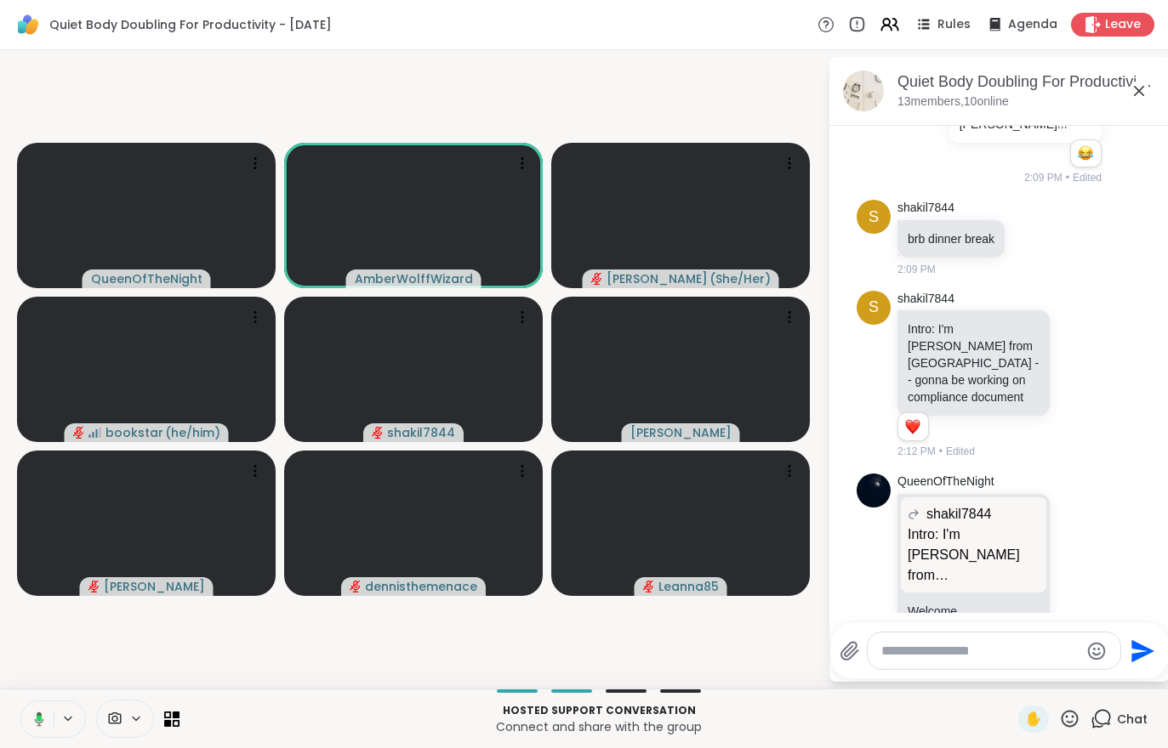
scroll to position [1117, 0]
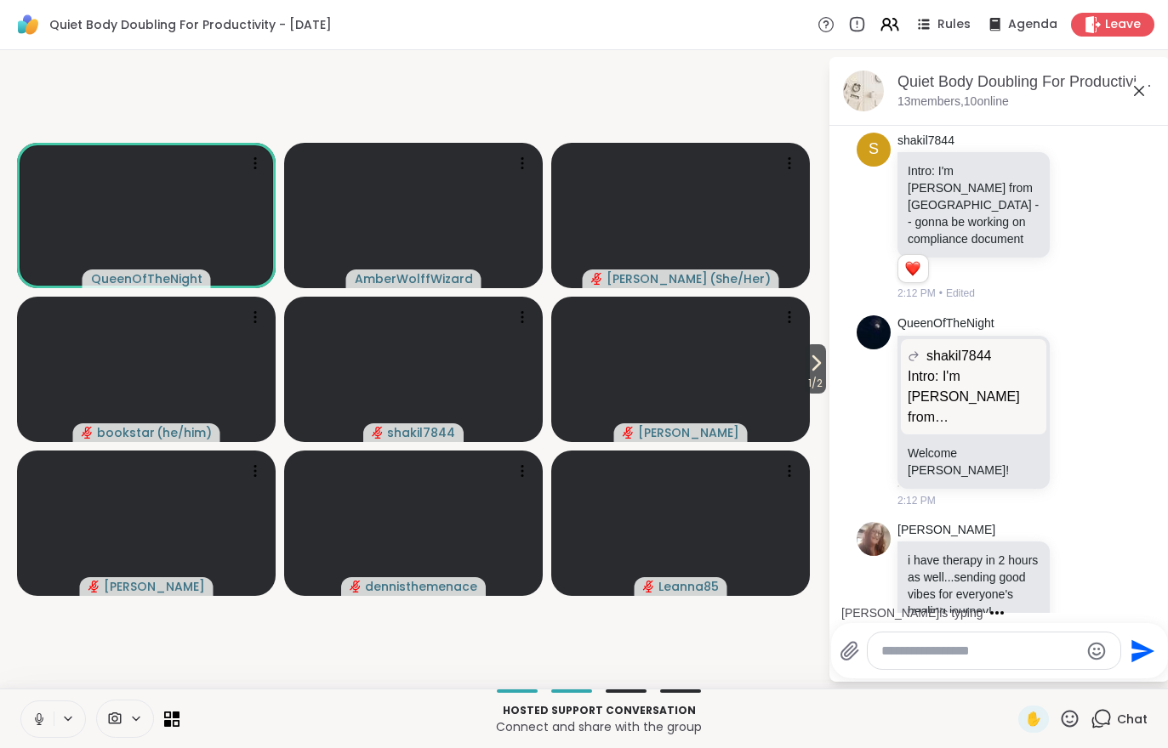
click at [818, 366] on icon at bounding box center [815, 363] width 20 height 20
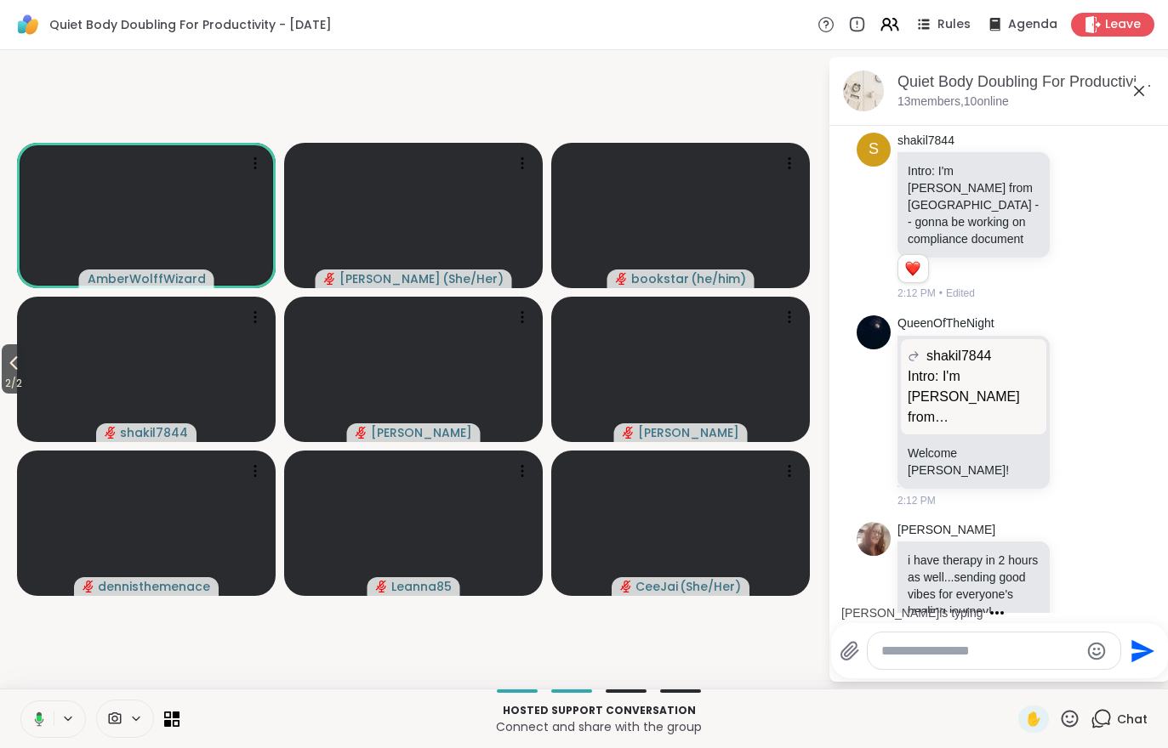
scroll to position [1141, 0]
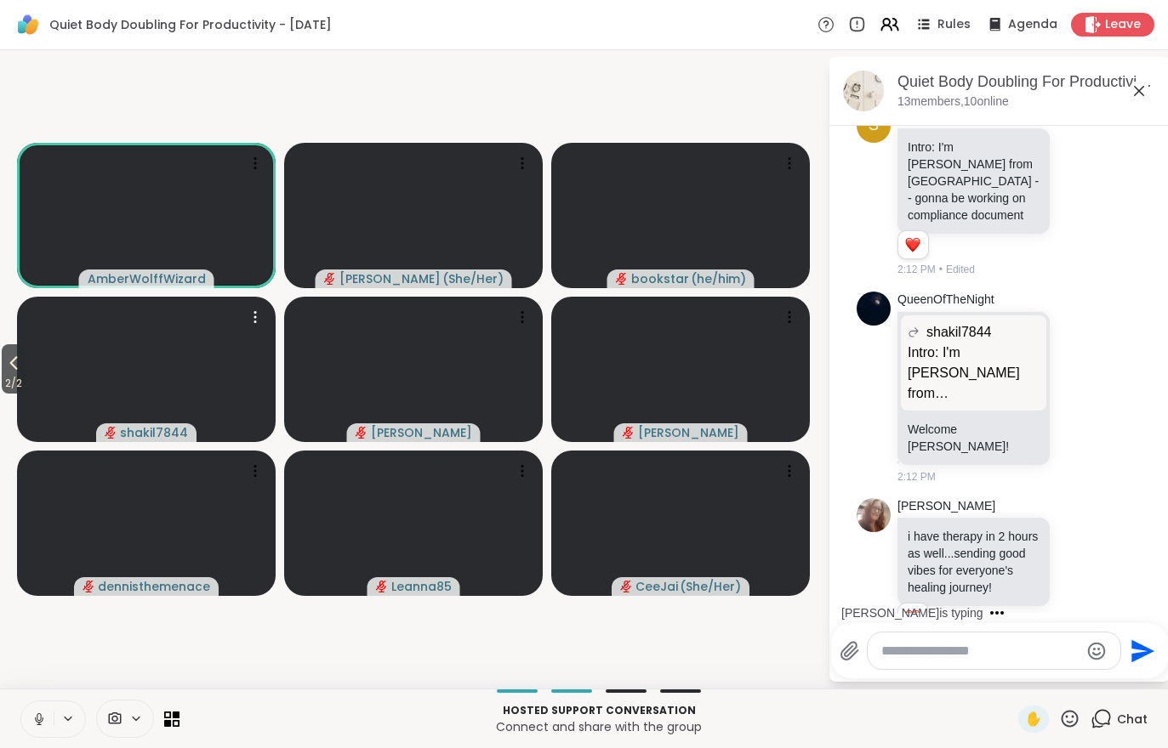
click at [31, 369] on video at bounding box center [146, 369] width 259 height 145
click at [310, 665] on video-player-container "2 / 2 AmberWolffWizard LuAnn ( She/Her ) bookstar ( he/him ) shakil7844 View Pr…" at bounding box center [413, 369] width 807 height 625
click at [5, 368] on icon at bounding box center [13, 363] width 20 height 20
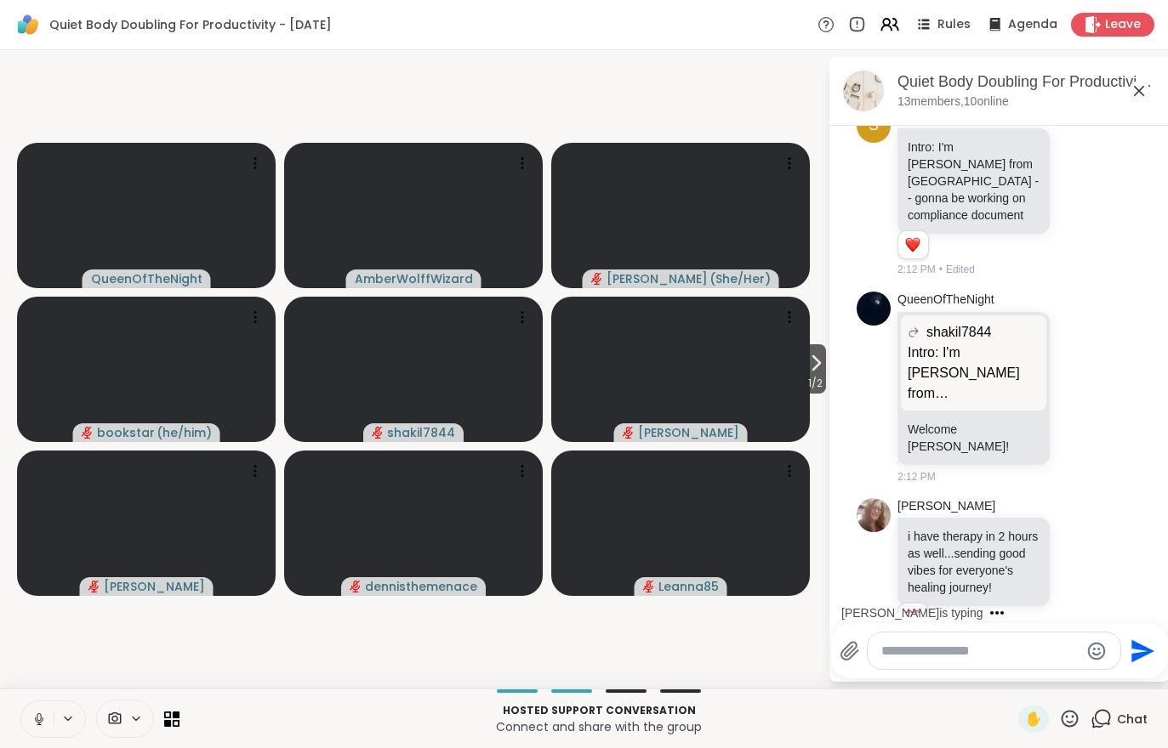
click at [806, 392] on span "1 / 2" at bounding box center [815, 383] width 21 height 20
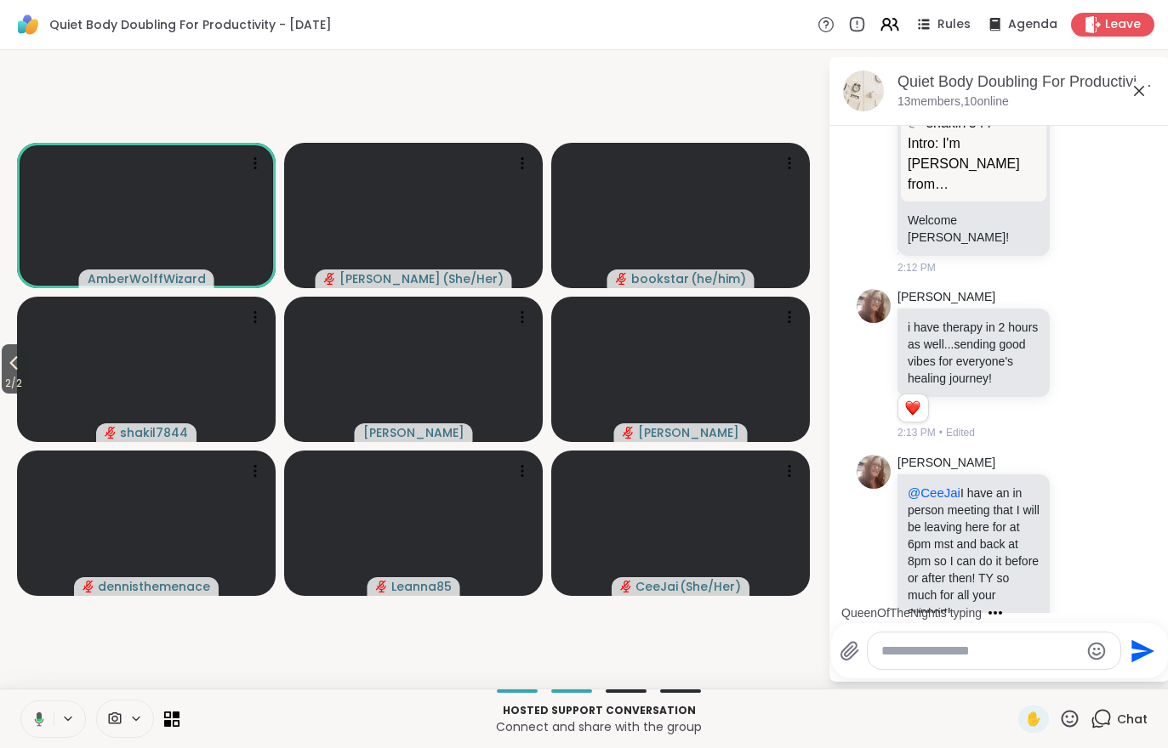
scroll to position [1374, 0]
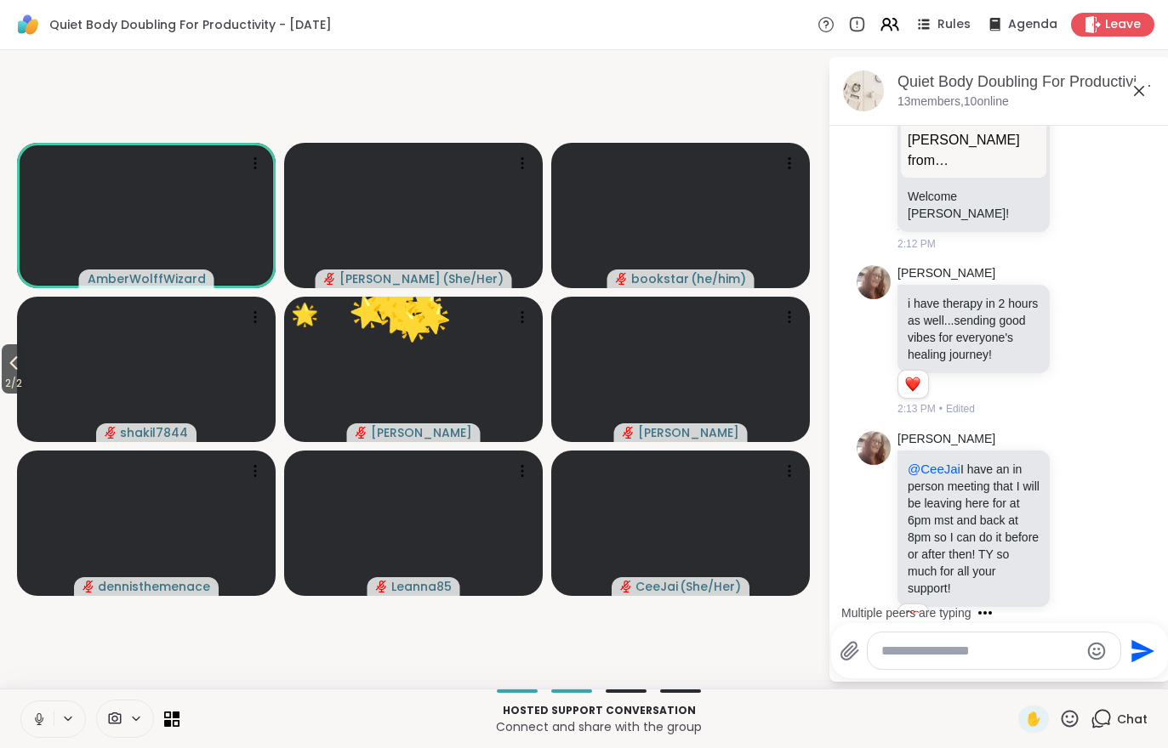
click at [21, 376] on span "2 / 2" at bounding box center [14, 383] width 24 height 20
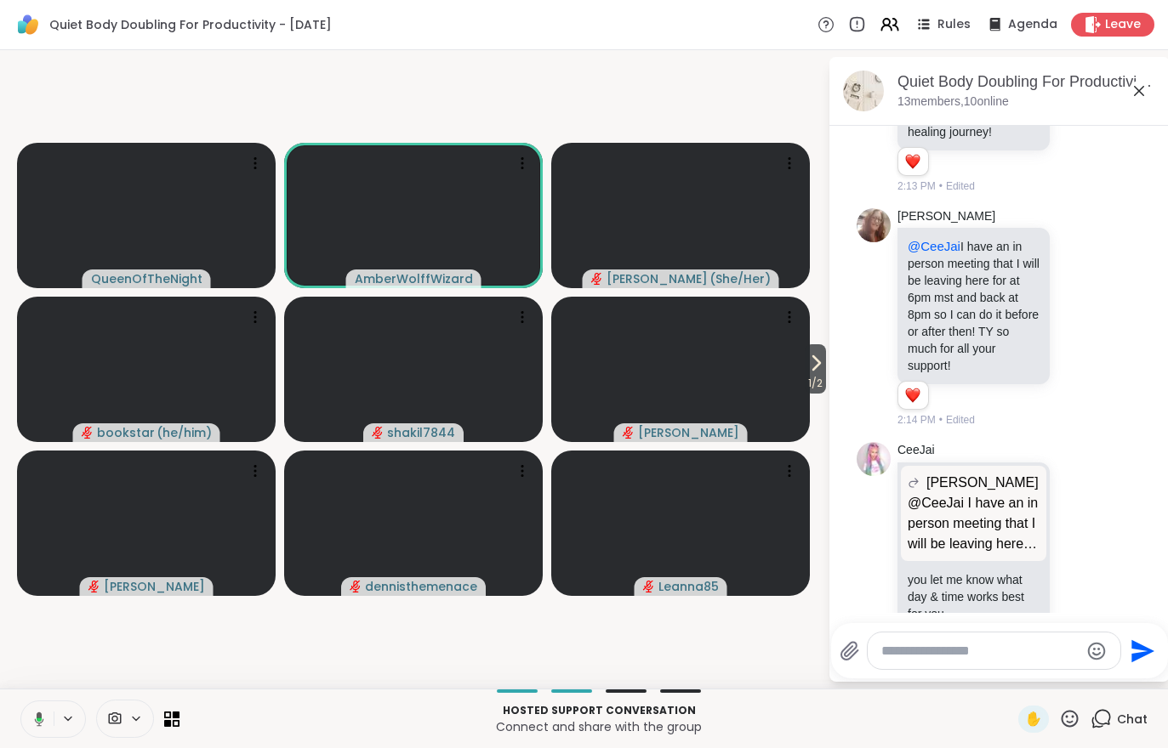
scroll to position [1836, 0]
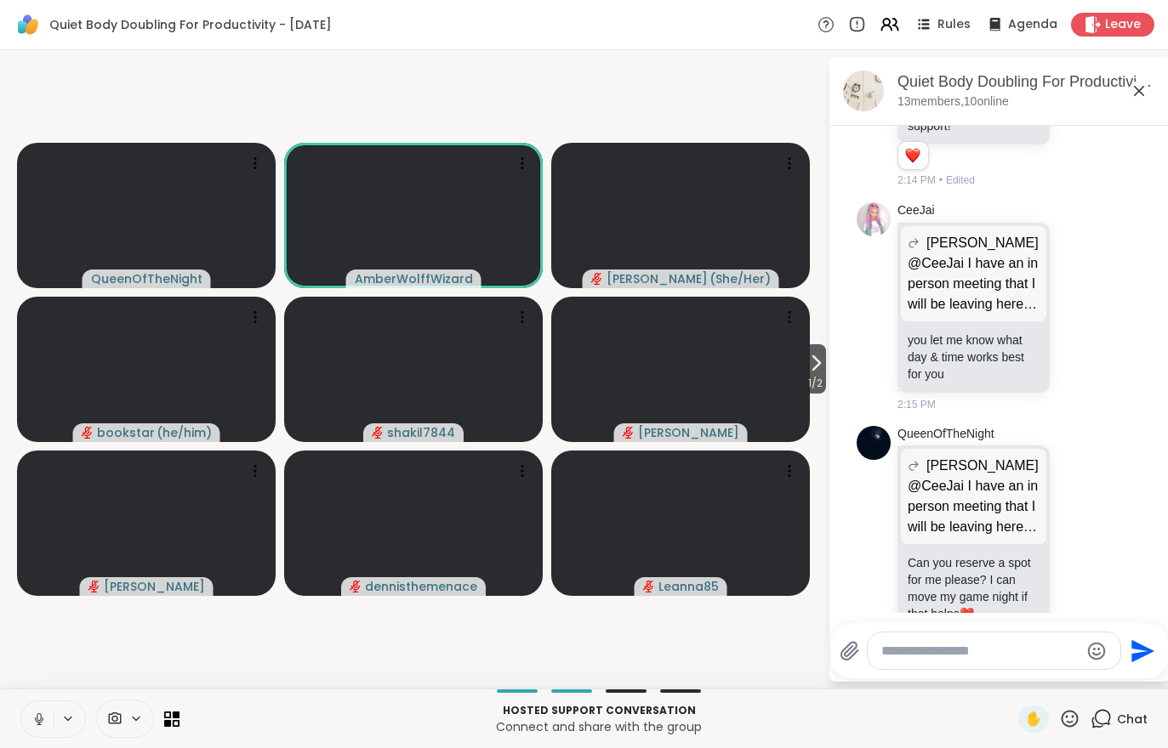
click at [805, 371] on button "1 / 2" at bounding box center [815, 368] width 21 height 49
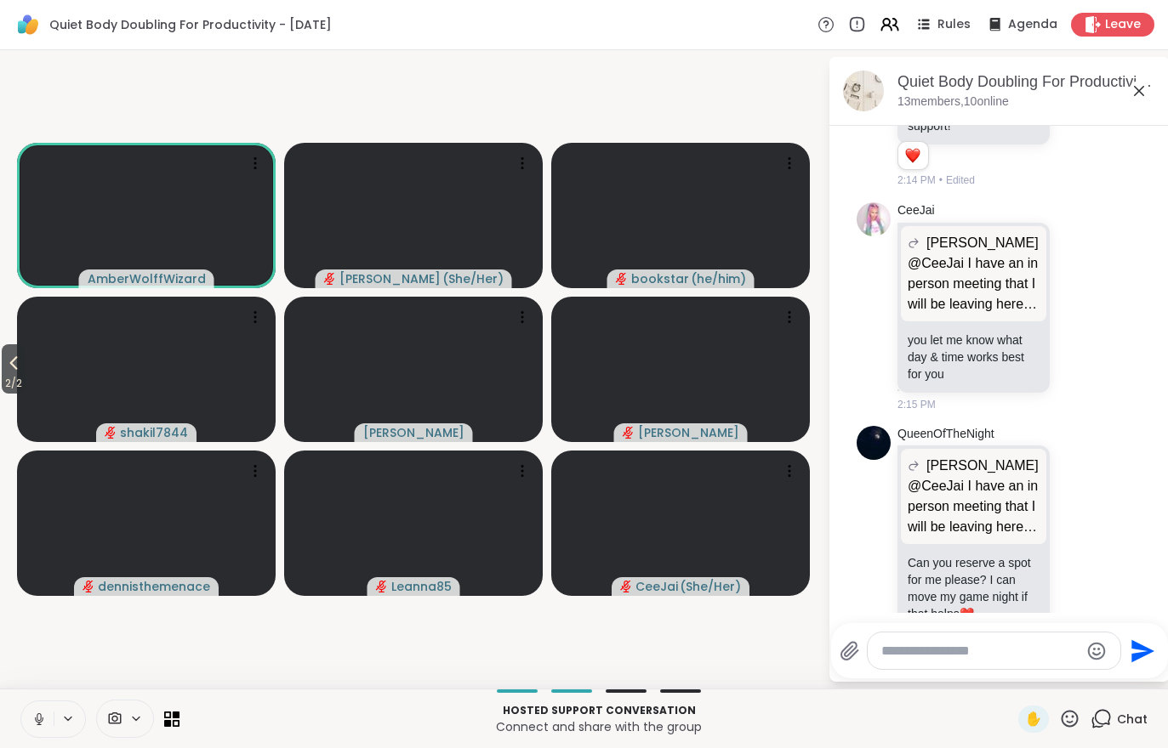
click at [13, 363] on icon at bounding box center [14, 364] width 8 height 14
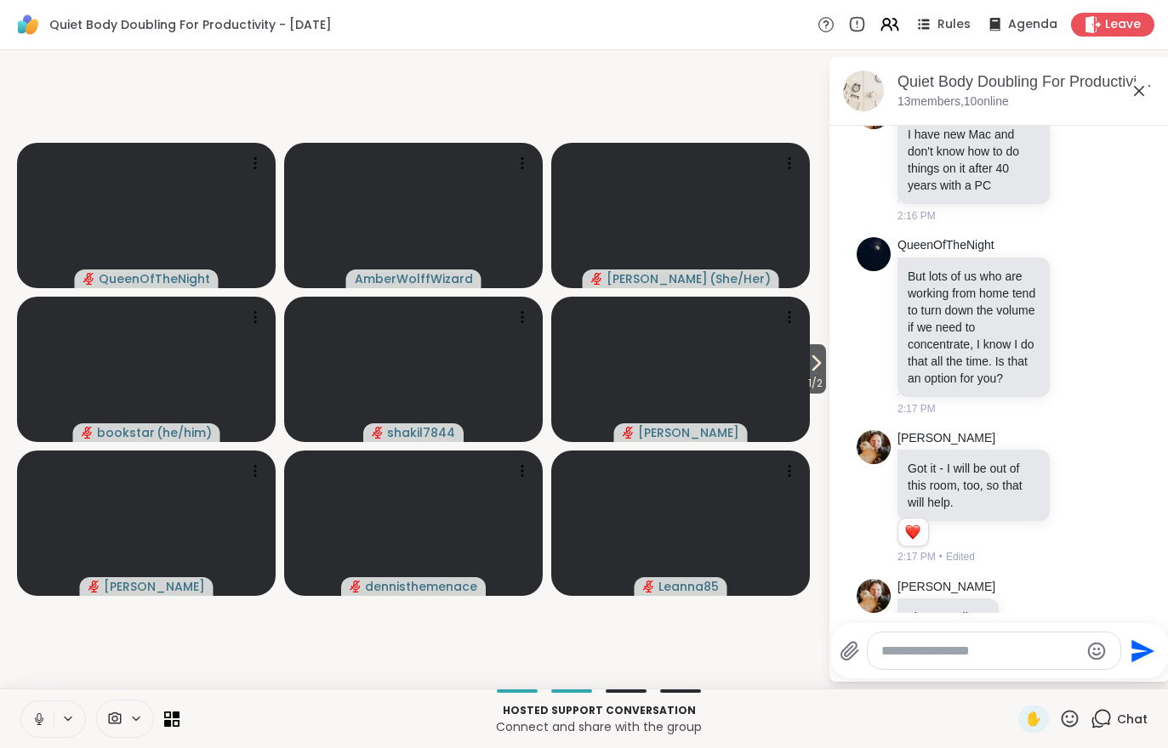
scroll to position [3080, 0]
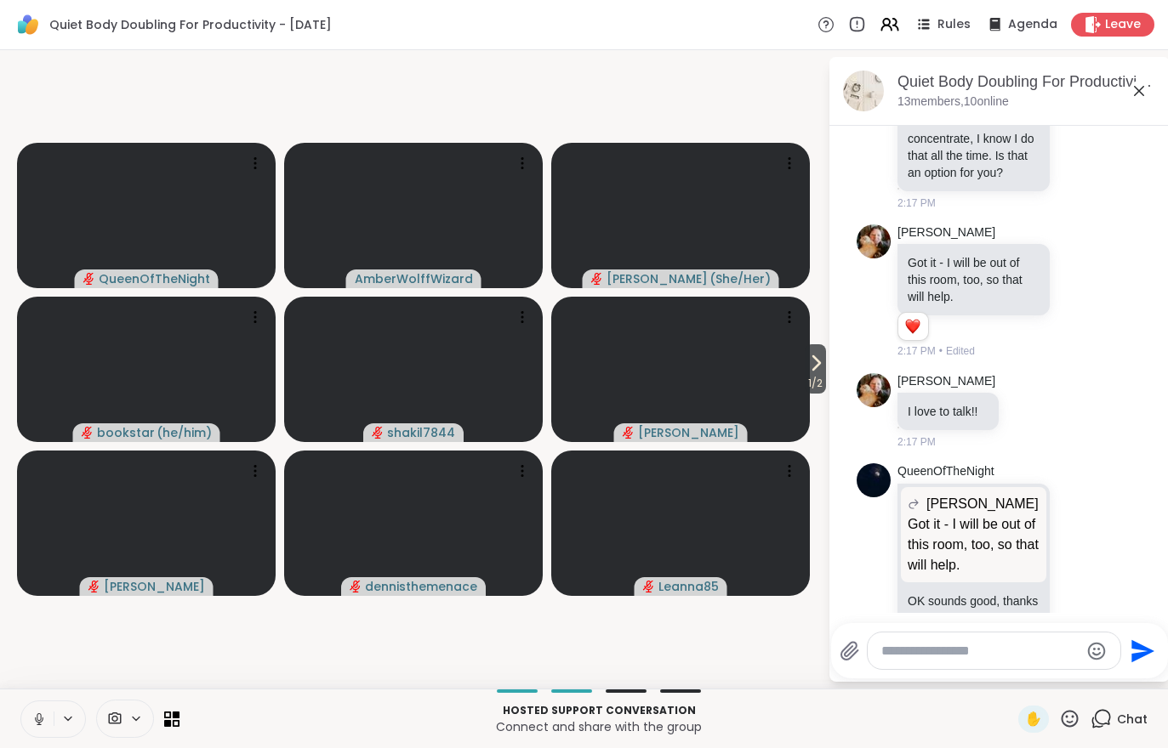
click at [813, 388] on span "1 / 2" at bounding box center [815, 383] width 21 height 20
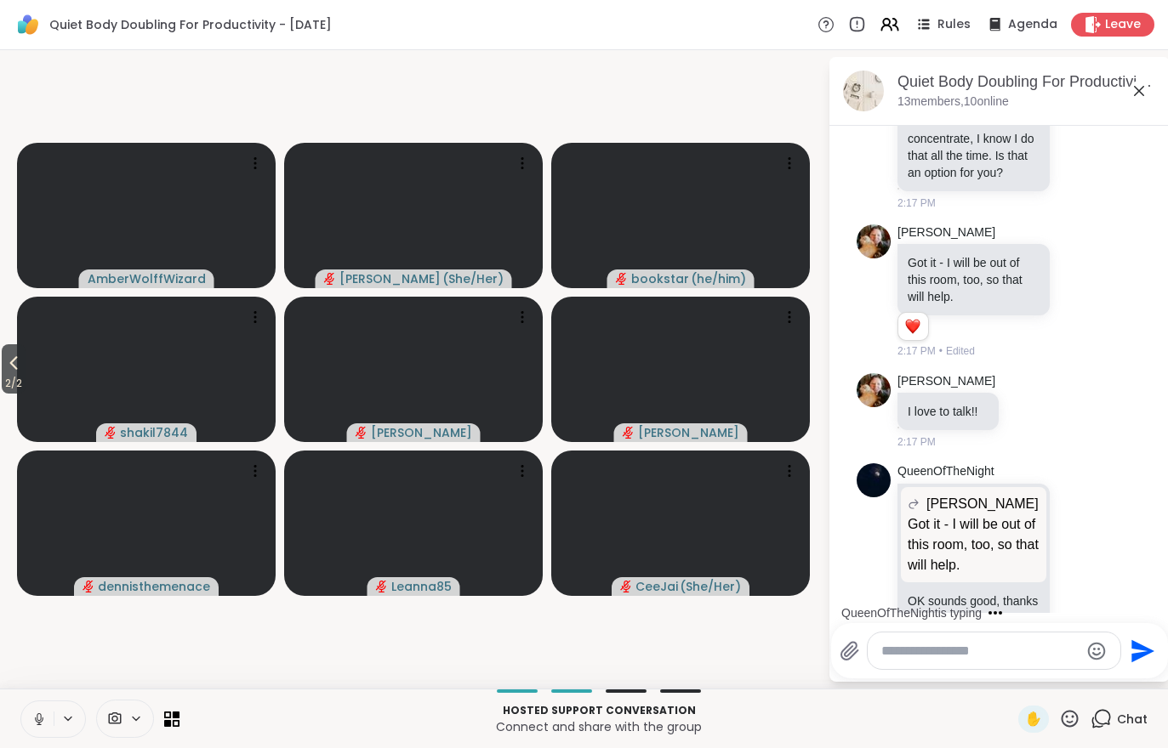
click at [18, 379] on span "2 / 2" at bounding box center [14, 383] width 24 height 20
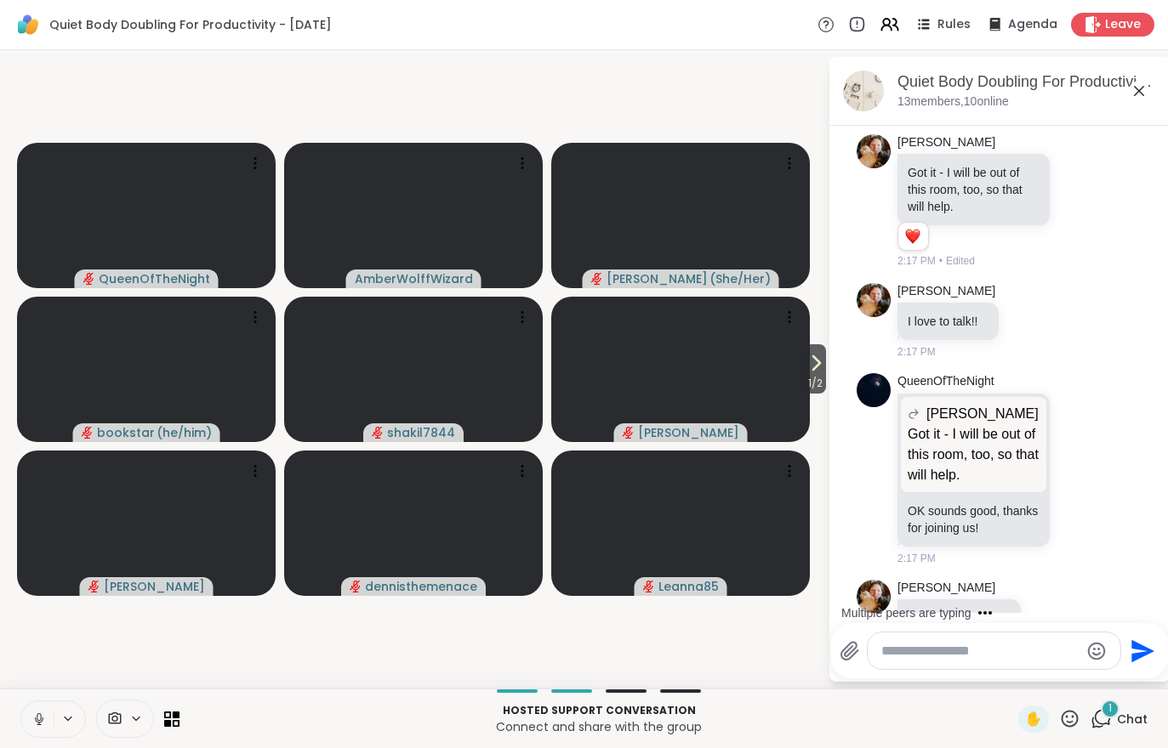
scroll to position [3294, 0]
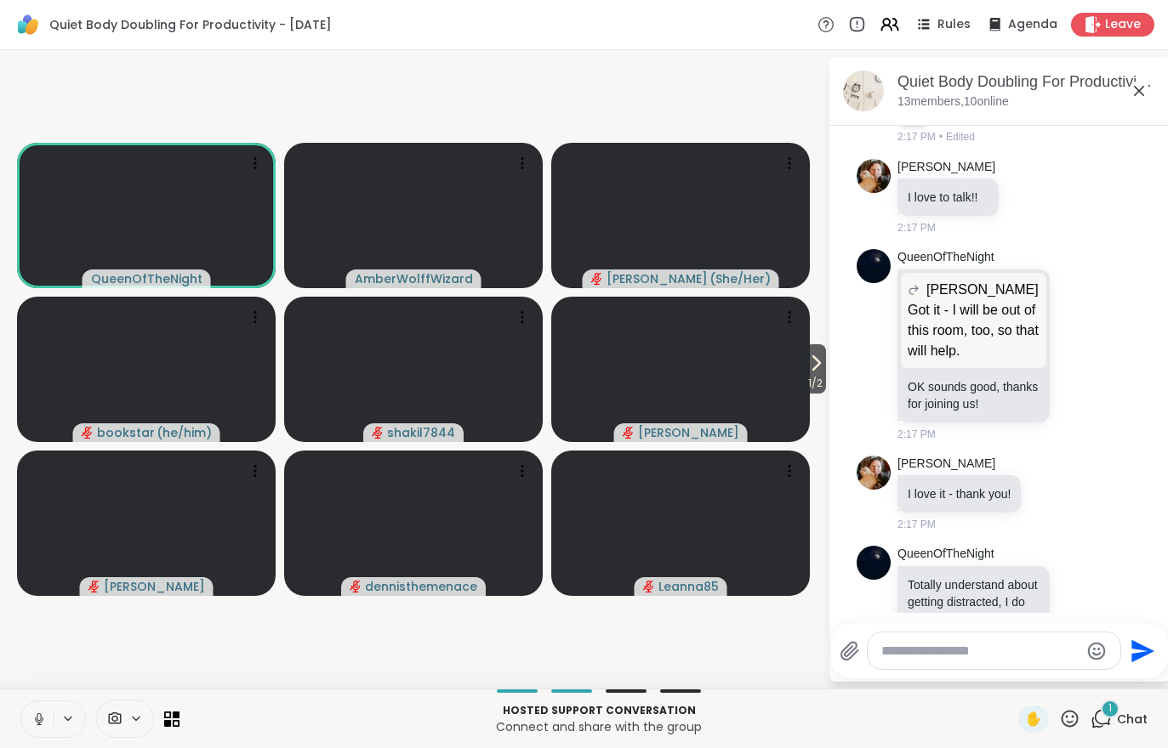
click at [1126, 720] on span "Chat" at bounding box center [1132, 719] width 31 height 17
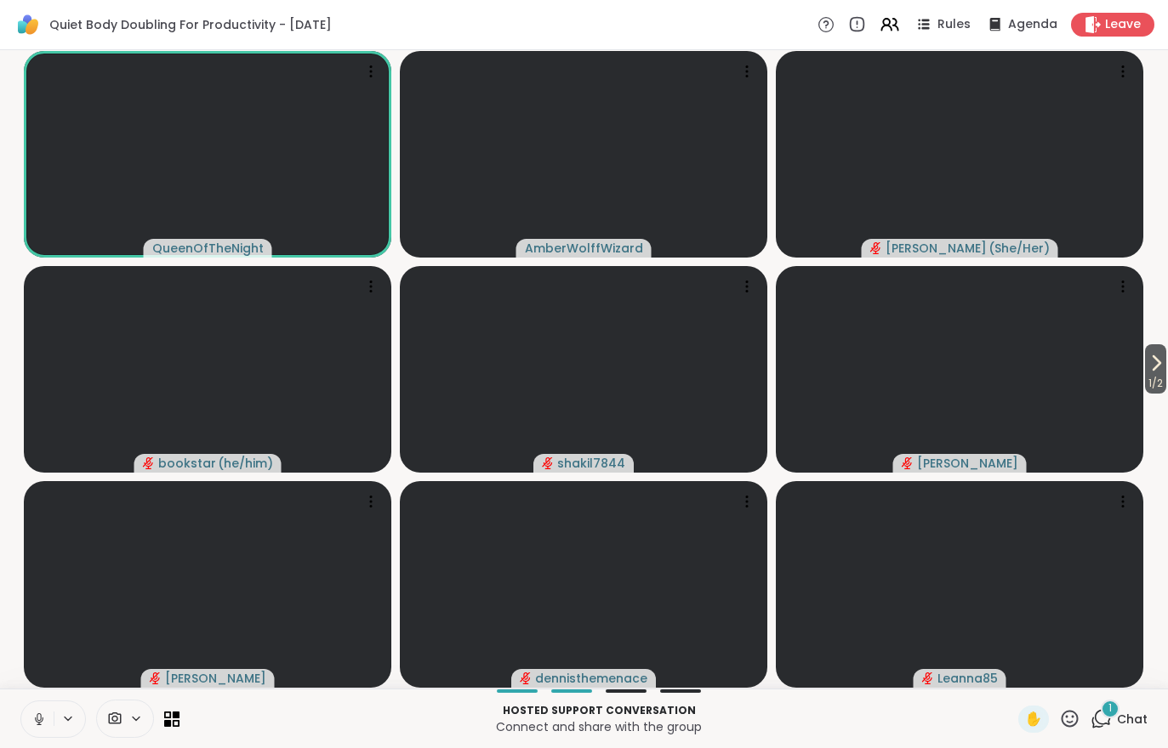
click at [1112, 714] on span "1" at bounding box center [1109, 709] width 3 height 14
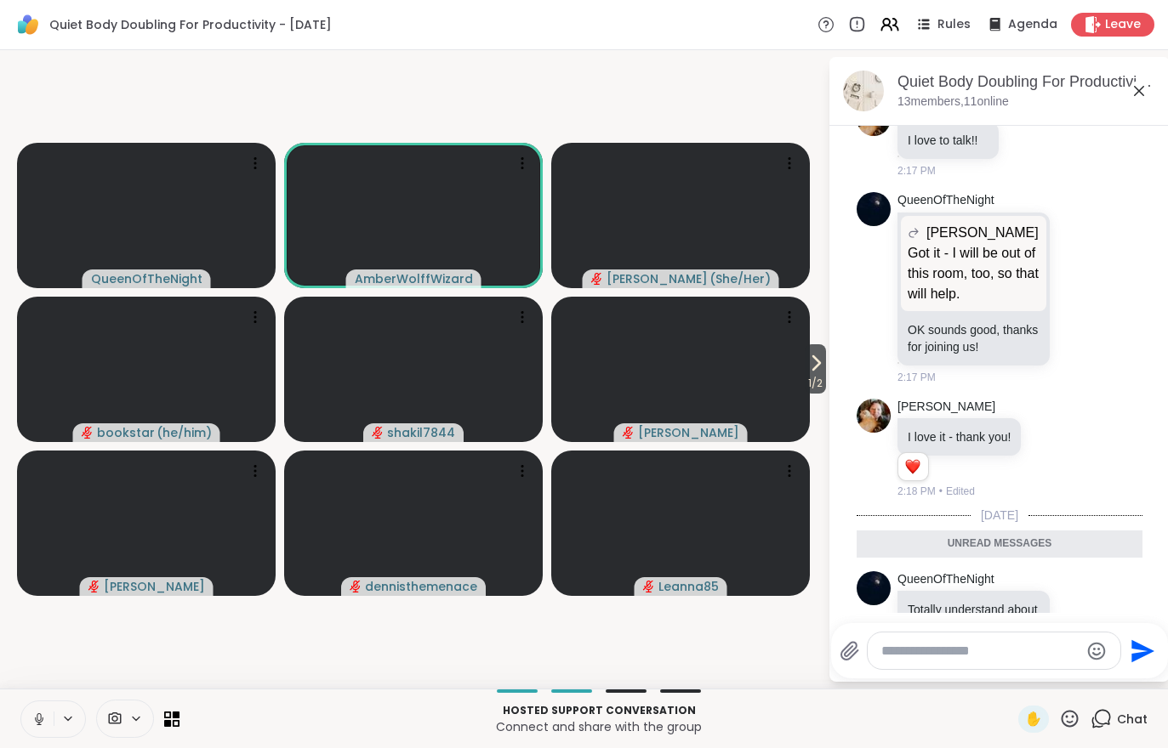
scroll to position [3442, 0]
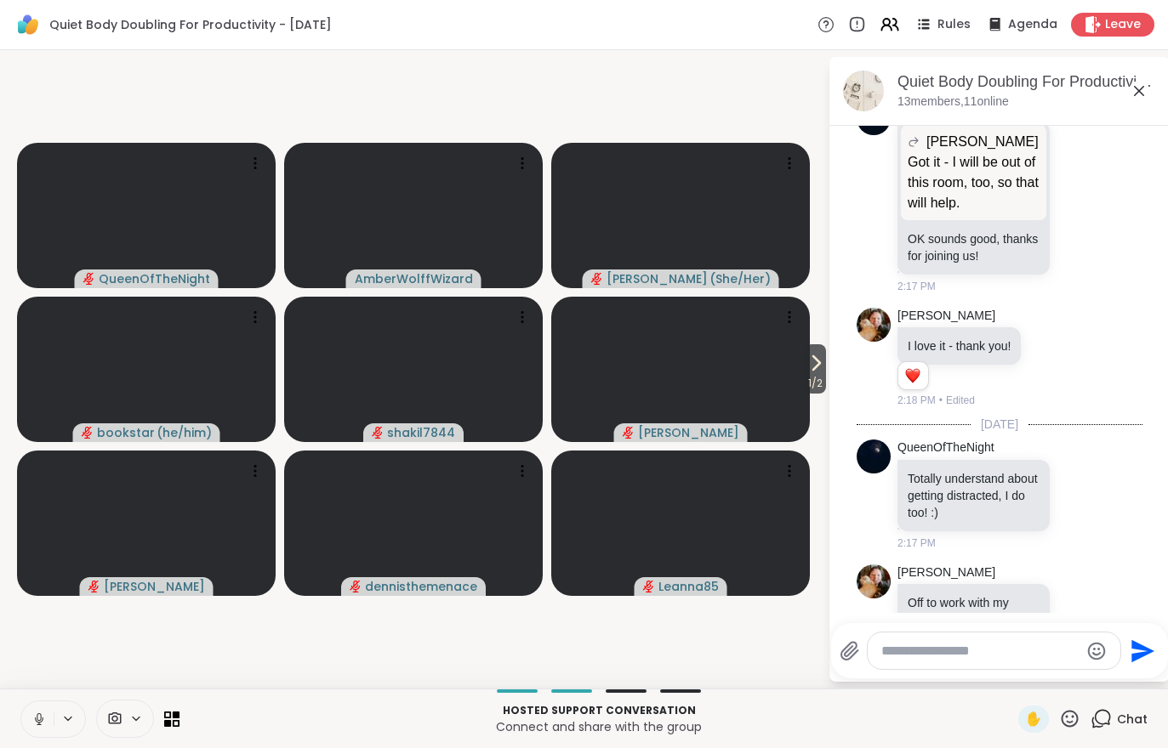
click at [10, 714] on div "Hosted support conversation Connect and share with the group ✋ Chat" at bounding box center [584, 719] width 1168 height 60
click at [31, 720] on icon at bounding box center [38, 719] width 15 height 15
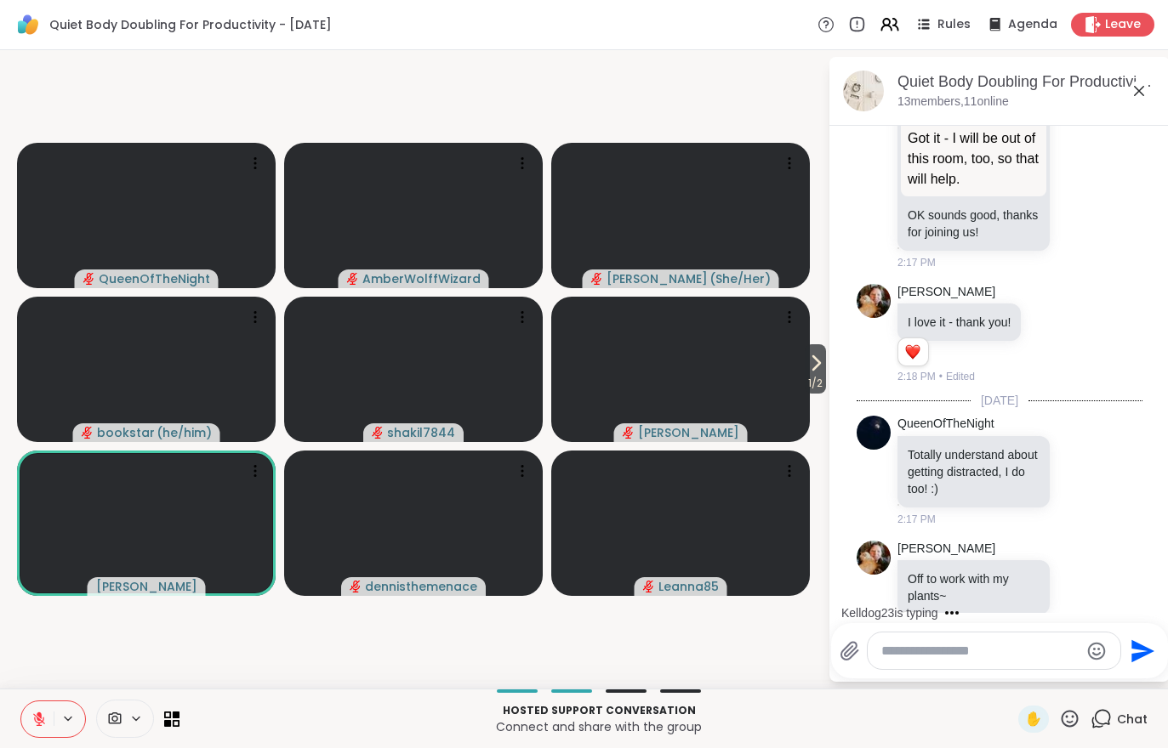
click at [30, 722] on button at bounding box center [37, 720] width 32 height 36
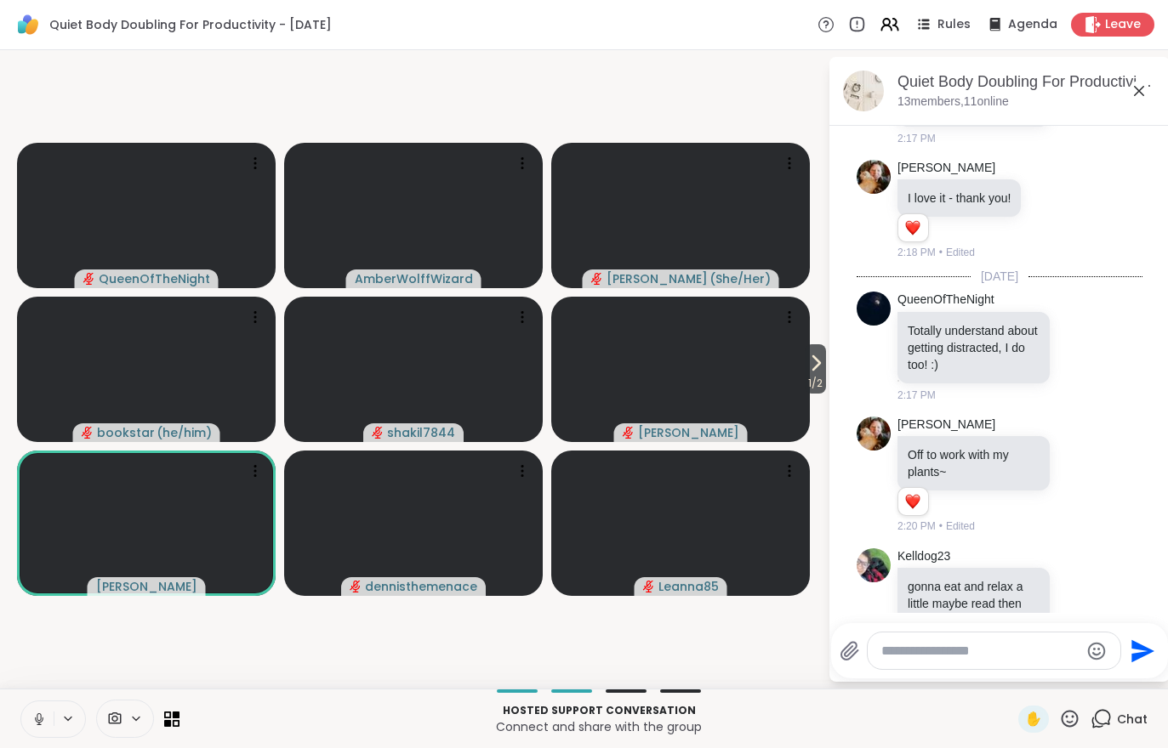
scroll to position [3748, 0]
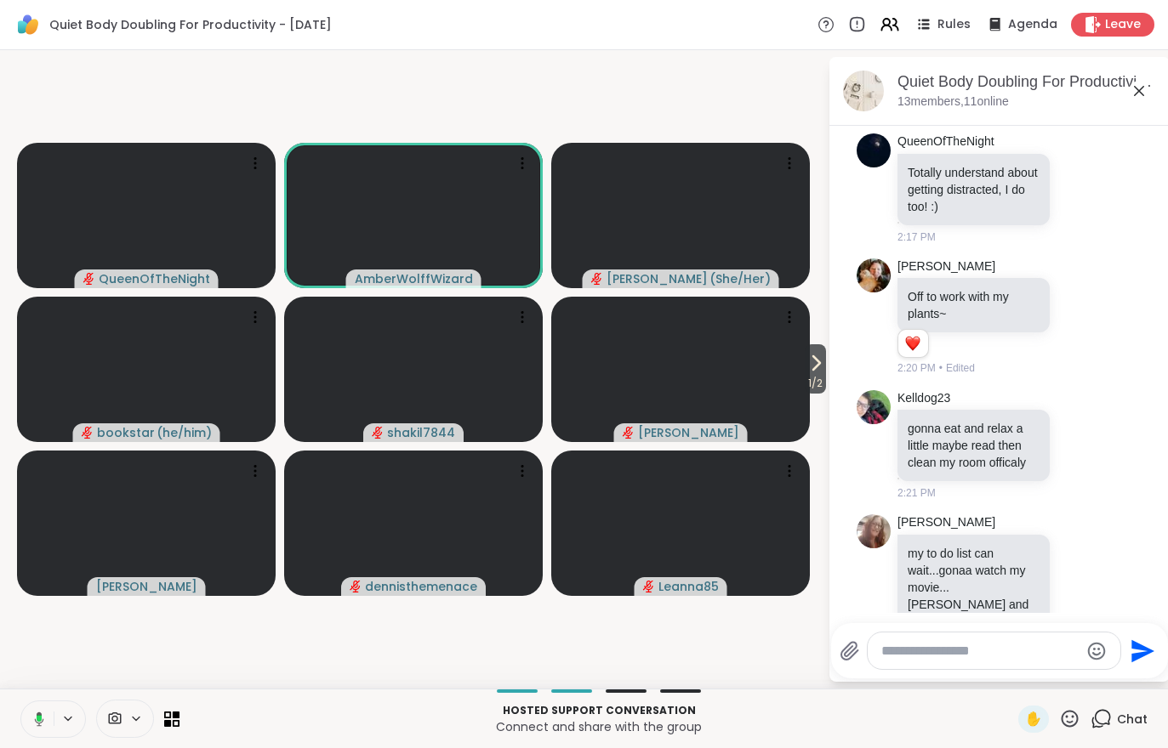
click at [35, 732] on button at bounding box center [36, 720] width 35 height 36
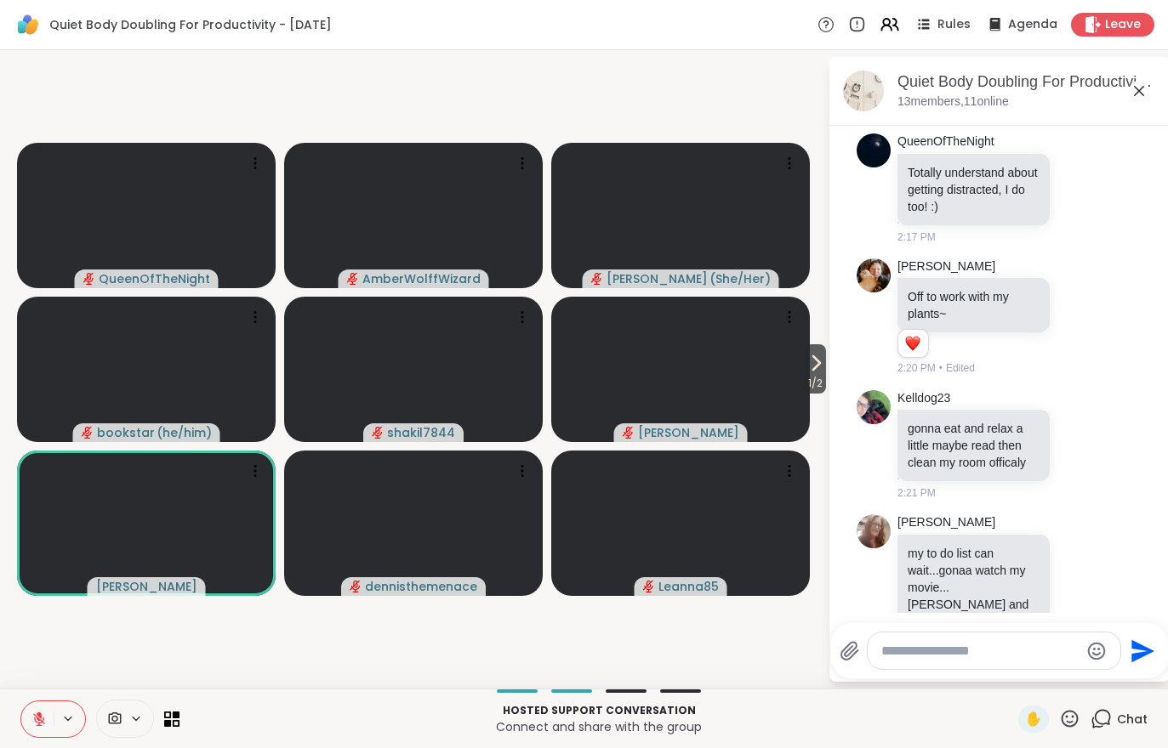
click at [71, 717] on icon at bounding box center [68, 718] width 7 height 3
click at [164, 628] on video-player-container "1 / 2 QueenOfTheNight AmberWolffWizard LuAnn ( She/Her ) bookstar ( he/him ) sh…" at bounding box center [413, 369] width 807 height 625
click at [164, 627] on video-player-container "1 / 2 QueenOfTheNight AmberWolffWizard LuAnn ( She/Her ) bookstar ( he/him ) sh…" at bounding box center [413, 369] width 807 height 625
click at [38, 718] on icon at bounding box center [39, 720] width 12 height 12
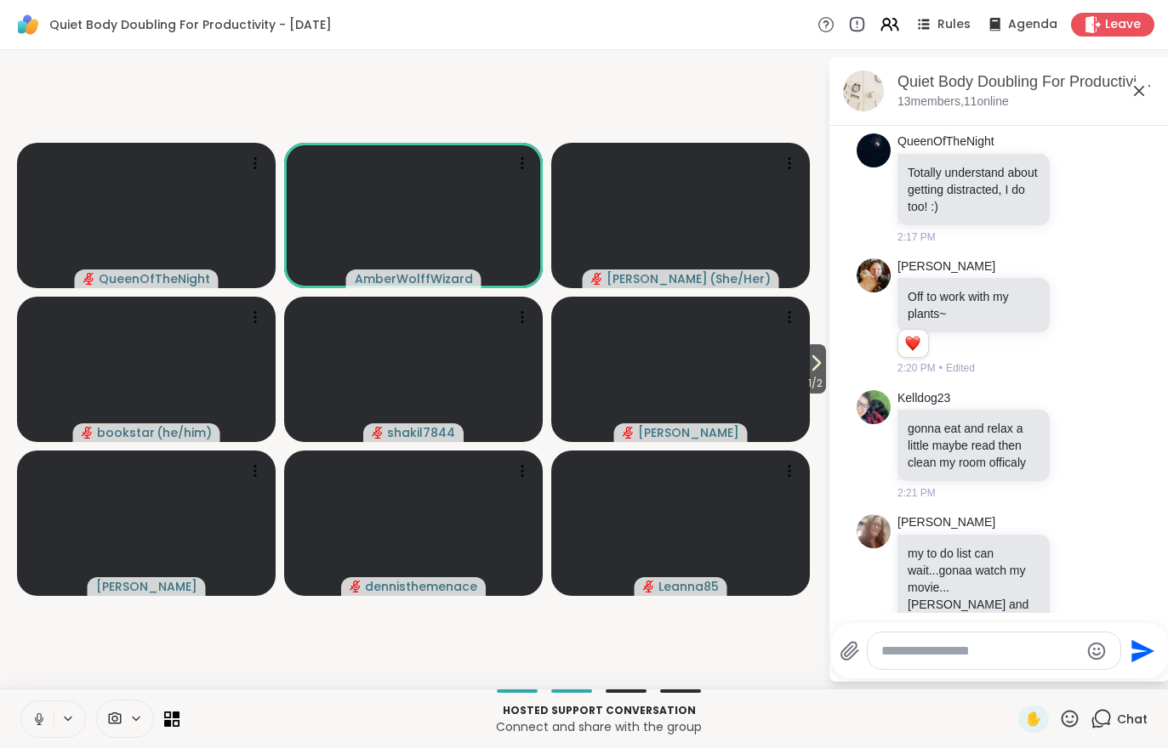
click at [41, 715] on icon at bounding box center [39, 718] width 4 height 8
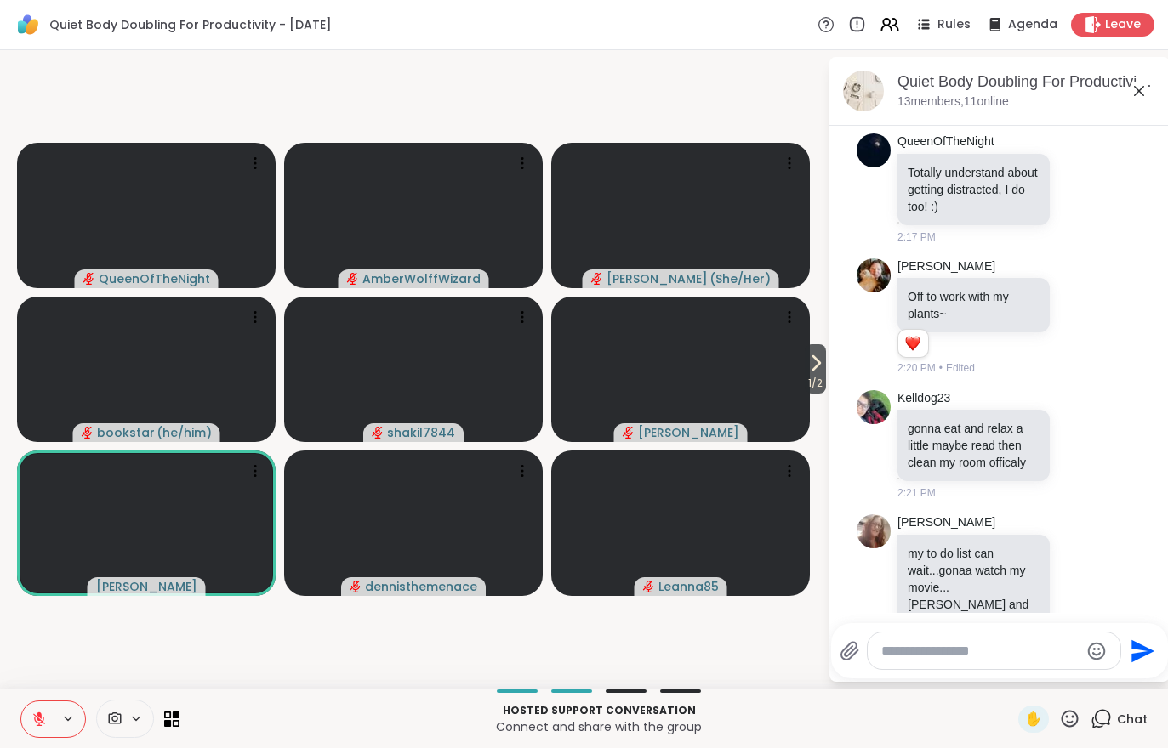
click at [42, 714] on icon at bounding box center [38, 719] width 15 height 15
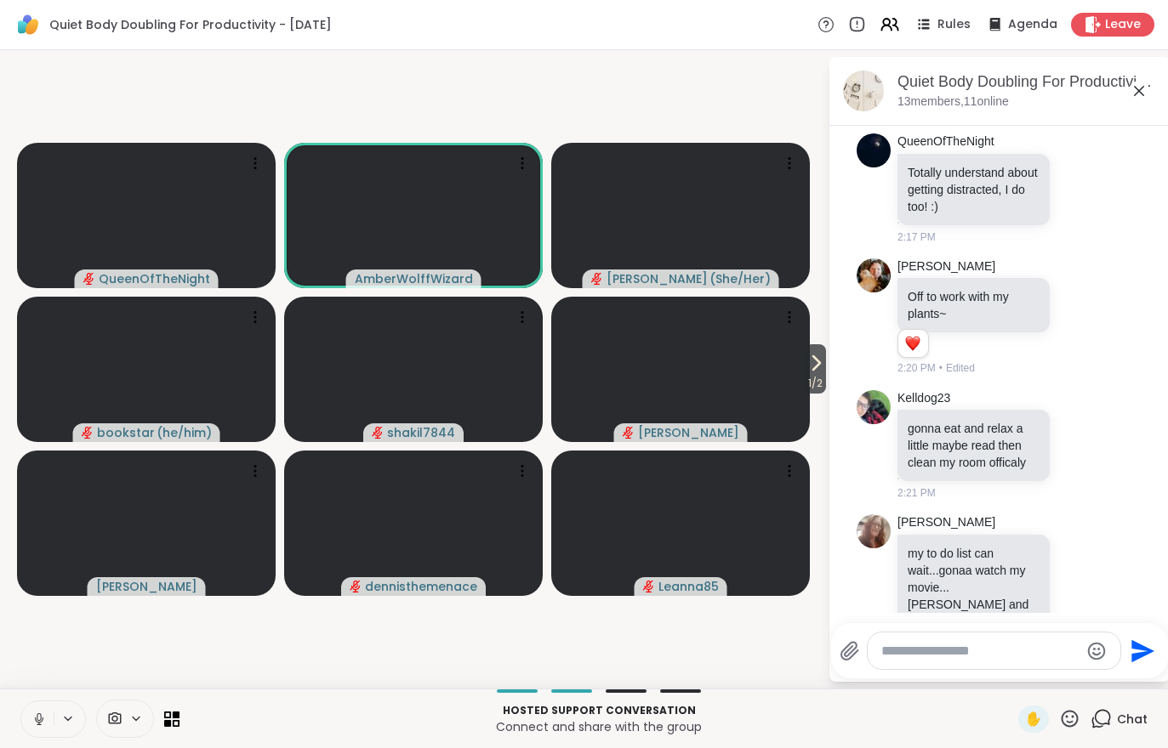
click at [31, 717] on icon at bounding box center [38, 719] width 15 height 15
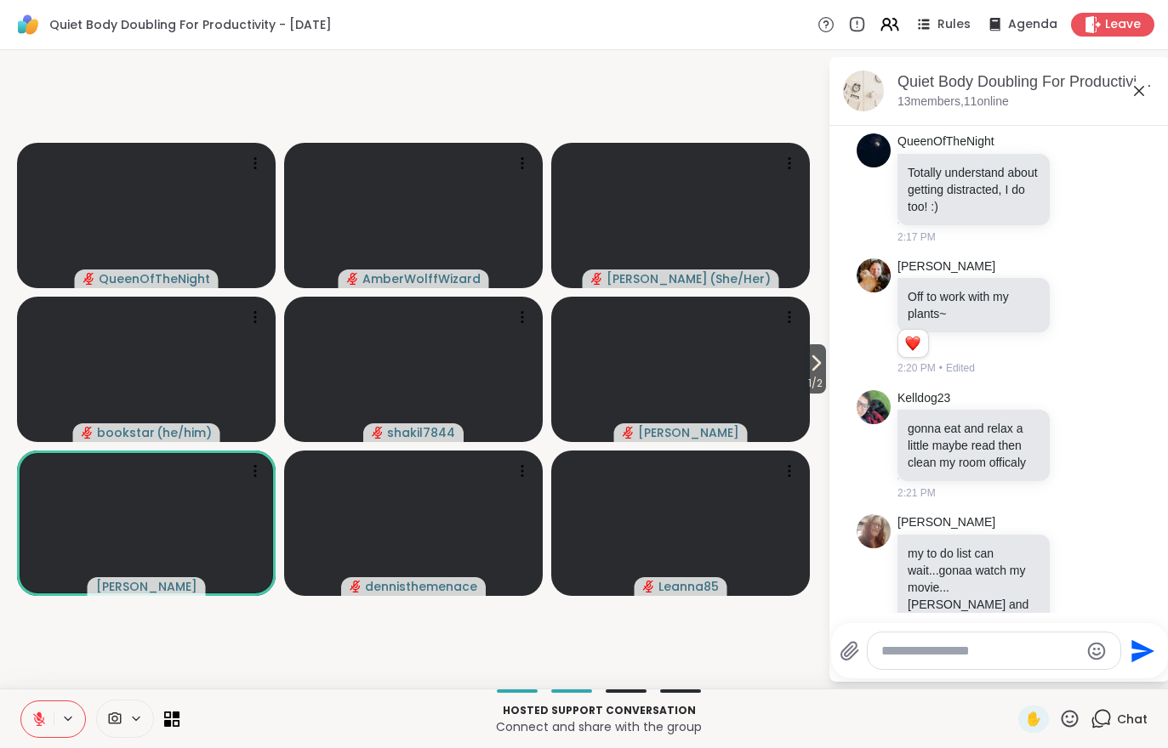
click at [31, 719] on button at bounding box center [37, 720] width 32 height 36
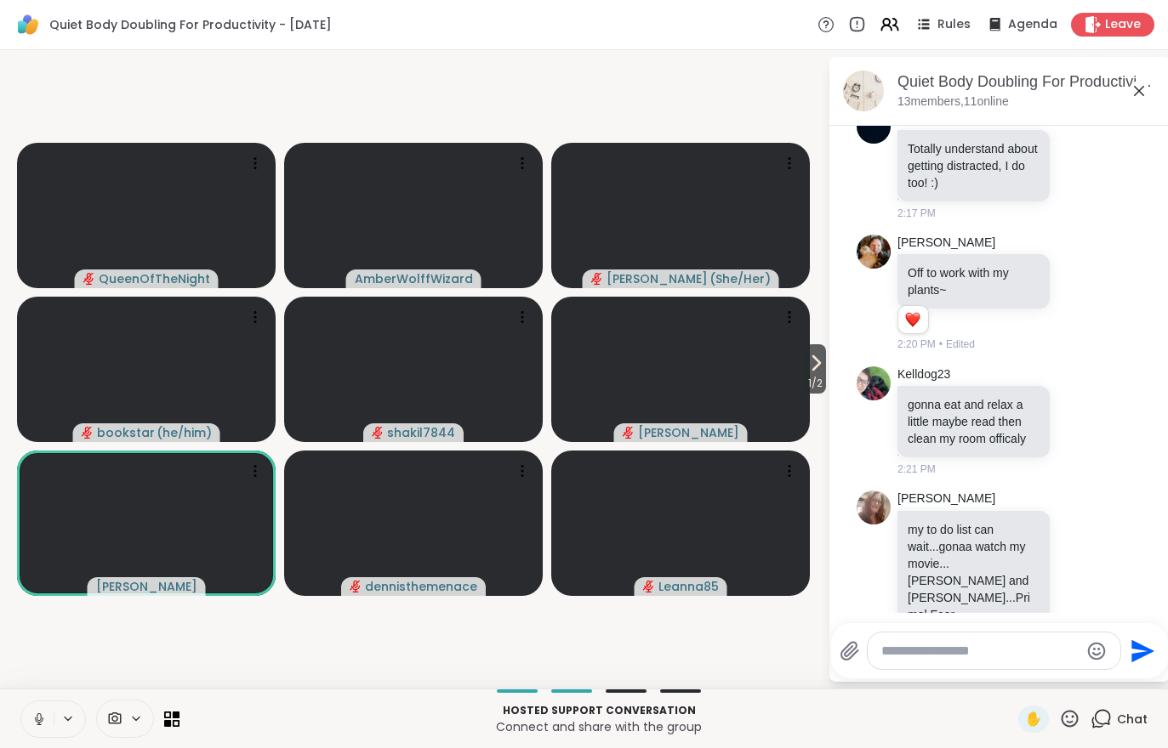
click at [32, 717] on icon at bounding box center [38, 719] width 15 height 15
click at [40, 721] on icon at bounding box center [38, 719] width 15 height 15
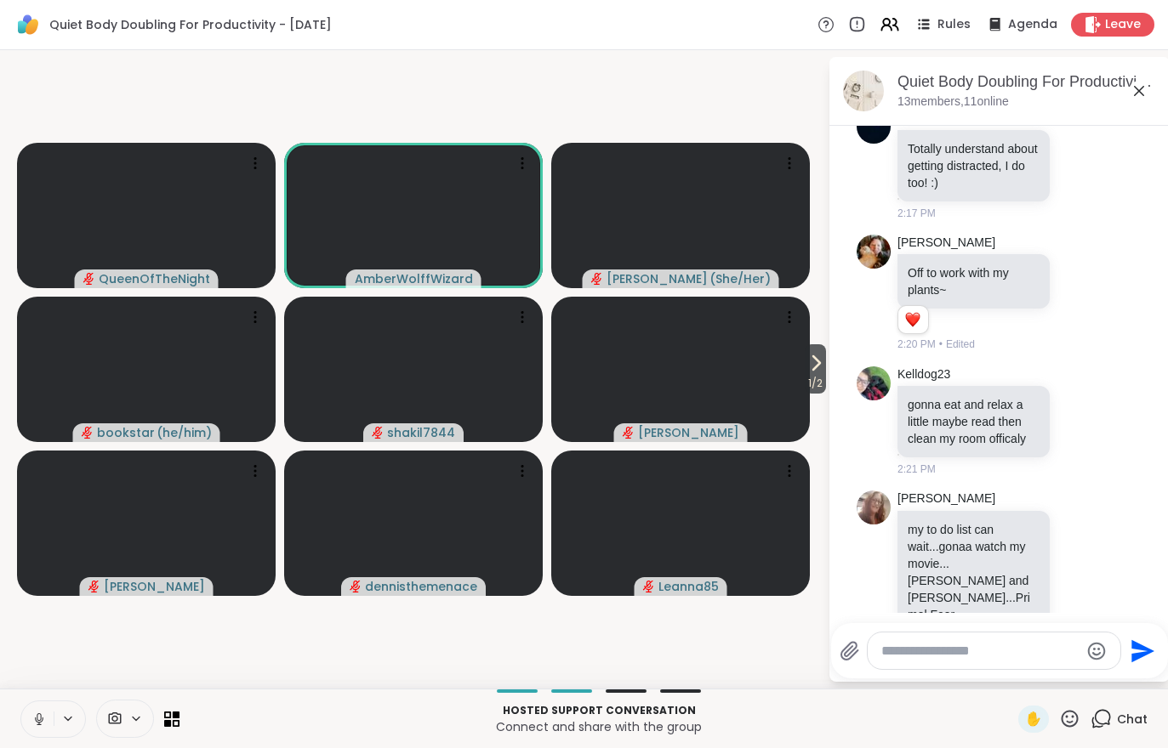
click at [34, 720] on icon at bounding box center [38, 719] width 15 height 15
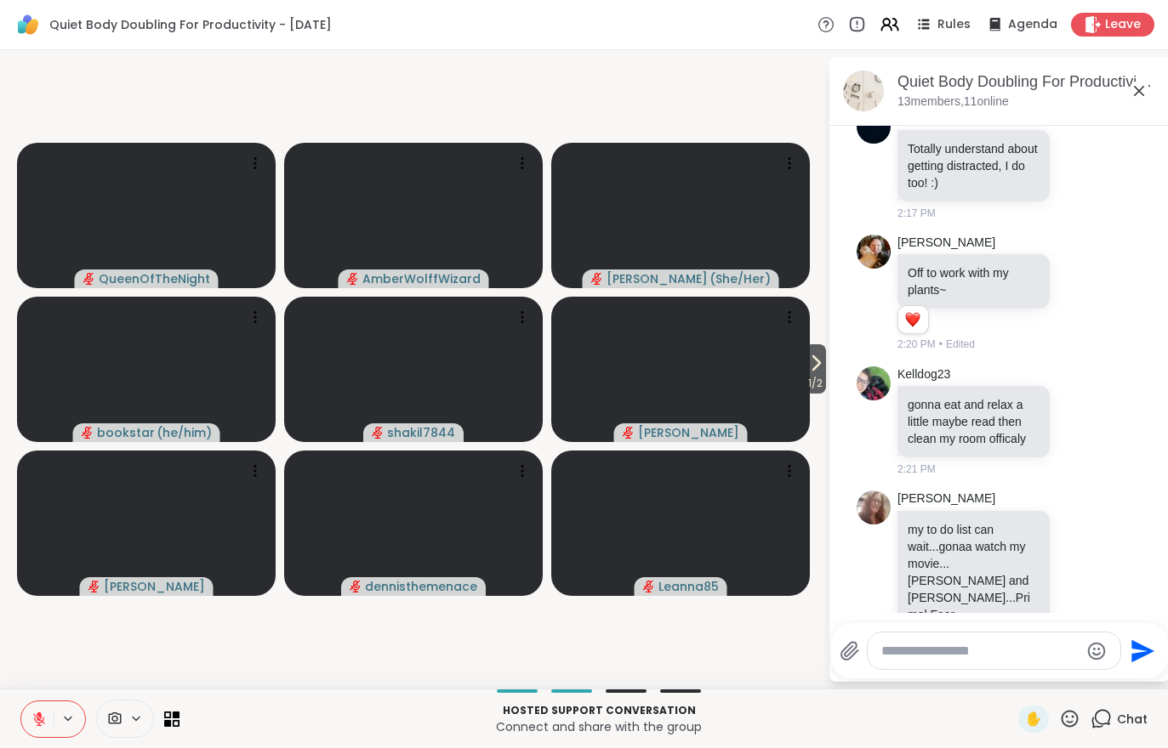
click at [819, 367] on icon at bounding box center [815, 363] width 20 height 20
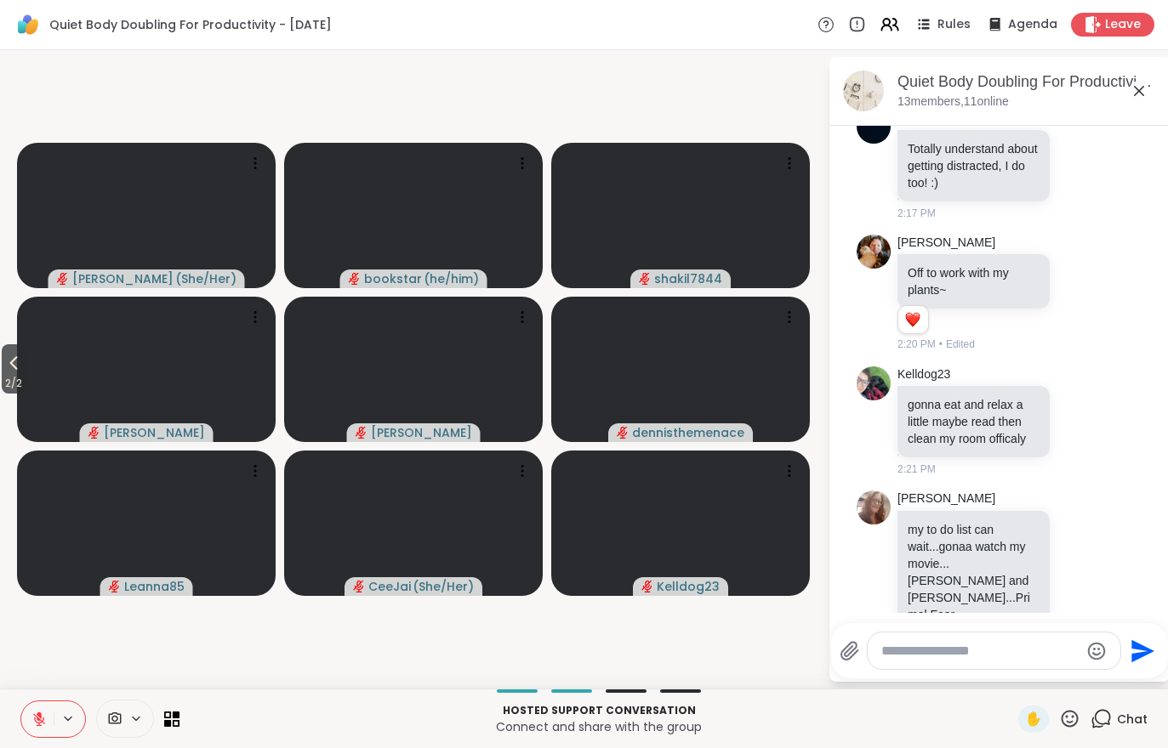
click at [4, 380] on span "2 / 2" at bounding box center [14, 383] width 24 height 20
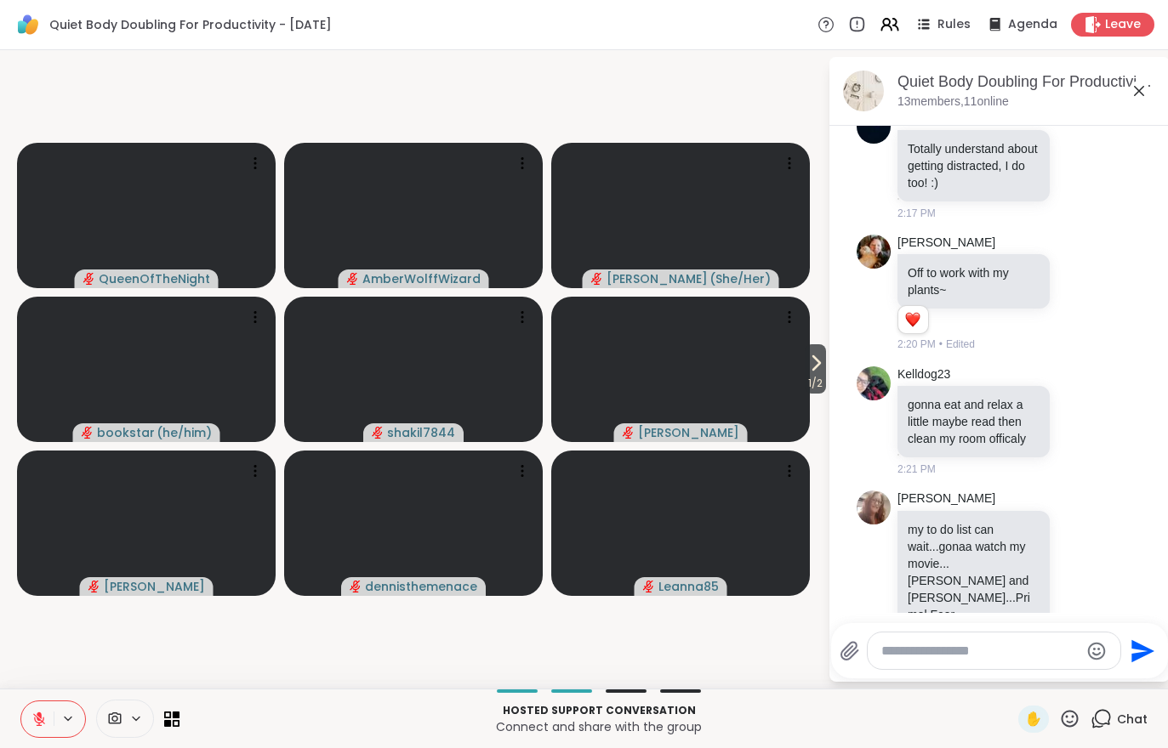
click at [36, 715] on icon at bounding box center [39, 720] width 12 height 12
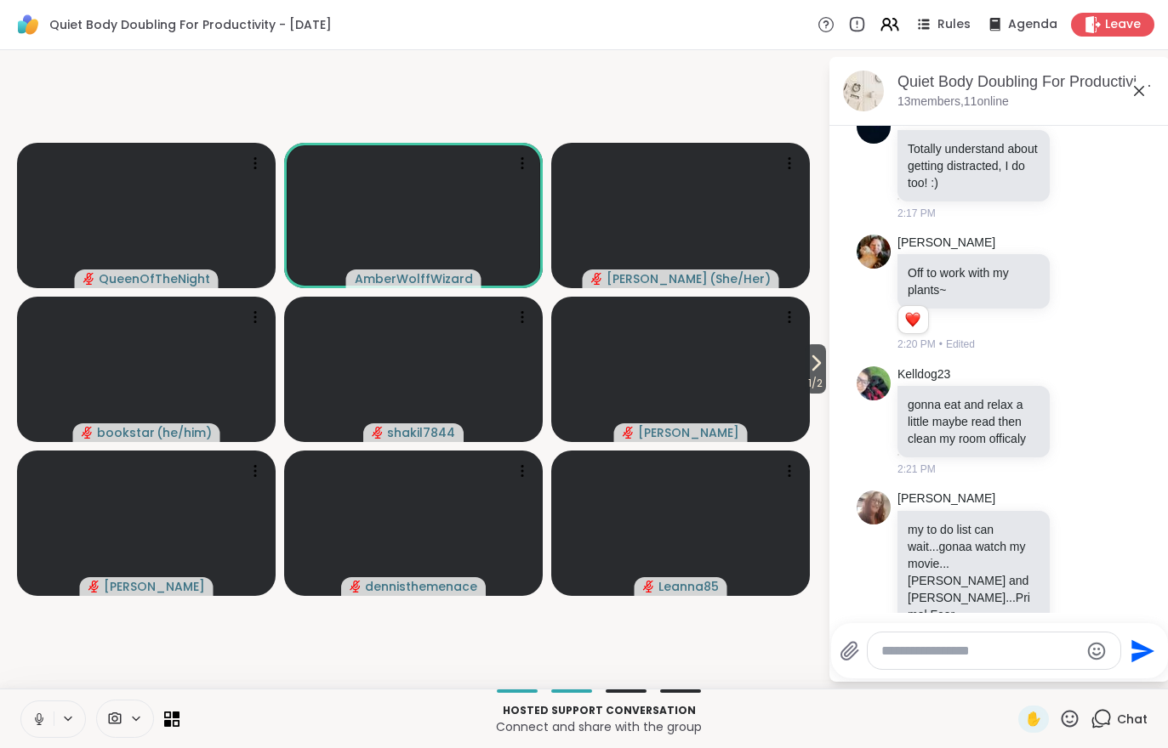
click at [29, 716] on button at bounding box center [37, 720] width 32 height 36
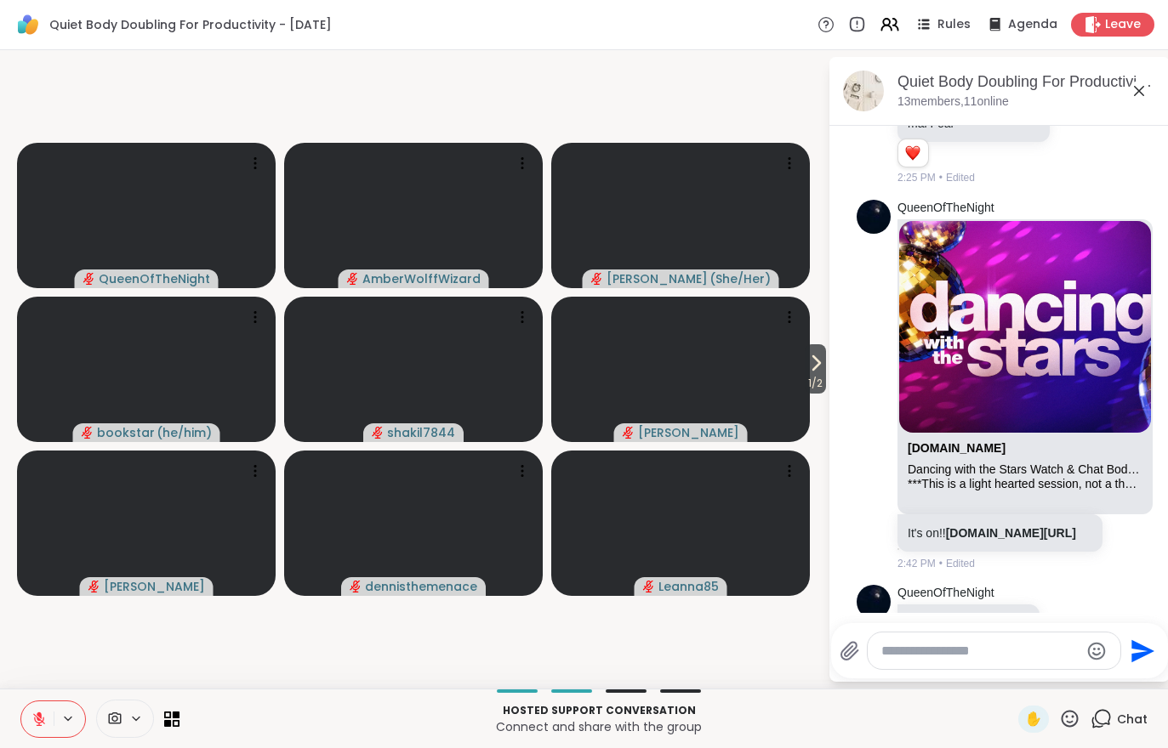
scroll to position [4296, 0]
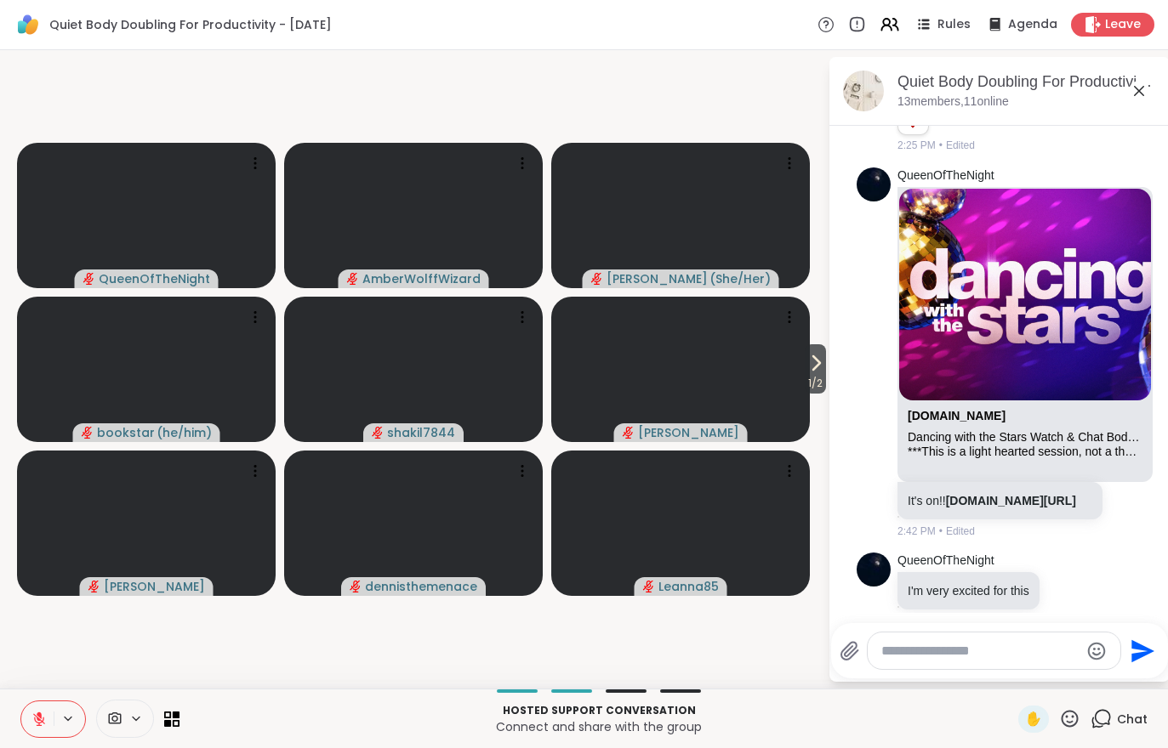
click at [34, 713] on icon at bounding box center [38, 719] width 15 height 15
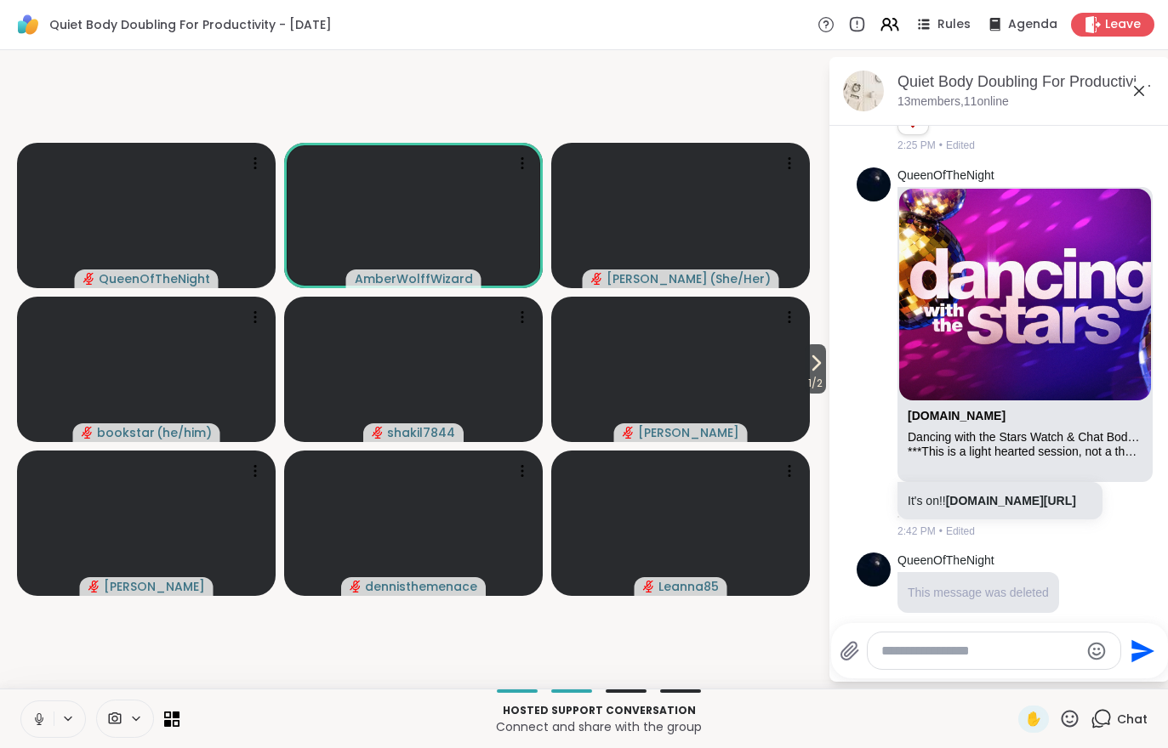
scroll to position [4249, 0]
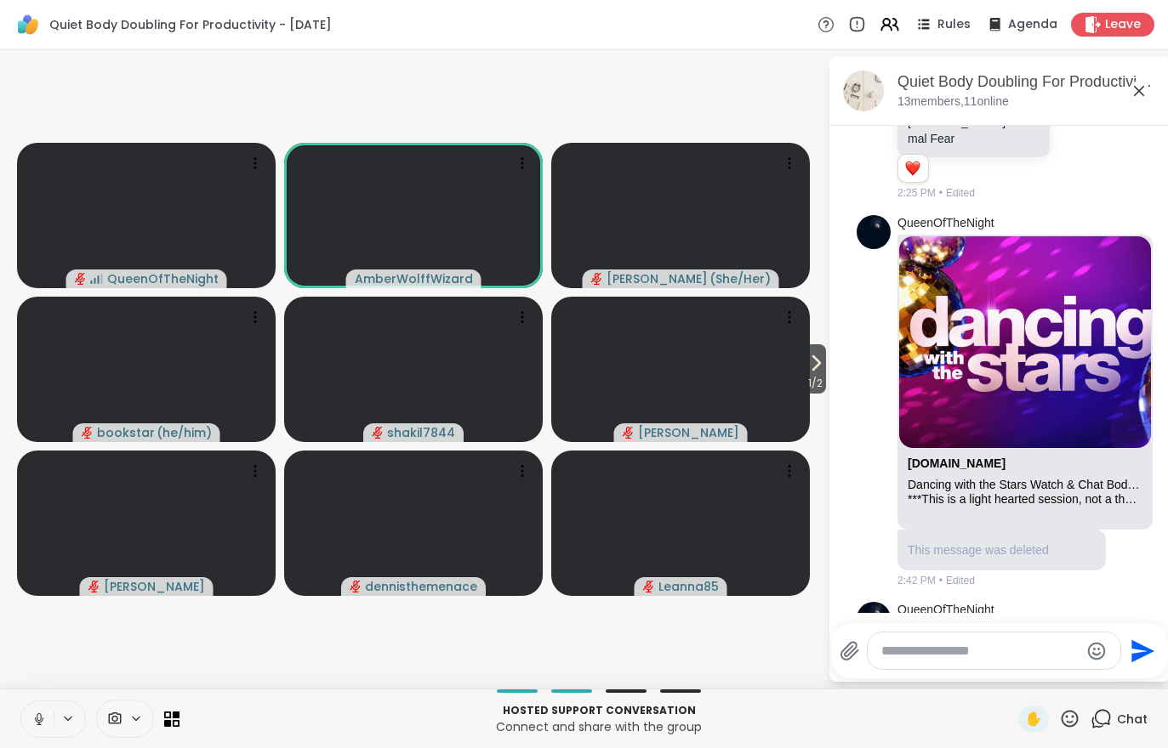
click at [25, 714] on button at bounding box center [37, 720] width 32 height 36
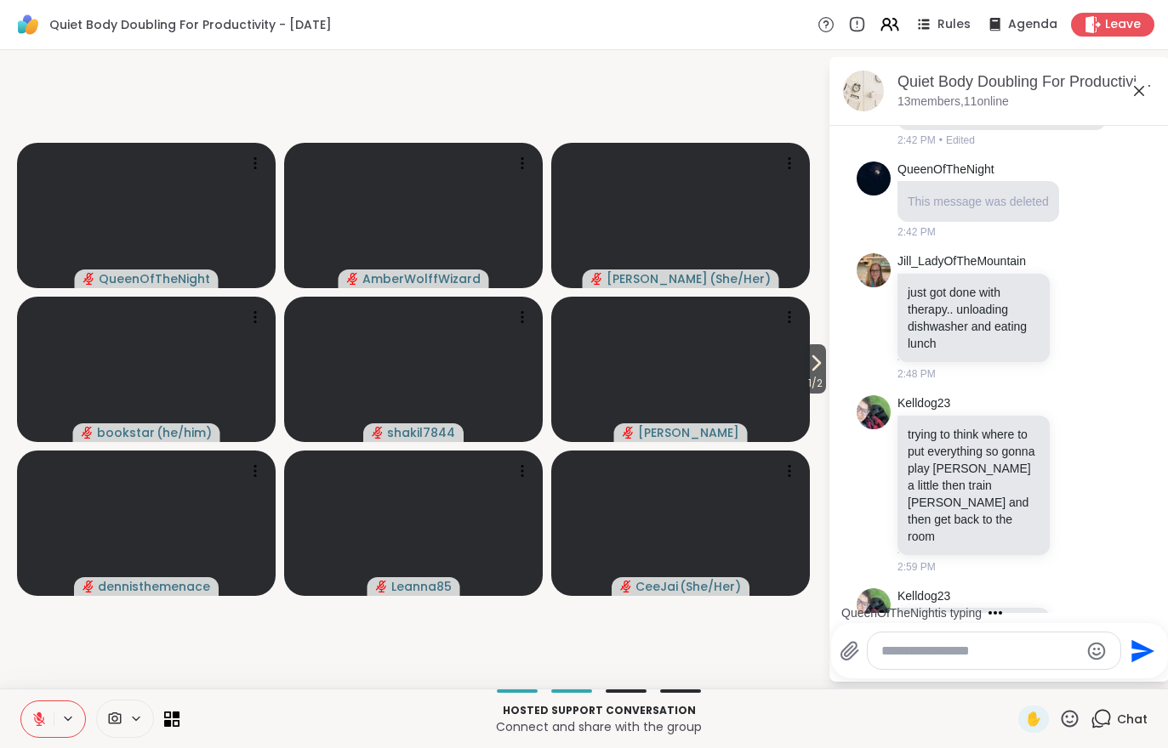
scroll to position [4813, 0]
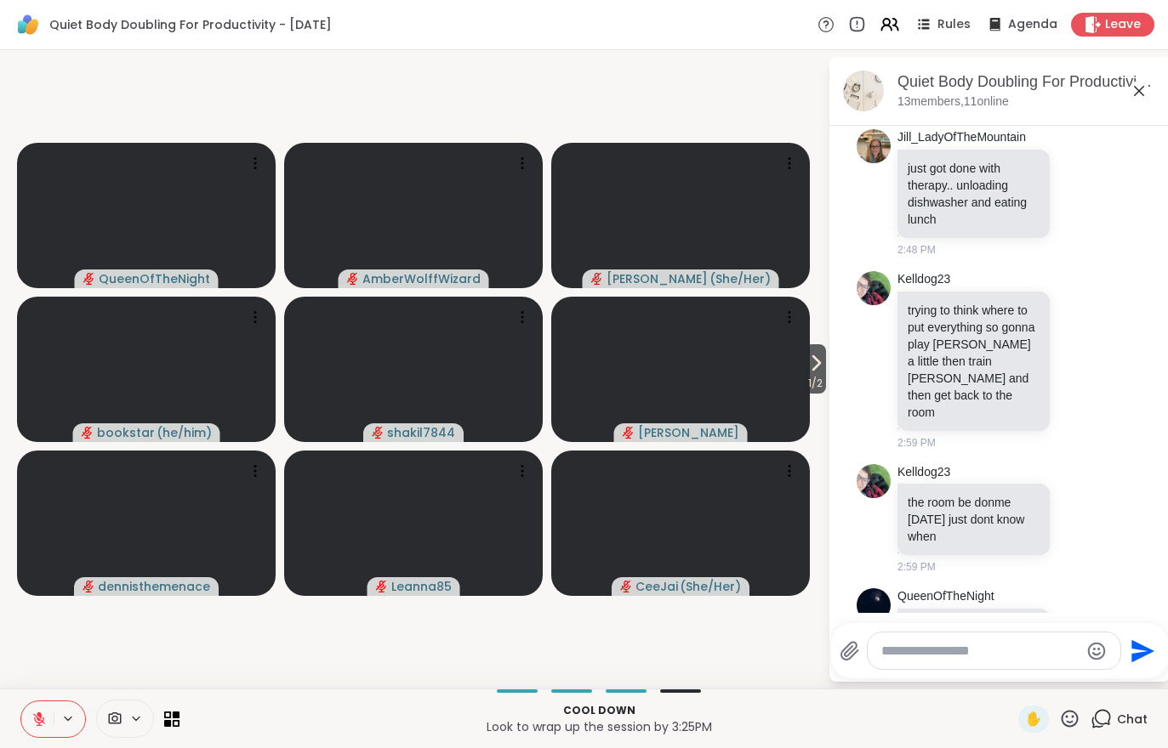
click at [36, 732] on button at bounding box center [37, 720] width 32 height 36
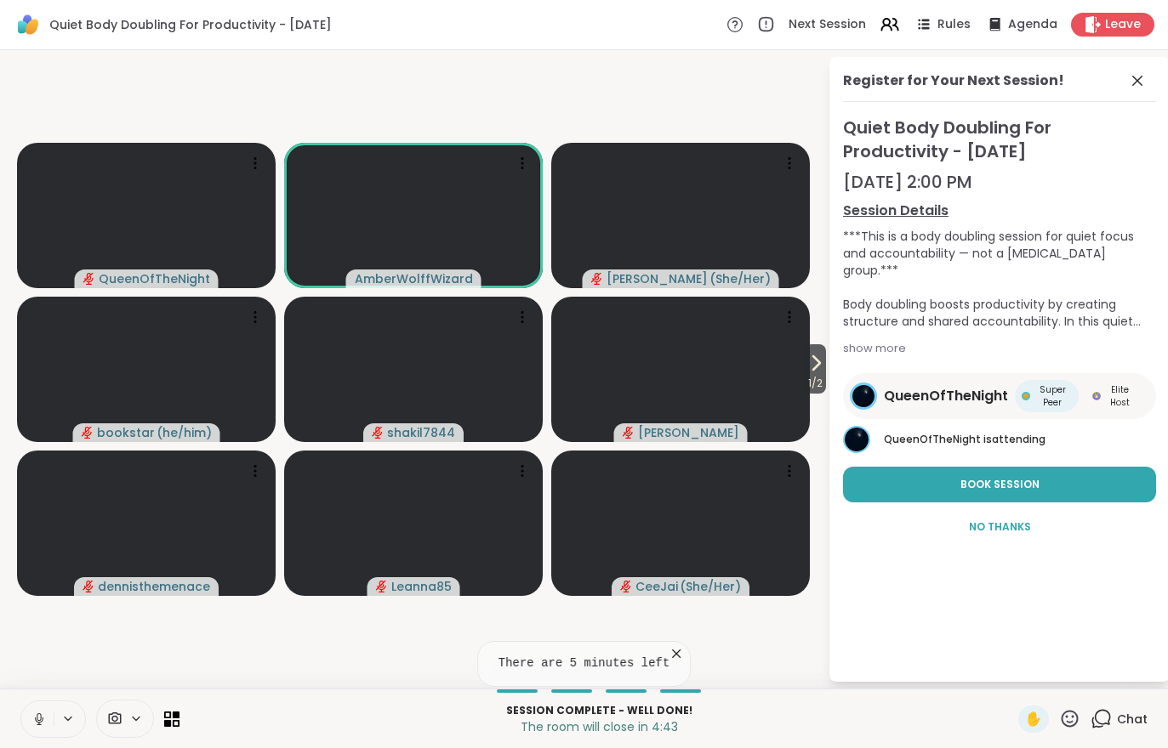
click at [824, 392] on span "1 / 2" at bounding box center [815, 383] width 21 height 20
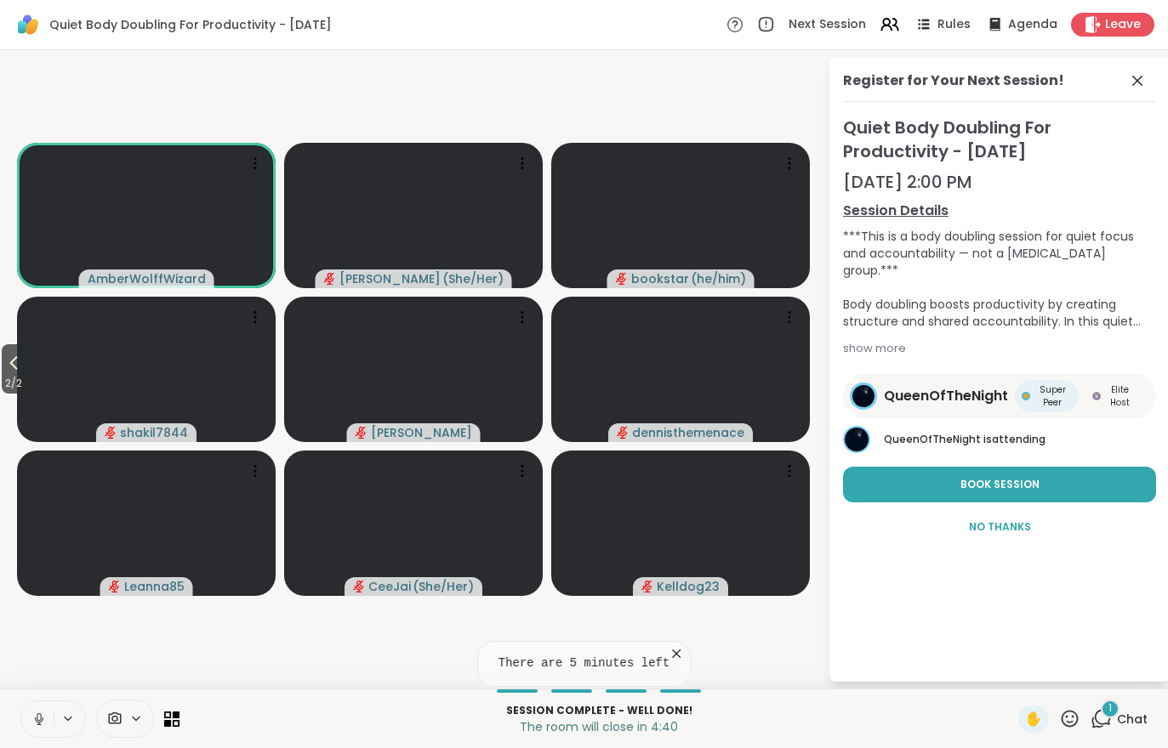
click at [1125, 731] on div "1 Chat" at bounding box center [1118, 719] width 57 height 27
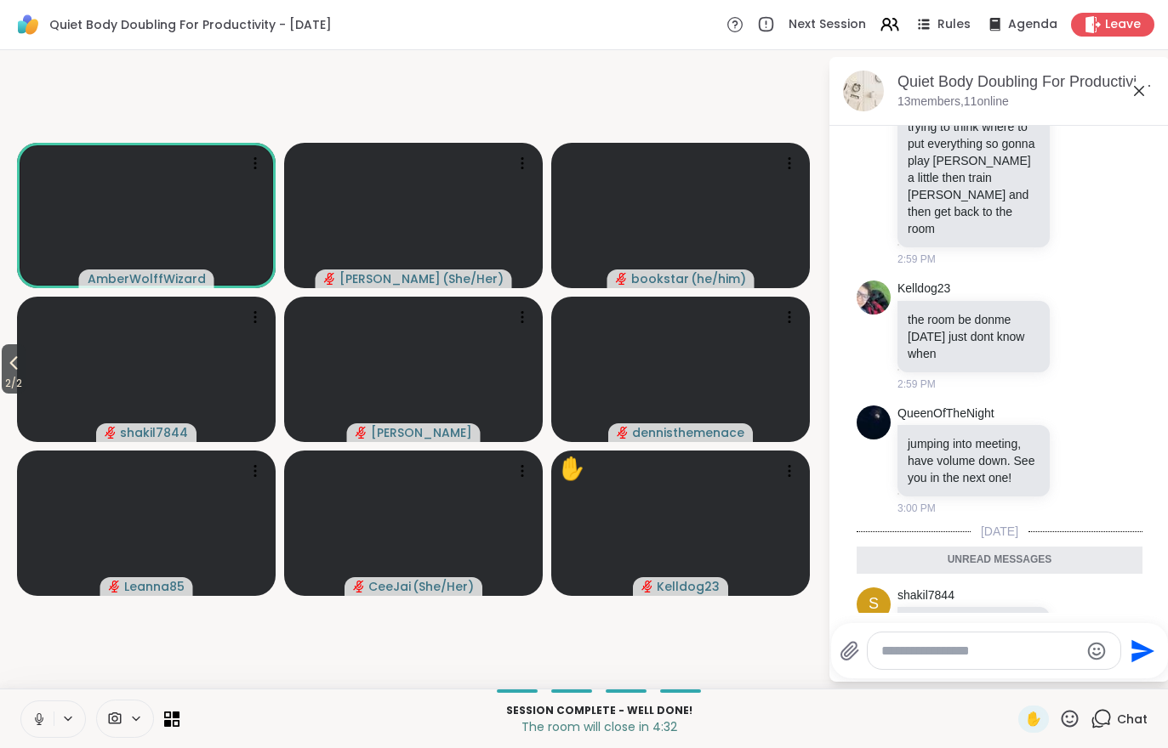
scroll to position [4709, 0]
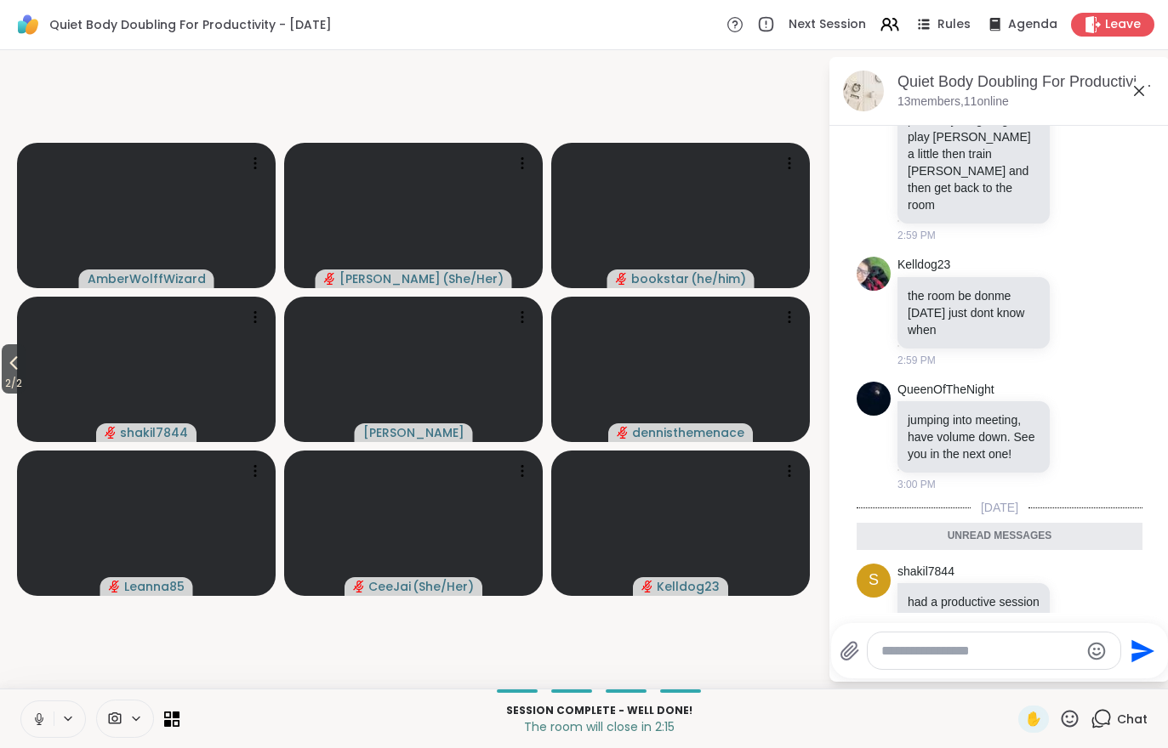
click at [24, 378] on span "2 / 2" at bounding box center [14, 383] width 24 height 20
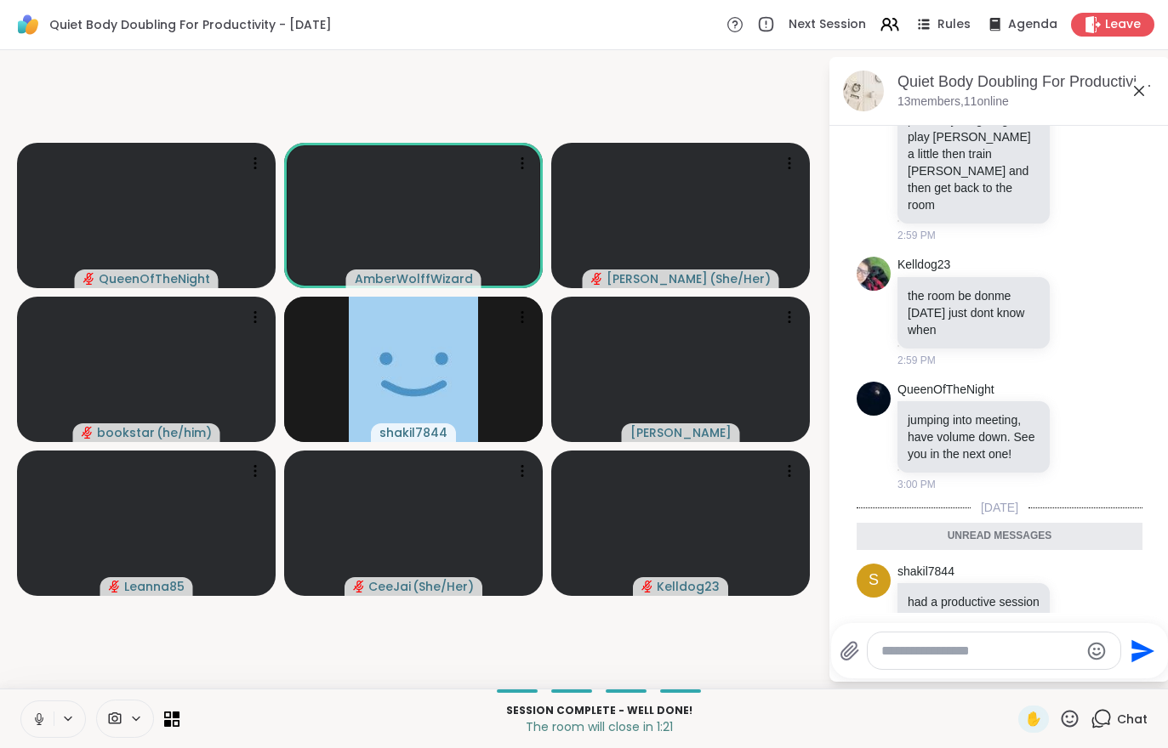
click at [1113, 28] on span "Leave" at bounding box center [1123, 24] width 36 height 17
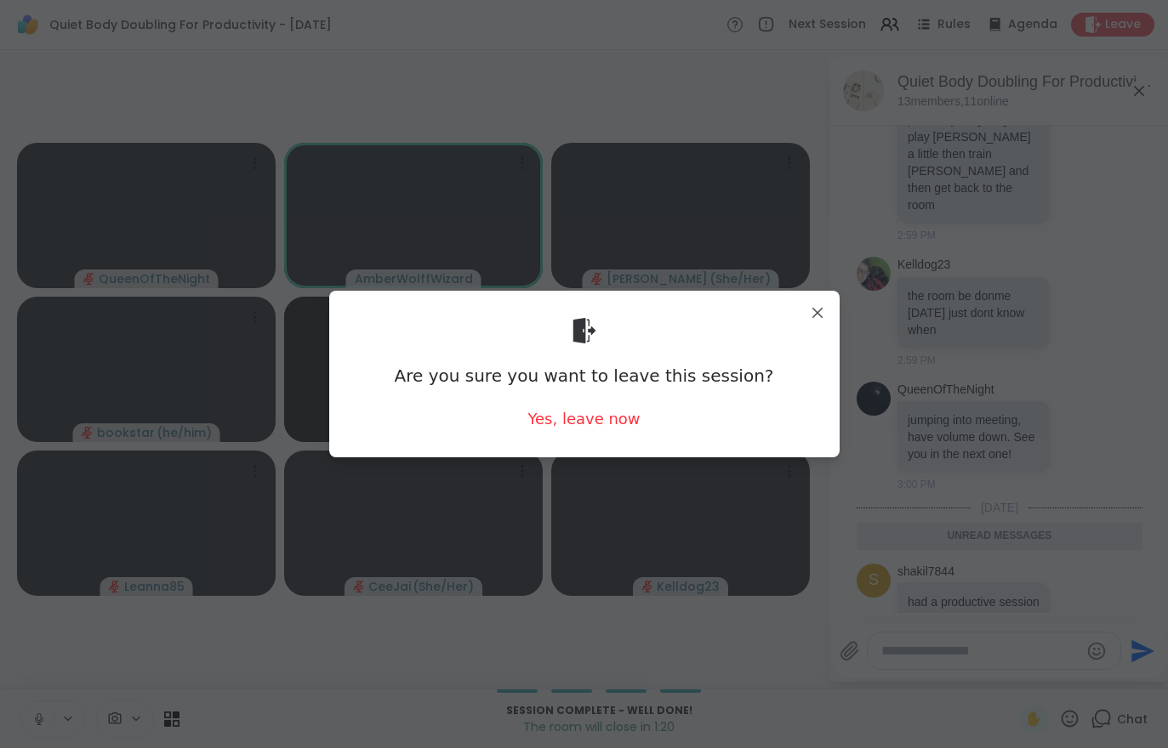
click at [582, 429] on div "Yes, leave now" at bounding box center [583, 418] width 112 height 21
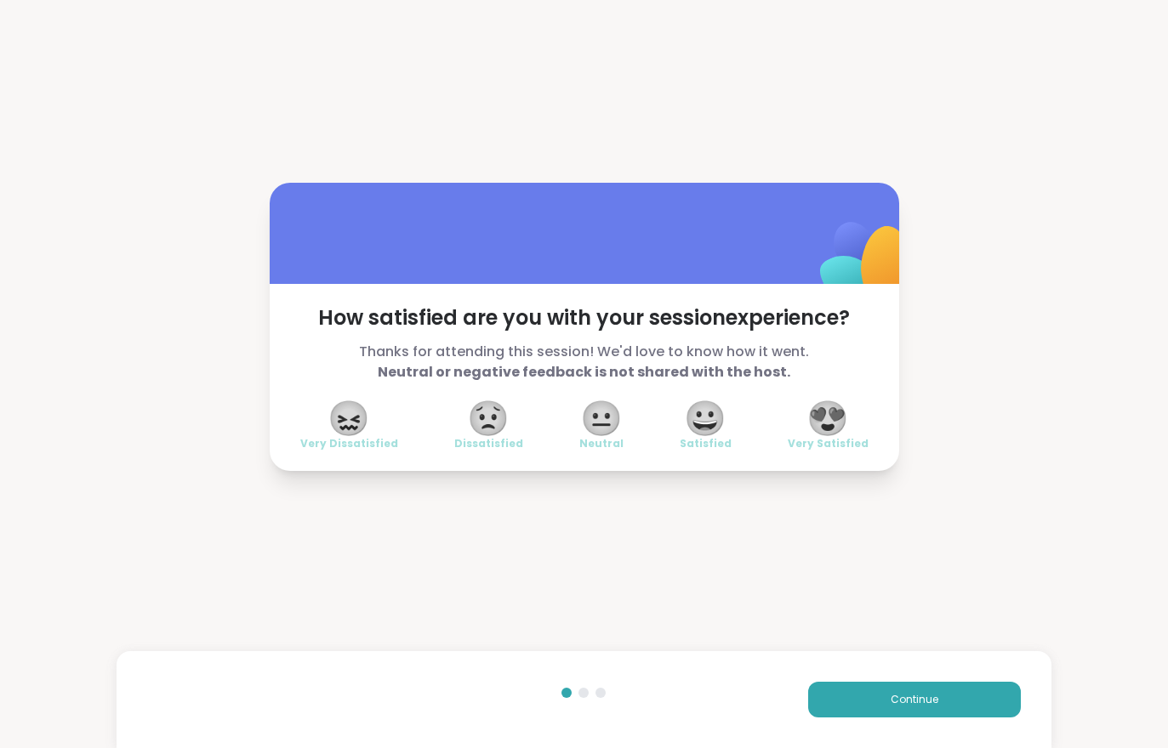
click at [922, 717] on button "Continue" at bounding box center [914, 700] width 213 height 36
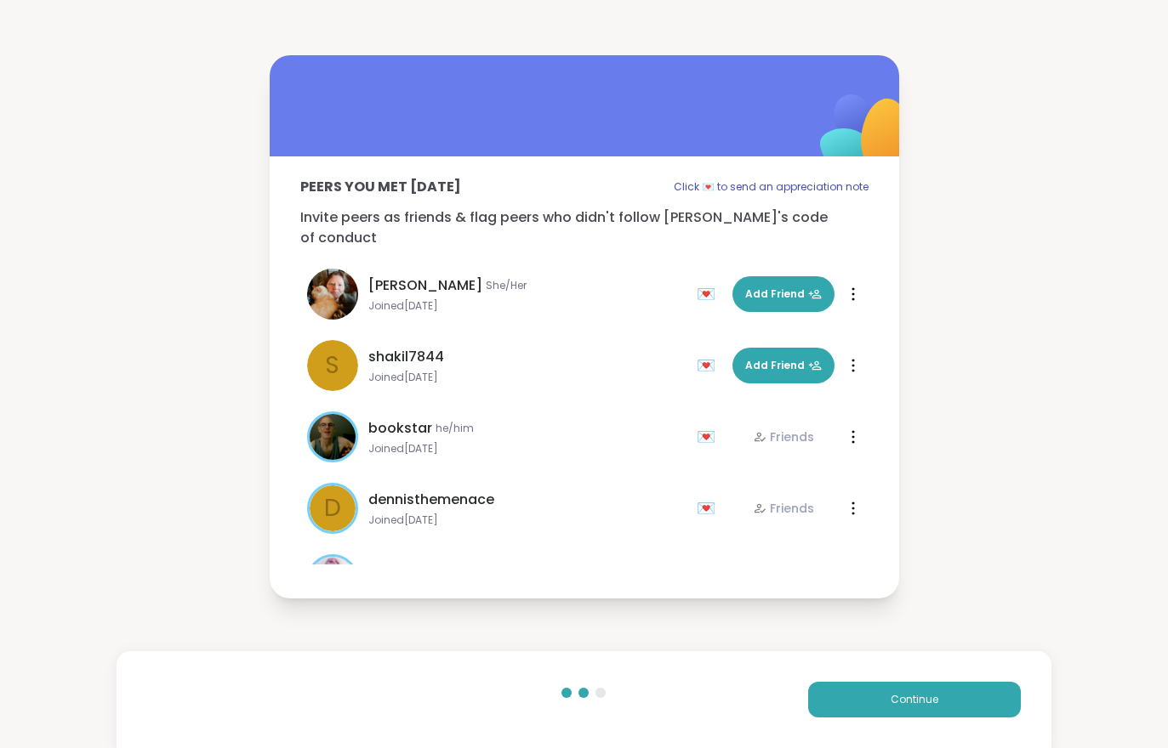
click at [930, 725] on div "Continue" at bounding box center [584, 700] width 934 height 97
click at [927, 715] on button "Continue" at bounding box center [914, 700] width 213 height 36
click at [926, 715] on button "Continue" at bounding box center [914, 700] width 213 height 36
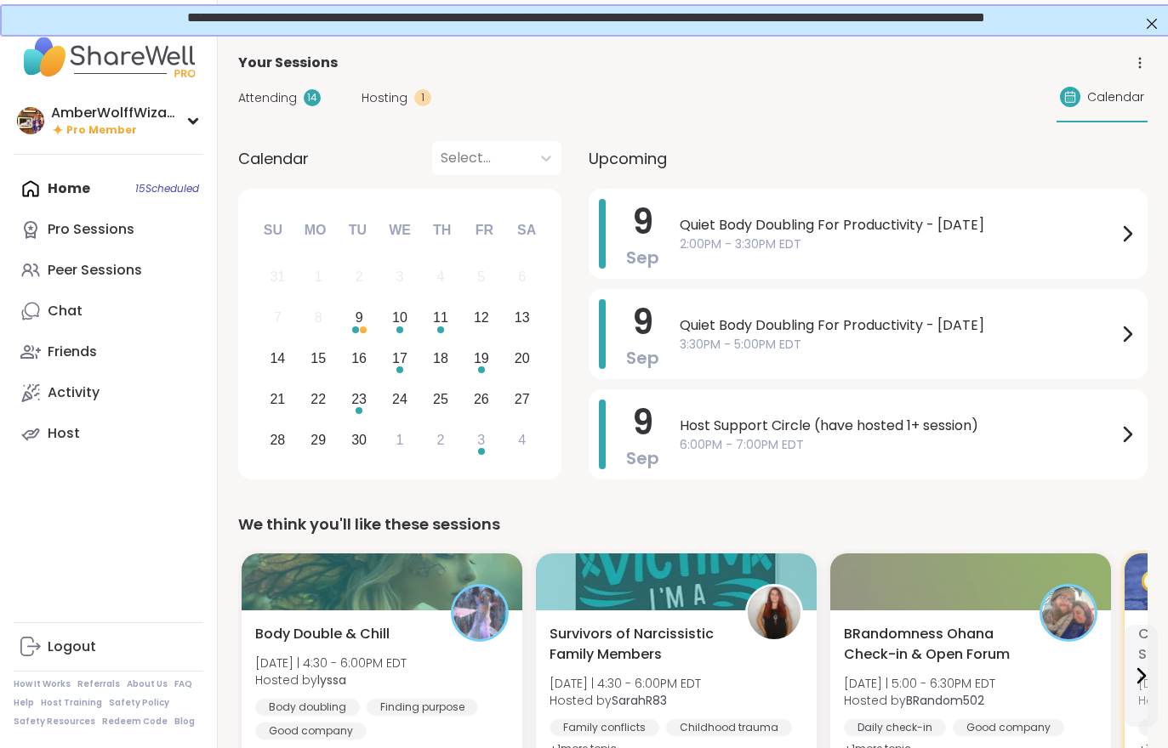
click at [71, 269] on div "Peer Sessions" at bounding box center [95, 270] width 94 height 19
